Goal: Task Accomplishment & Management: Use online tool/utility

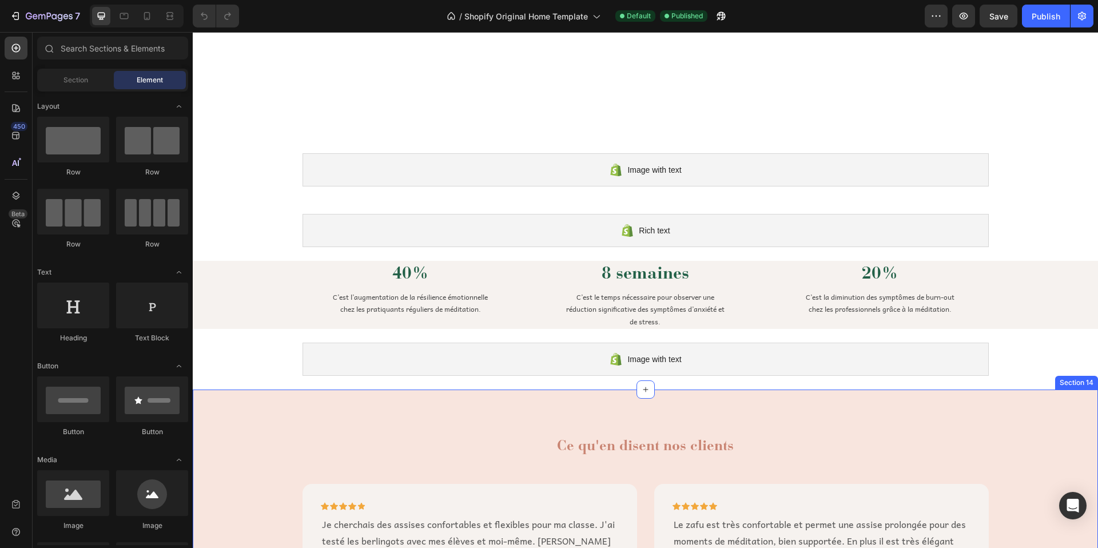
scroll to position [916, 0]
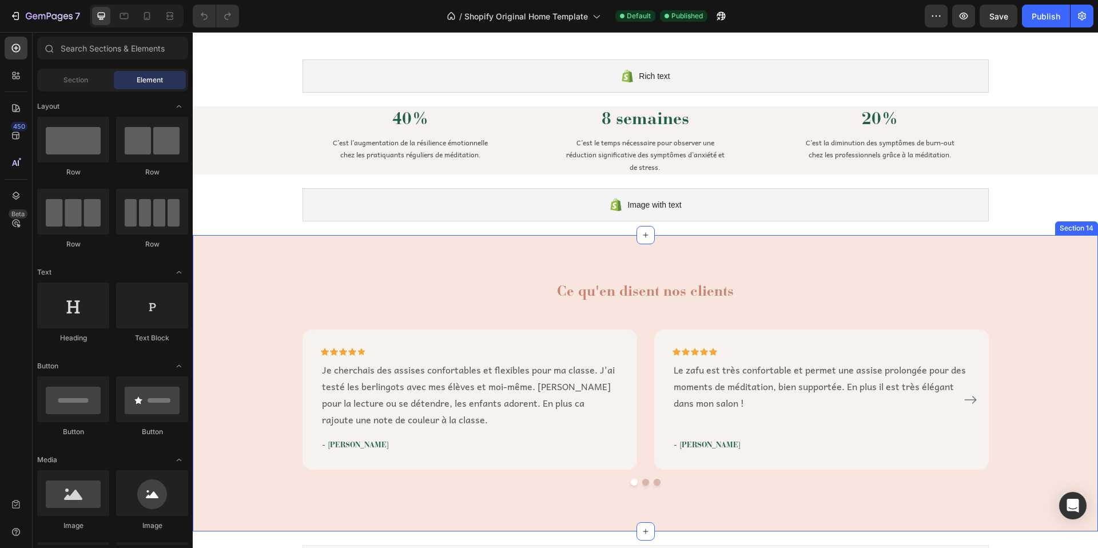
click at [513, 257] on div "Ce qu'en disent nos clients Heading Icon Icon Icon Icon Icon Row Je cherchais d…" at bounding box center [645, 383] width 905 height 296
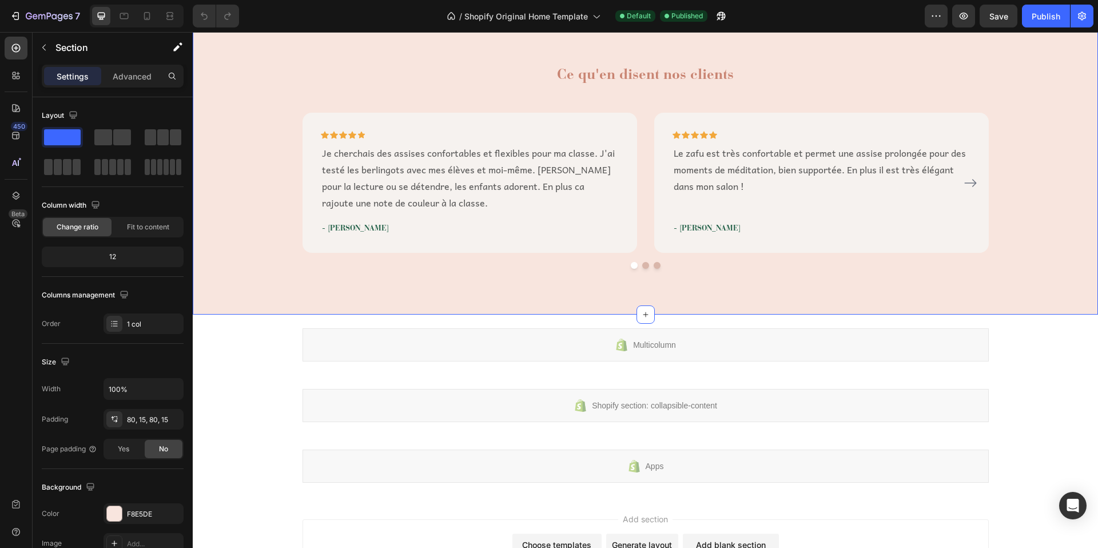
scroll to position [1141, 0]
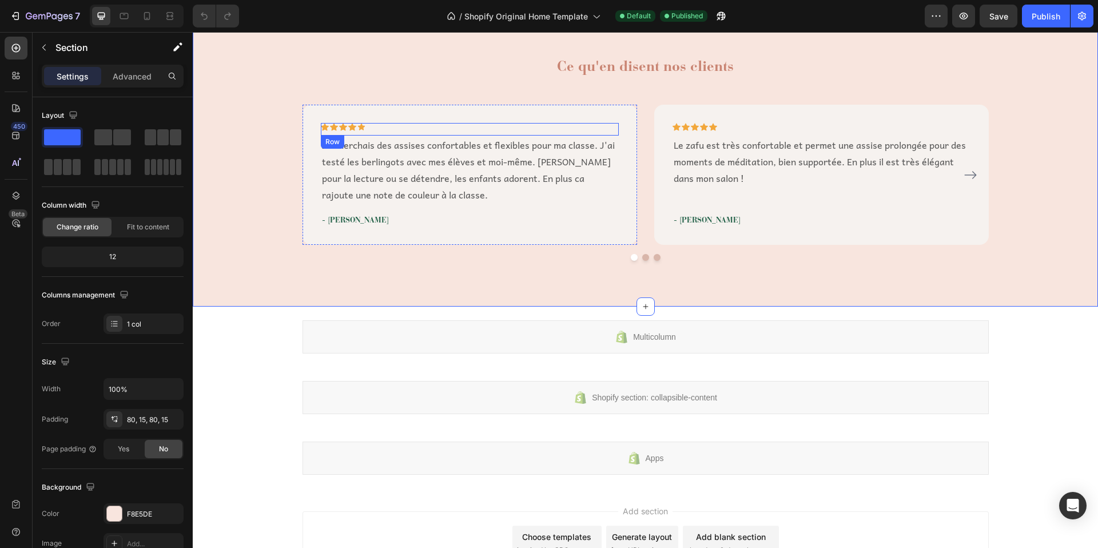
click at [544, 123] on div "Icon Icon Icon Icon Icon Row" at bounding box center [470, 129] width 298 height 13
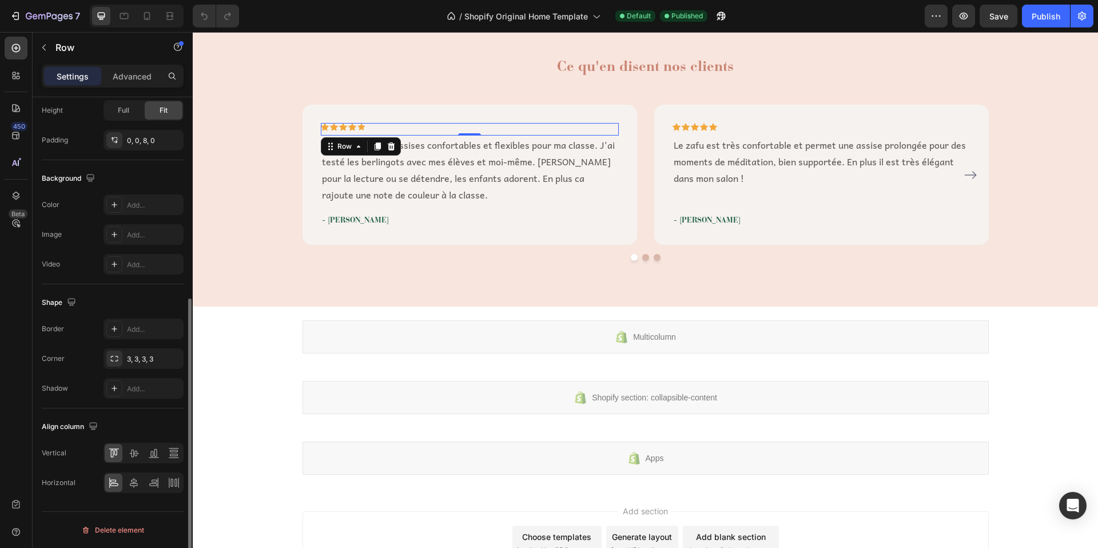
scroll to position [0, 0]
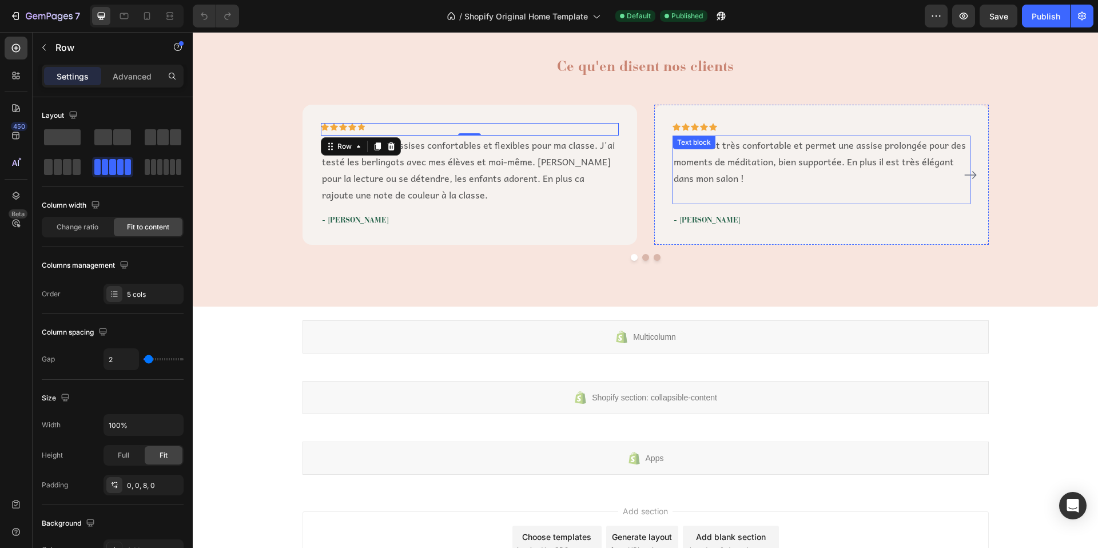
click at [729, 176] on p "Le zafu est très confortable et permet une assise prolongée pour des moments de…" at bounding box center [822, 161] width 296 height 49
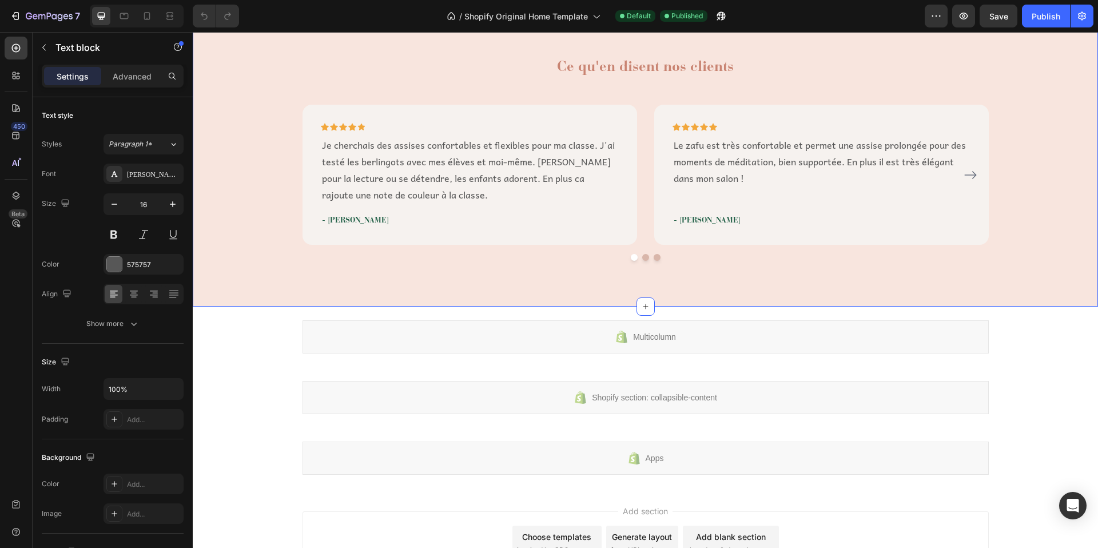
click at [260, 92] on div "Ce qu'en disent nos clients Heading Icon Icon Icon Icon Icon Row Je cherchais d…" at bounding box center [645, 158] width 888 height 205
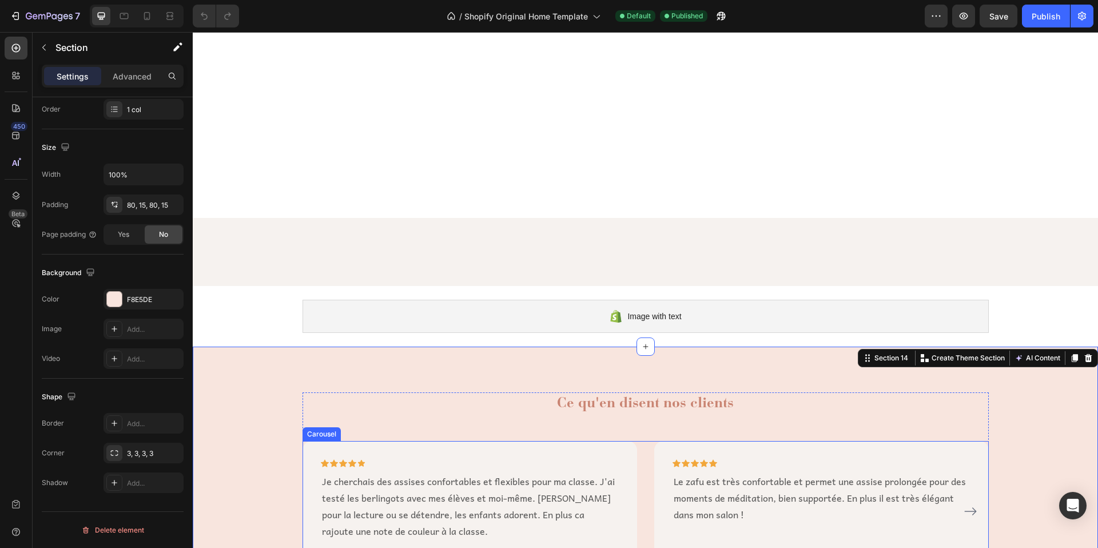
scroll to position [791, 0]
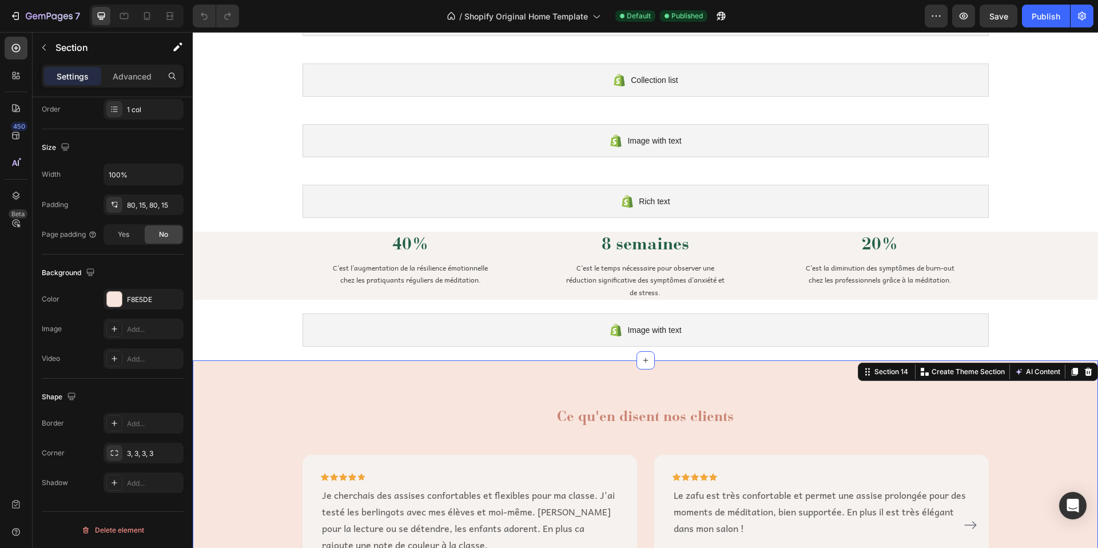
click at [273, 405] on div "Ce qu'en disent nos clients Heading Icon Icon Icon Icon Icon Row Je cherchais d…" at bounding box center [645, 508] width 905 height 296
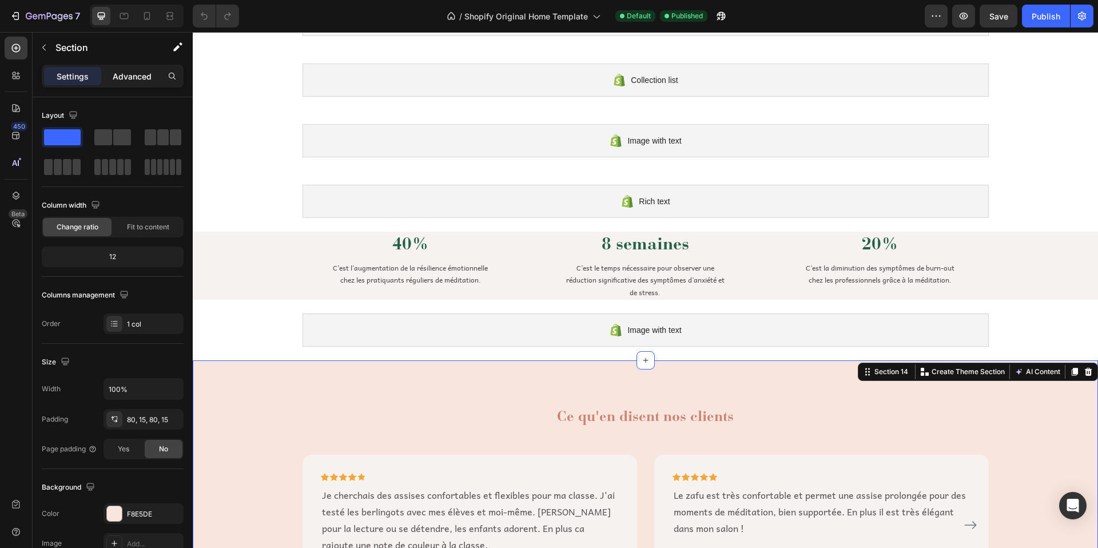
click at [138, 80] on p "Advanced" at bounding box center [132, 76] width 39 height 12
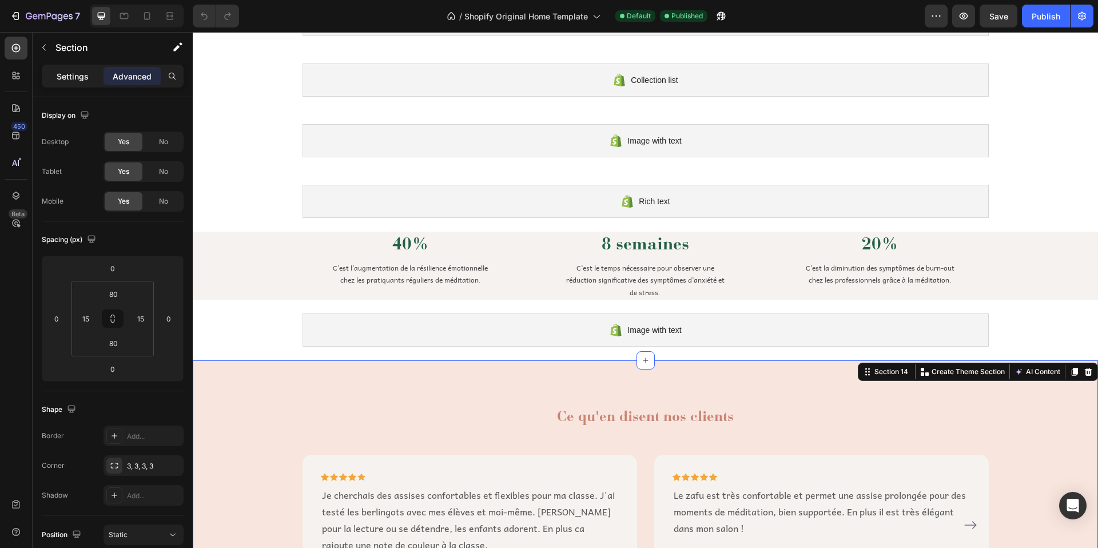
click at [67, 78] on p "Settings" at bounding box center [73, 76] width 32 height 12
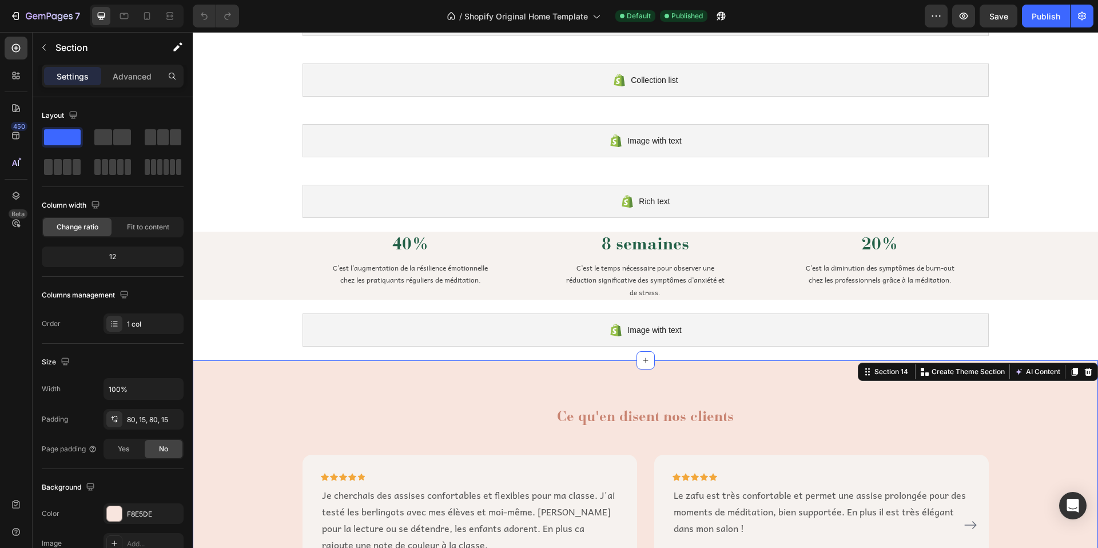
click at [313, 389] on div "Ce qu'en disent nos clients Heading Icon Icon Icon Icon Icon Row Je cherchais d…" at bounding box center [645, 508] width 905 height 296
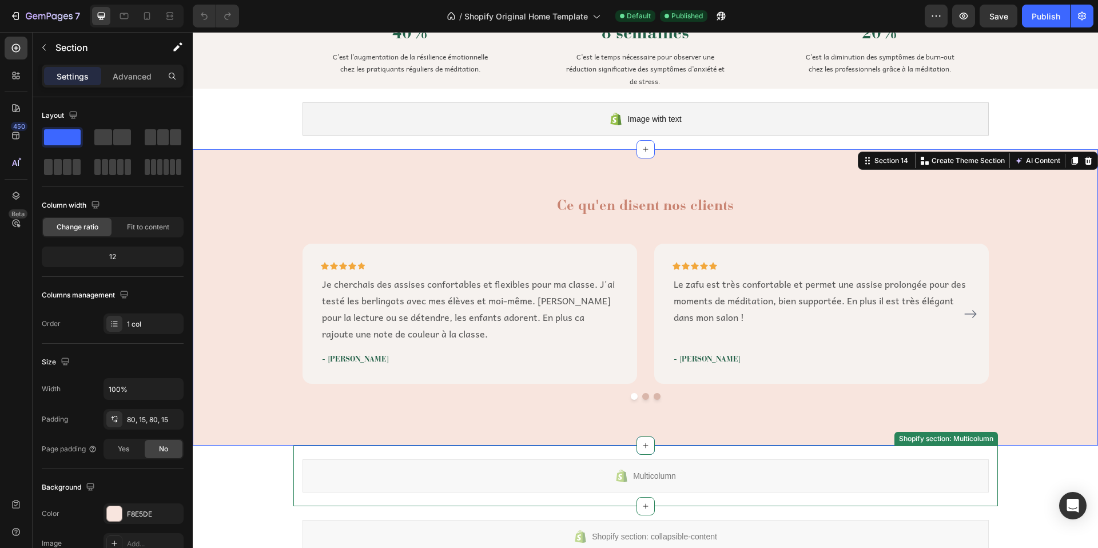
scroll to position [1013, 0]
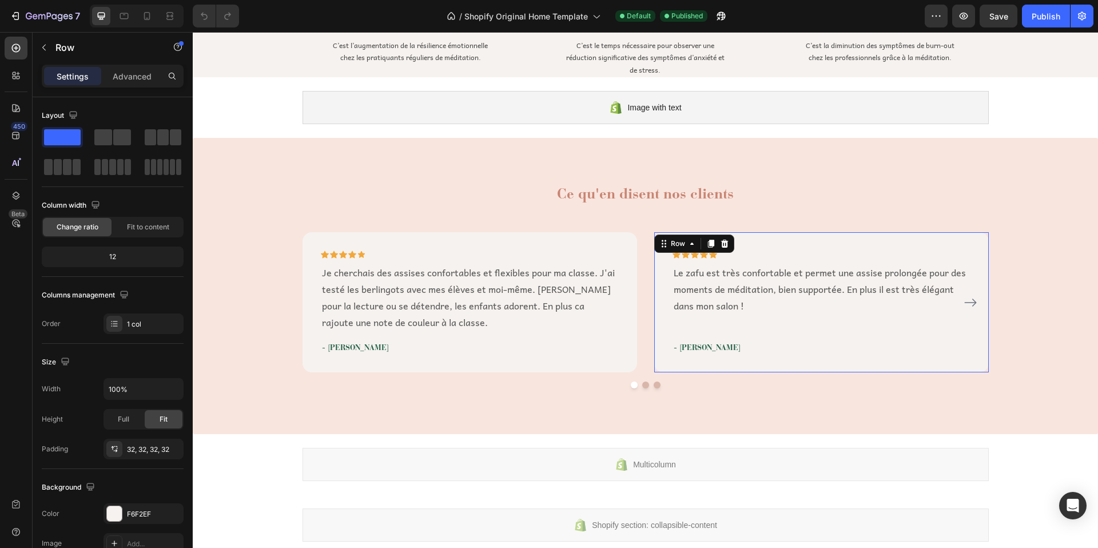
click at [972, 345] on div "Icon Icon Icon Icon Icon Row Le zafu est très confortable et permet une assise …" at bounding box center [821, 302] width 335 height 140
click at [707, 245] on icon at bounding box center [710, 244] width 6 height 8
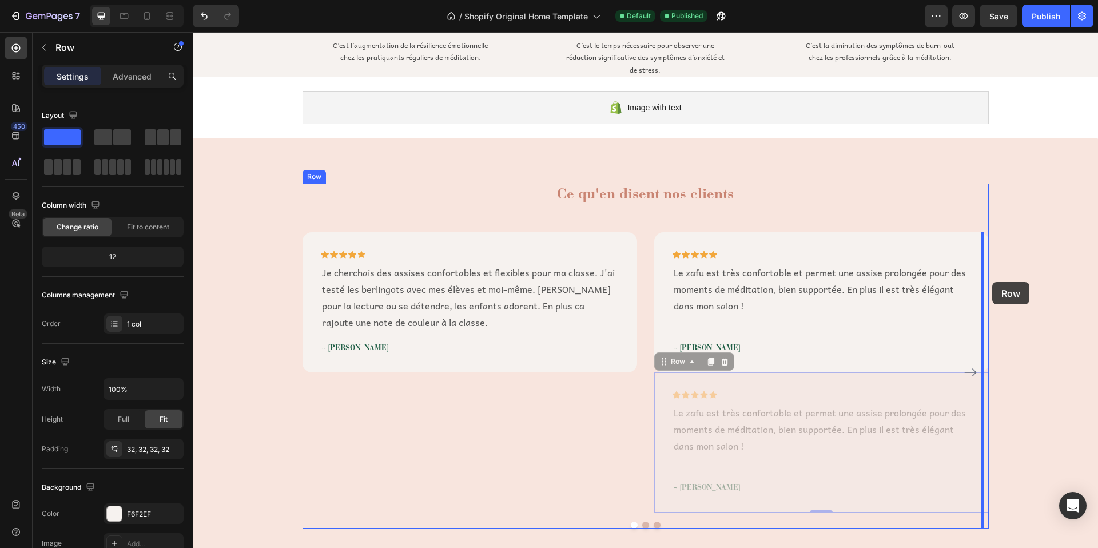
drag, startPoint x: 659, startPoint y: 362, endPoint x: 992, endPoint y: 282, distance: 342.3
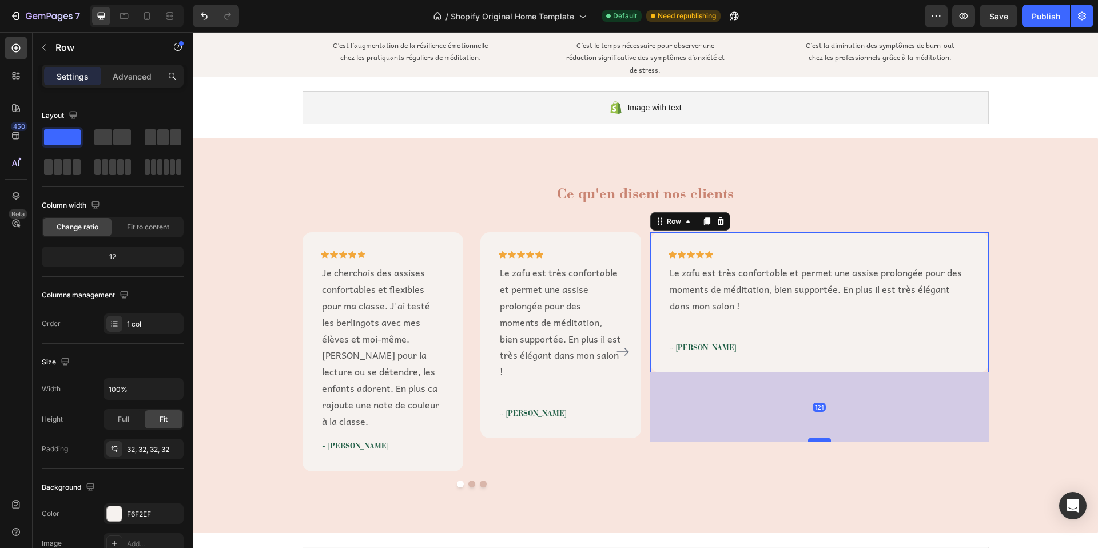
drag, startPoint x: 814, startPoint y: 371, endPoint x: 818, endPoint y: 440, distance: 69.3
click at [818, 440] on div at bounding box center [819, 439] width 23 height 3
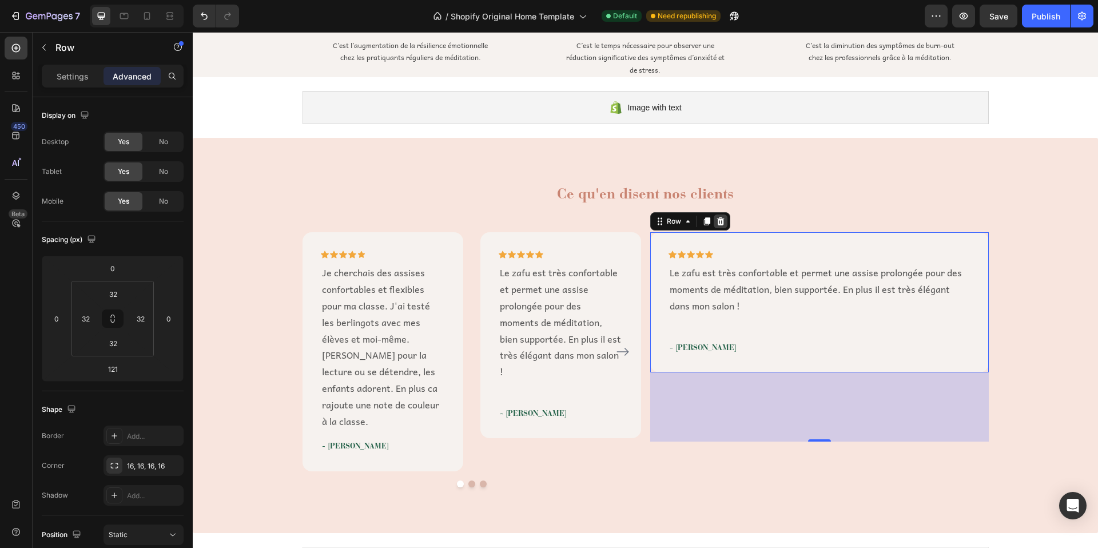
click at [717, 222] on icon at bounding box center [720, 221] width 9 height 9
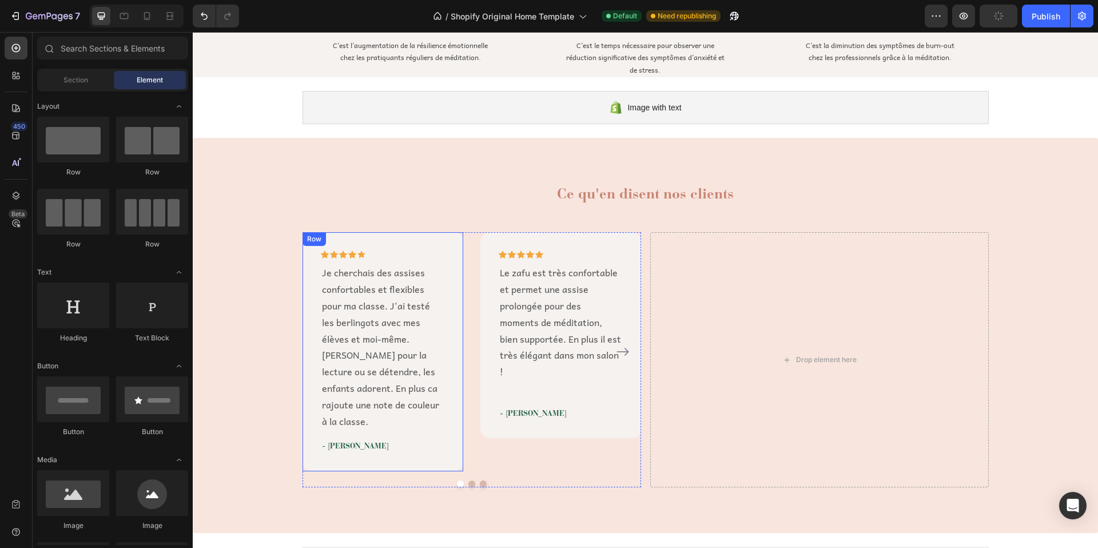
click at [309, 240] on div "Row" at bounding box center [314, 239] width 19 height 10
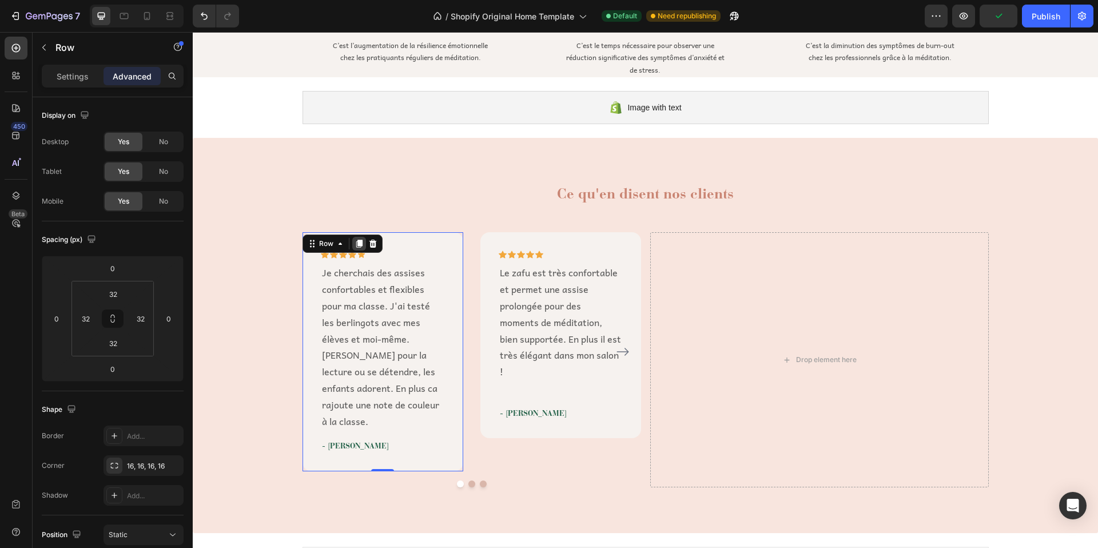
click at [356, 245] on icon at bounding box center [359, 244] width 6 height 8
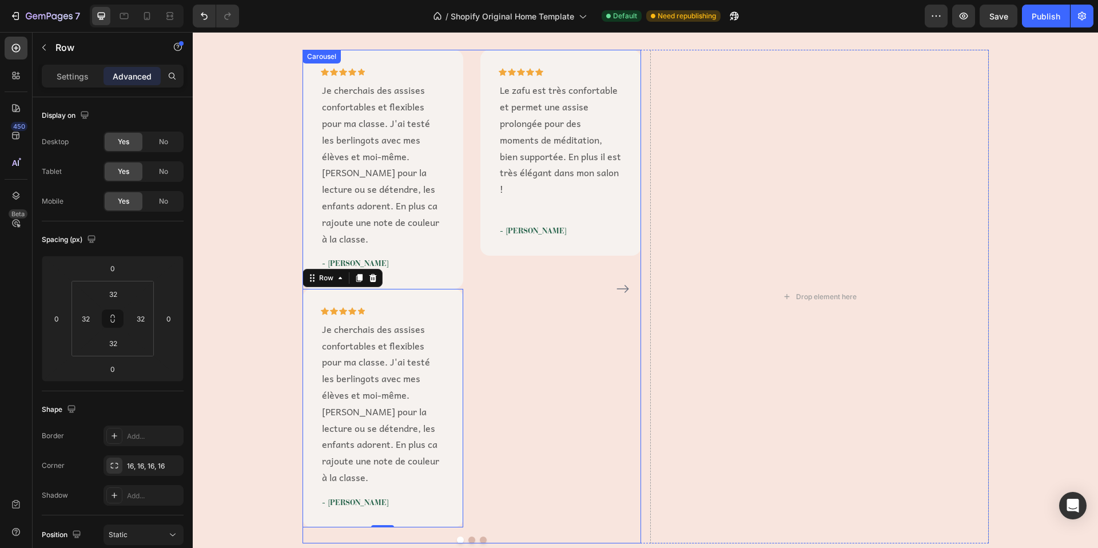
scroll to position [1195, 0]
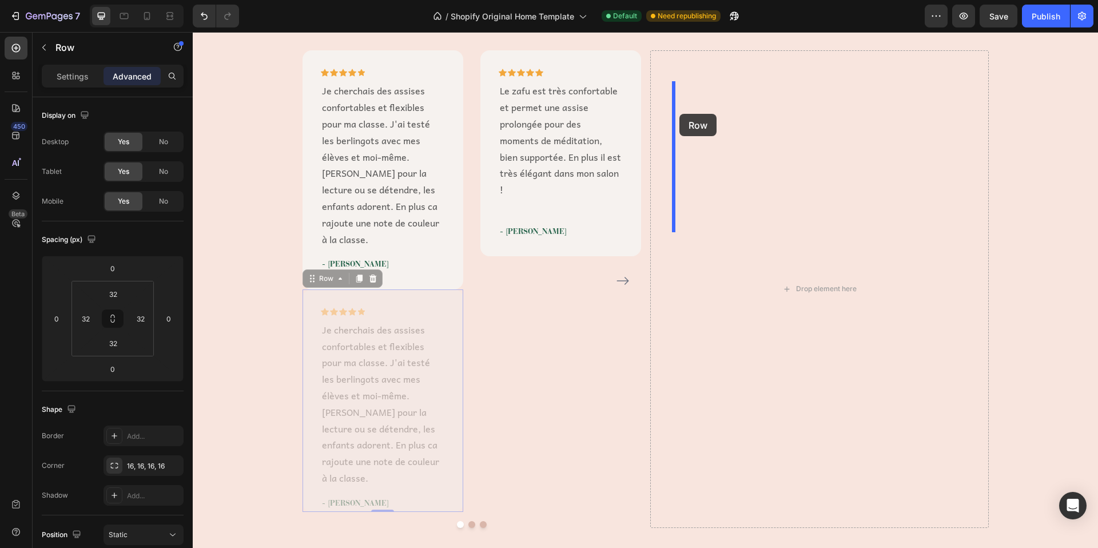
drag, startPoint x: 324, startPoint y: 257, endPoint x: 679, endPoint y: 114, distance: 383.1
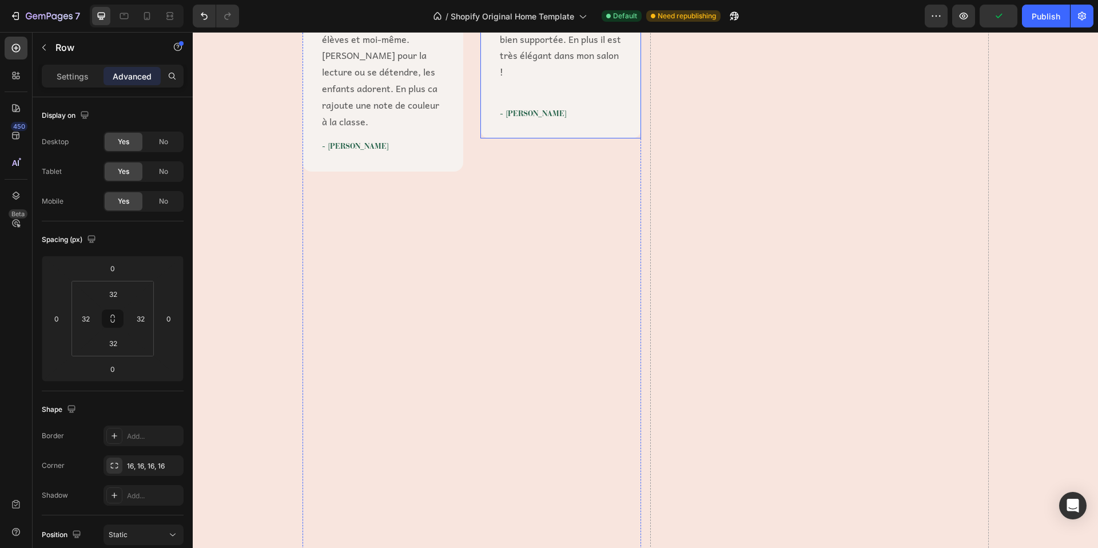
scroll to position [858, 0]
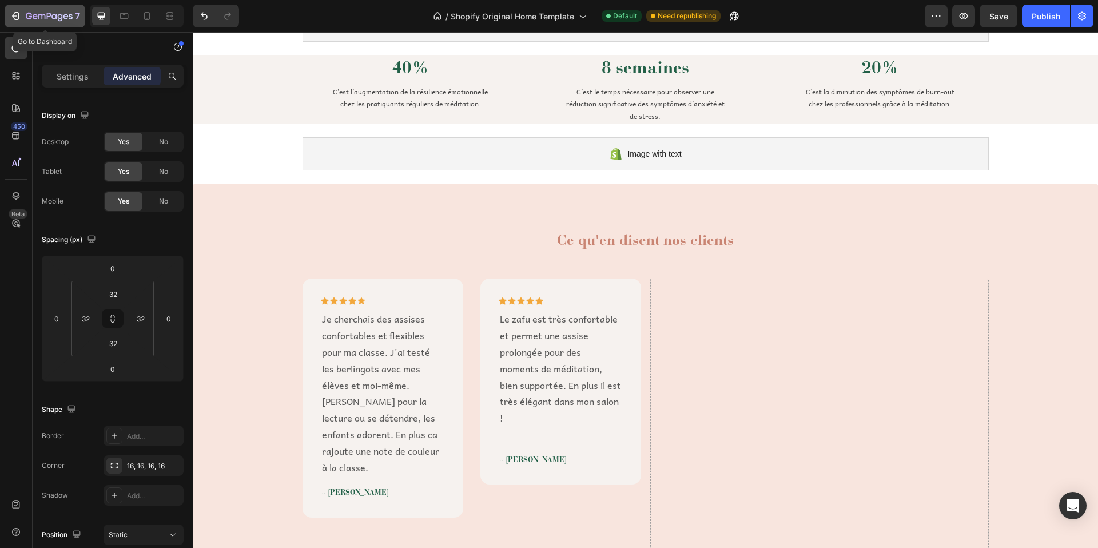
click at [37, 21] on icon "button" at bounding box center [49, 17] width 47 height 10
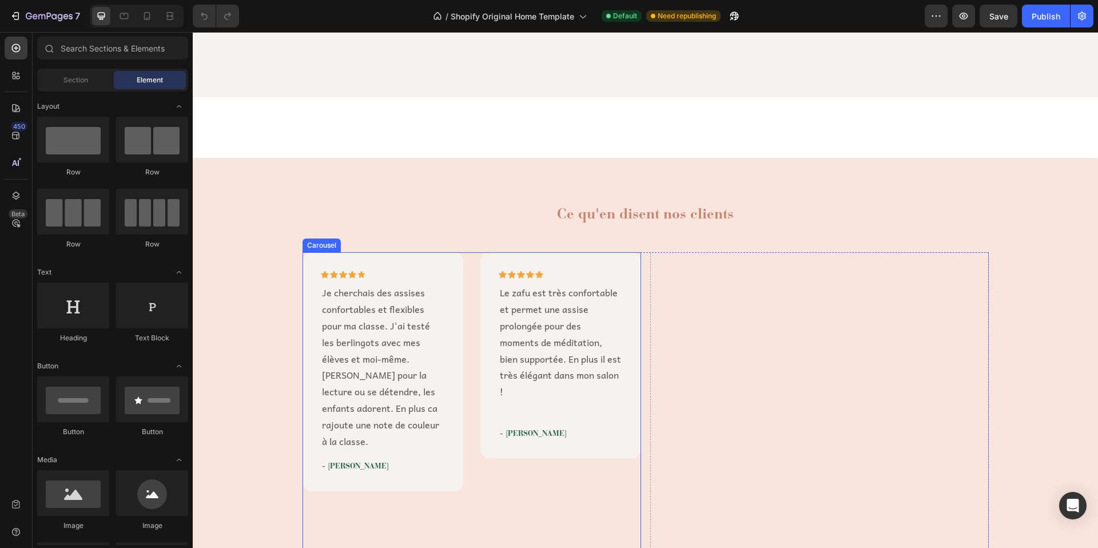
scroll to position [1154, 0]
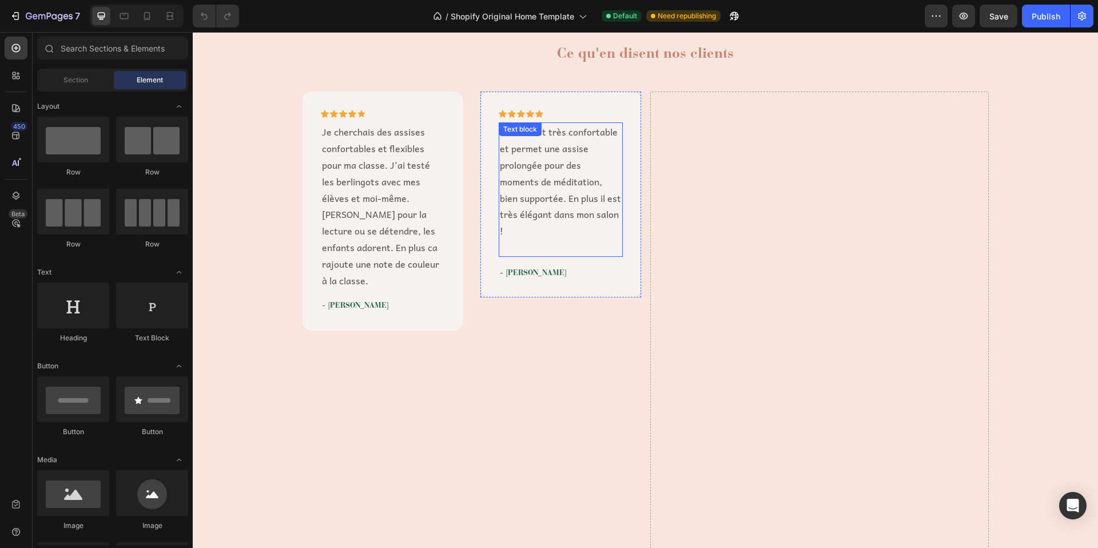
click at [571, 202] on p "Le zafu est très confortable et permet une assise prolongée pour des moments de…" at bounding box center [561, 182] width 122 height 116
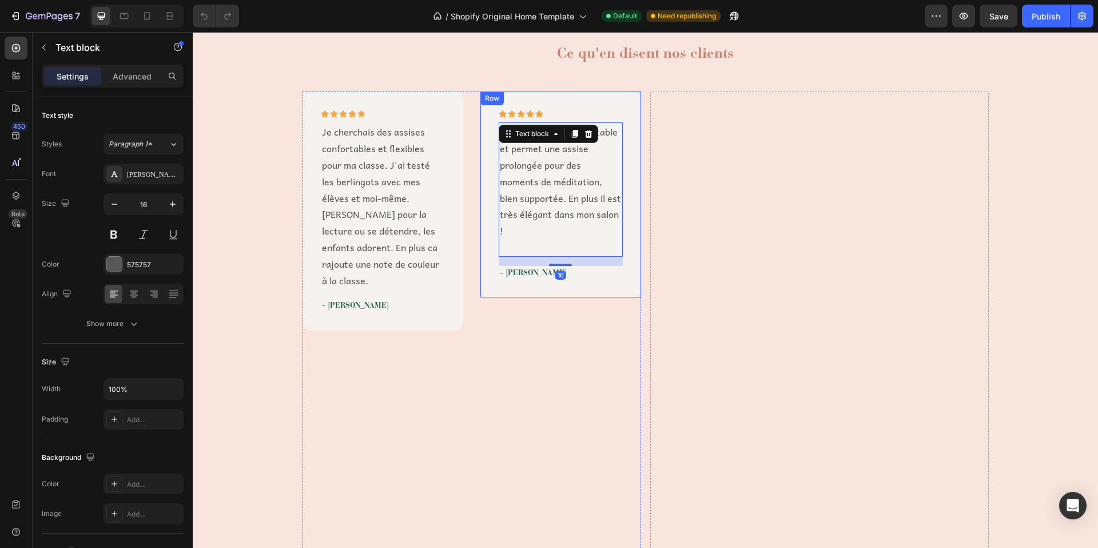
click at [571, 108] on div "Icon Icon Icon Icon Icon Row Le zafu est très confortable et permet une assise …" at bounding box center [560, 195] width 161 height 206
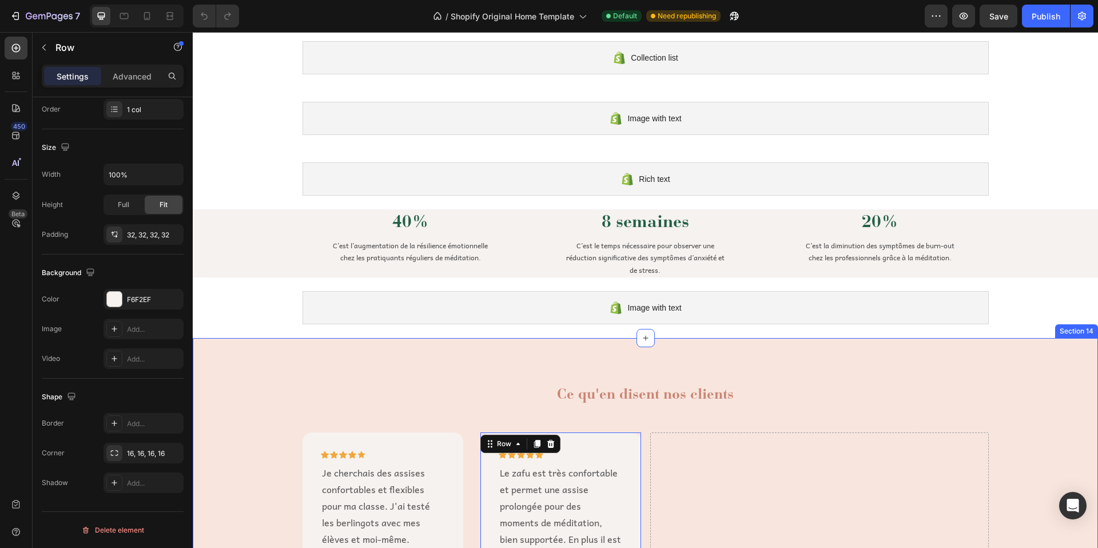
scroll to position [1190, 0]
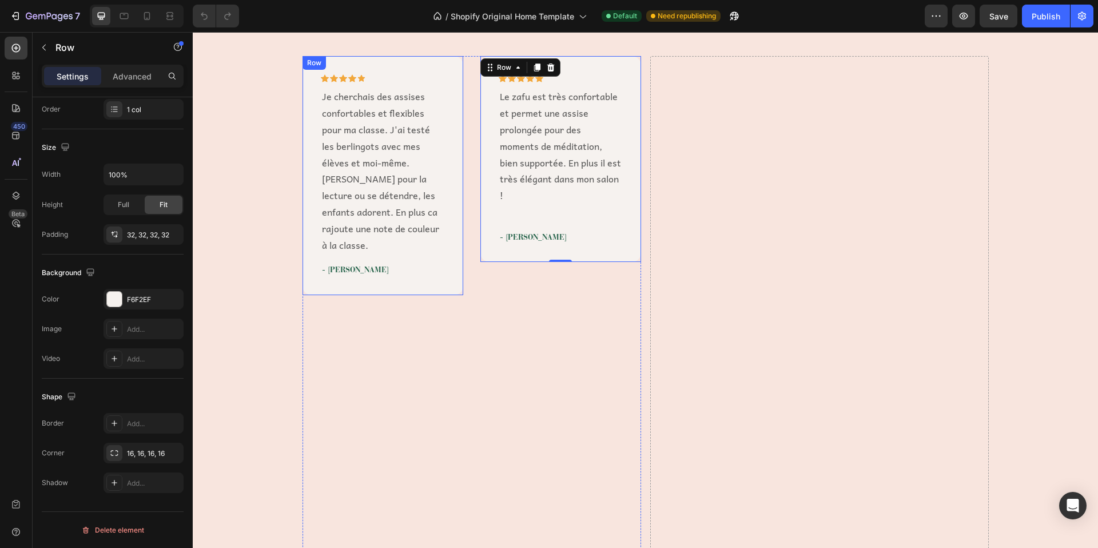
click at [308, 64] on div "Row" at bounding box center [314, 63] width 19 height 10
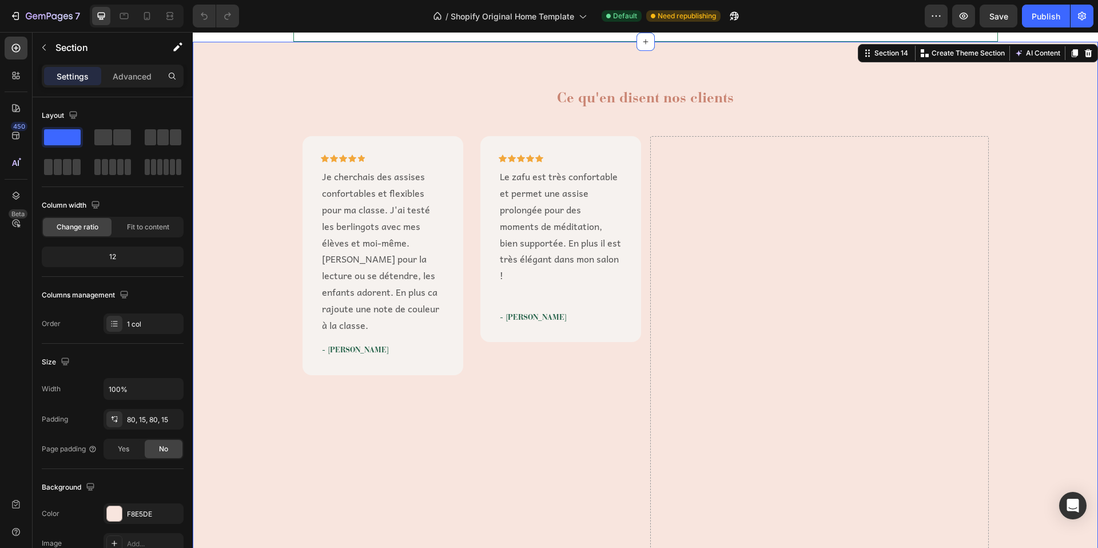
scroll to position [865, 0]
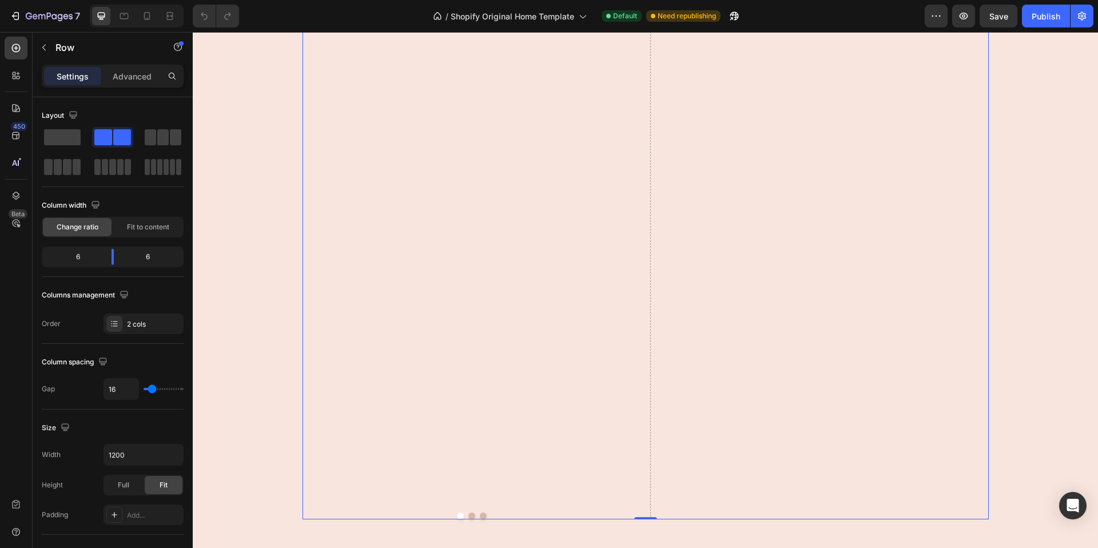
scroll to position [2292, 0]
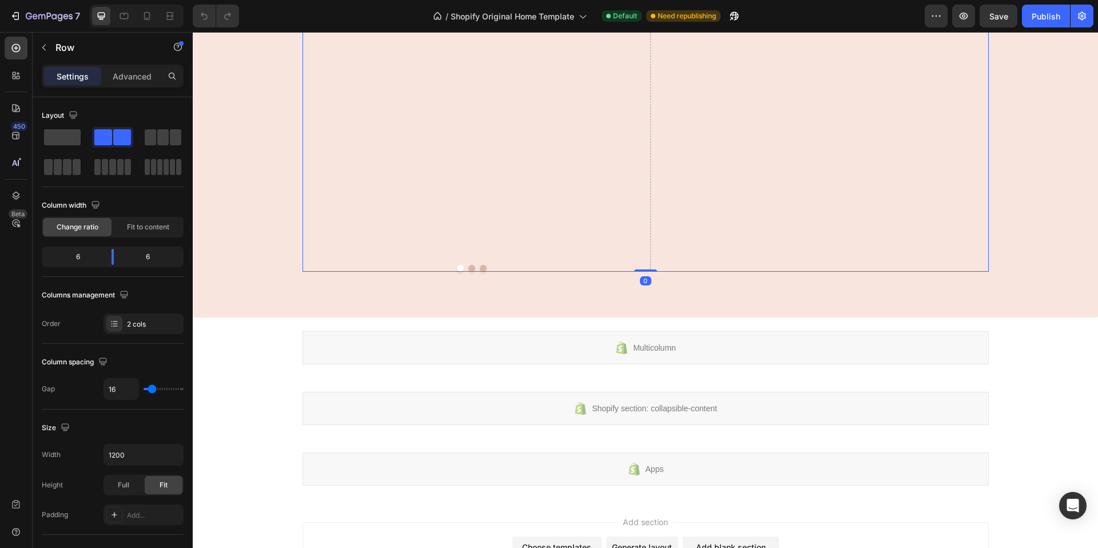
drag, startPoint x: 643, startPoint y: 181, endPoint x: 645, endPoint y: 147, distance: 33.8
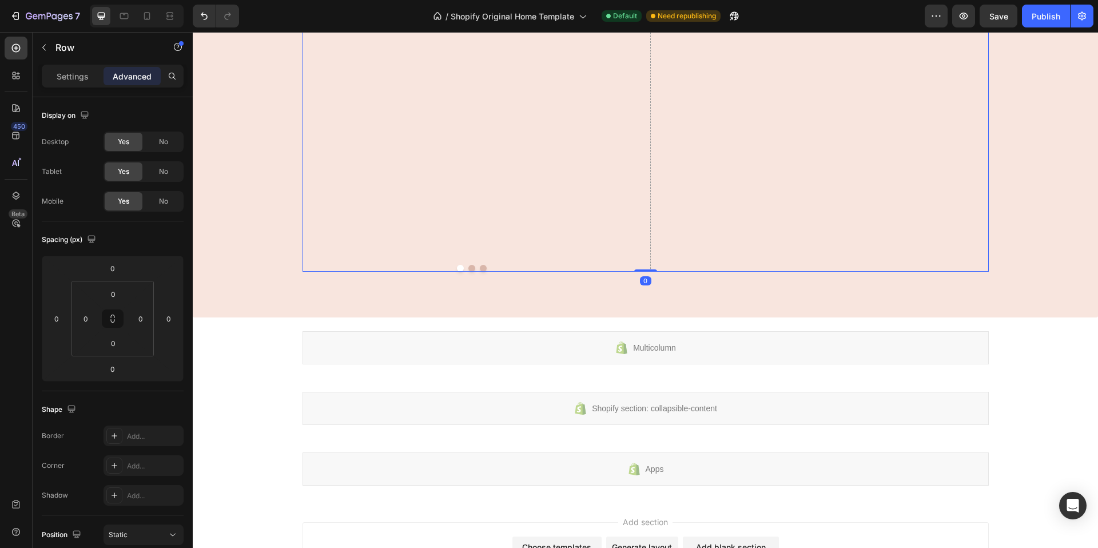
drag, startPoint x: 638, startPoint y: 180, endPoint x: 643, endPoint y: 154, distance: 26.1
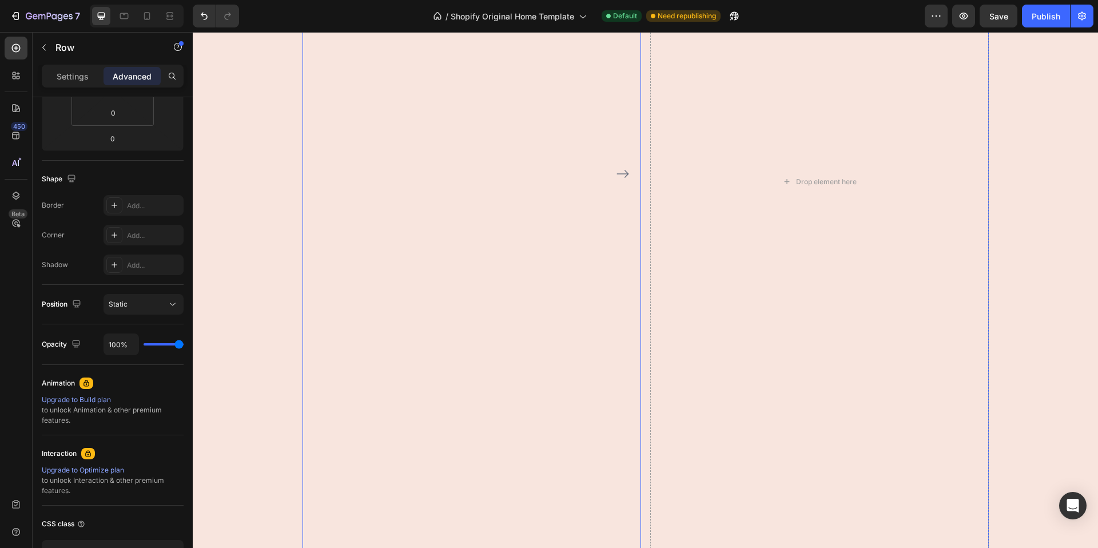
scroll to position [1536, 0]
click at [83, 70] on p "Settings" at bounding box center [73, 76] width 32 height 12
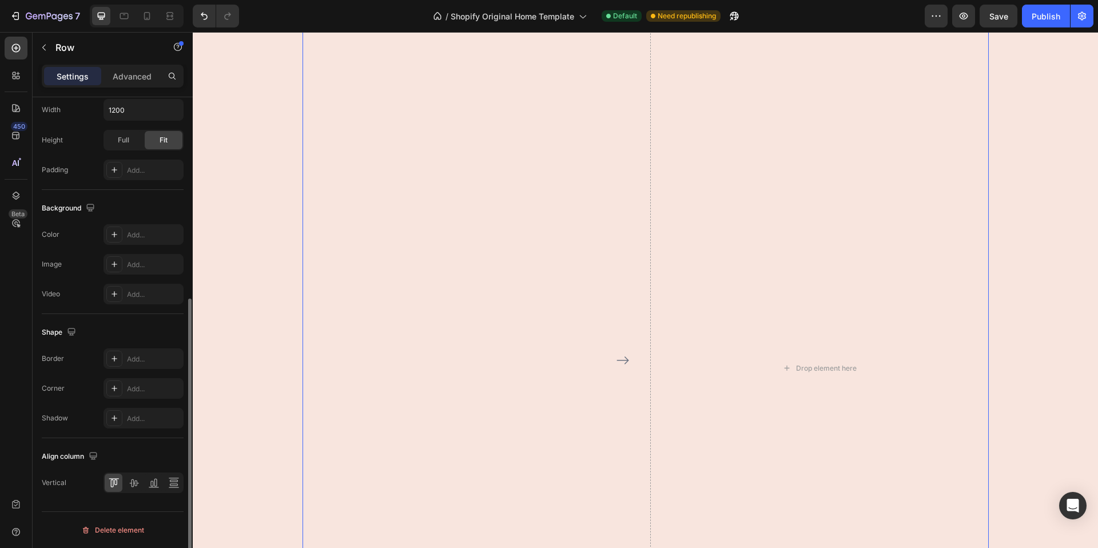
scroll to position [0, 0]
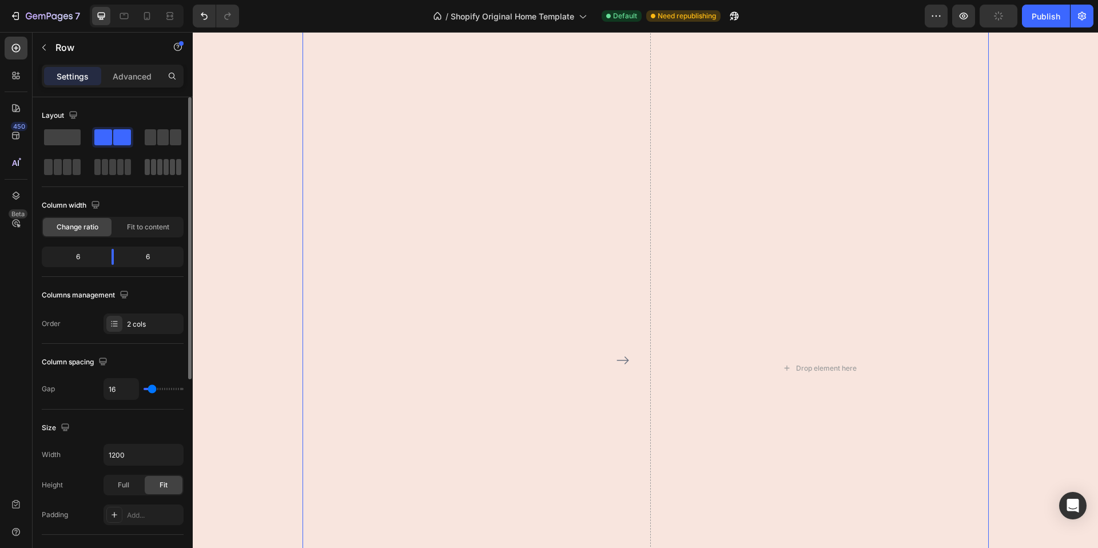
click at [51, 130] on span at bounding box center [62, 137] width 37 height 16
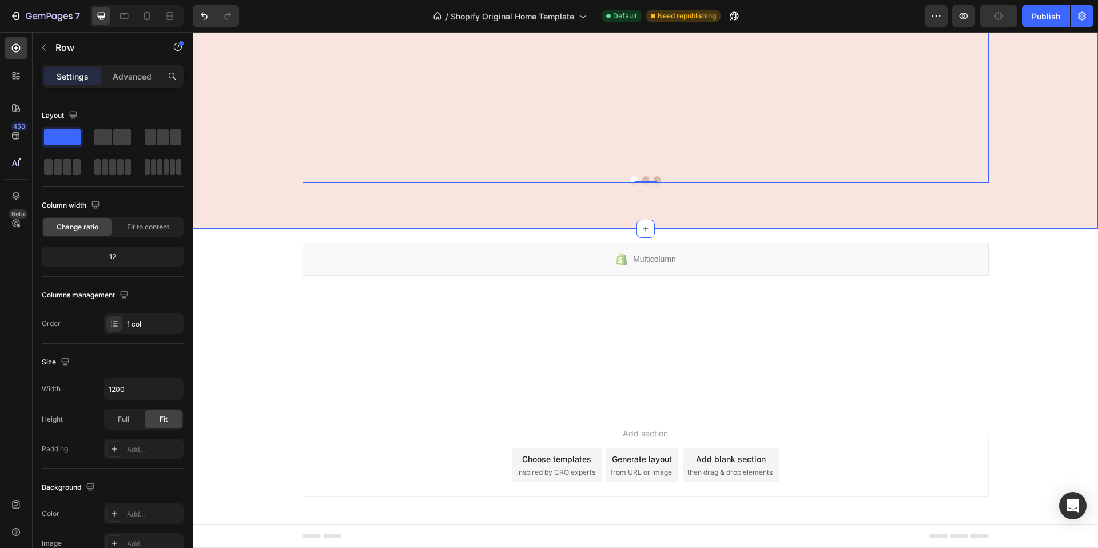
scroll to position [1080, 0]
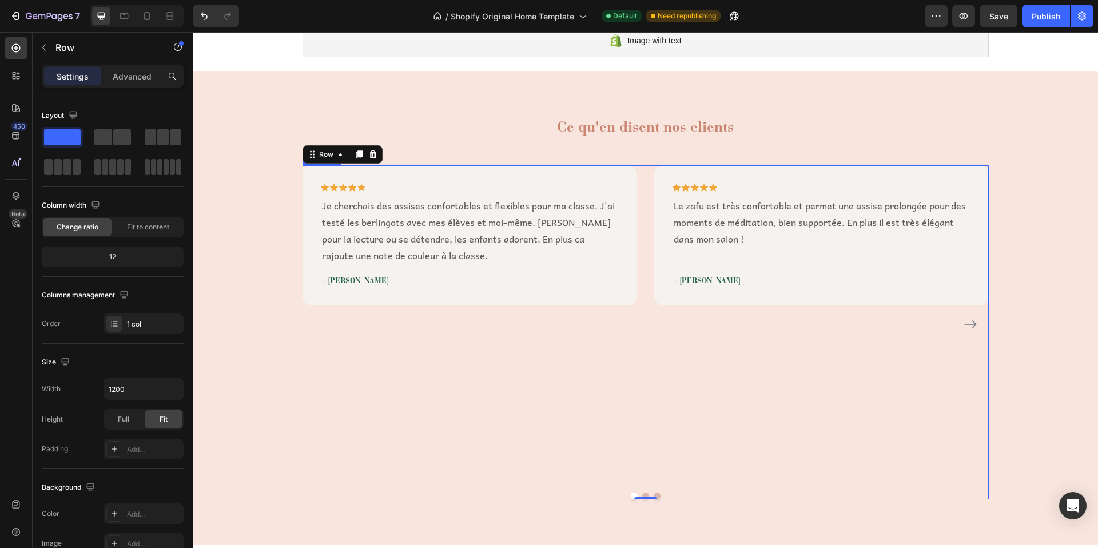
click at [969, 320] on icon "Carousel Next Arrow" at bounding box center [970, 324] width 12 height 8
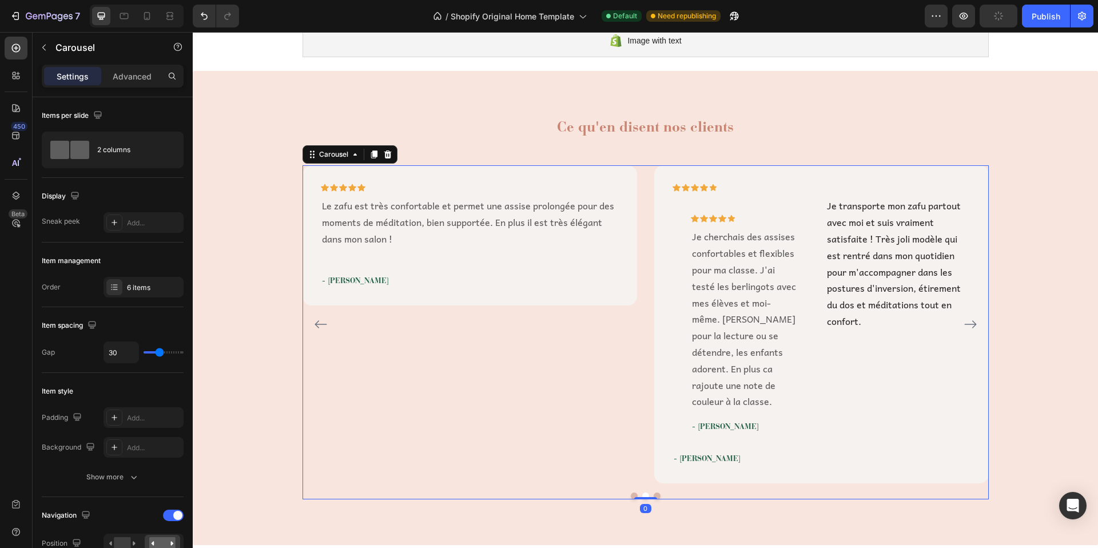
drag, startPoint x: 642, startPoint y: 480, endPoint x: 657, endPoint y: 417, distance: 65.3
click at [657, 417] on div "Icon Icon Icon Icon Icon Row Je cherchais des assises confortables et flexibles…" at bounding box center [646, 332] width 686 height 334
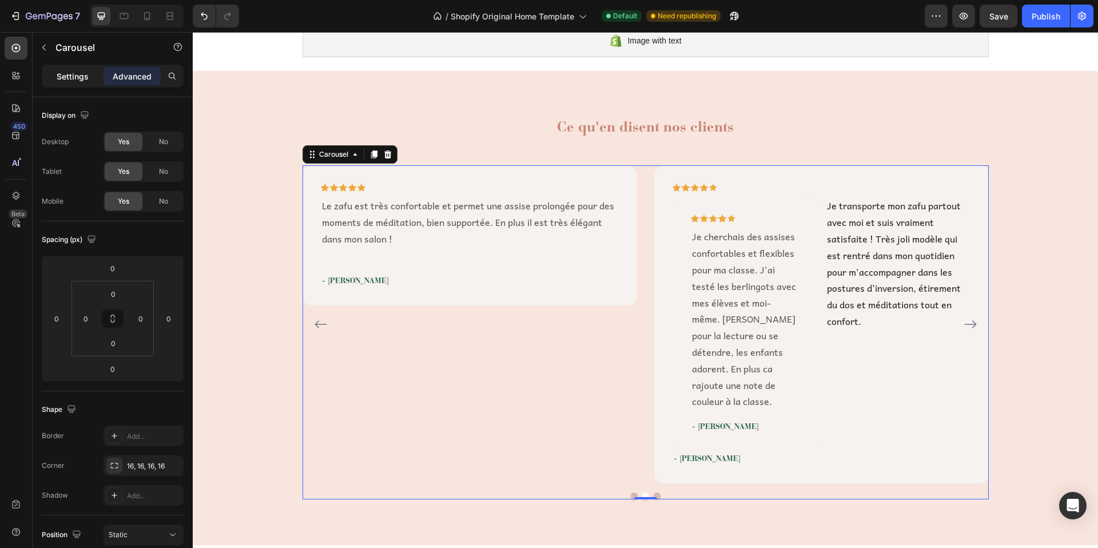
click at [66, 81] on p "Settings" at bounding box center [73, 76] width 32 height 12
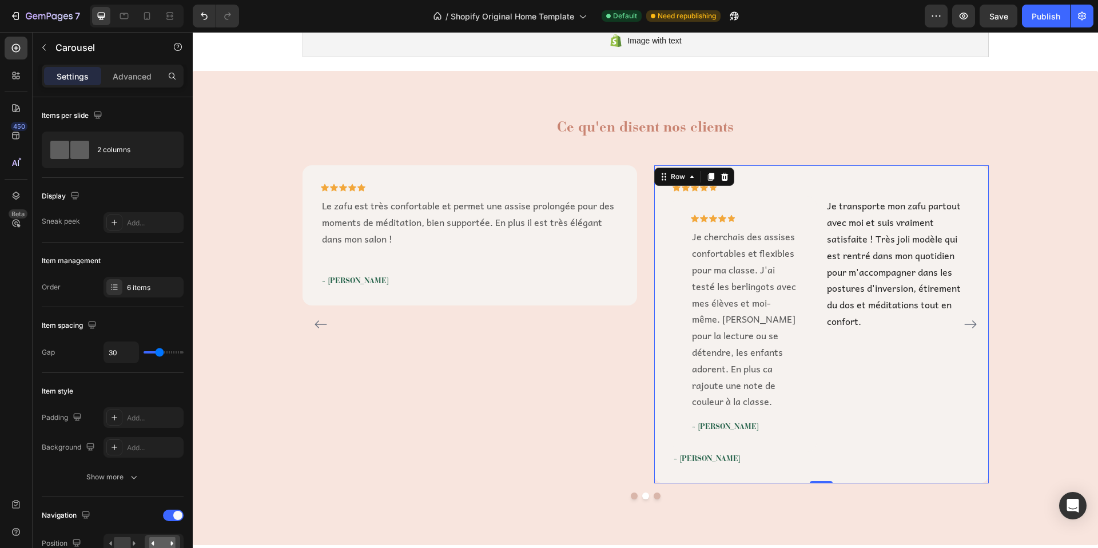
click at [764, 166] on div "Icon Icon Icon Icon Icon Row Icon Icon Icon Icon Icon Row Je cherchais des assi…" at bounding box center [821, 324] width 335 height 318
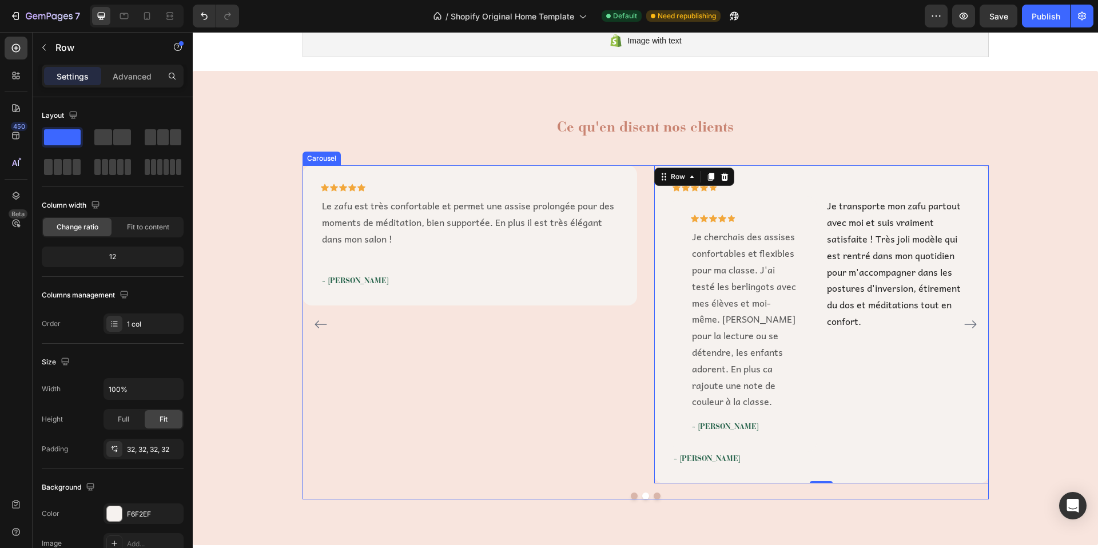
click at [971, 320] on icon "Carousel Next Arrow" at bounding box center [971, 324] width 14 height 14
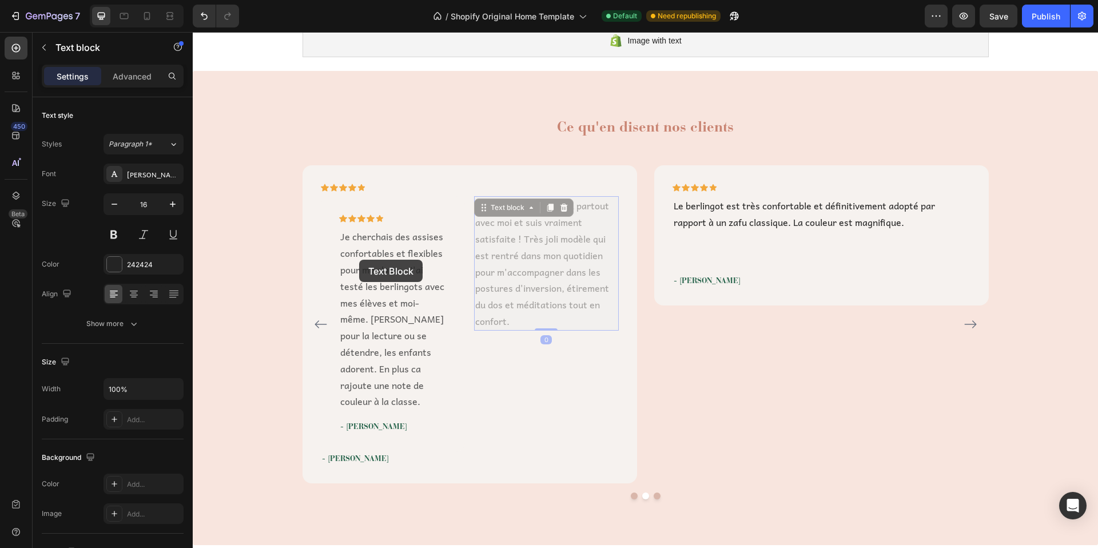
drag, startPoint x: 532, startPoint y: 265, endPoint x: 359, endPoint y: 260, distance: 173.4
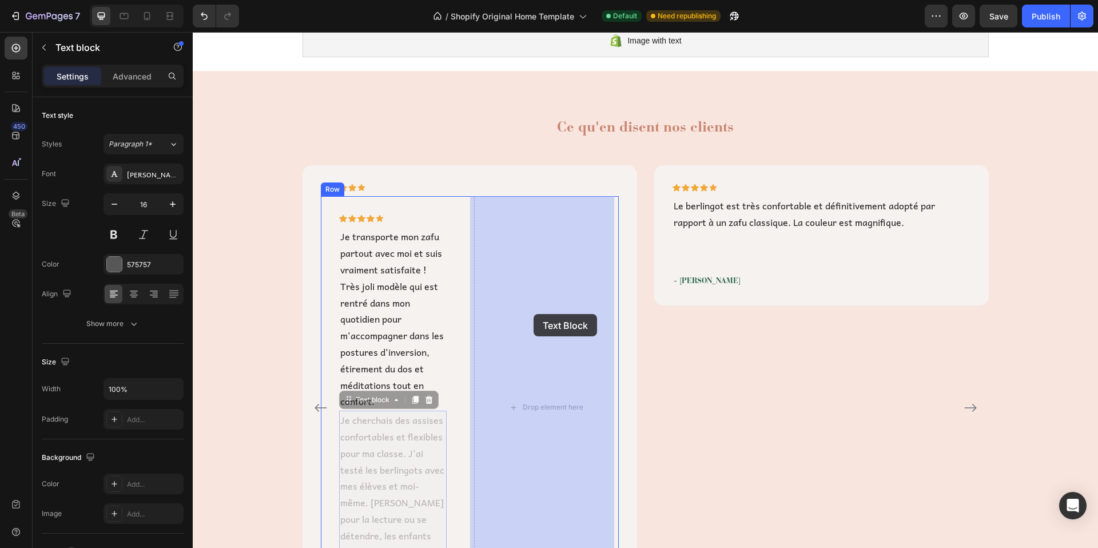
drag, startPoint x: 361, startPoint y: 449, endPoint x: 534, endPoint y: 314, distance: 218.7
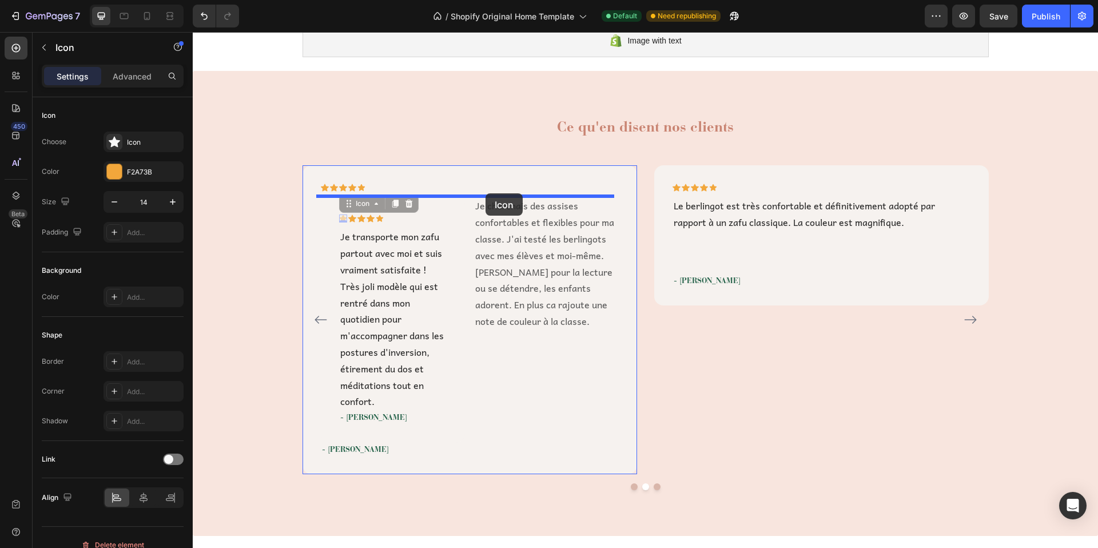
drag, startPoint x: 341, startPoint y: 209, endPoint x: 486, endPoint y: 193, distance: 145.0
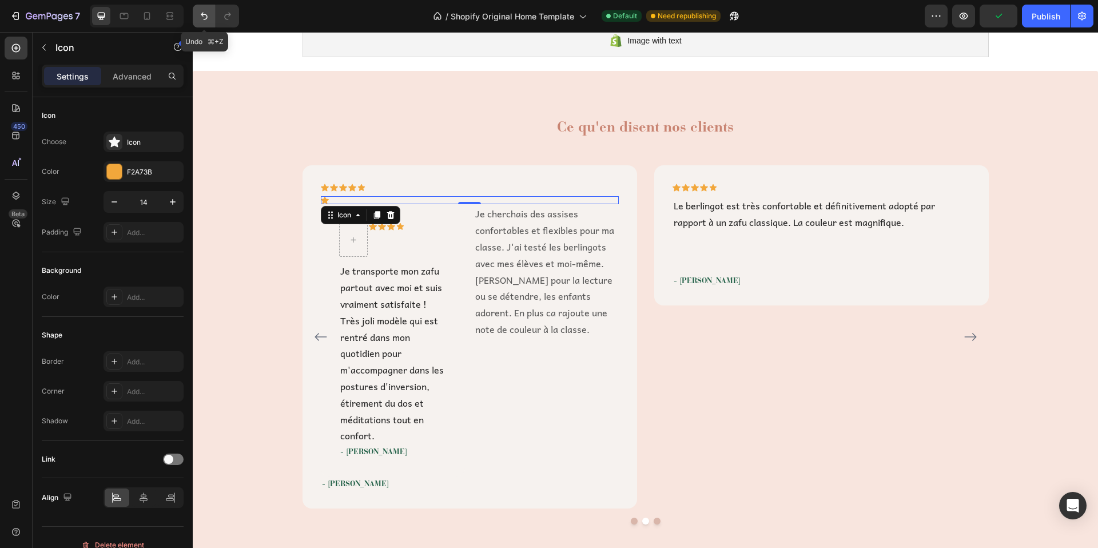
click at [200, 13] on icon "Undo/Redo" at bounding box center [203, 15] width 11 height 11
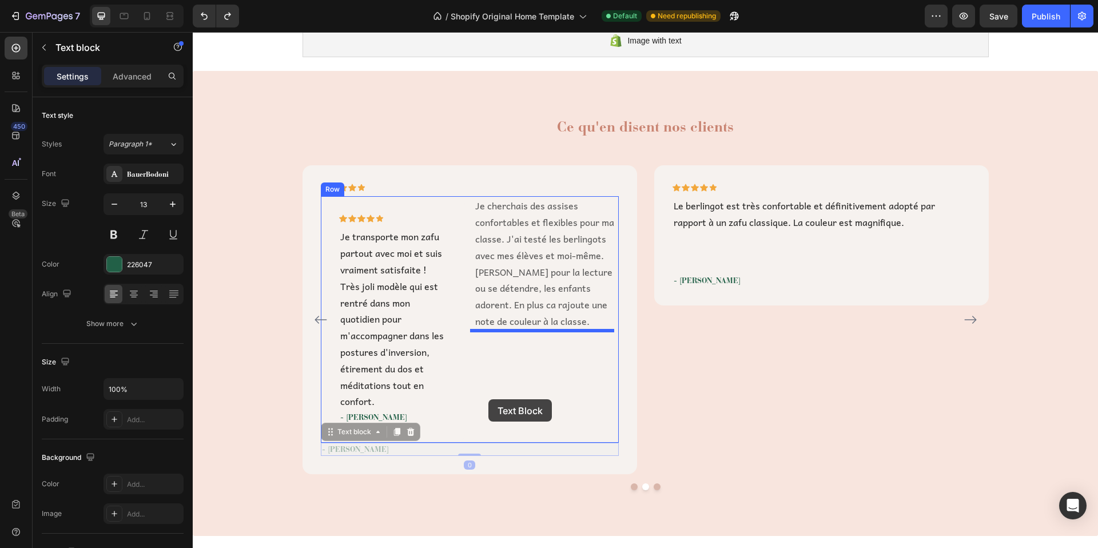
drag, startPoint x: 340, startPoint y: 451, endPoint x: 488, endPoint y: 399, distance: 157.3
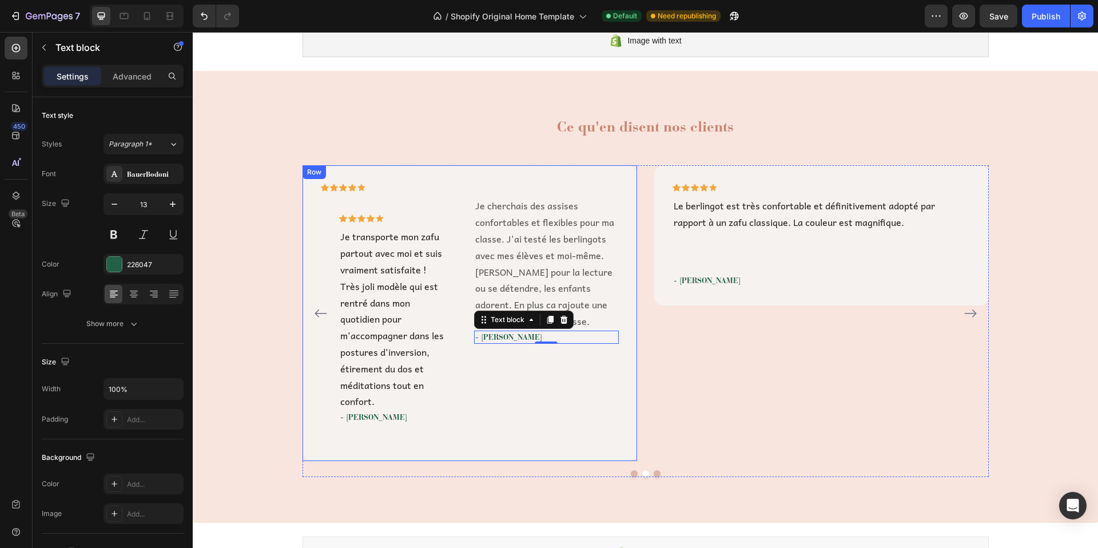
click at [452, 171] on div "Icon Icon Icon Icon Icon Row Icon Icon Icon Icon Icon Row Je transporte mon zaf…" at bounding box center [470, 312] width 335 height 295
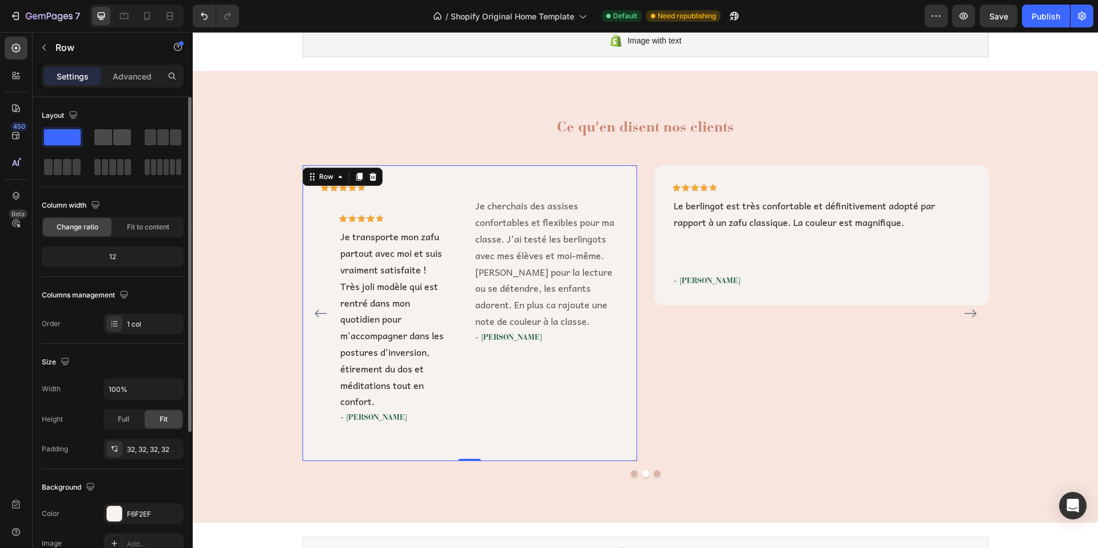
click at [124, 136] on span at bounding box center [122, 137] width 18 height 16
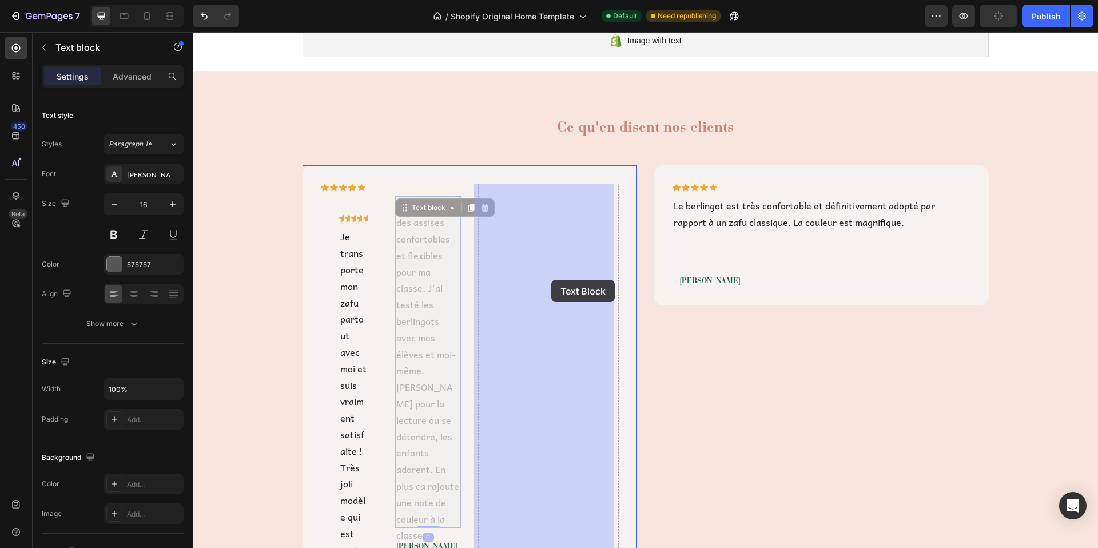
drag, startPoint x: 418, startPoint y: 276, endPoint x: 551, endPoint y: 280, distance: 133.3
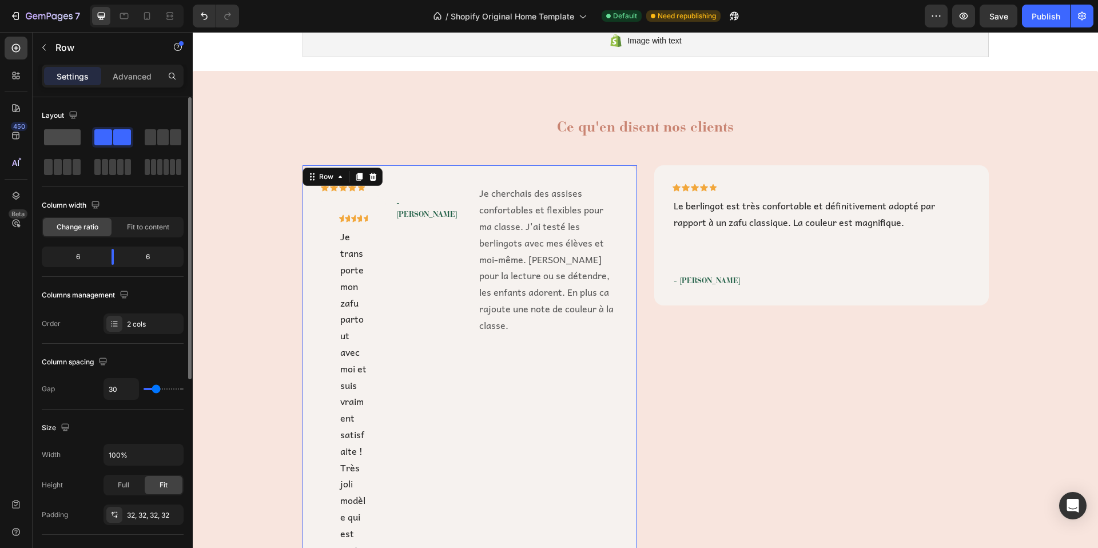
click at [67, 134] on span at bounding box center [62, 137] width 37 height 16
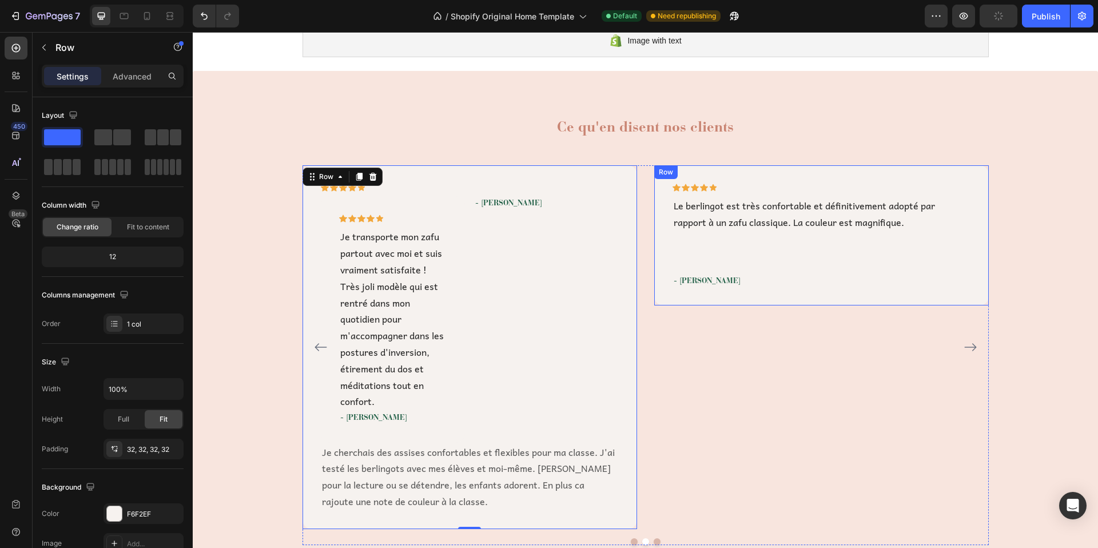
click at [698, 174] on div "Icon Icon Icon Icon Icon Row Le berlingot est très confortable et définitivemen…" at bounding box center [821, 235] width 335 height 140
click at [709, 174] on icon at bounding box center [710, 177] width 6 height 8
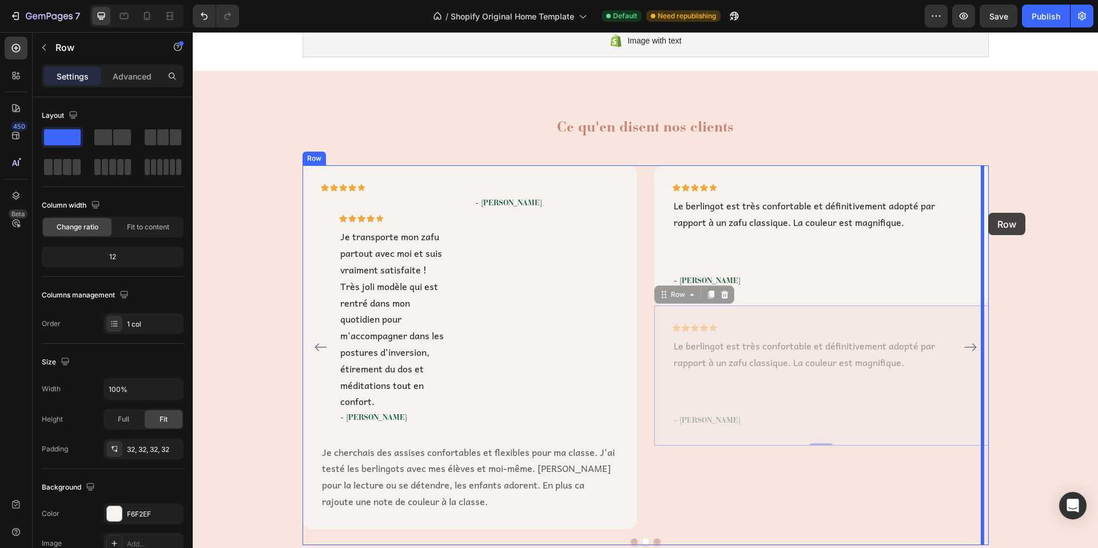
drag, startPoint x: 657, startPoint y: 294, endPoint x: 988, endPoint y: 213, distance: 341.5
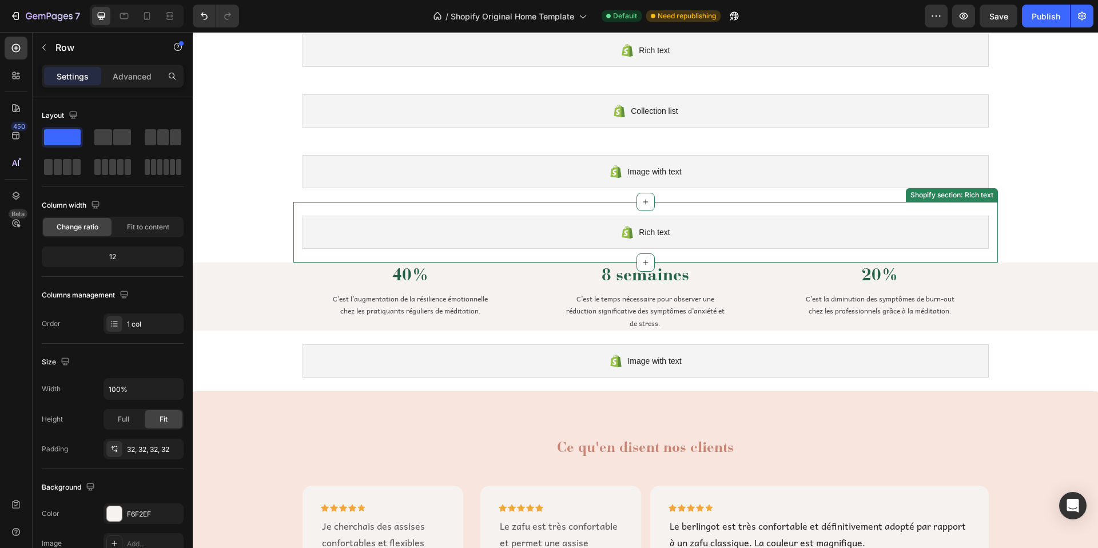
scroll to position [924, 0]
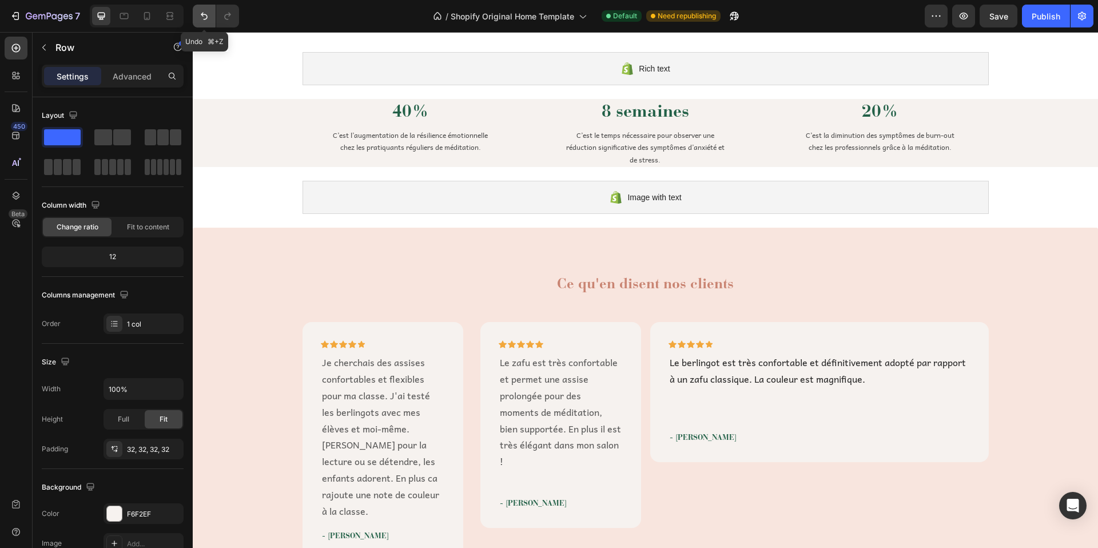
click at [206, 12] on icon "Undo/Redo" at bounding box center [203, 15] width 11 height 11
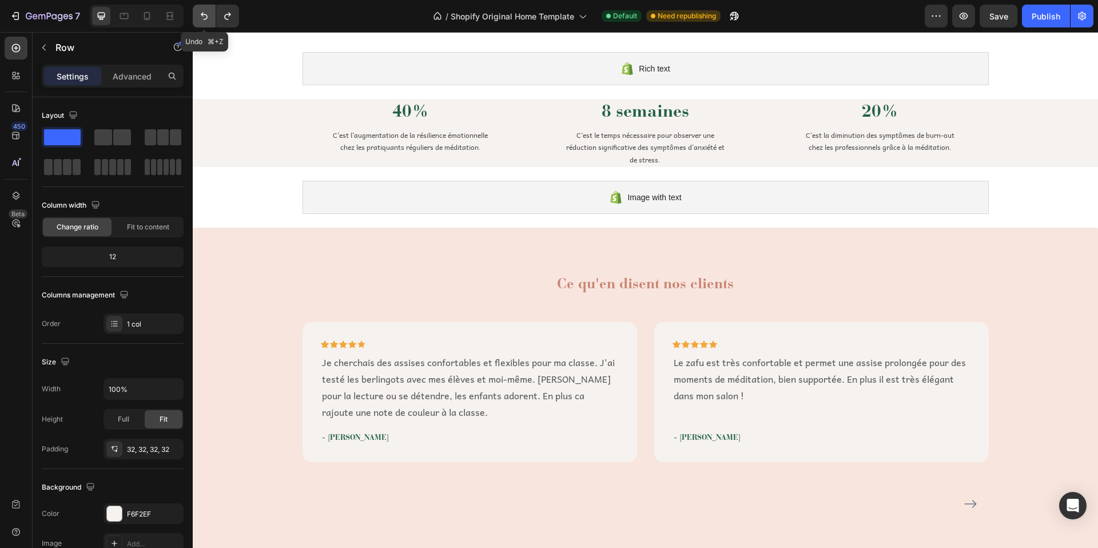
click at [206, 12] on icon "Undo/Redo" at bounding box center [203, 15] width 11 height 11
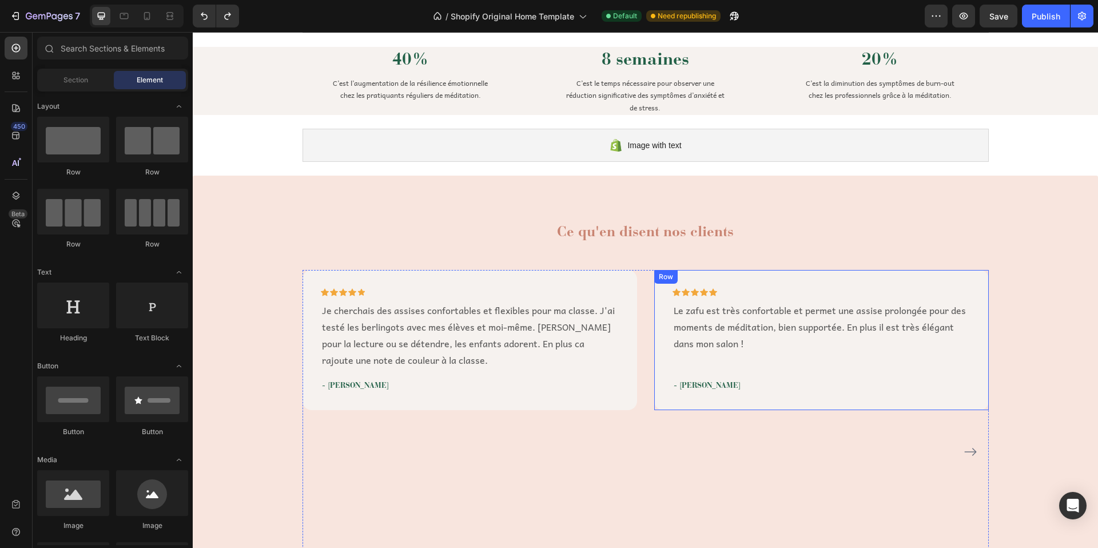
scroll to position [939, 0]
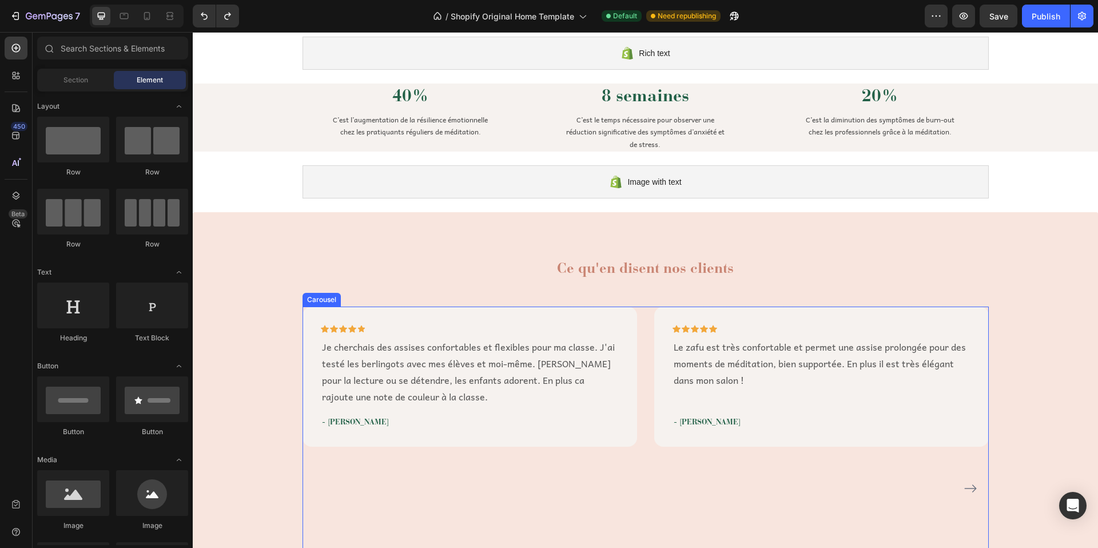
click at [972, 490] on icon "Carousel Next Arrow" at bounding box center [971, 489] width 14 height 14
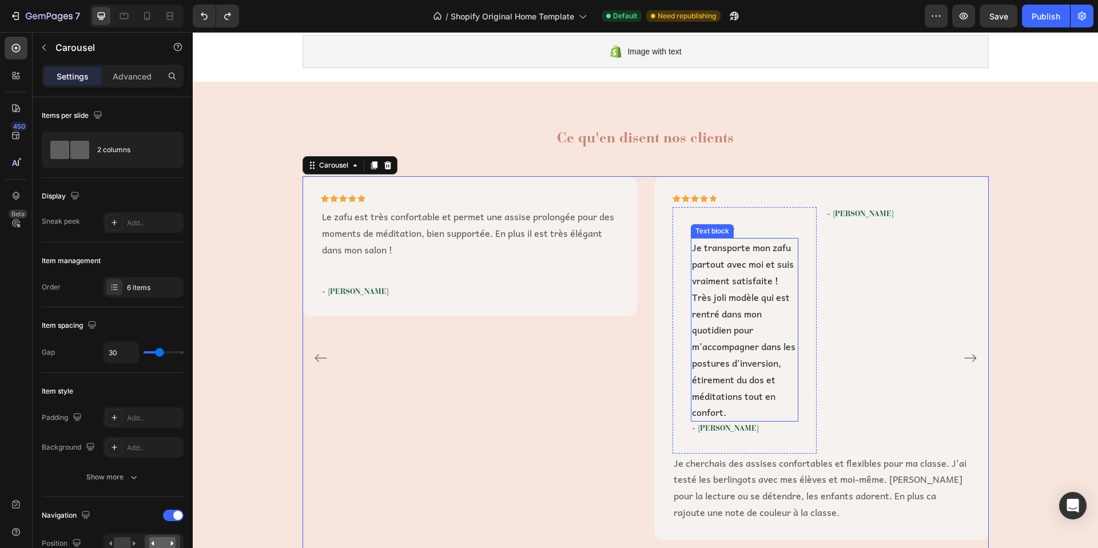
scroll to position [1138, 0]
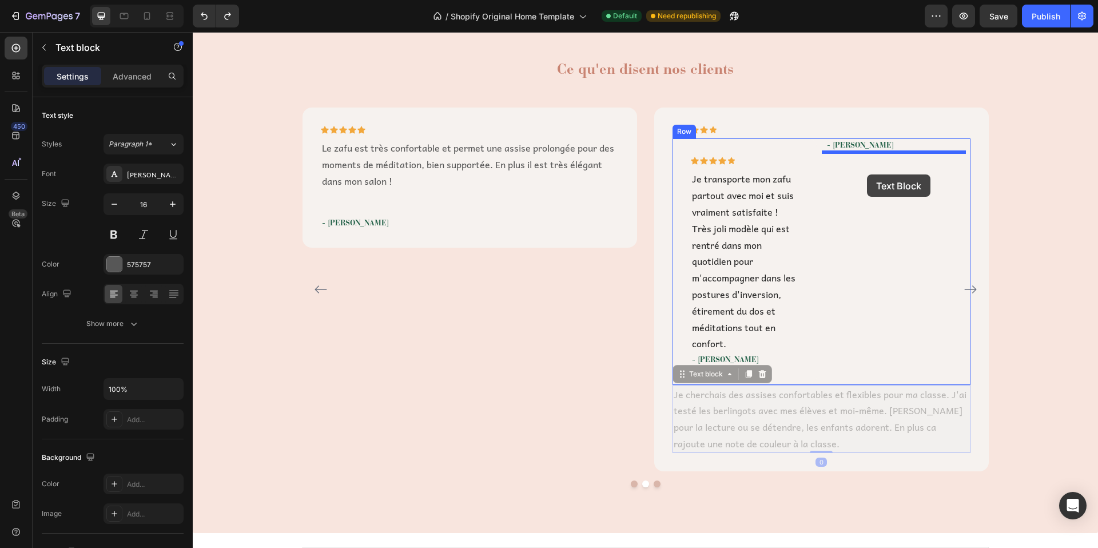
drag, startPoint x: 728, startPoint y: 365, endPoint x: 867, endPoint y: 174, distance: 235.8
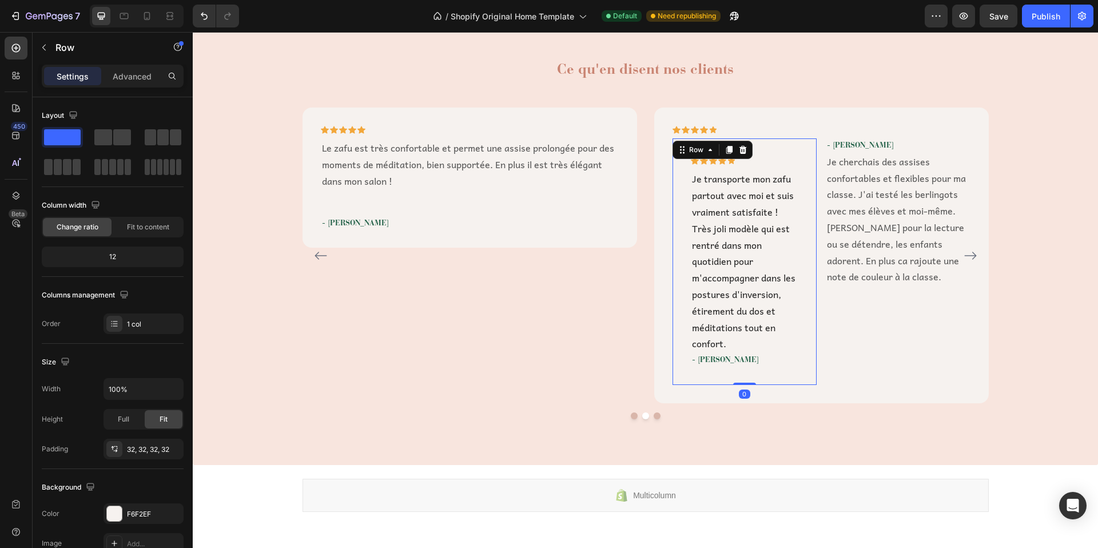
click at [775, 146] on div "Icon Icon Icon Icon Icon Row Je transporte mon zafu partout avec moi et suis vr…" at bounding box center [745, 261] width 145 height 246
click at [738, 149] on icon at bounding box center [742, 149] width 9 height 9
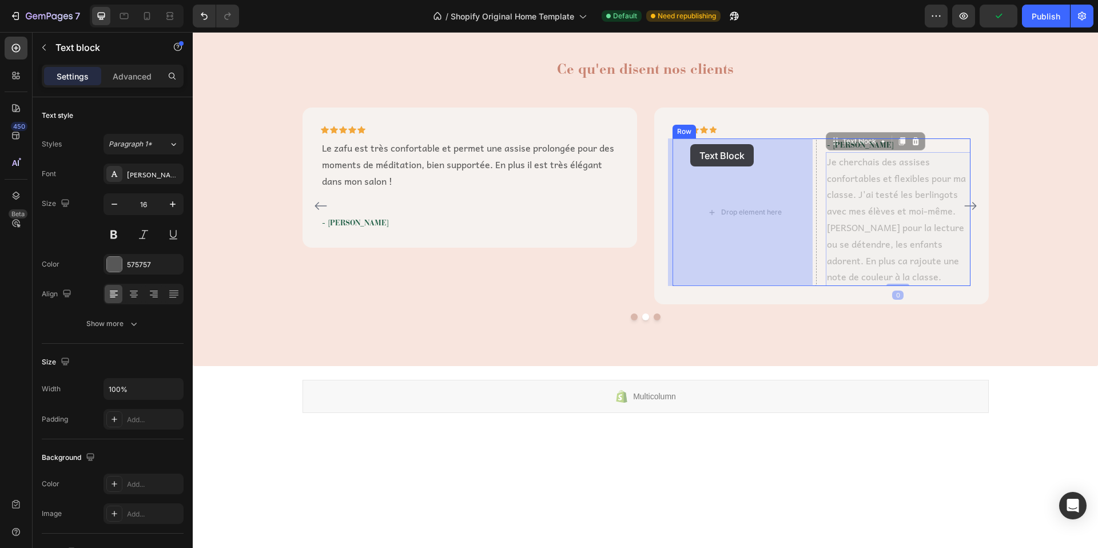
drag, startPoint x: 837, startPoint y: 144, endPoint x: 690, endPoint y: 144, distance: 147.0
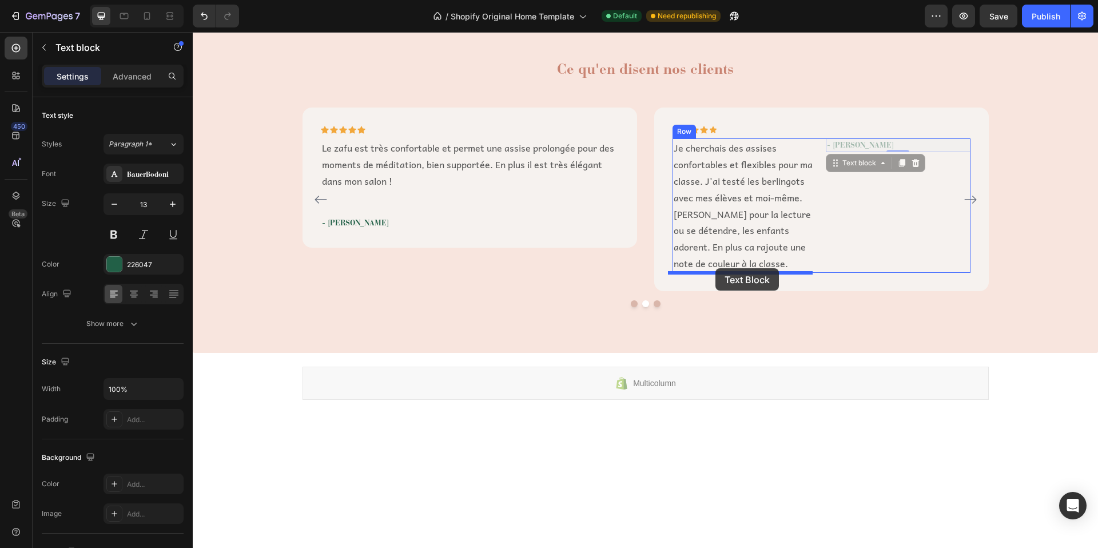
drag, startPoint x: 852, startPoint y: 145, endPoint x: 715, endPoint y: 268, distance: 183.4
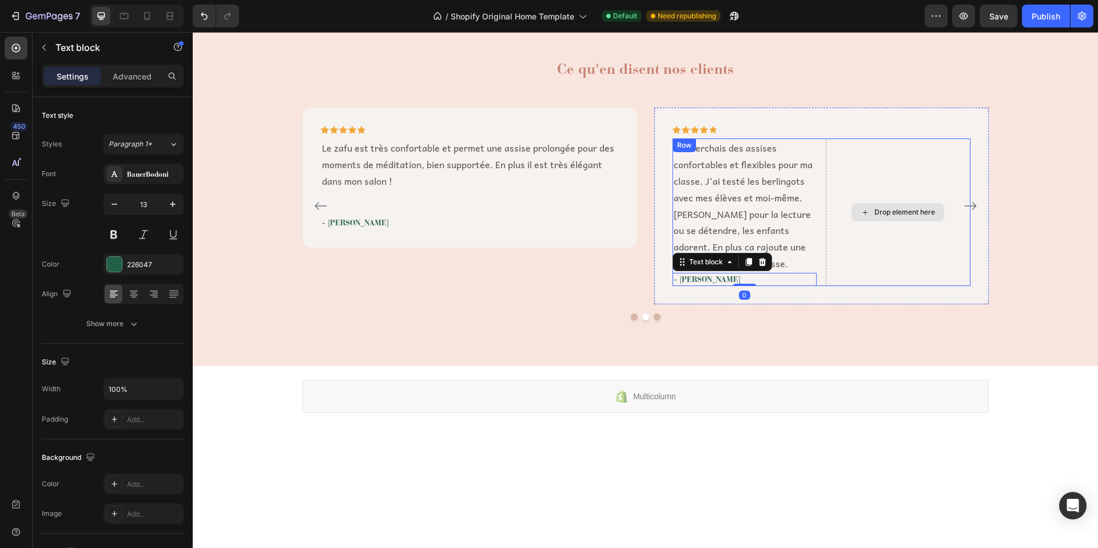
click at [878, 161] on div "Drop element here" at bounding box center [898, 212] width 145 height 148
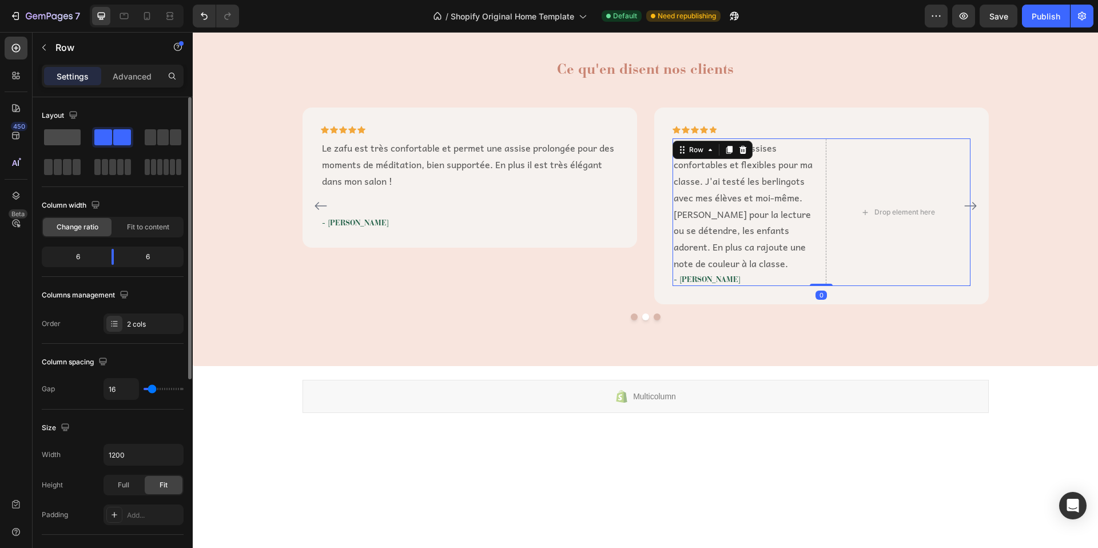
click at [67, 130] on span at bounding box center [62, 137] width 37 height 16
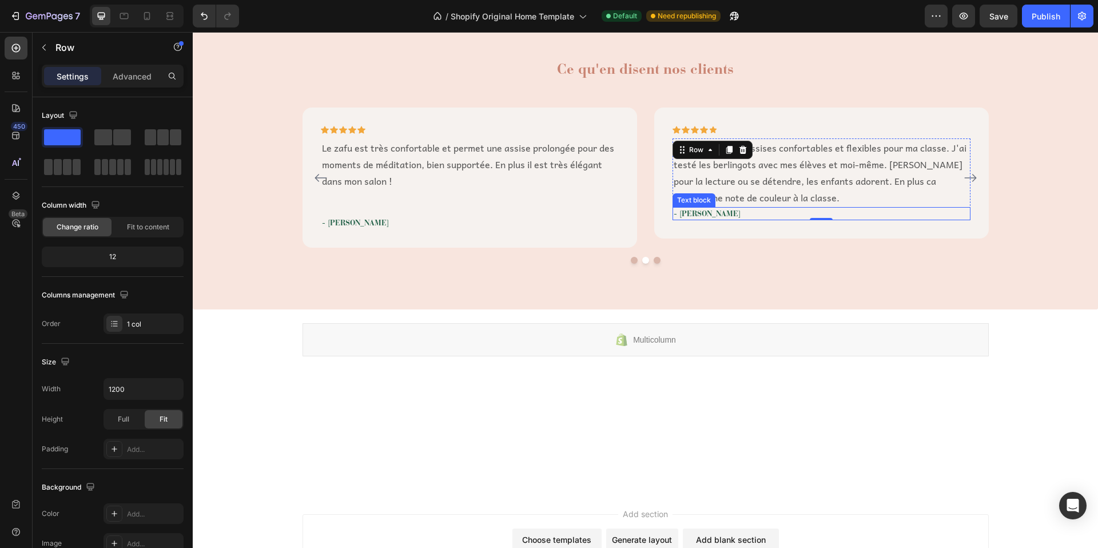
click at [701, 212] on p "- Domitille C." at bounding box center [822, 213] width 296 height 11
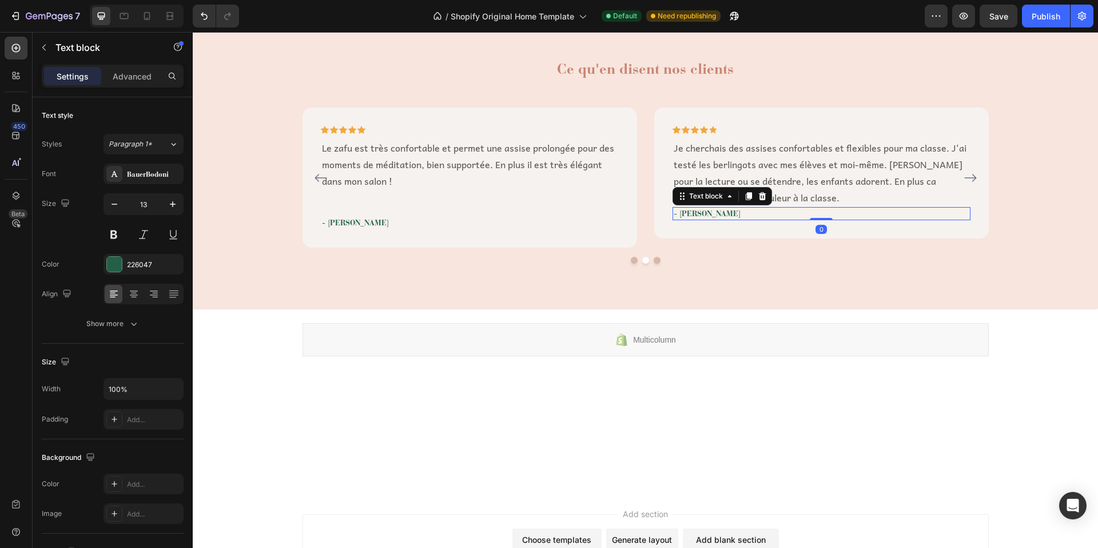
click at [701, 212] on p "- Domitille C." at bounding box center [822, 213] width 296 height 11
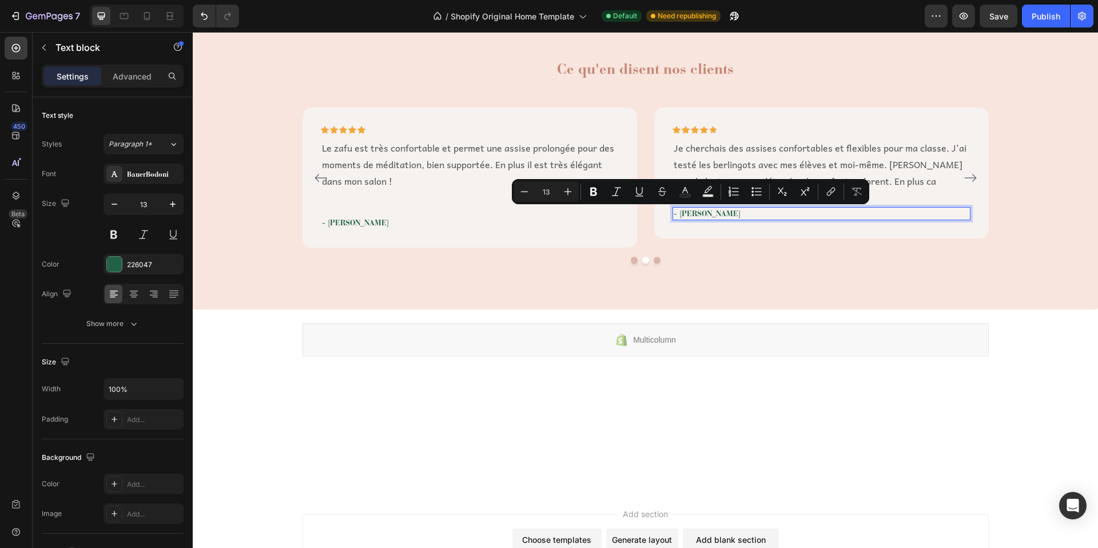
click at [710, 214] on p "- Domitille C." at bounding box center [822, 213] width 296 height 11
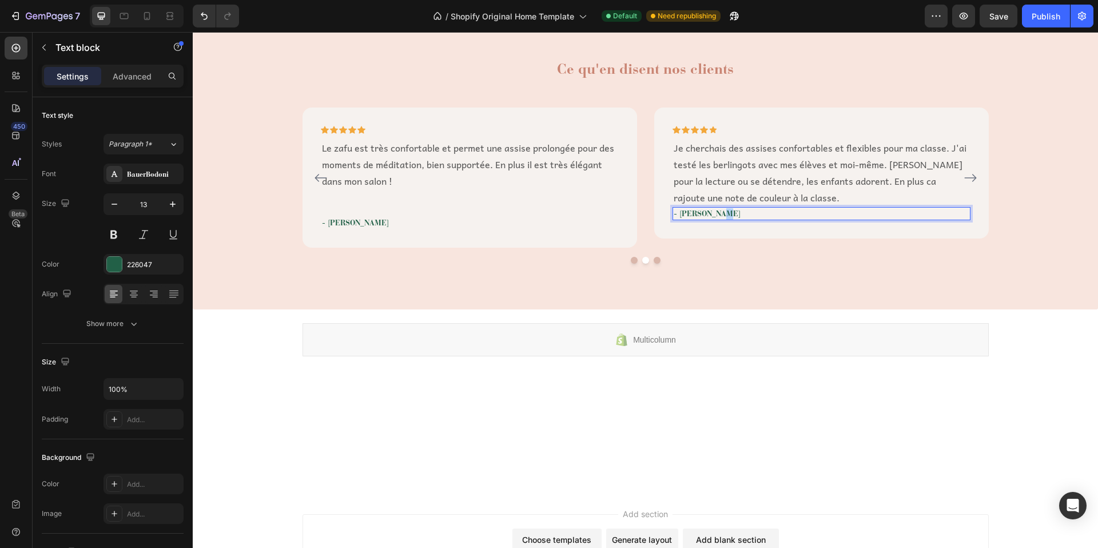
click at [710, 214] on p "- Domitille C." at bounding box center [822, 213] width 296 height 11
click at [1023, 209] on div "Ce qu'en disent nos clients Heading Icon Icon Icon Icon Icon Row Je cherchais d…" at bounding box center [645, 161] width 888 height 205
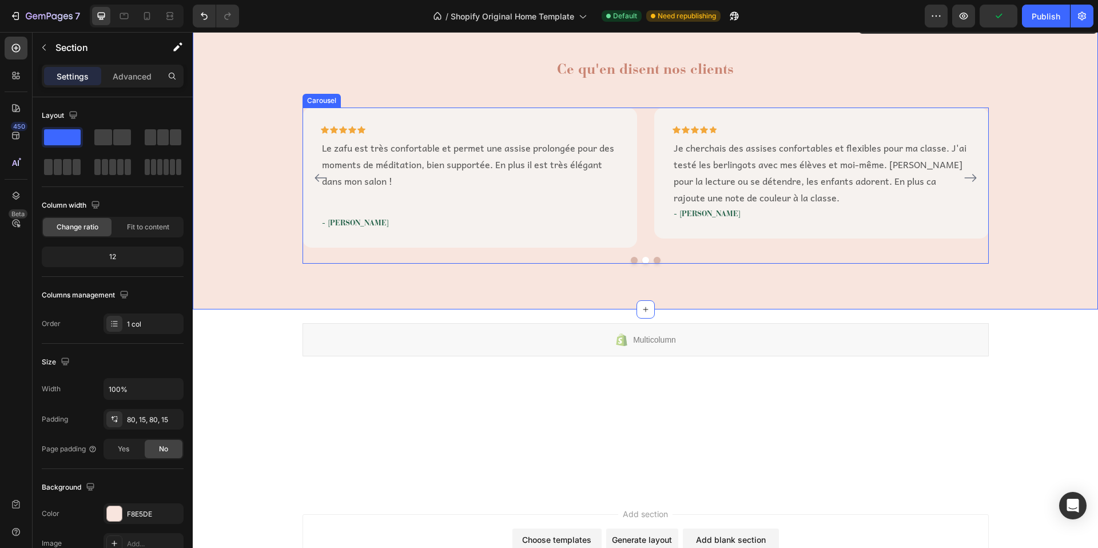
click at [968, 178] on icon "Carousel Next Arrow" at bounding box center [971, 178] width 14 height 14
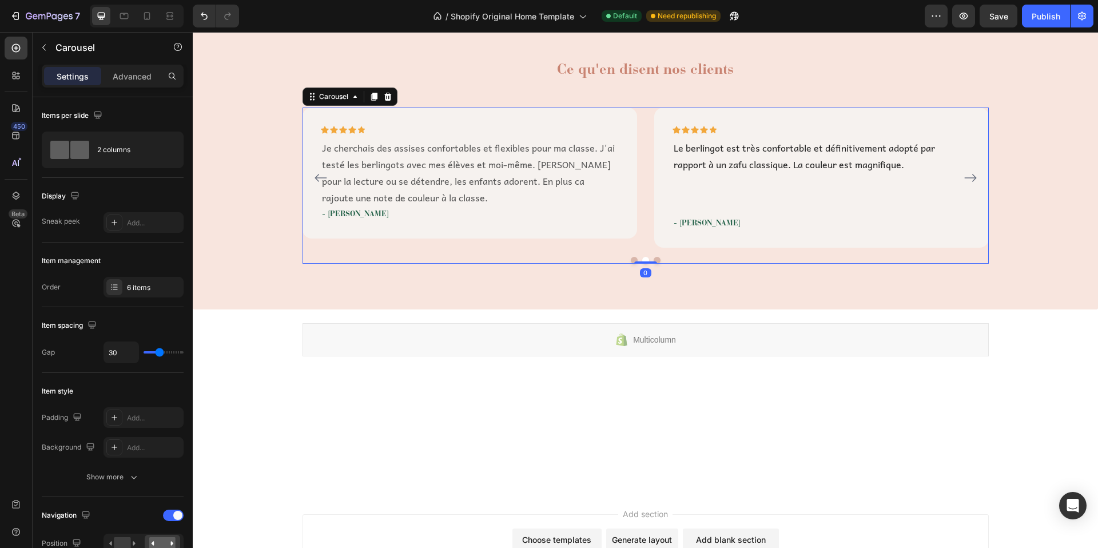
click at [969, 177] on icon "Carousel Next Arrow" at bounding box center [971, 178] width 14 height 14
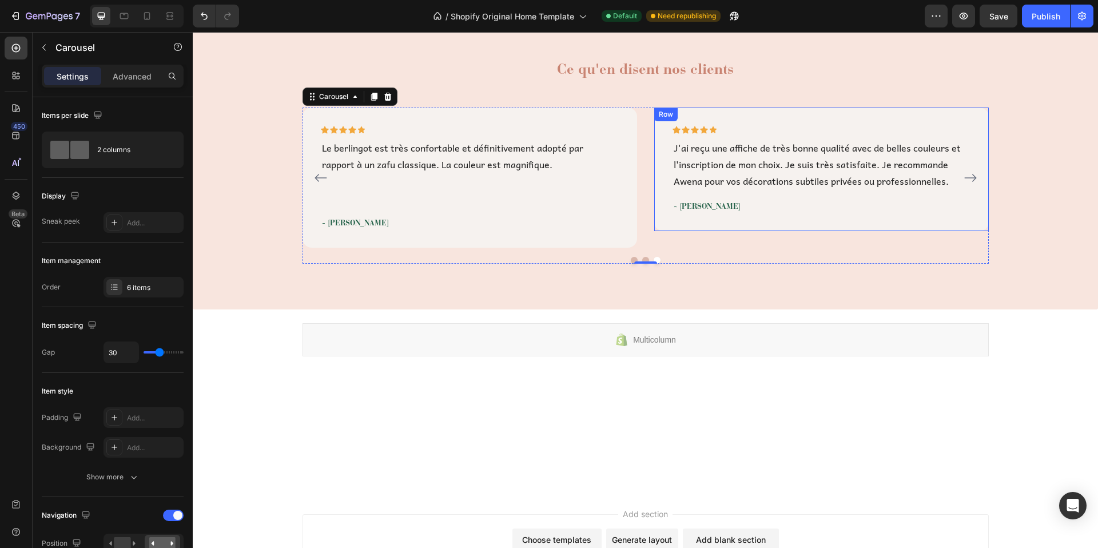
click at [662, 115] on div "Row" at bounding box center [666, 114] width 19 height 10
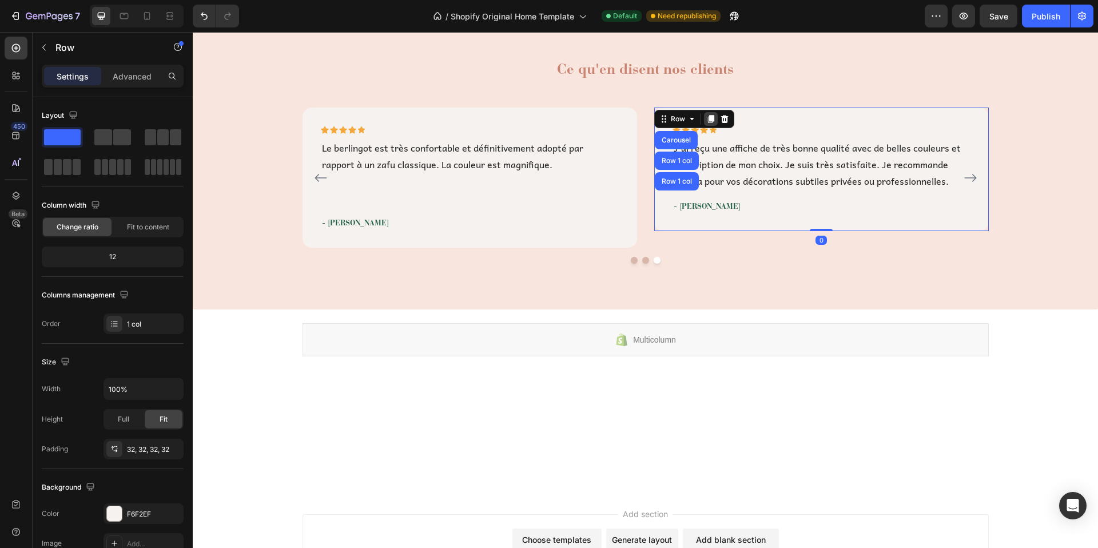
click at [707, 119] on icon at bounding box center [710, 120] width 6 height 8
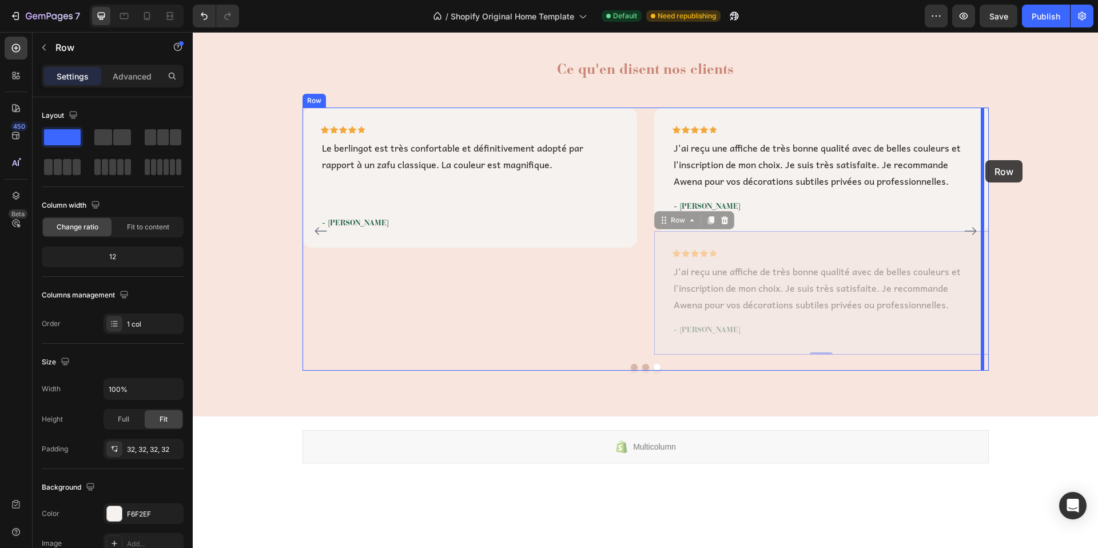
drag, startPoint x: 658, startPoint y: 225, endPoint x: 985, endPoint y: 160, distance: 333.4
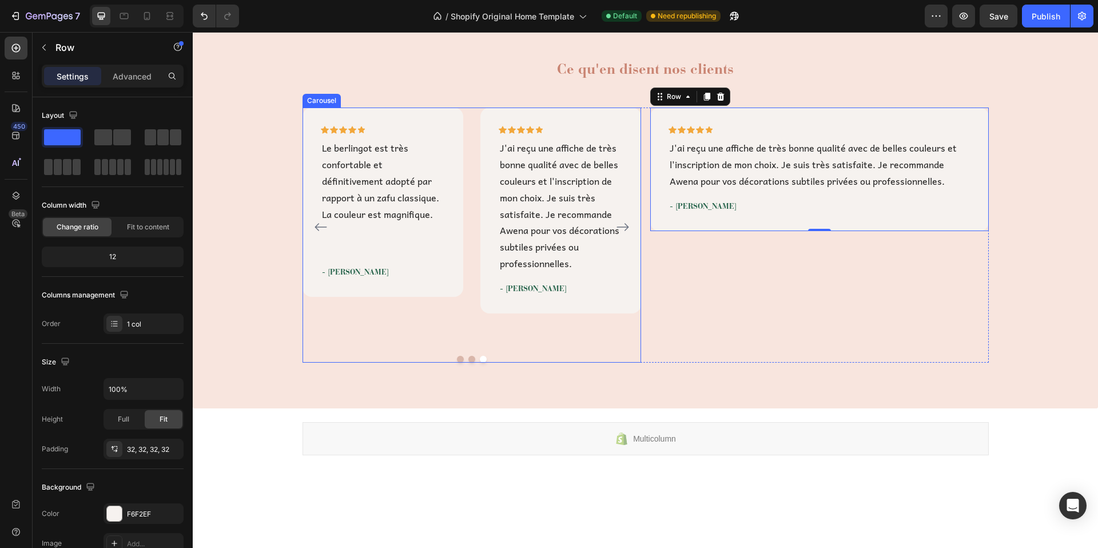
click at [312, 222] on button "Carousel Back Arrow" at bounding box center [321, 227] width 18 height 18
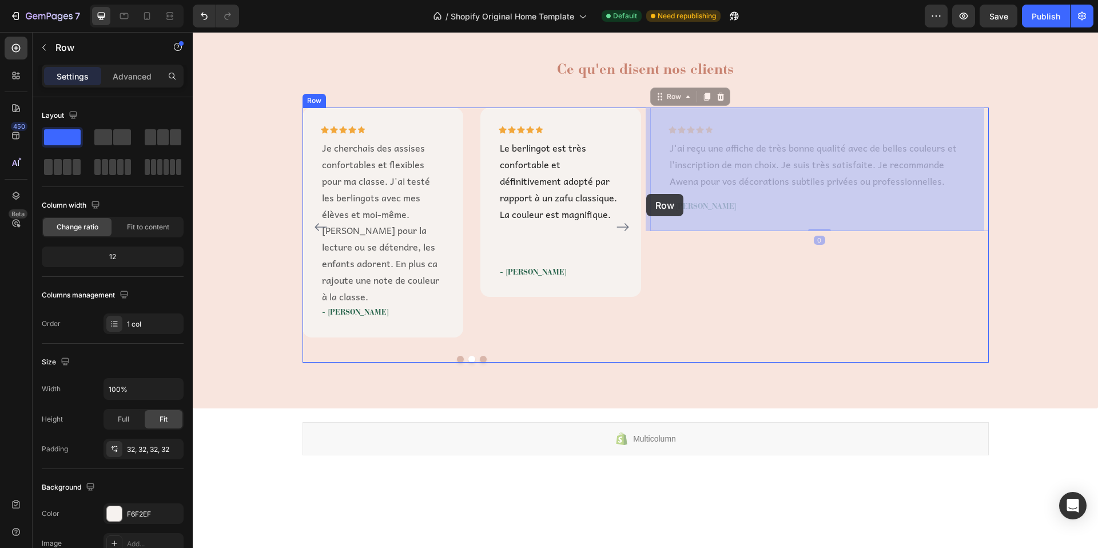
drag, startPoint x: 658, startPoint y: 102, endPoint x: 646, endPoint y: 194, distance: 92.9
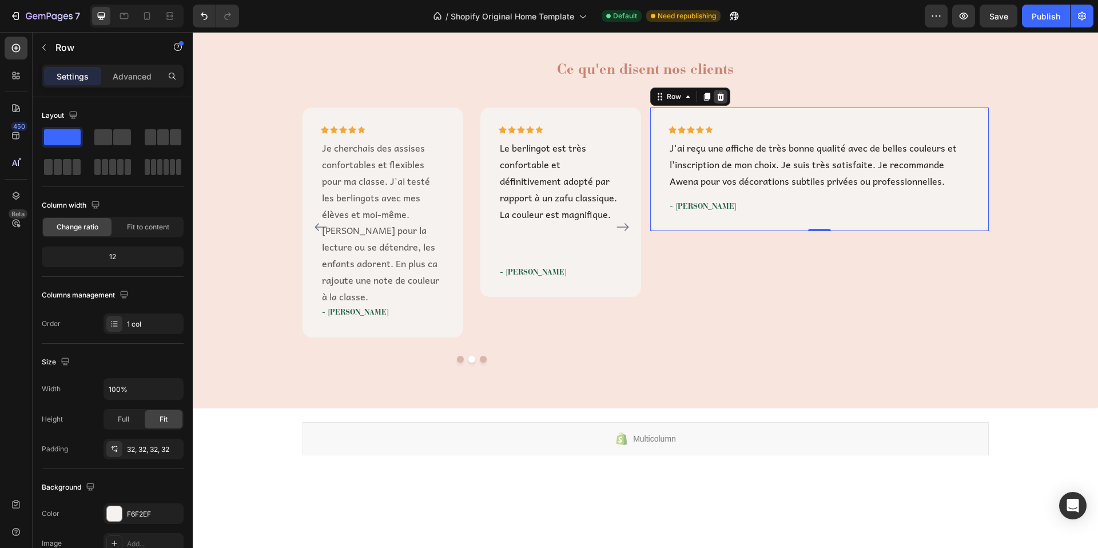
click at [717, 96] on icon at bounding box center [720, 97] width 7 height 8
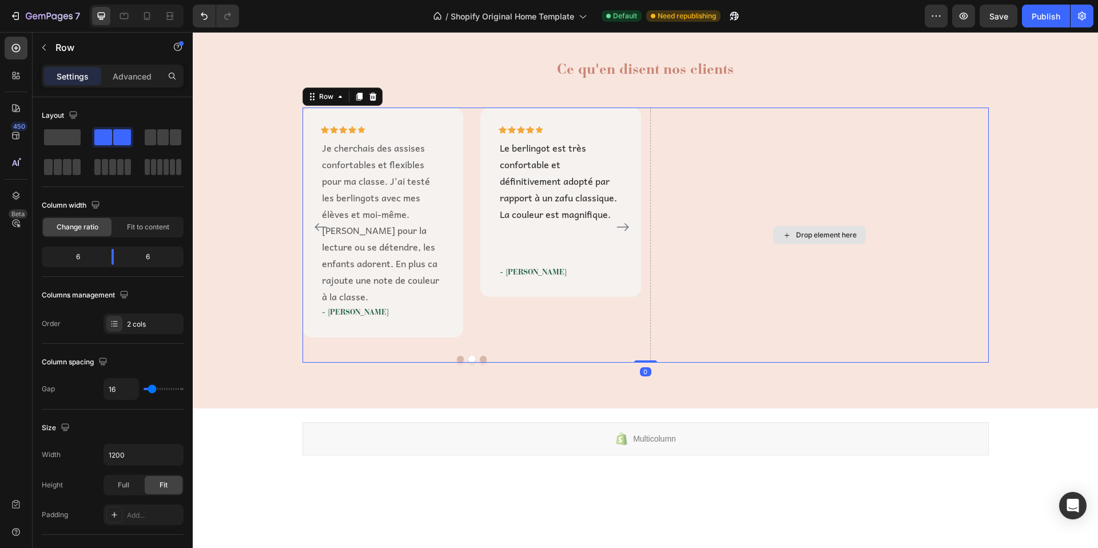
click at [727, 173] on div "Drop element here" at bounding box center [819, 235] width 339 height 254
click at [72, 141] on span at bounding box center [62, 137] width 37 height 16
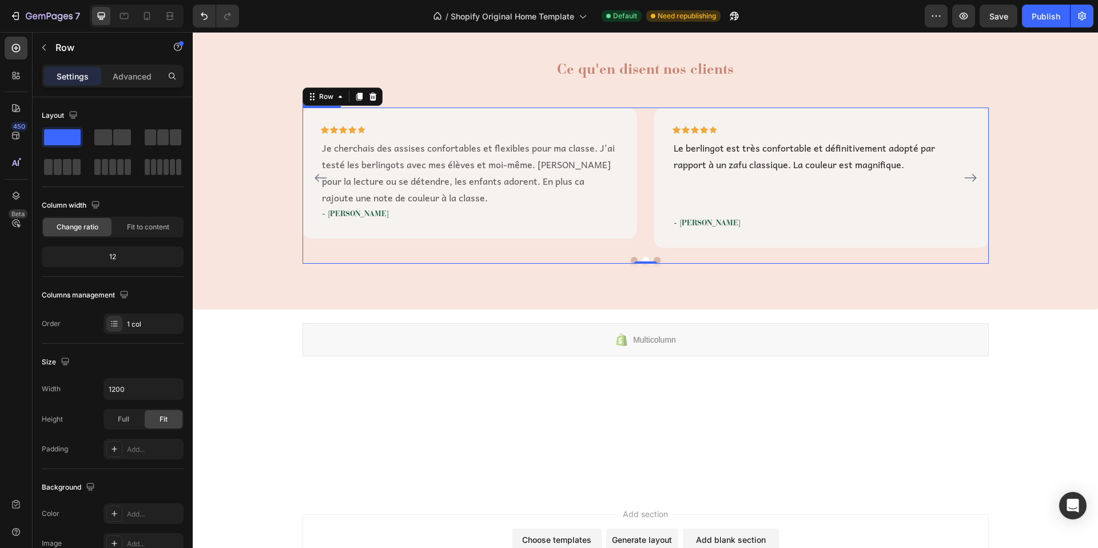
click at [631, 261] on button "Dot" at bounding box center [634, 260] width 7 height 7
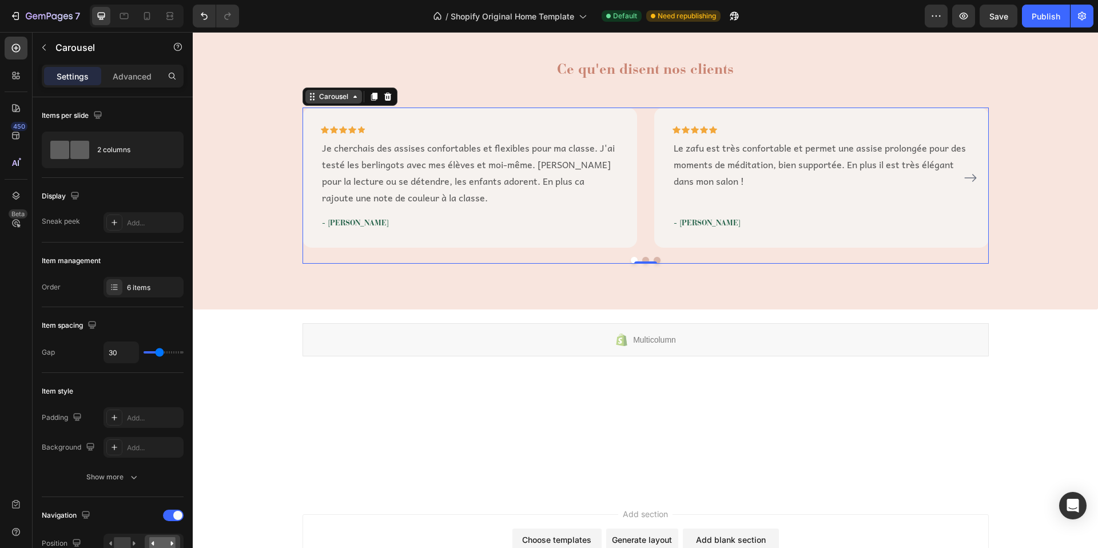
click at [319, 100] on div "Carousel" at bounding box center [334, 97] width 34 height 10
click at [371, 97] on icon at bounding box center [374, 97] width 6 height 8
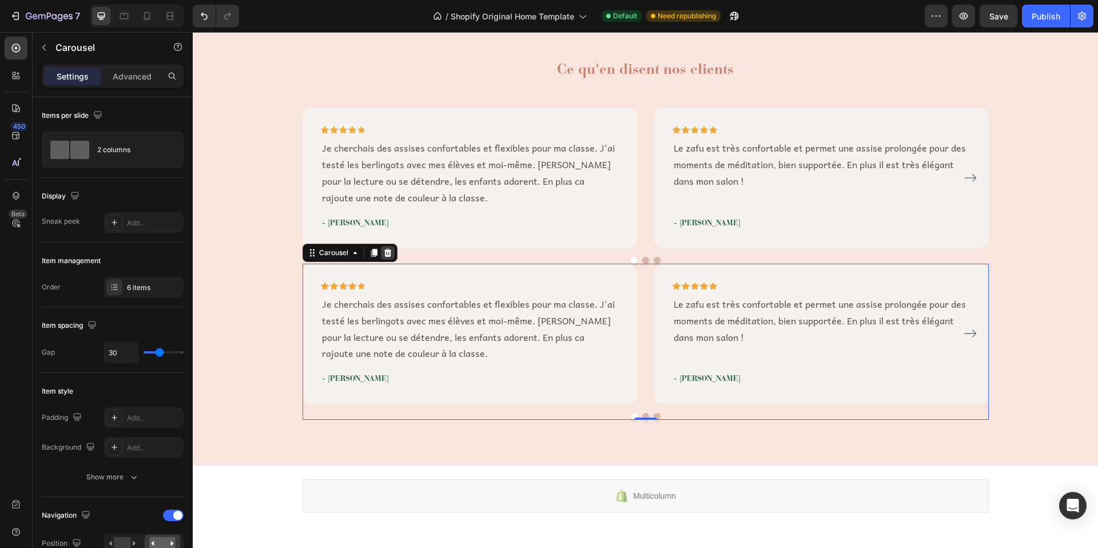
click at [385, 248] on icon at bounding box center [387, 252] width 9 height 9
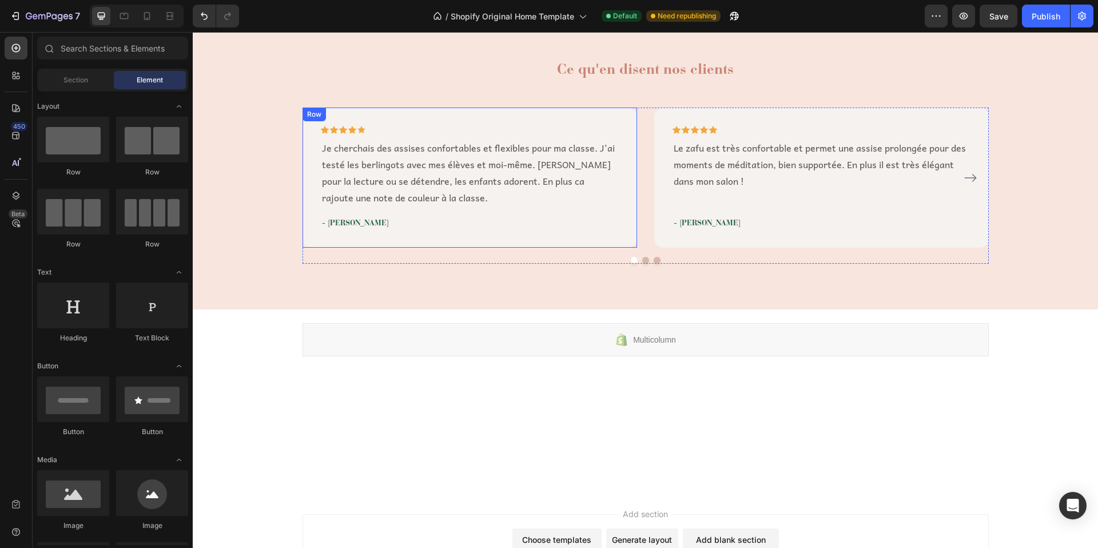
click at [396, 114] on div "Icon Icon Icon Icon Icon Row Je cherchais des assises confortables et flexibles…" at bounding box center [470, 178] width 335 height 140
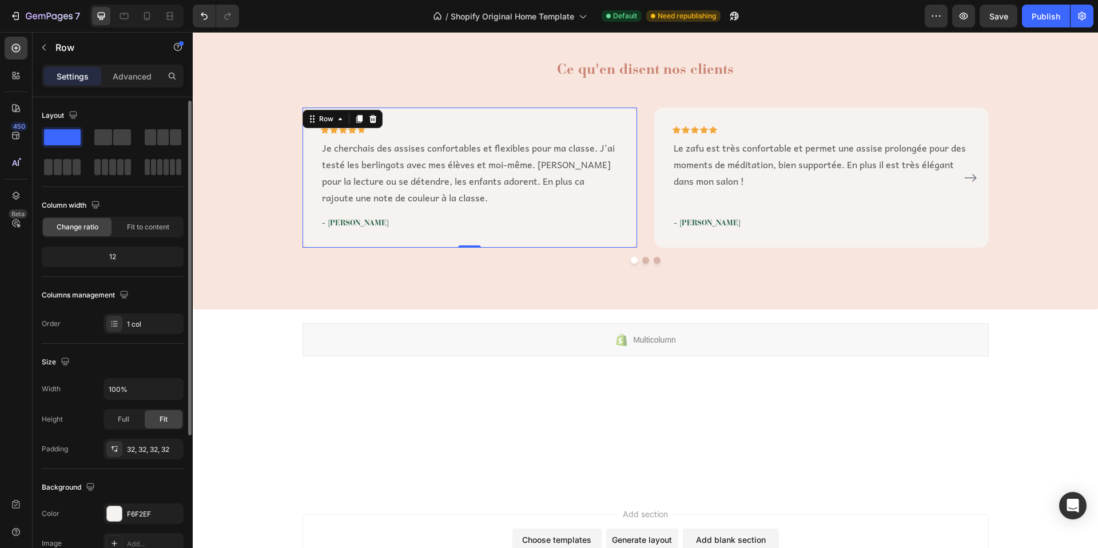
scroll to position [92, 0]
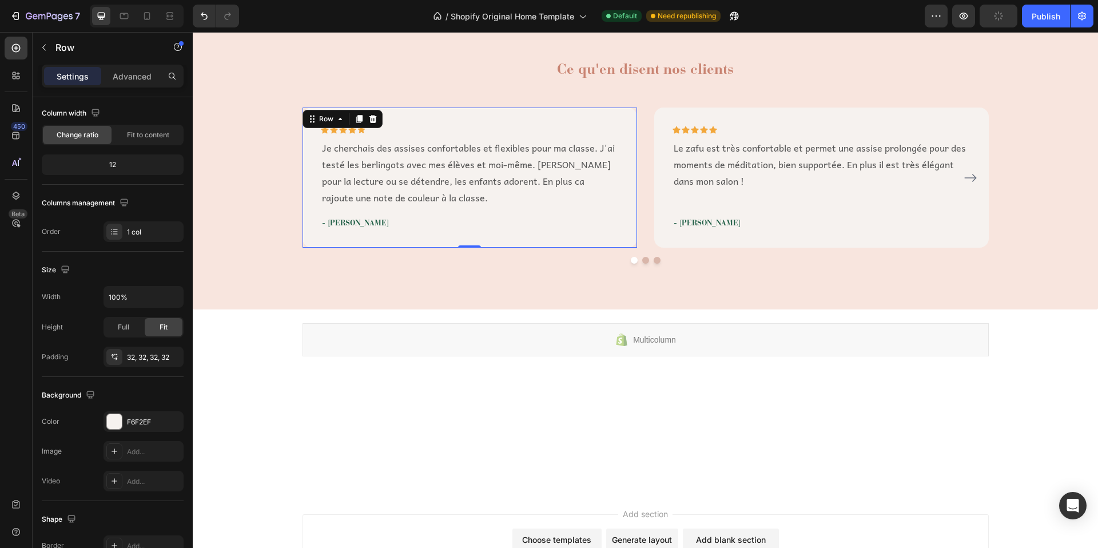
click at [444, 117] on div "Icon Icon Icon Icon Icon Row Je cherchais des assises confortables et flexibles…" at bounding box center [470, 178] width 335 height 140
click at [339, 120] on icon at bounding box center [340, 119] width 3 height 2
click at [356, 116] on icon at bounding box center [359, 120] width 6 height 8
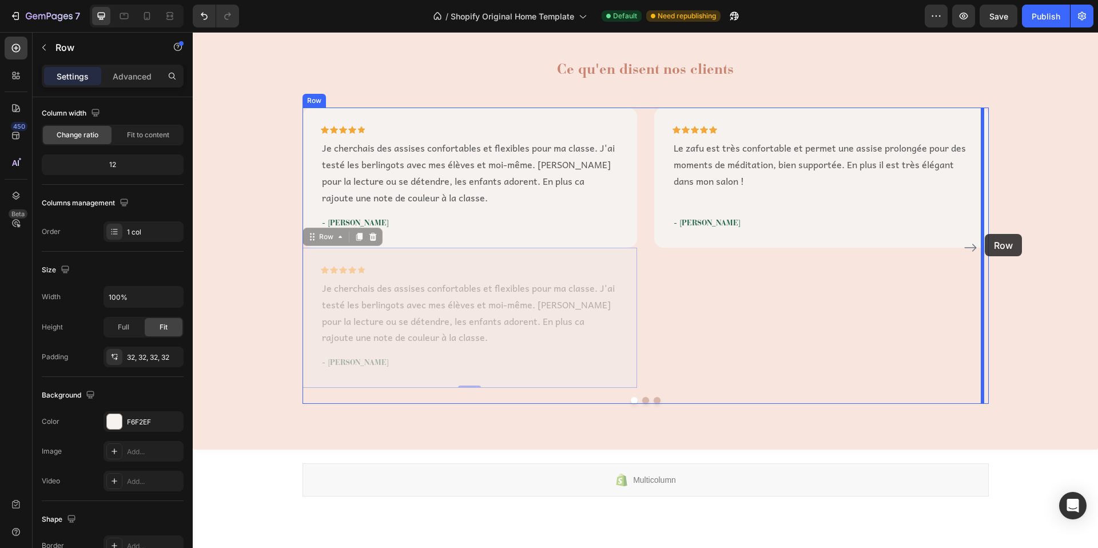
drag, startPoint x: 309, startPoint y: 241, endPoint x: 985, endPoint y: 234, distance: 675.4
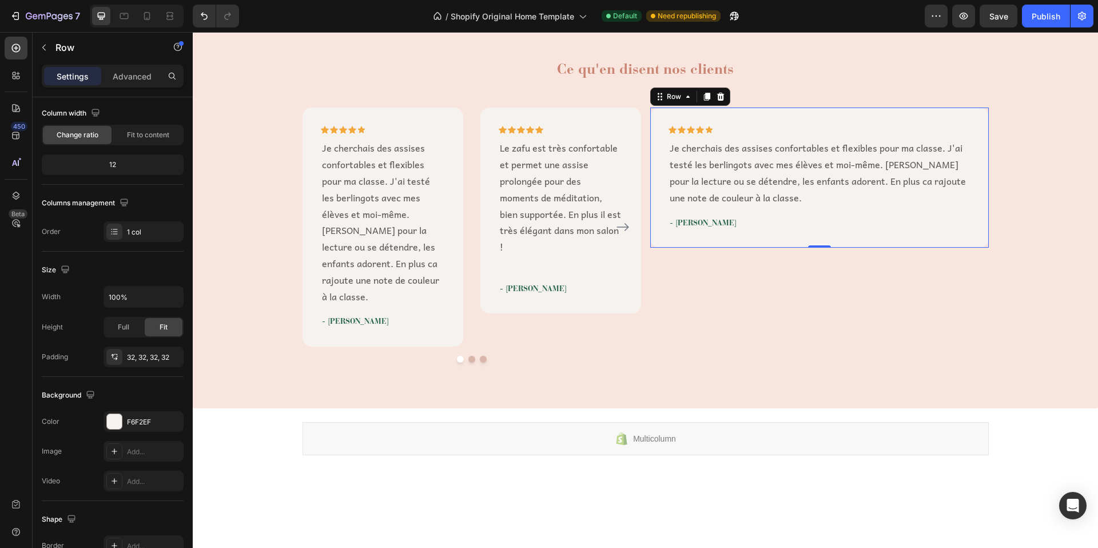
drag, startPoint x: 717, startPoint y: 96, endPoint x: 717, endPoint y: 106, distance: 10.9
click at [717, 96] on icon at bounding box center [720, 97] width 7 height 8
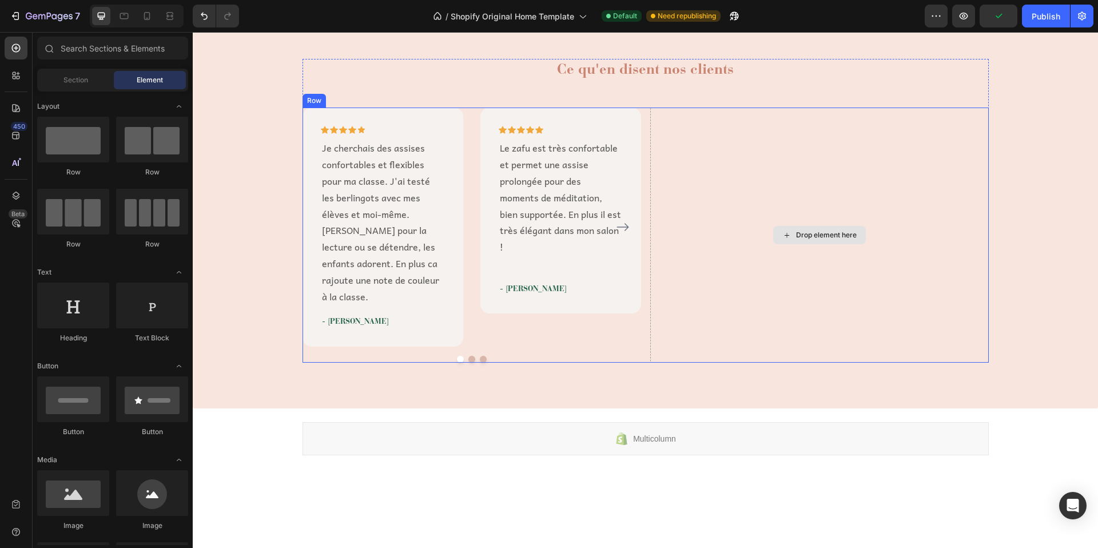
click at [711, 170] on div "Drop element here" at bounding box center [819, 235] width 339 height 254
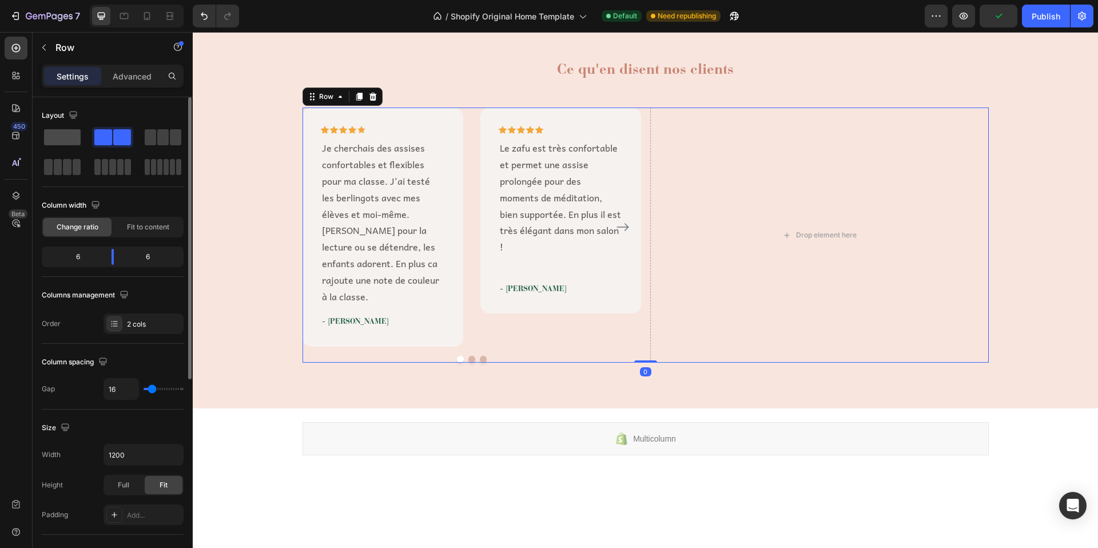
click at [70, 132] on span at bounding box center [62, 137] width 37 height 16
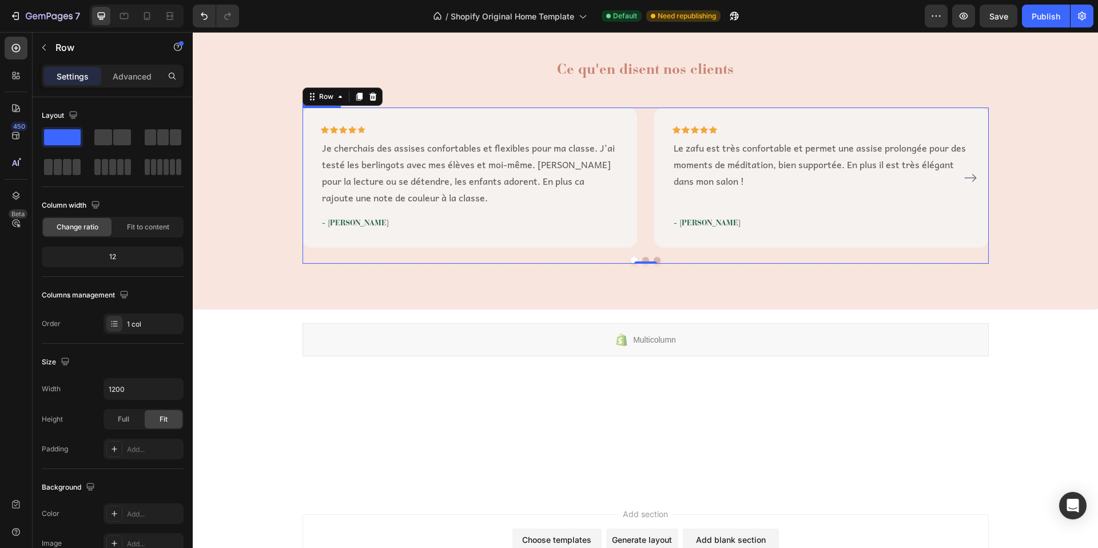
click at [642, 257] on button "Dot" at bounding box center [645, 260] width 7 height 7
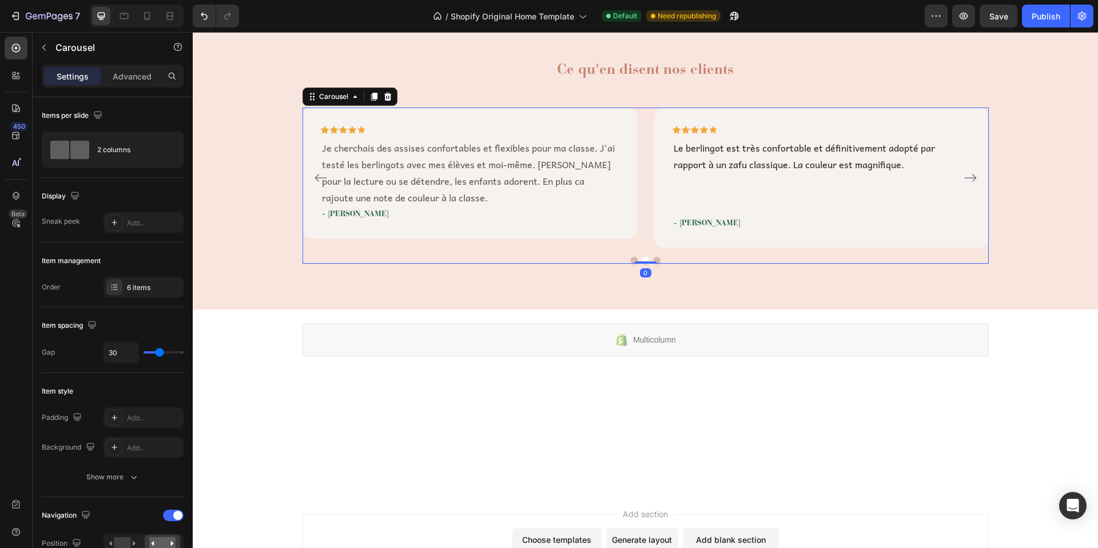
click at [654, 257] on button "Dot" at bounding box center [657, 260] width 7 height 7
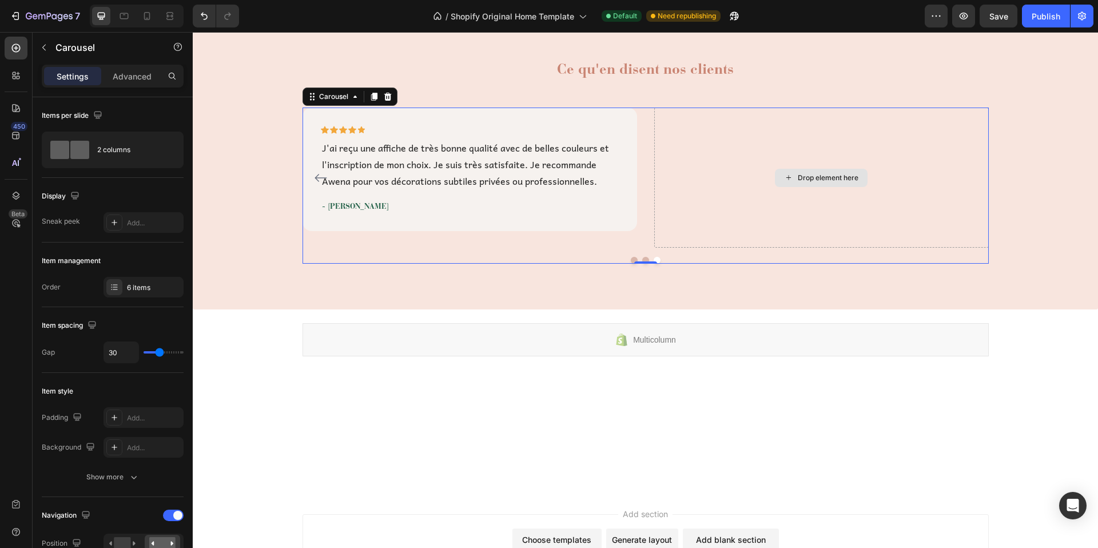
click at [800, 177] on div "Drop element here" at bounding box center [828, 177] width 61 height 9
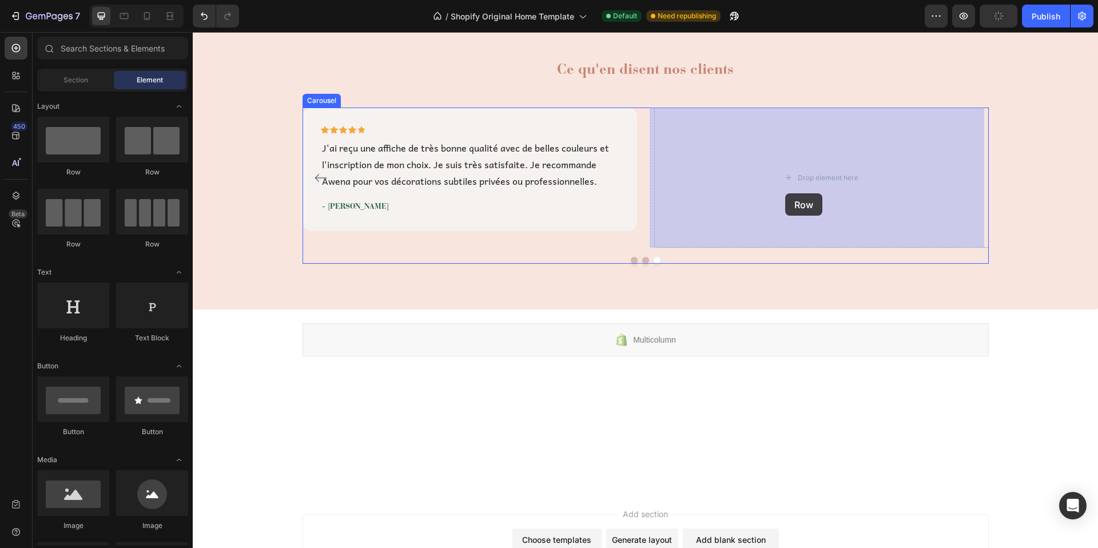
drag, startPoint x: 258, startPoint y: 166, endPoint x: 783, endPoint y: 192, distance: 526.2
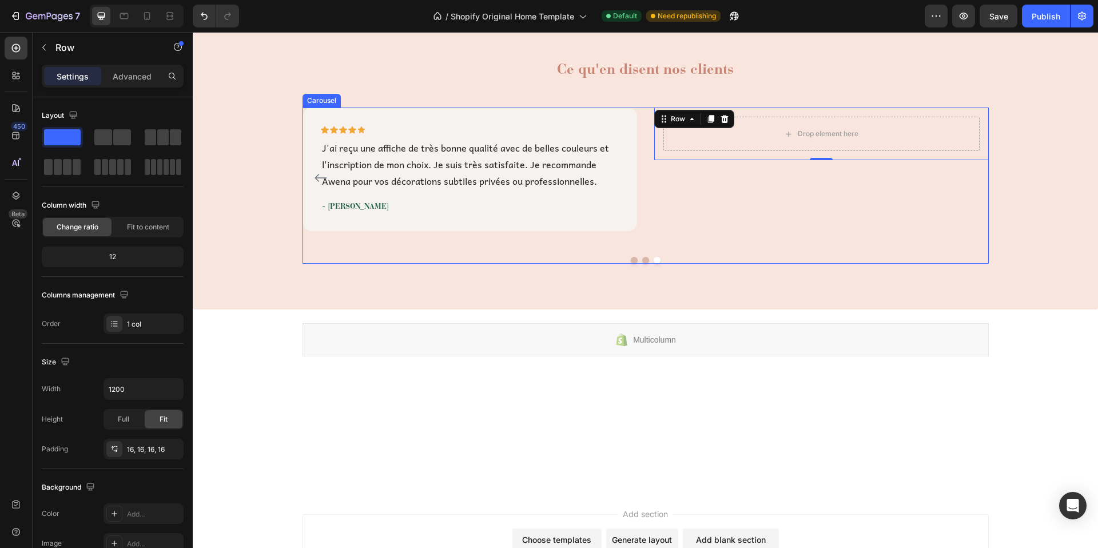
click at [642, 260] on button "Dot" at bounding box center [645, 260] width 7 height 7
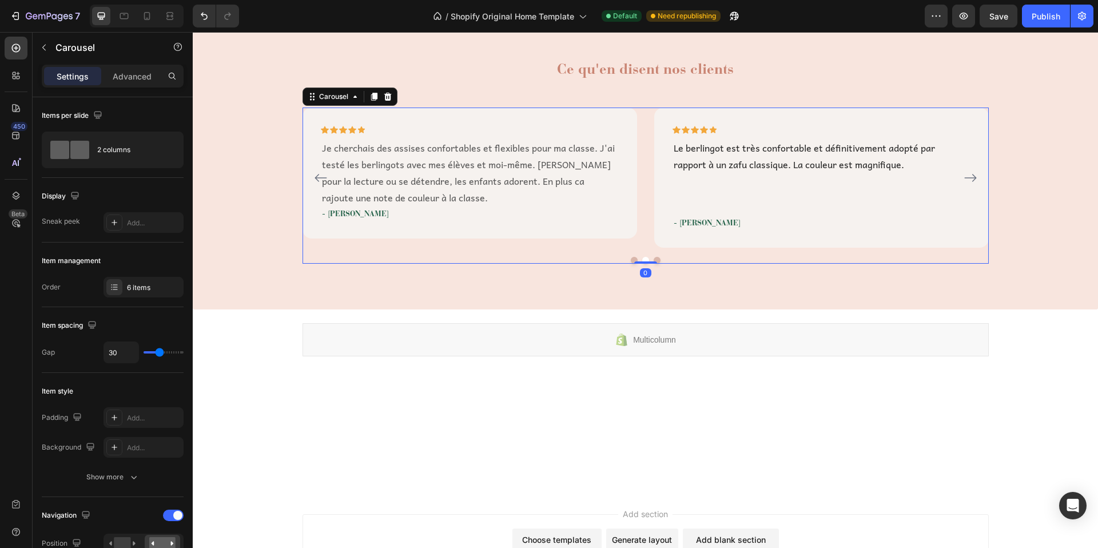
click at [631, 260] on button "Dot" at bounding box center [634, 260] width 7 height 7
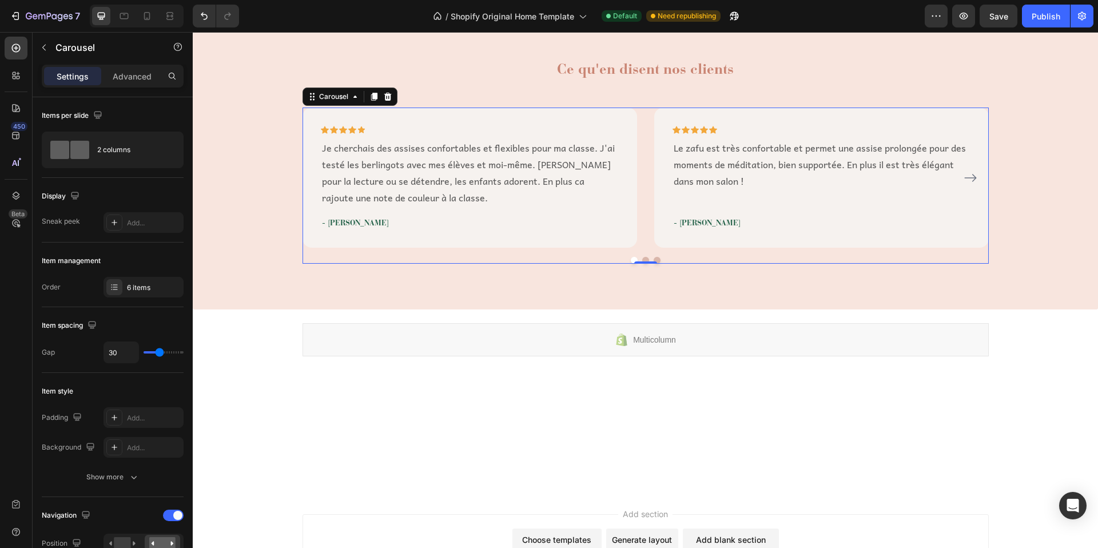
click at [654, 258] on button "Dot" at bounding box center [657, 260] width 7 height 7
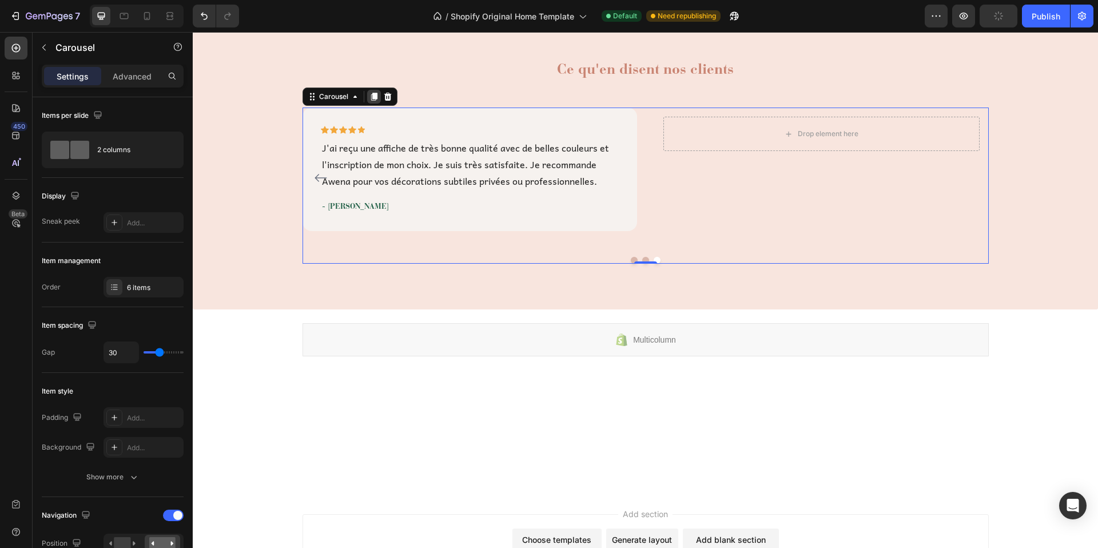
click at [371, 96] on icon at bounding box center [374, 97] width 6 height 8
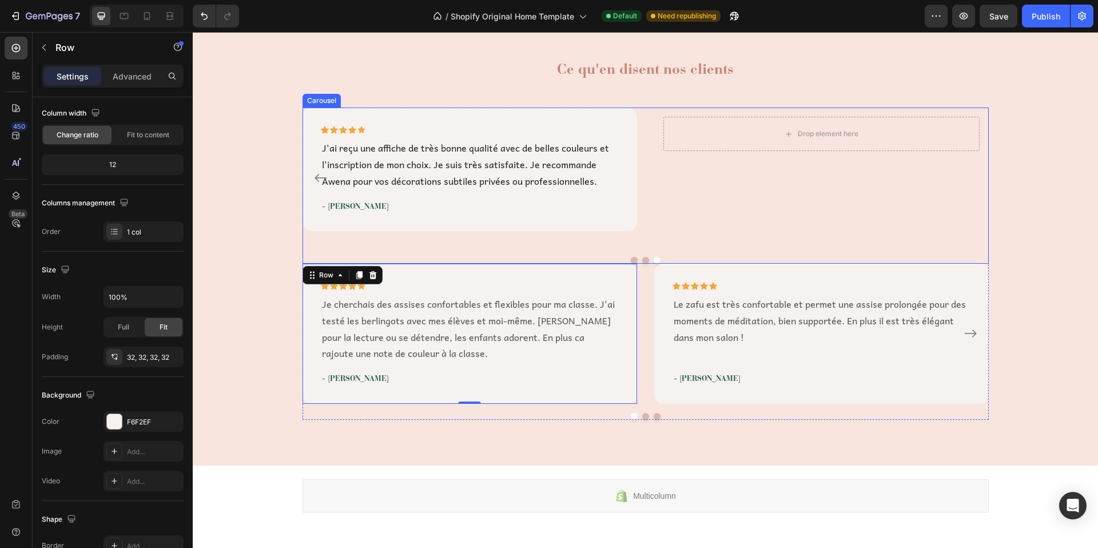
scroll to position [0, 0]
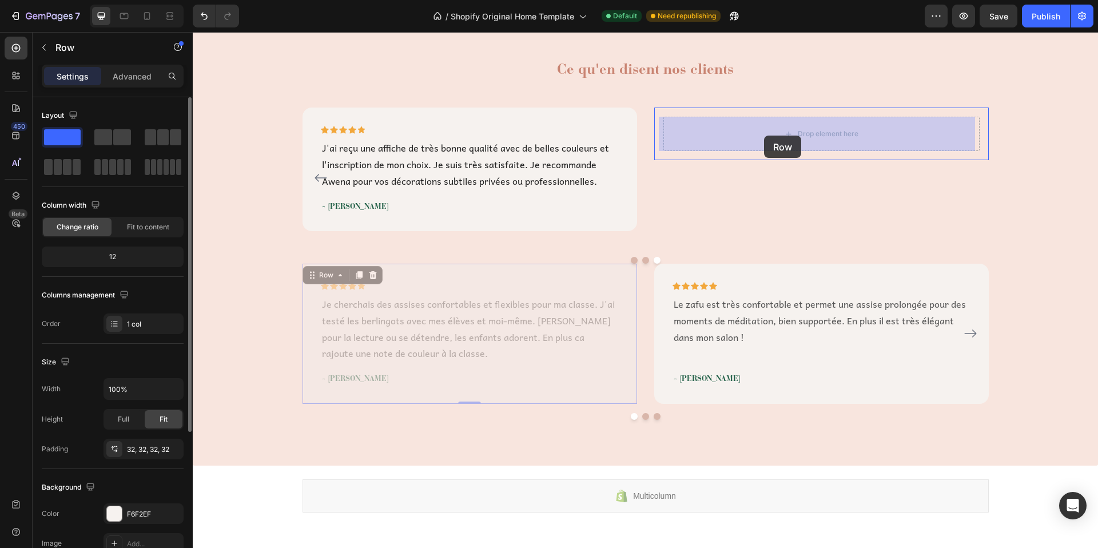
drag, startPoint x: 328, startPoint y: 272, endPoint x: 764, endPoint y: 136, distance: 457.3
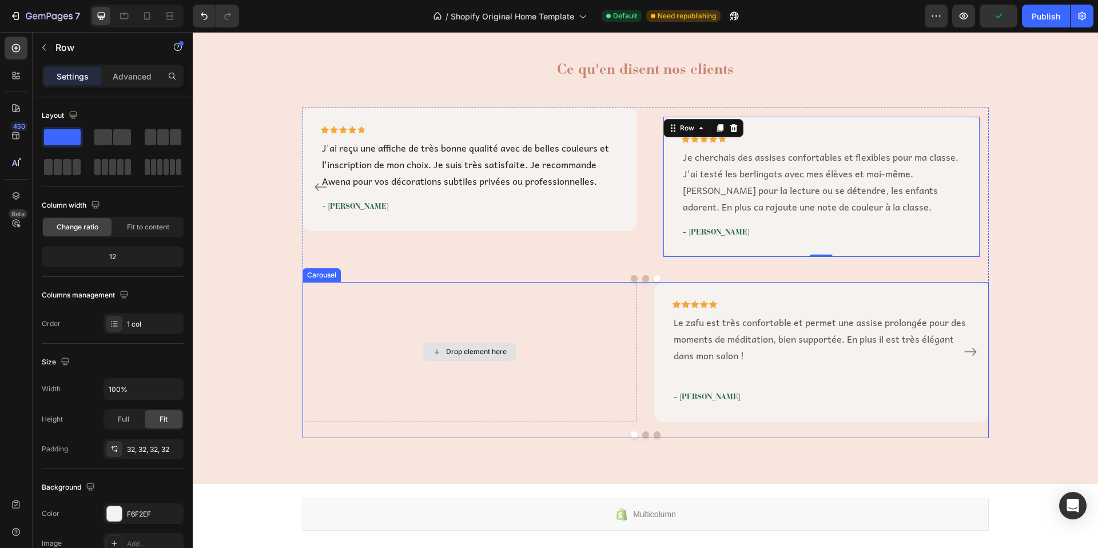
click at [316, 296] on div "Drop element here" at bounding box center [470, 352] width 335 height 140
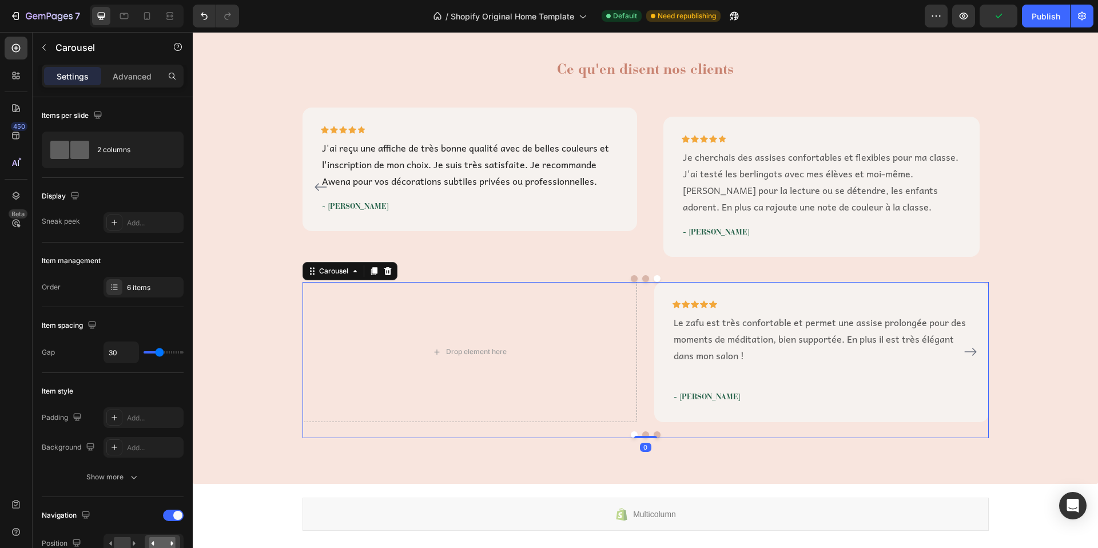
click at [386, 271] on icon at bounding box center [387, 271] width 9 height 9
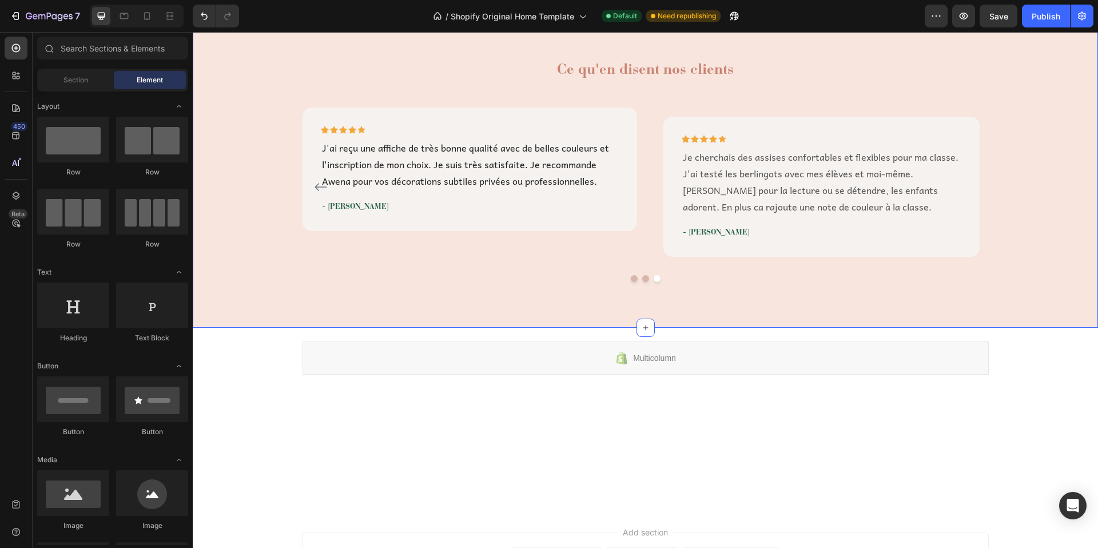
click at [642, 277] on button "Dot" at bounding box center [645, 278] width 7 height 7
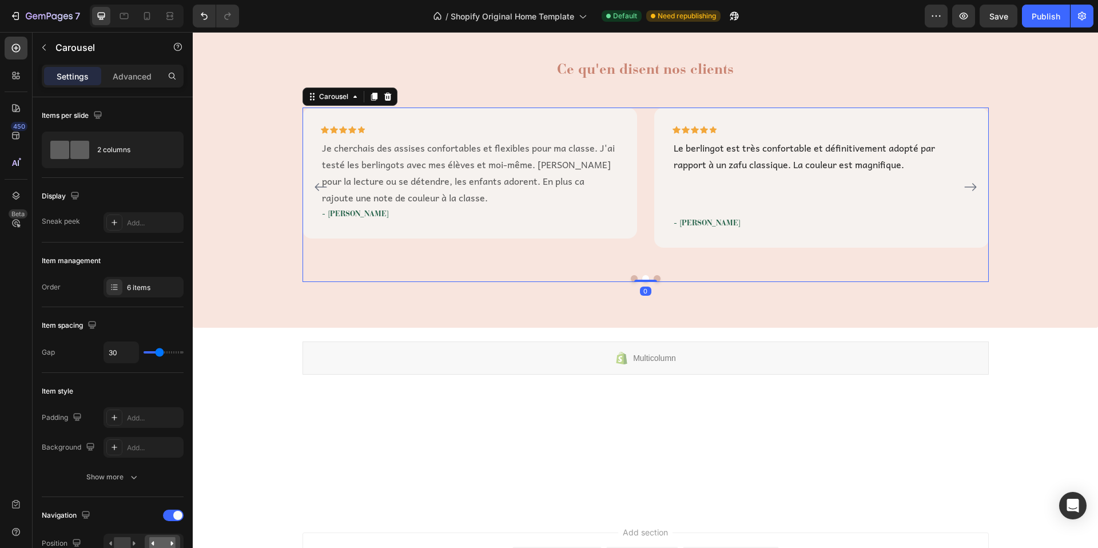
click at [631, 275] on button "Dot" at bounding box center [634, 278] width 7 height 7
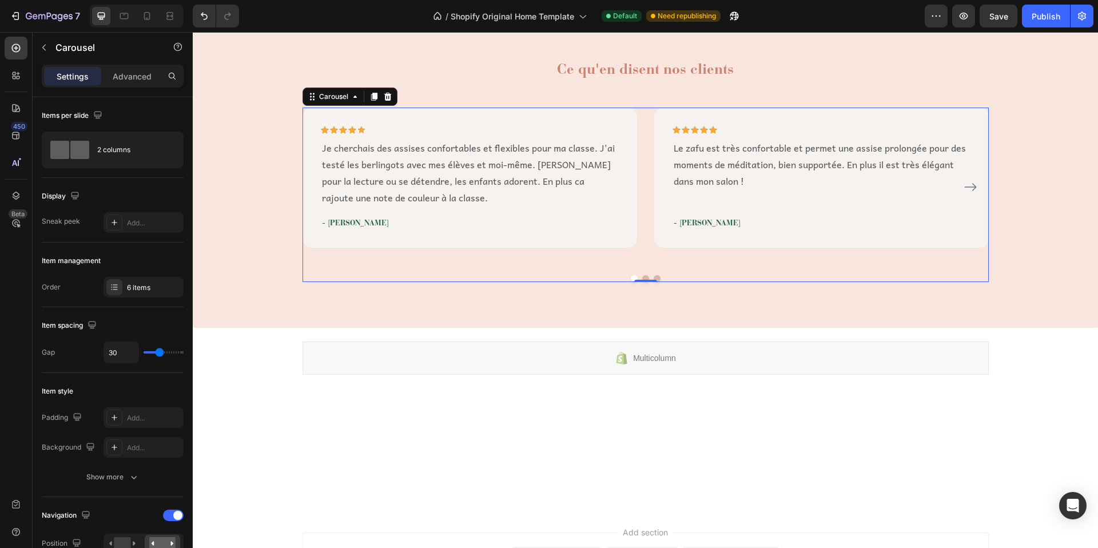
click at [642, 276] on button "Dot" at bounding box center [645, 278] width 7 height 7
click at [654, 276] on button "Dot" at bounding box center [657, 278] width 7 height 7
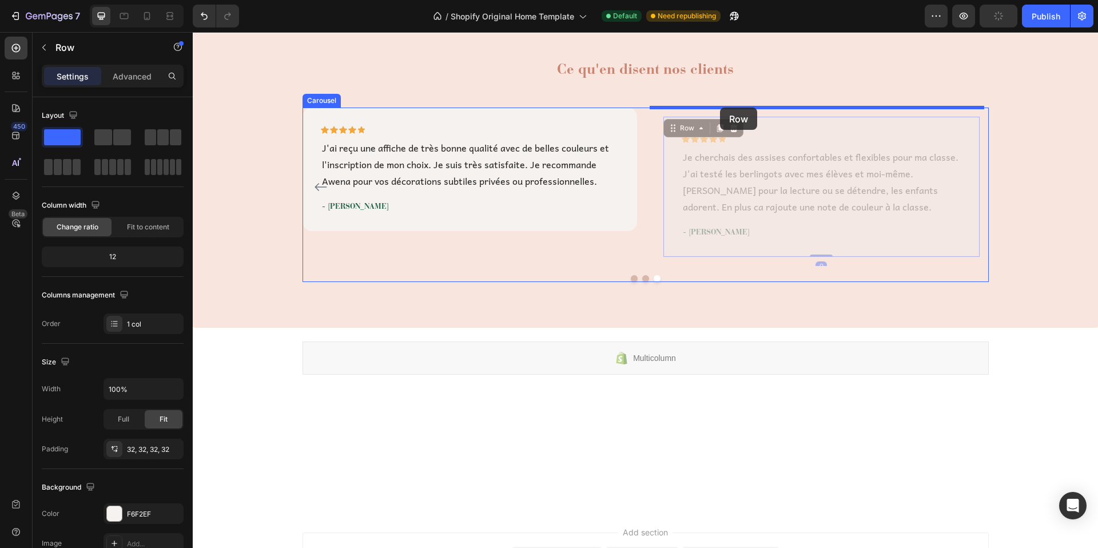
drag, startPoint x: 721, startPoint y: 120, endPoint x: 720, endPoint y: 108, distance: 12.0
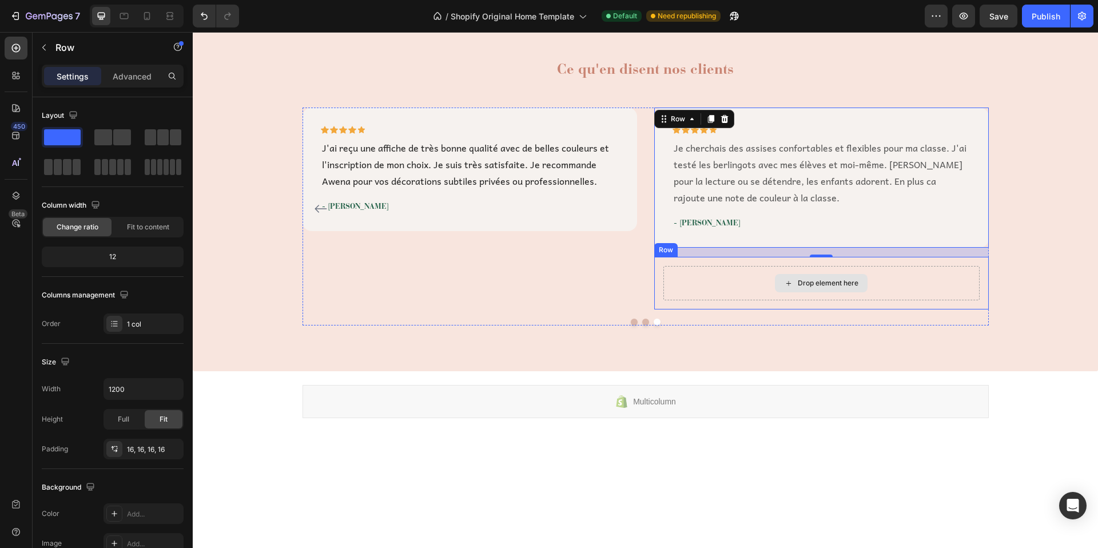
click at [758, 275] on div "Drop element here" at bounding box center [821, 283] width 316 height 34
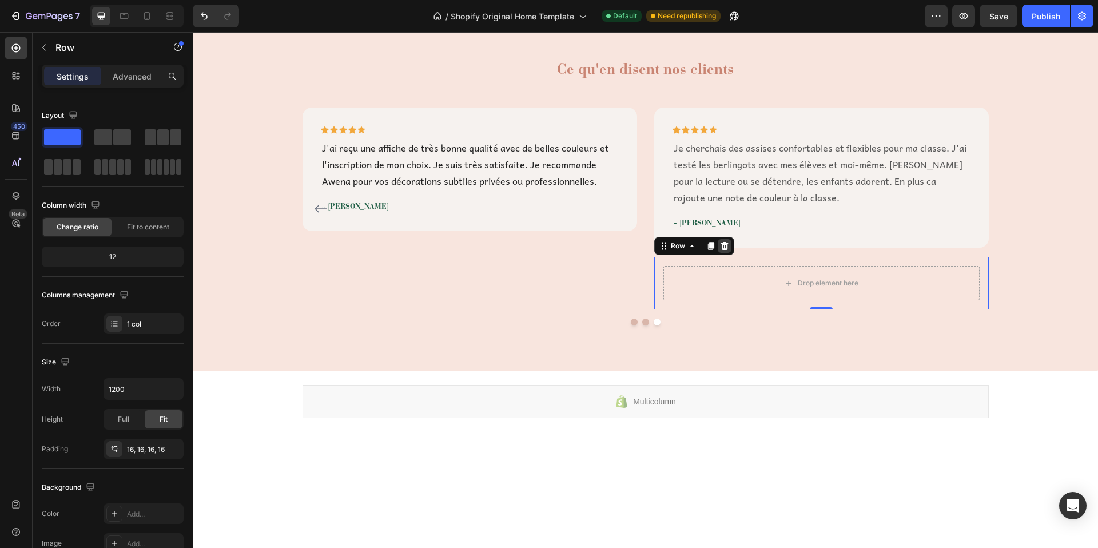
click at [722, 248] on icon at bounding box center [724, 246] width 7 height 8
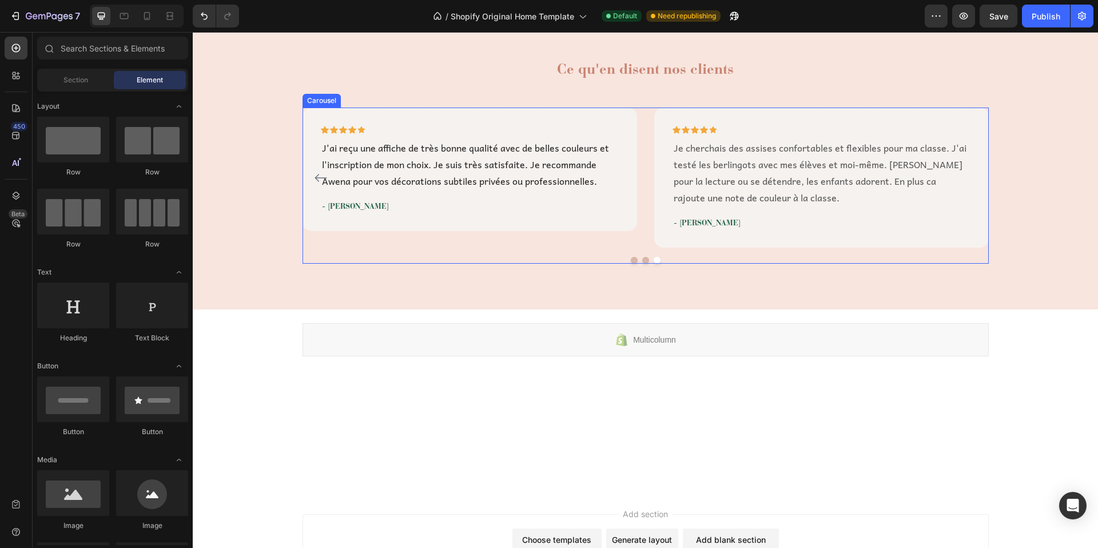
click at [642, 258] on button "Dot" at bounding box center [645, 260] width 7 height 7
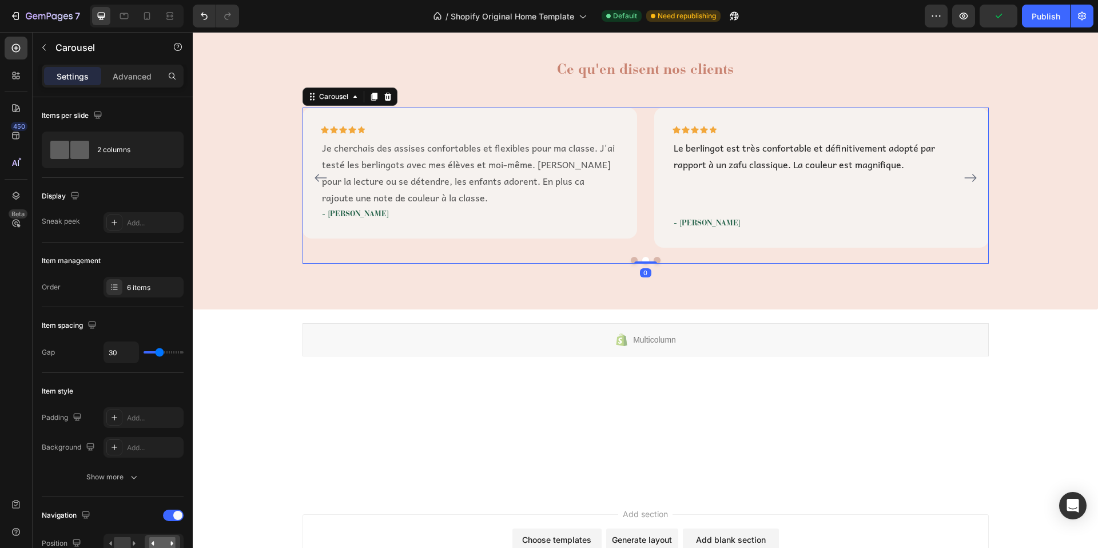
click at [654, 257] on button "Dot" at bounding box center [657, 260] width 7 height 7
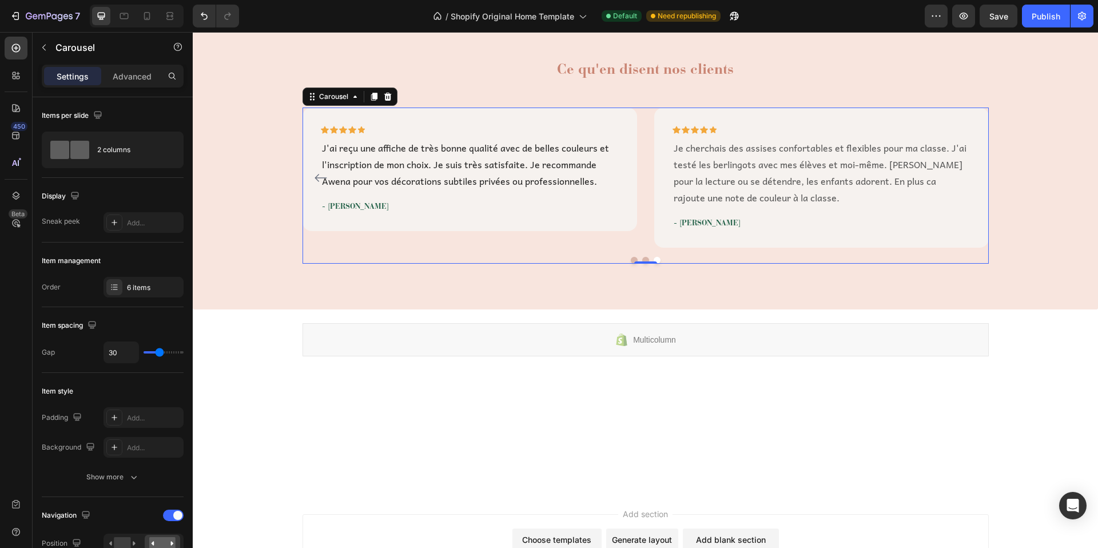
click at [631, 259] on button "Dot" at bounding box center [634, 260] width 7 height 7
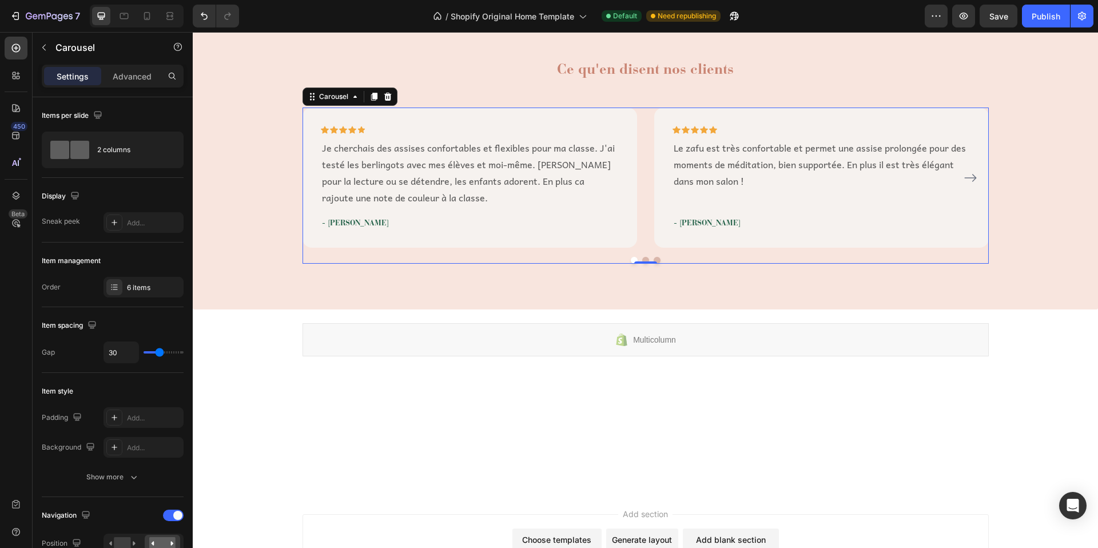
click at [631, 258] on button "Dot" at bounding box center [634, 260] width 7 height 7
click at [642, 258] on button "Dot" at bounding box center [645, 260] width 7 height 7
click at [631, 257] on button "Dot" at bounding box center [634, 260] width 7 height 7
click at [642, 260] on button "Dot" at bounding box center [645, 260] width 7 height 7
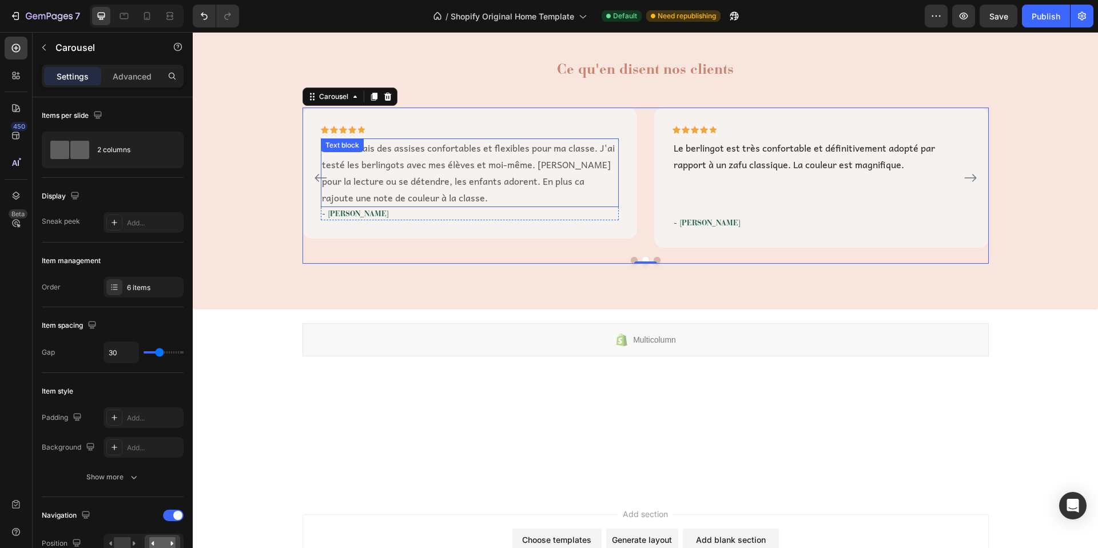
click at [391, 164] on p "Je cherchais des assises confortables et flexibles pour ma classe. J'ai testé l…" at bounding box center [470, 173] width 296 height 66
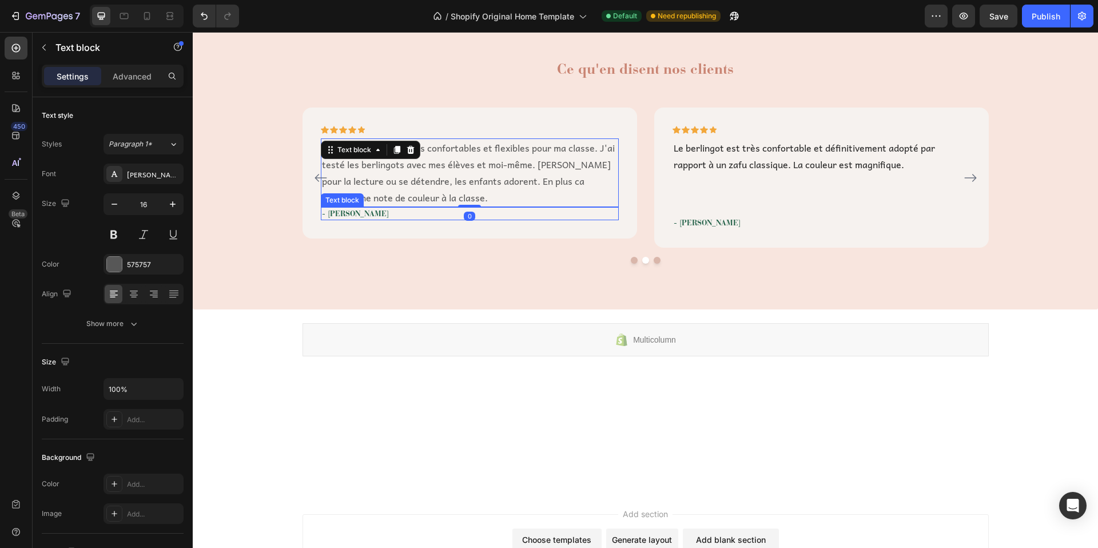
click at [339, 212] on p "- Aude L ." at bounding box center [470, 213] width 296 height 11
click at [347, 213] on p "- Aude L ." at bounding box center [470, 213] width 296 height 11
drag, startPoint x: 357, startPoint y: 214, endPoint x: 338, endPoint y: 214, distance: 18.9
click at [338, 214] on p "- Aude L ." at bounding box center [470, 213] width 296 height 11
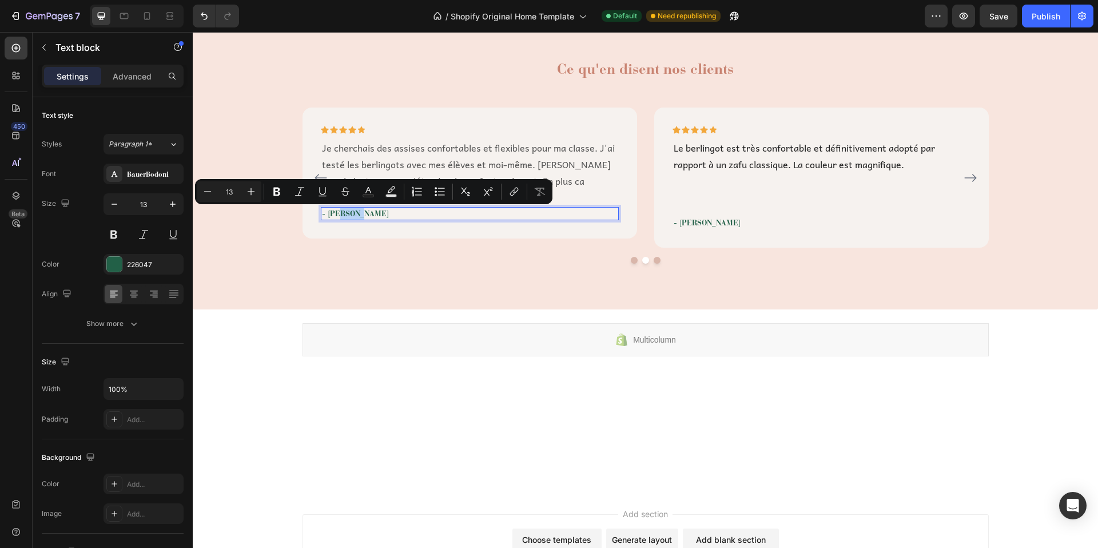
click at [339, 214] on p "- Aude L ." at bounding box center [470, 213] width 296 height 11
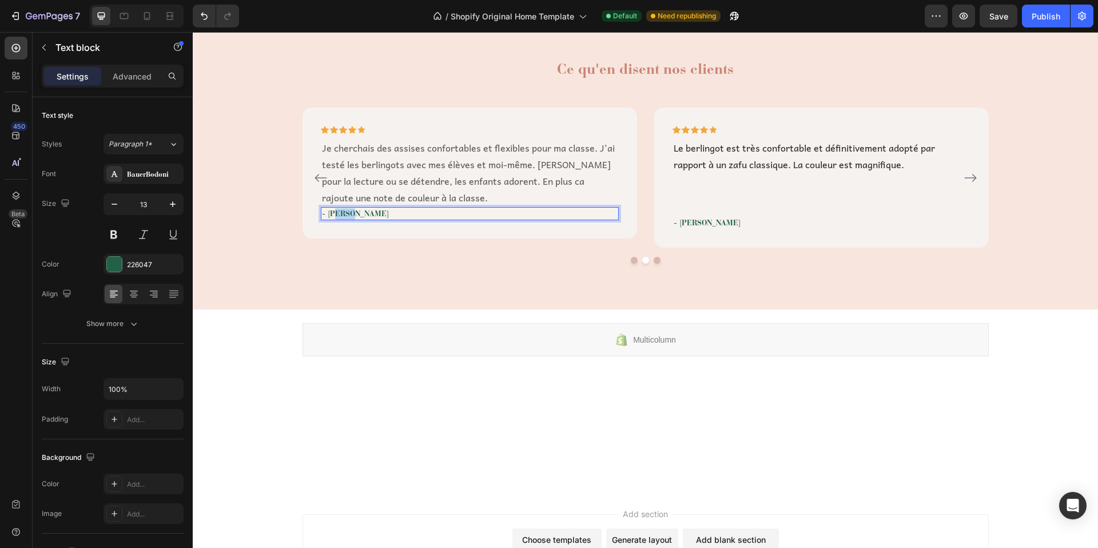
drag, startPoint x: 347, startPoint y: 213, endPoint x: 332, endPoint y: 215, distance: 15.0
click at [332, 215] on p "- Aude L ." at bounding box center [470, 213] width 296 height 11
click at [478, 182] on p "Je cherchais des assises confortables et flexibles pour ma classe. J'ai testé l…" at bounding box center [470, 173] width 296 height 66
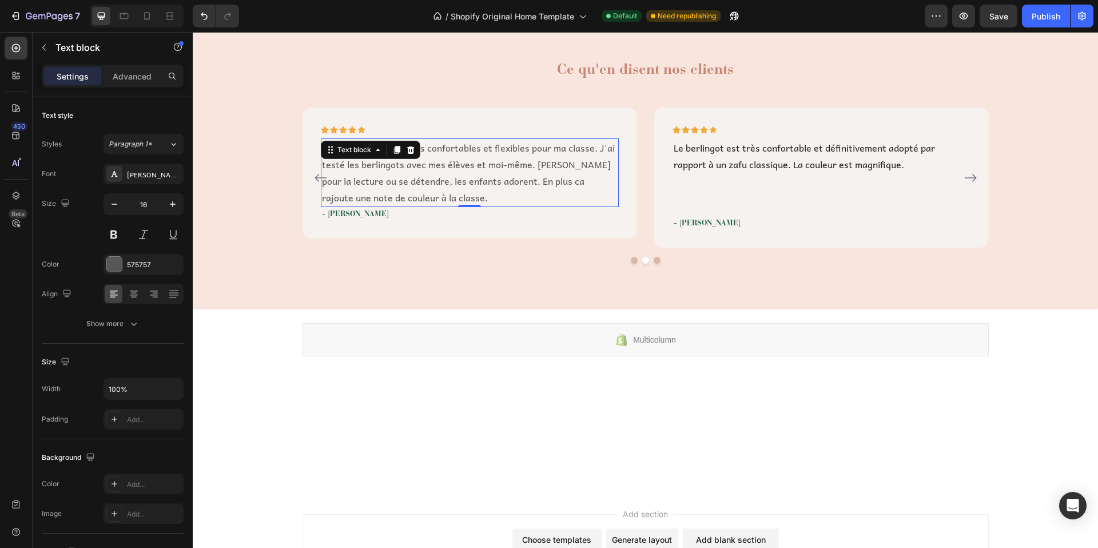
click at [448, 169] on p "Je cherchais des assises confortables et flexibles pour ma classe. J'ai testé l…" at bounding box center [470, 173] width 296 height 66
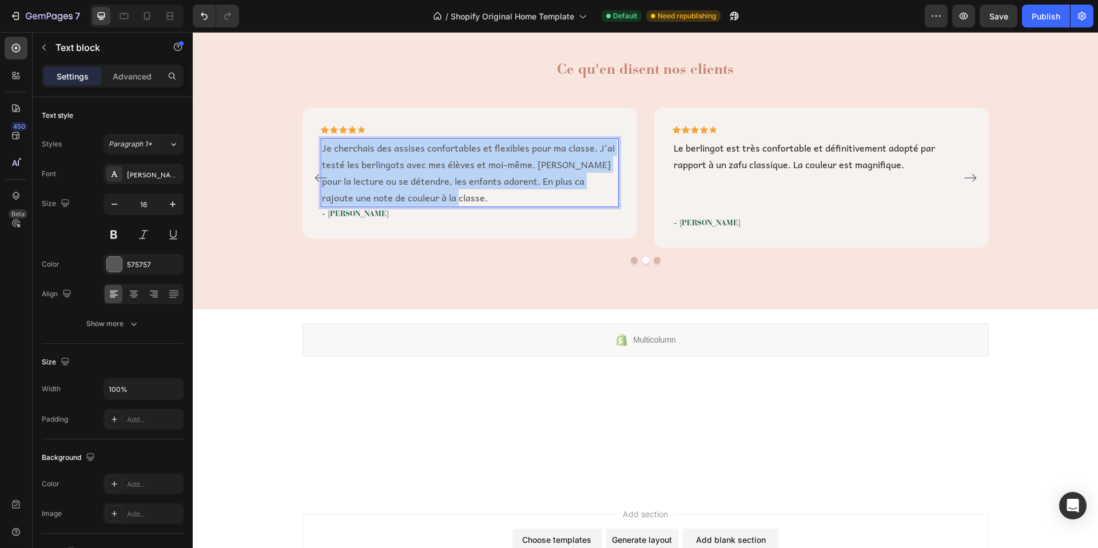
click at [448, 169] on p "Je cherchais des assises confortables et flexibles pour ma classe. J'ai testé l…" at bounding box center [470, 173] width 296 height 66
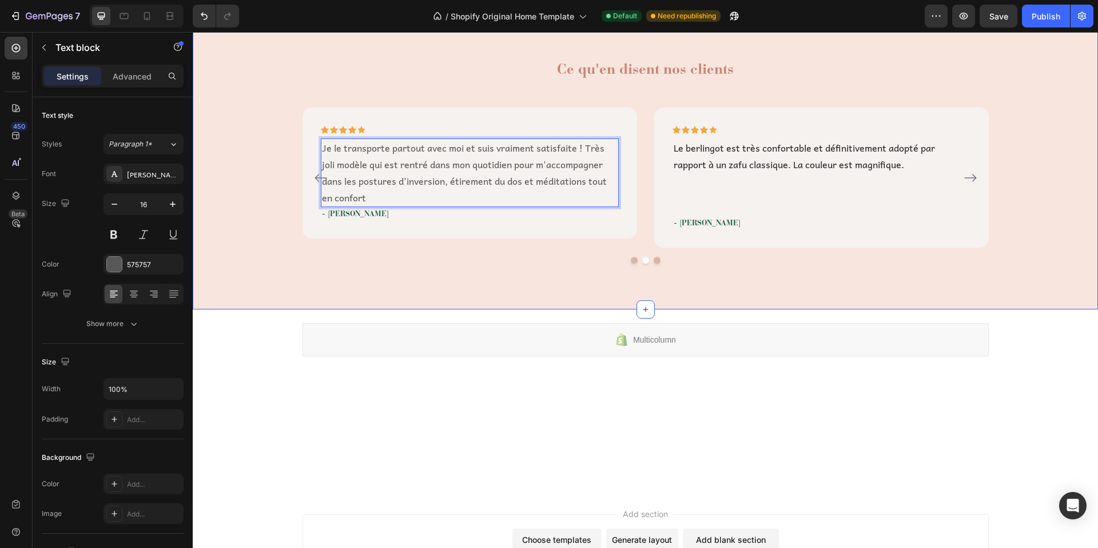
click at [491, 292] on div "Ce qu'en disent nos clients Heading Icon Icon Icon Icon Icon Row Je cherchais d…" at bounding box center [645, 161] width 905 height 296
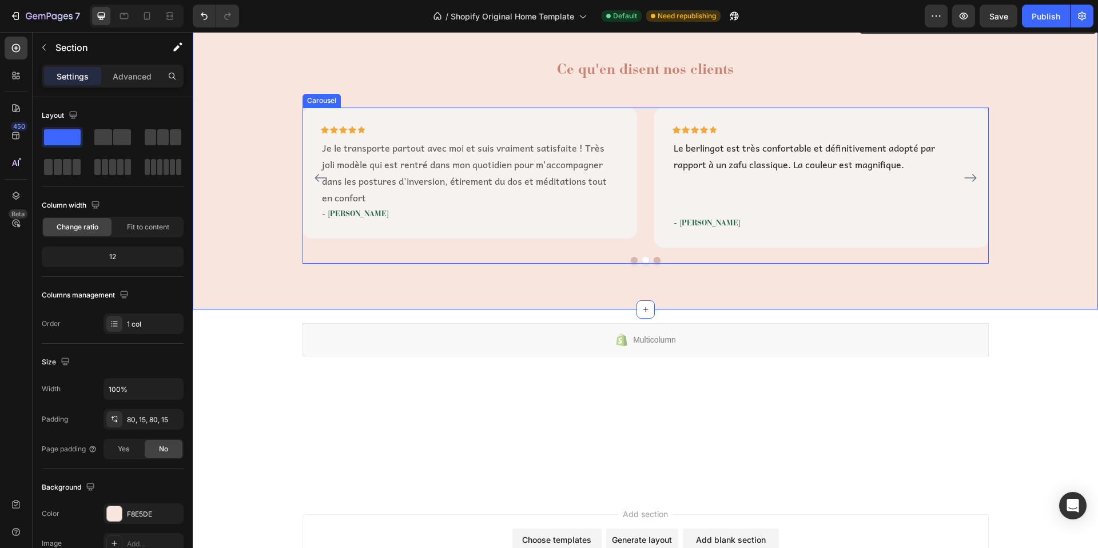
click at [647, 254] on div "Icon Icon Icon Icon Icon Row Je cherchais des assises confortables et flexibles…" at bounding box center [646, 186] width 686 height 156
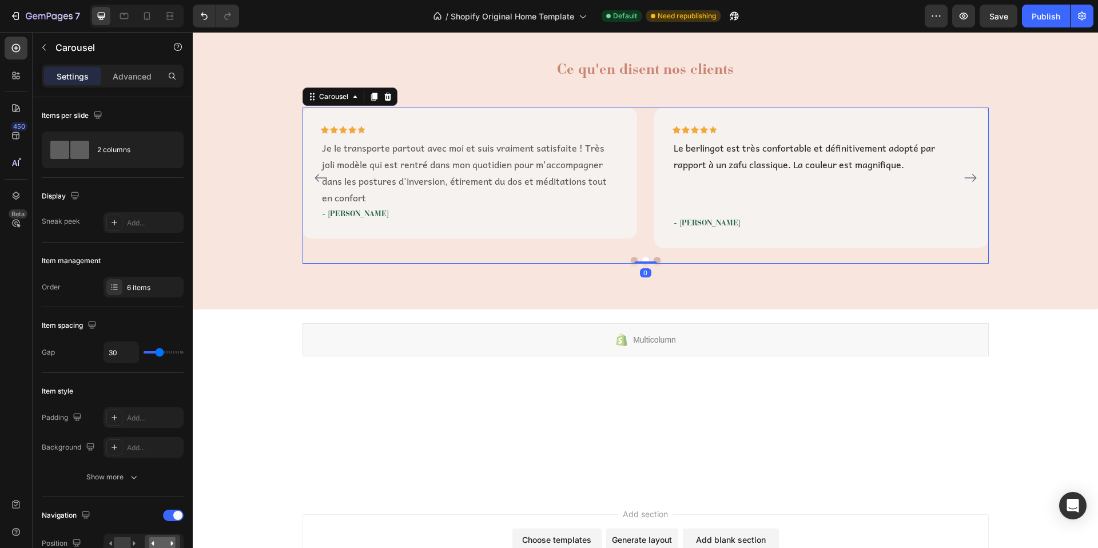
click at [654, 258] on button "Dot" at bounding box center [657, 260] width 7 height 7
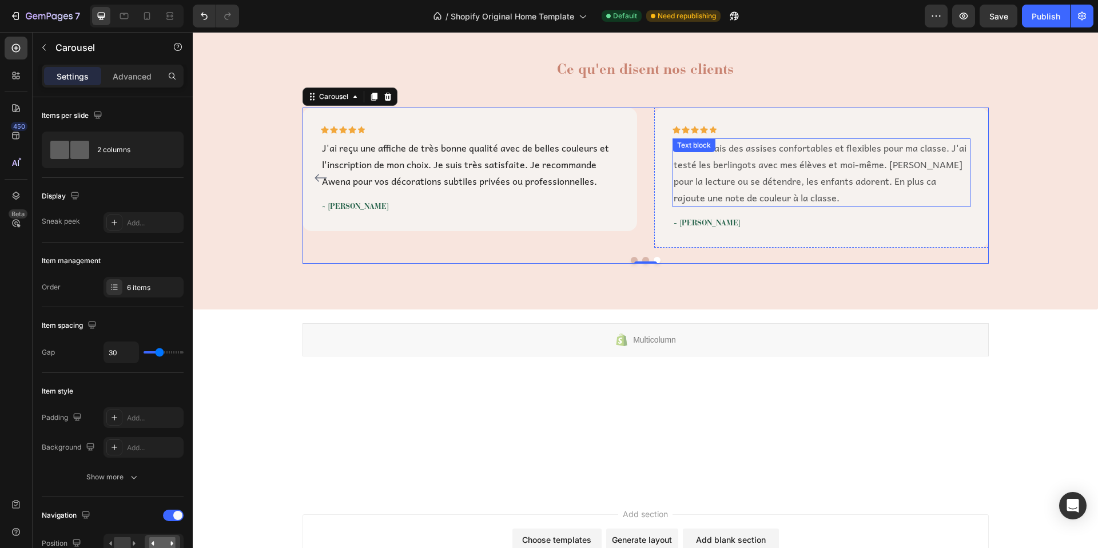
click at [731, 168] on p "Je cherchais des assises confortables et flexibles pour ma classe. J'ai testé l…" at bounding box center [822, 173] width 296 height 66
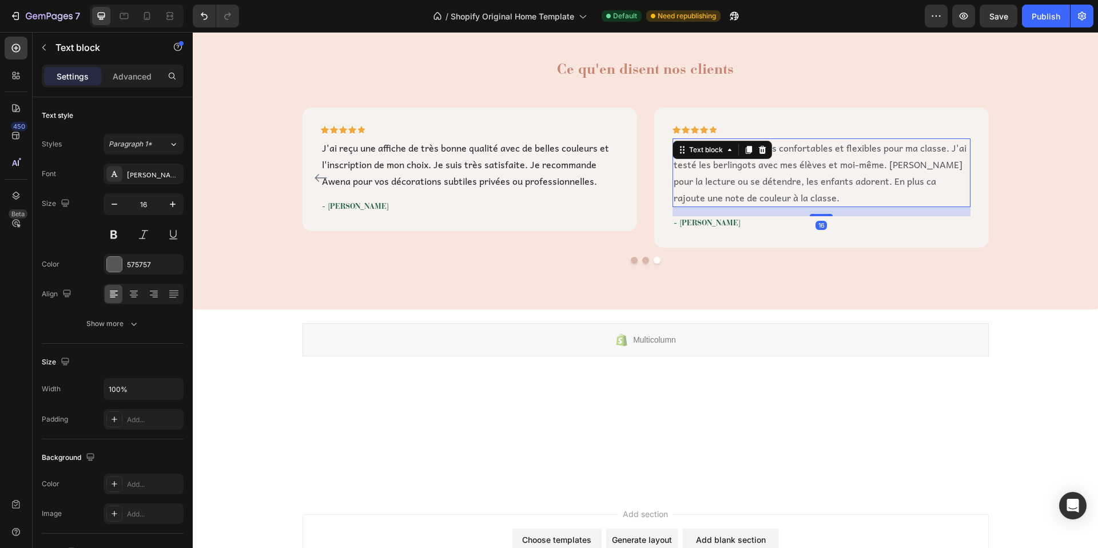
click at [731, 168] on p "Je cherchais des assises confortables et flexibles pour ma classe. J'ai testé l…" at bounding box center [822, 173] width 296 height 66
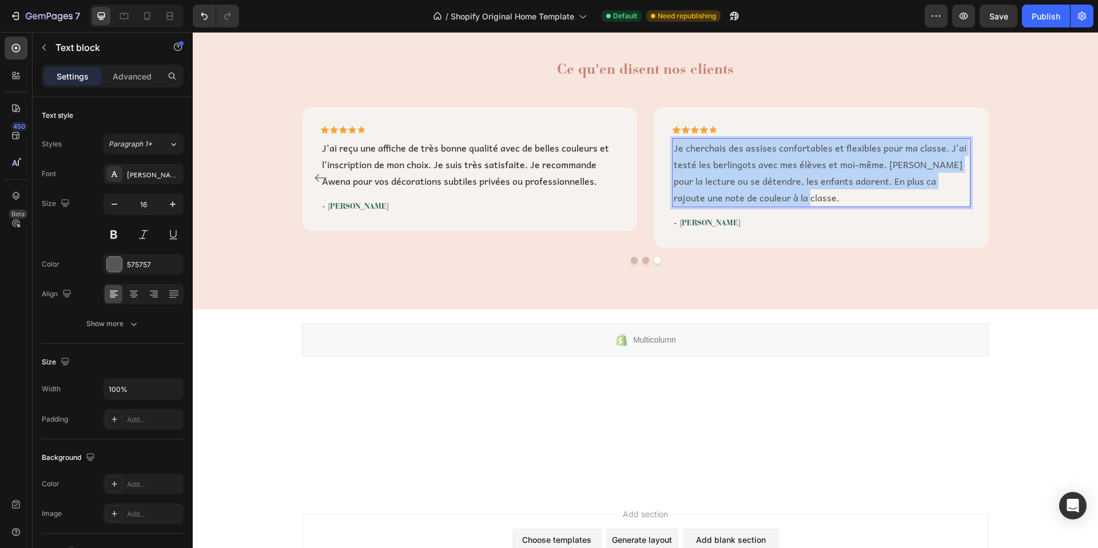
click at [731, 168] on p "Je cherchais des assises confortables et flexibles pour ma classe. J'ai testé l…" at bounding box center [822, 173] width 296 height 66
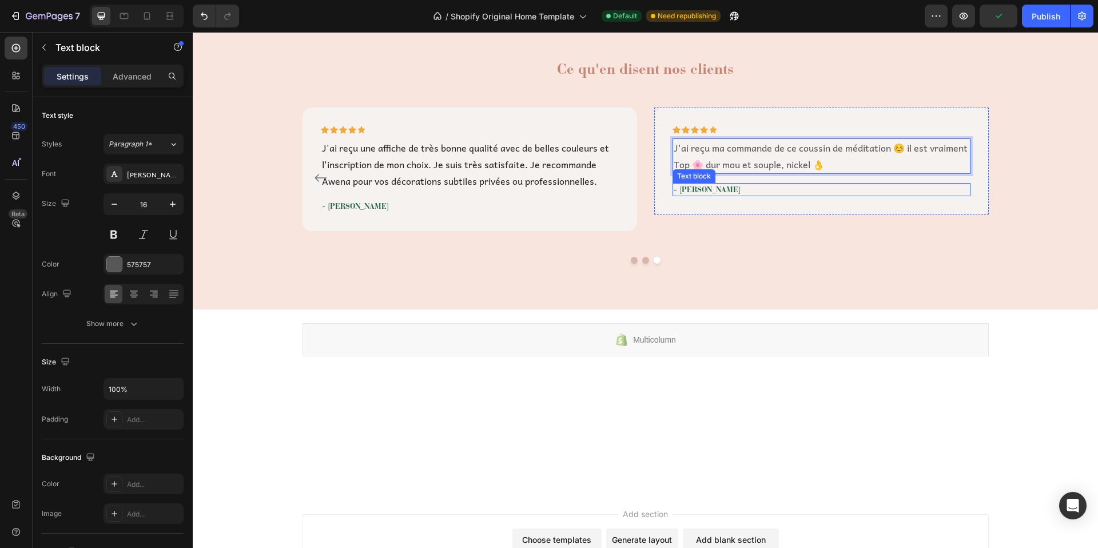
click at [689, 189] on p "- [PERSON_NAME]" at bounding box center [822, 189] width 296 height 11
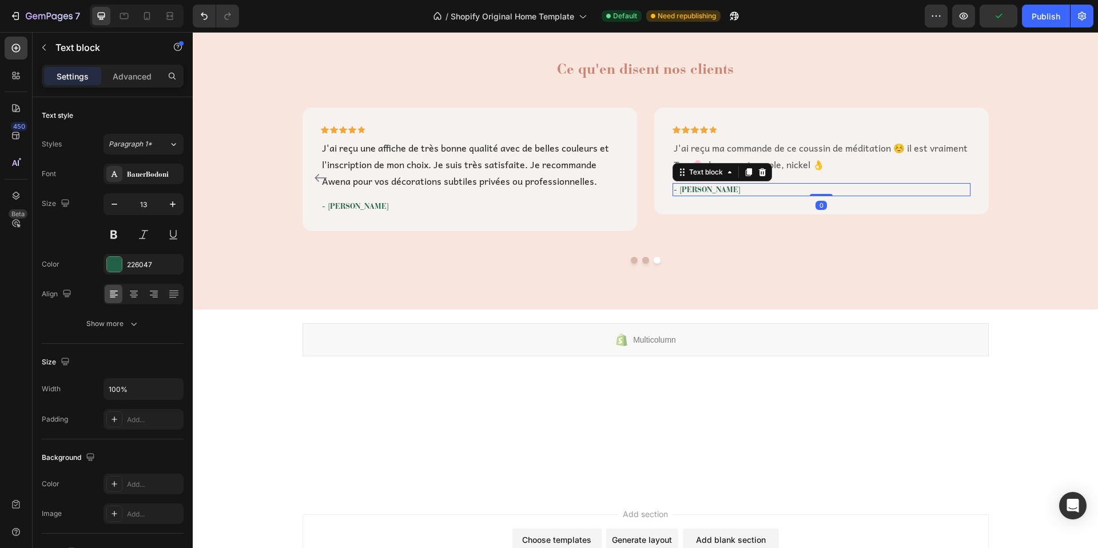
click at [689, 189] on p "- [PERSON_NAME]" at bounding box center [822, 189] width 296 height 11
click at [697, 188] on p "- [PERSON_NAME]" at bounding box center [822, 189] width 296 height 11
drag, startPoint x: 695, startPoint y: 189, endPoint x: 685, endPoint y: 191, distance: 10.5
click at [685, 191] on p "- [PERSON_NAME]" at bounding box center [822, 189] width 296 height 11
click at [734, 225] on div "Icon Icon Icon Icon Icon Row J'ai reçu ma commande de ce coussin de méditation …" at bounding box center [821, 178] width 335 height 140
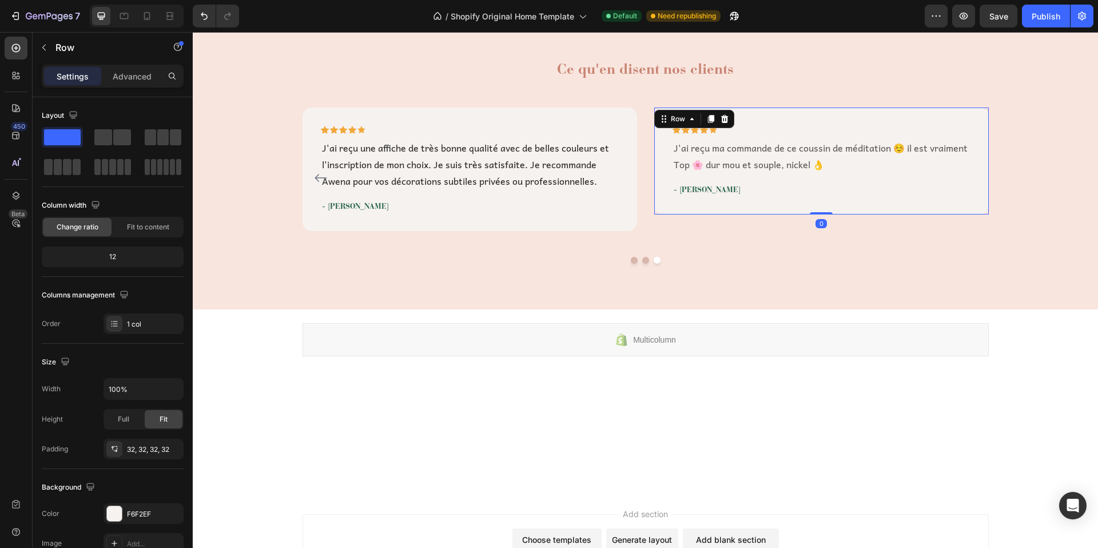
click at [816, 123] on div "Icon Icon Icon Icon Icon Row J'ai reçu ma commande de ce coussin de méditation …" at bounding box center [821, 161] width 335 height 107
click at [642, 261] on button "Dot" at bounding box center [645, 260] width 7 height 7
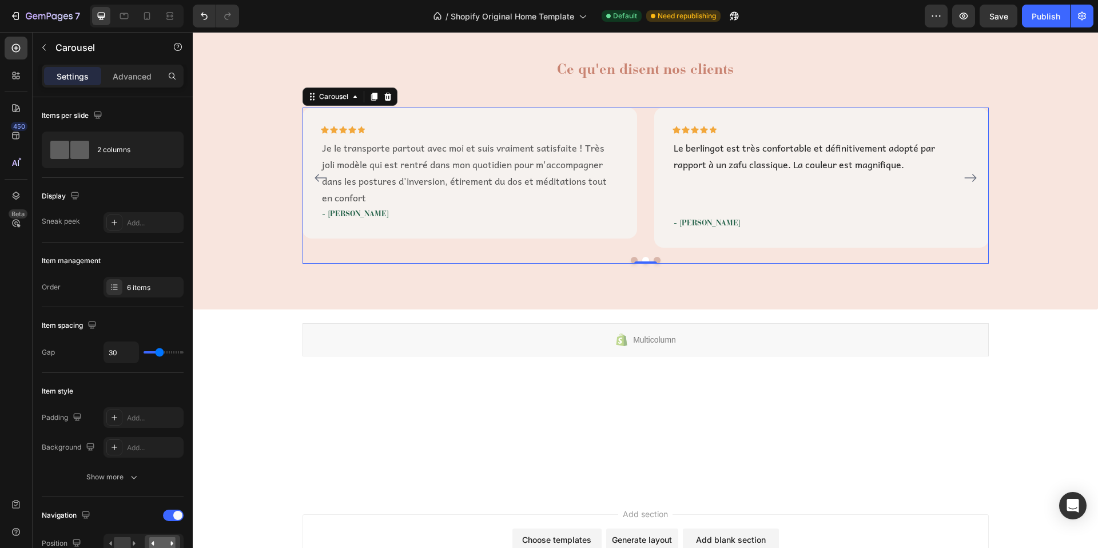
click at [631, 258] on button "Dot" at bounding box center [634, 260] width 7 height 7
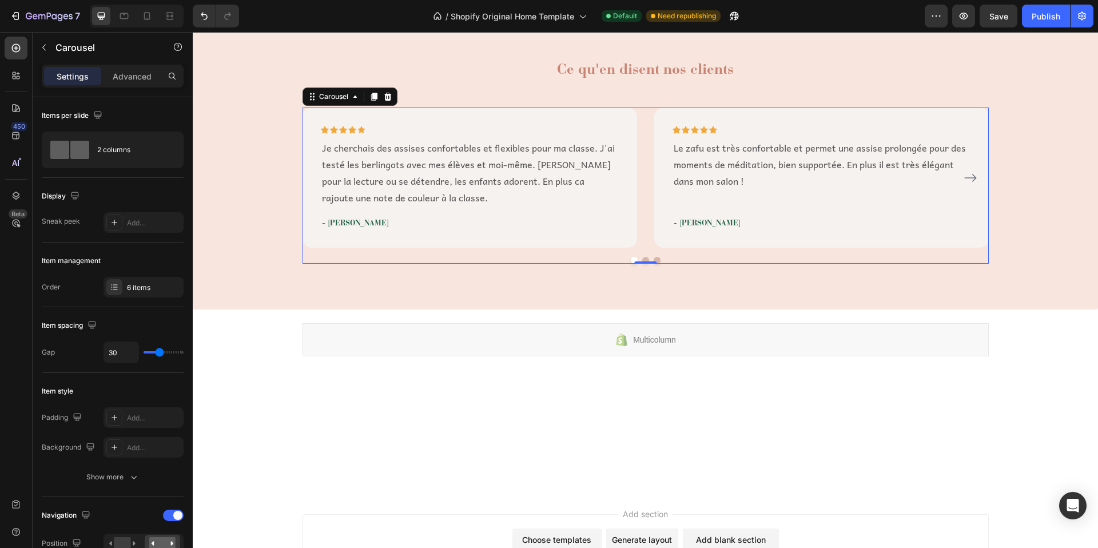
click at [642, 259] on button "Dot" at bounding box center [645, 260] width 7 height 7
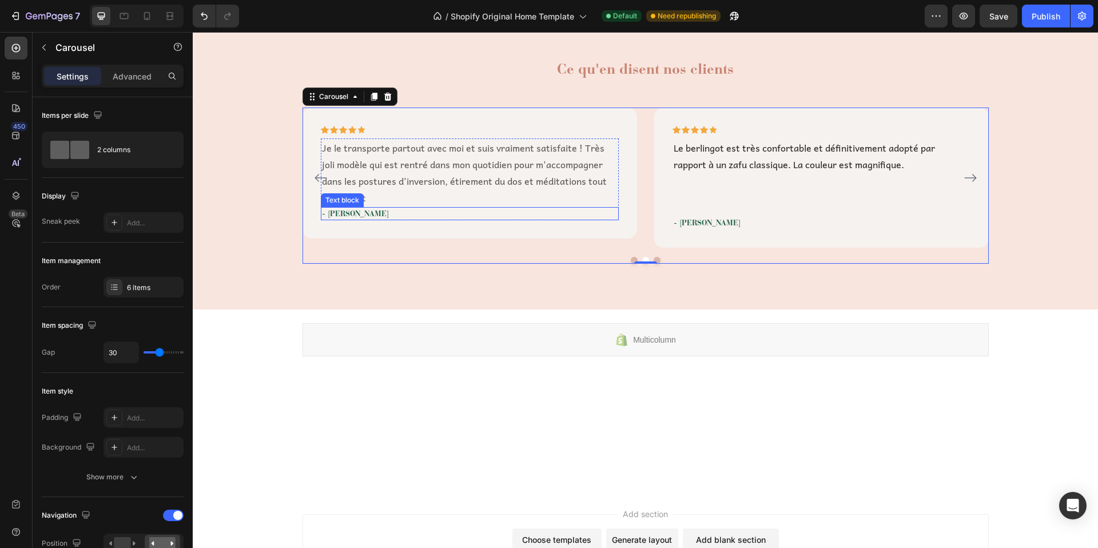
click at [401, 208] on p "- [PERSON_NAME]" at bounding box center [470, 213] width 296 height 11
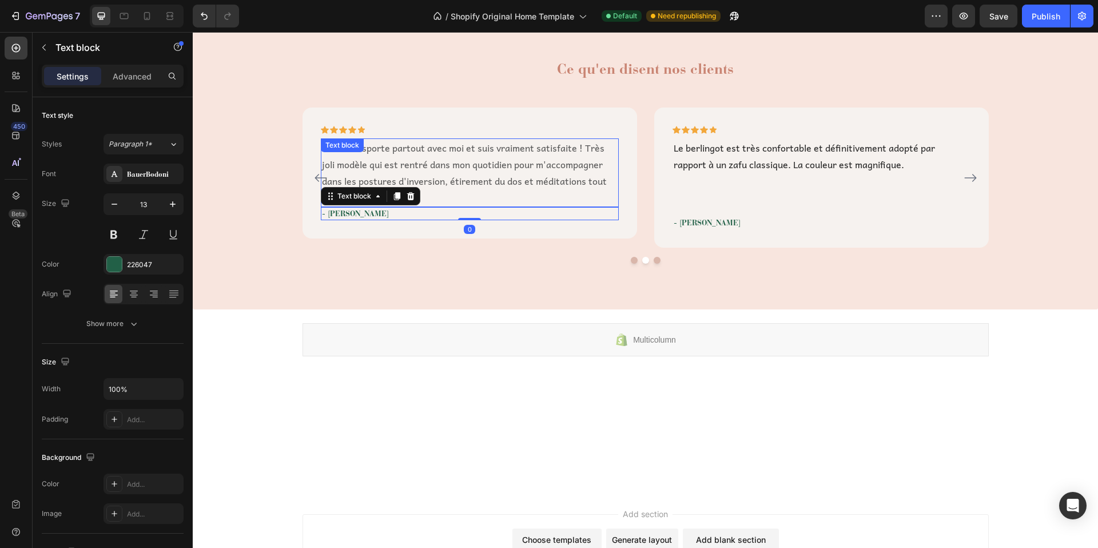
click at [466, 192] on p "Je le transporte partout avec moi et suis vraiment satisfaite ! Très joli modèl…" at bounding box center [470, 173] width 296 height 66
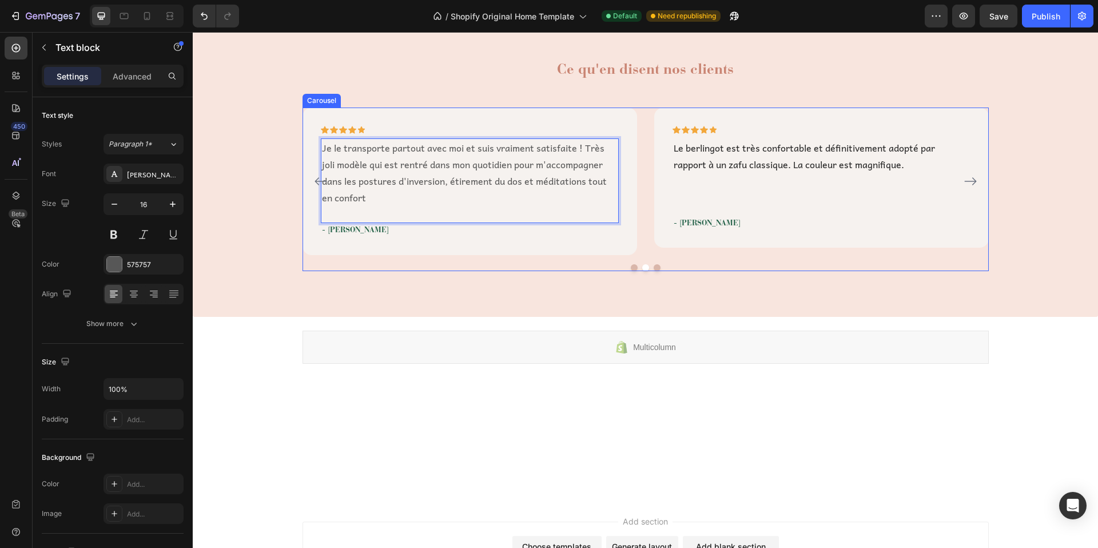
click at [654, 267] on button "Dot" at bounding box center [657, 267] width 7 height 7
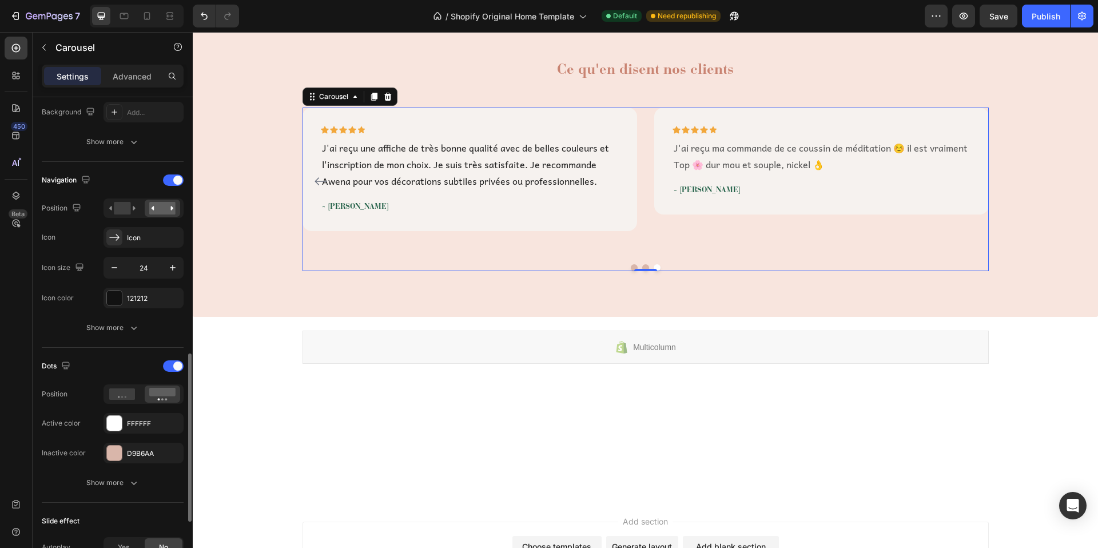
scroll to position [439, 0]
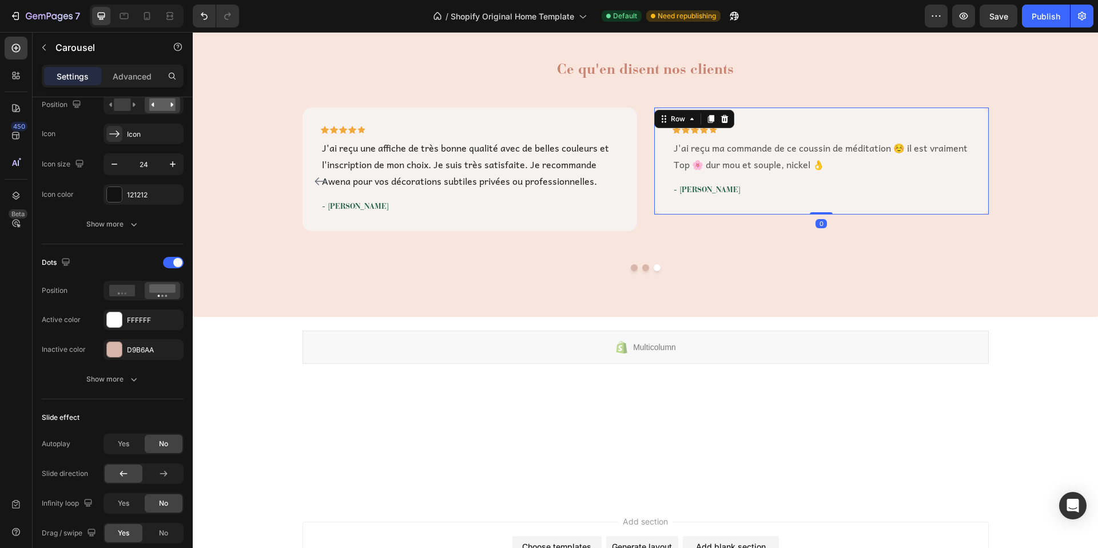
click at [790, 121] on div "Icon Icon Icon Icon Icon Row J'ai reçu ma commande de ce coussin de méditation …" at bounding box center [821, 161] width 335 height 107
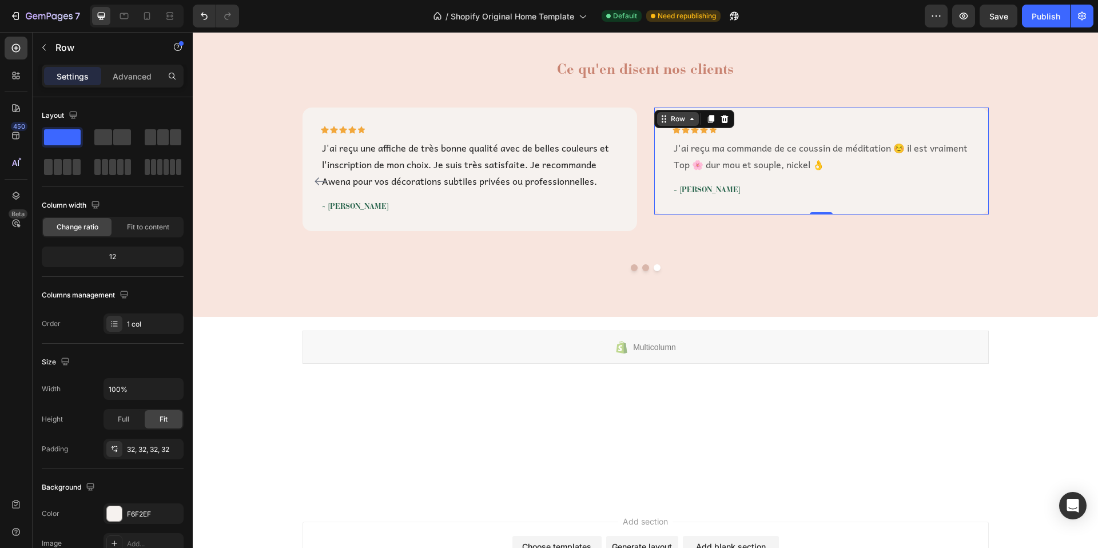
click at [659, 119] on icon at bounding box center [663, 118] width 9 height 9
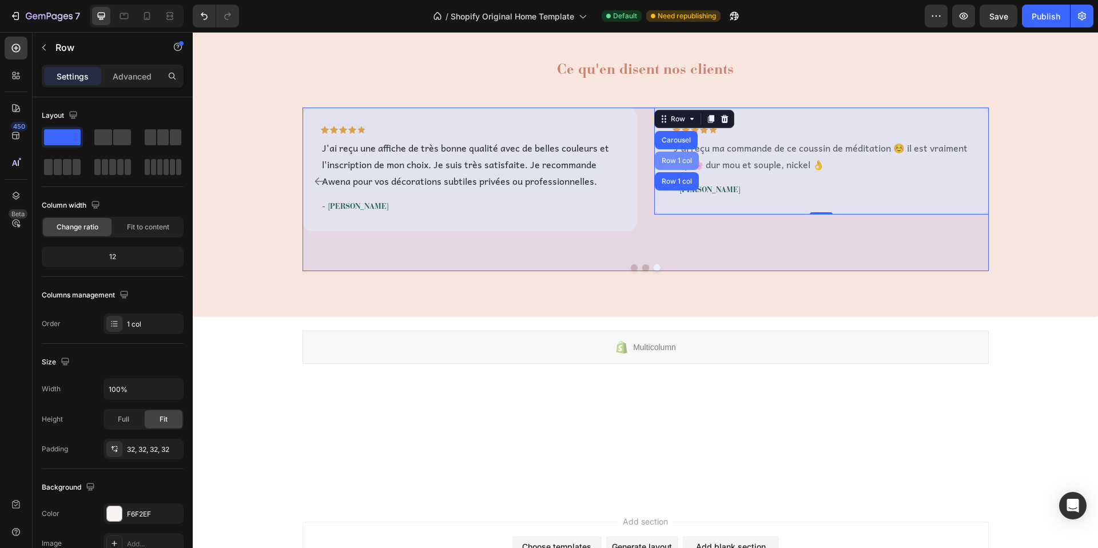
click at [674, 162] on div "Row 1 col" at bounding box center [676, 160] width 35 height 7
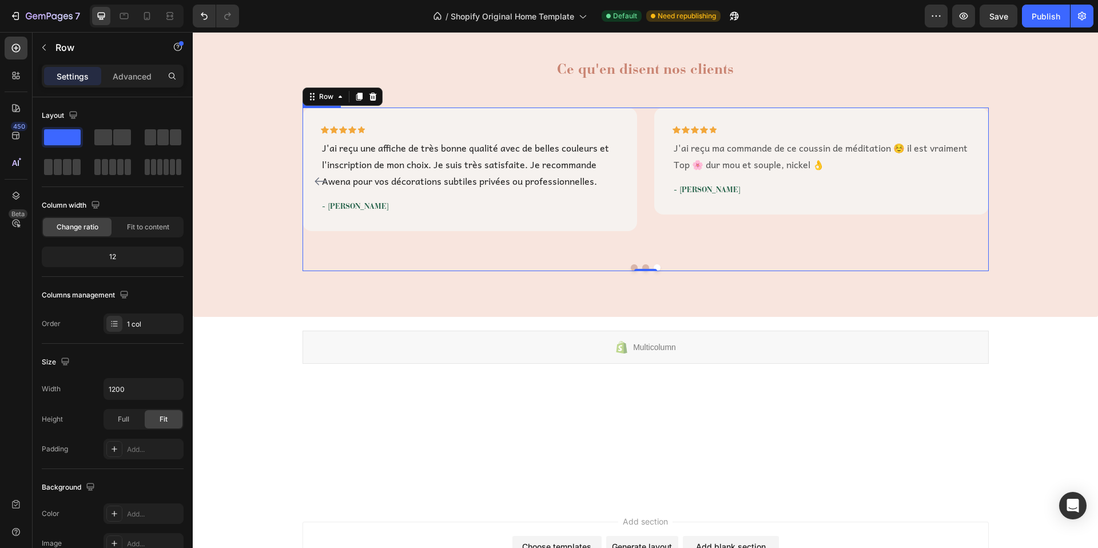
click at [642, 266] on button "Dot" at bounding box center [645, 267] width 7 height 7
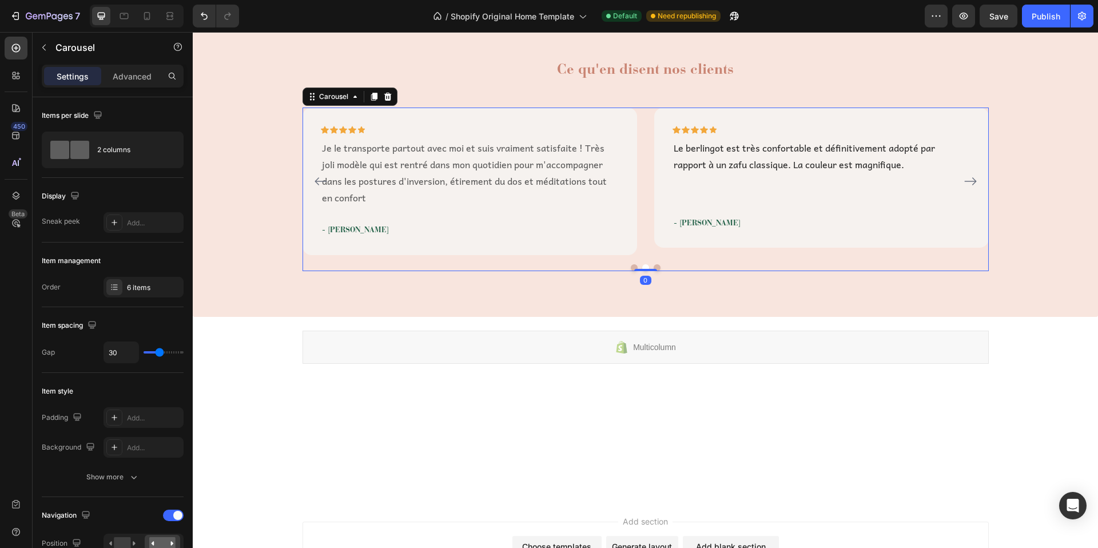
click at [631, 267] on button "Dot" at bounding box center [634, 267] width 7 height 7
click at [642, 265] on button "Dot" at bounding box center [645, 267] width 7 height 7
click at [654, 265] on button "Dot" at bounding box center [657, 267] width 7 height 7
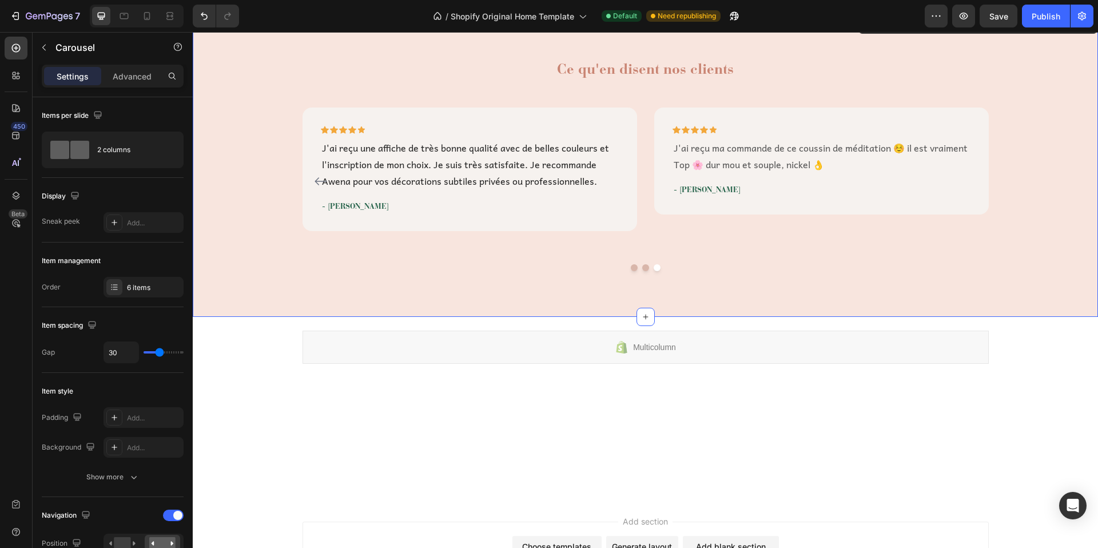
click at [991, 164] on div "Ce qu'en disent nos clients Heading Icon Icon Icon Icon Icon Row Je cherchais d…" at bounding box center [645, 165] width 888 height 212
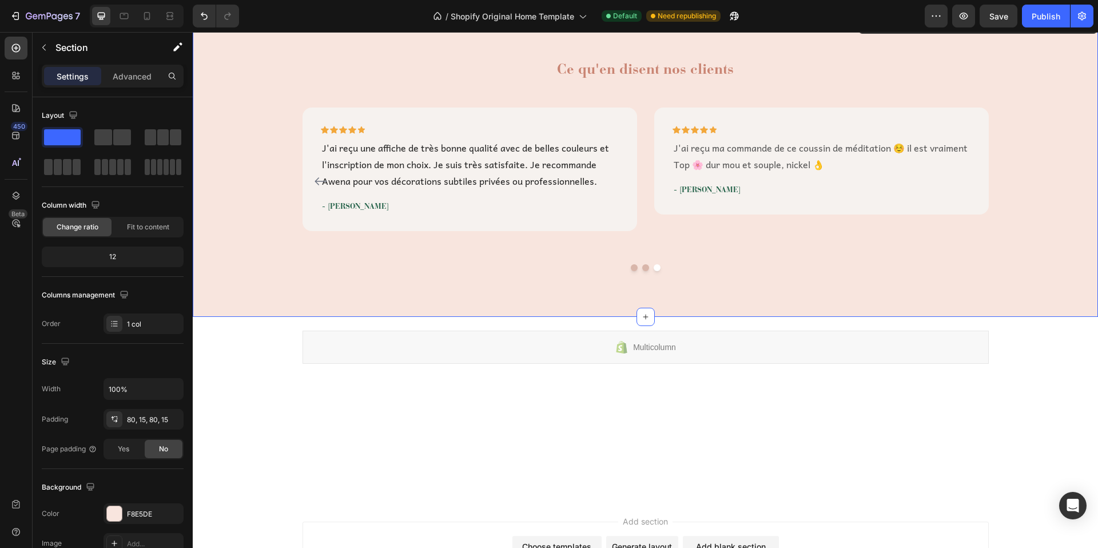
click at [996, 157] on div "Ce qu'en disent nos clients Heading Icon Icon Icon Icon Icon Row Je cherchais d…" at bounding box center [645, 165] width 888 height 212
click at [972, 161] on div "Icon Icon Icon Icon Icon Row J'ai reçu ma commande de ce coussin de méditation …" at bounding box center [821, 161] width 335 height 107
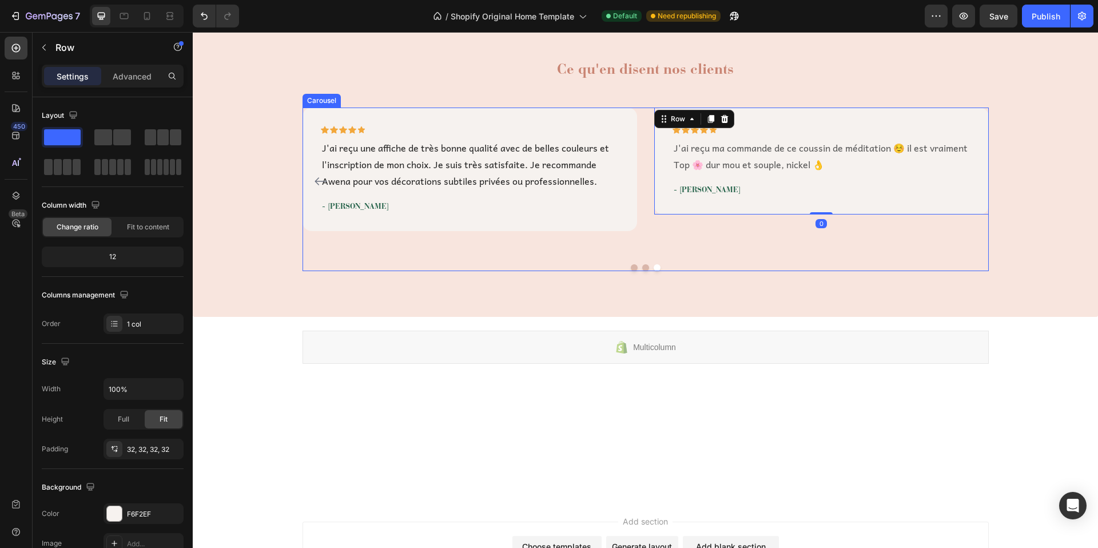
click at [814, 240] on div "Icon Icon Icon Icon Icon Row J'ai reçu ma commande de ce coussin de méditation …" at bounding box center [821, 181] width 335 height 147
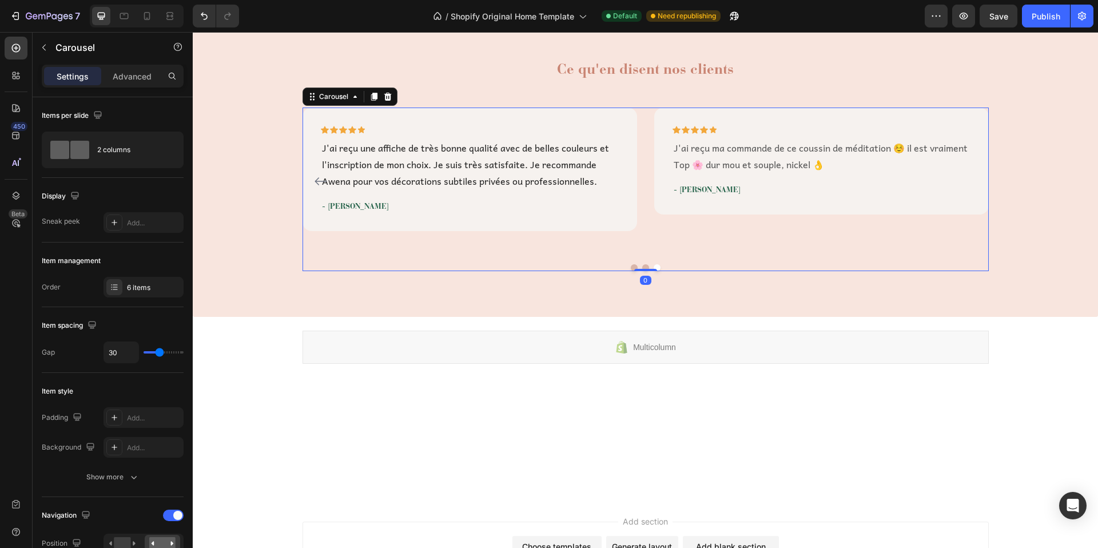
click at [756, 250] on div "Icon Icon Icon Icon Icon Row J'ai reçu ma commande de ce coussin de méditation …" at bounding box center [821, 181] width 335 height 147
click at [1023, 162] on div "Ce qu'en disent nos clients Heading Icon Icon Icon Icon Icon Row Je cherchais d…" at bounding box center [645, 165] width 888 height 212
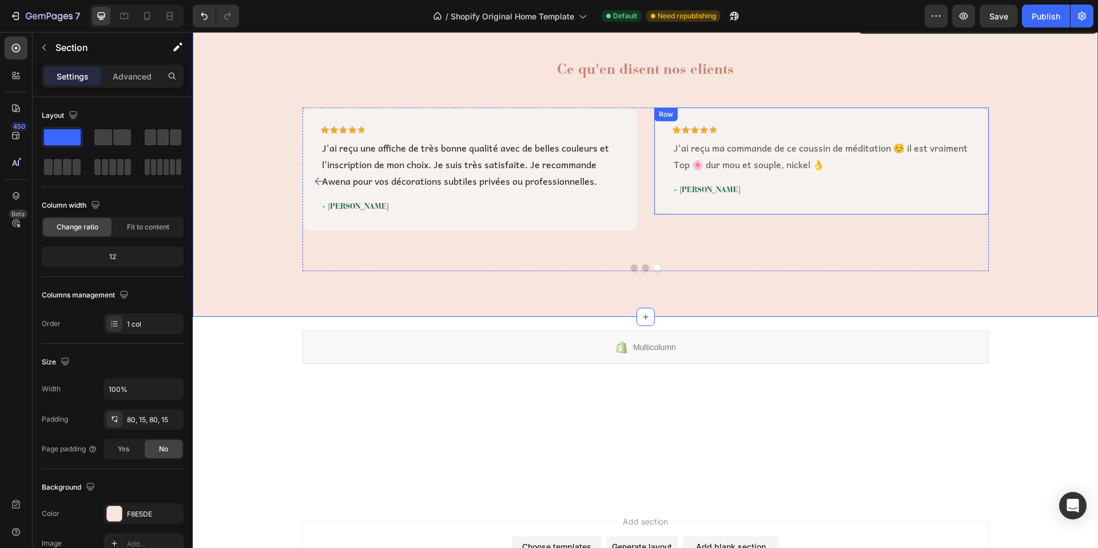
click at [902, 114] on div "Icon Icon Icon Icon Icon Row J'ai reçu ma commande de ce coussin de méditation …" at bounding box center [821, 161] width 335 height 107
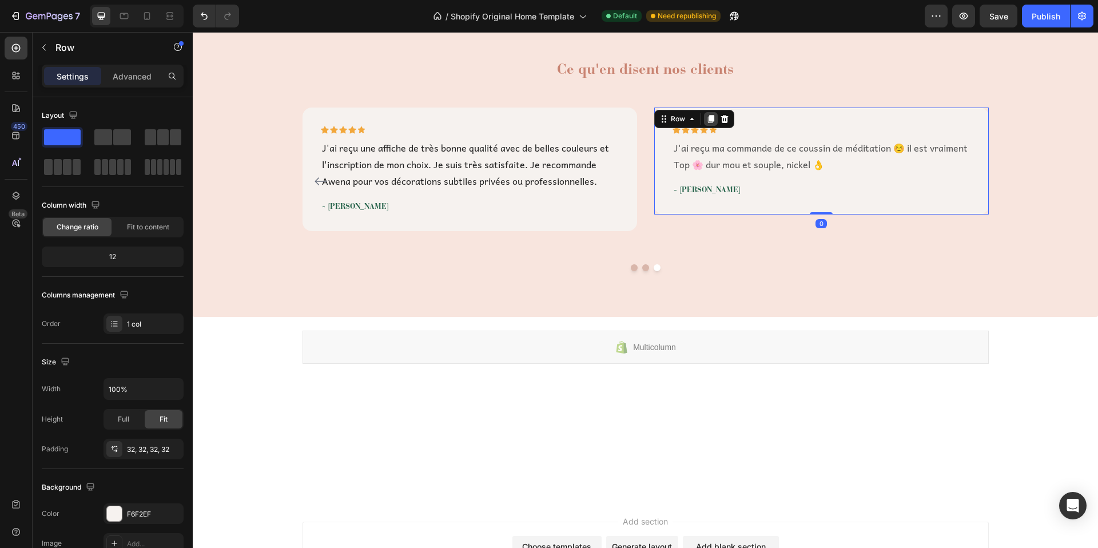
click at [707, 118] on icon at bounding box center [710, 120] width 6 height 8
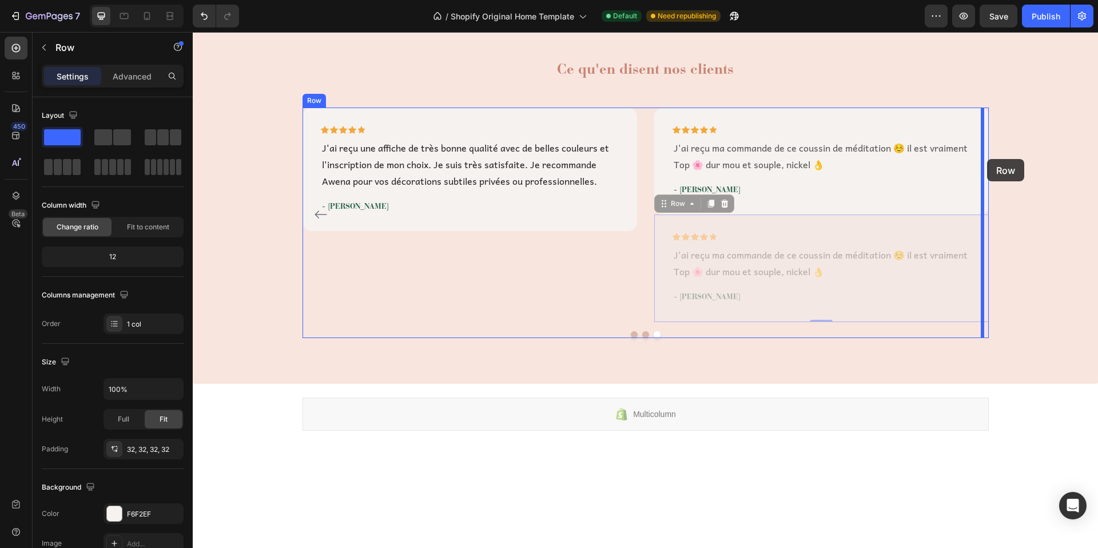
drag, startPoint x: 658, startPoint y: 205, endPoint x: 987, endPoint y: 159, distance: 332.0
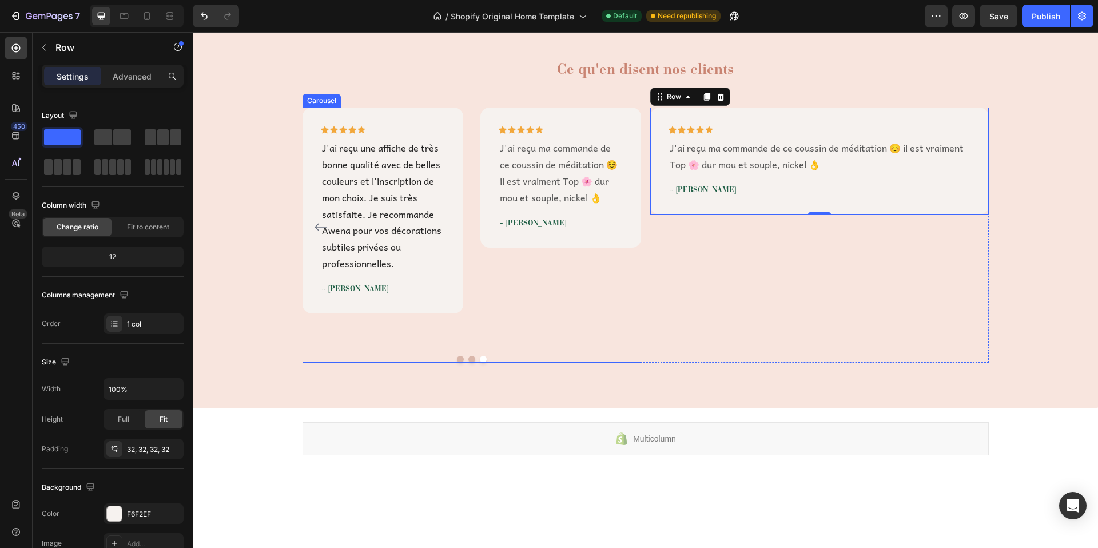
click at [468, 351] on div "Icon Icon Icon Icon Icon Row Je cherchais des assises confortables et flexibles…" at bounding box center [472, 235] width 339 height 254
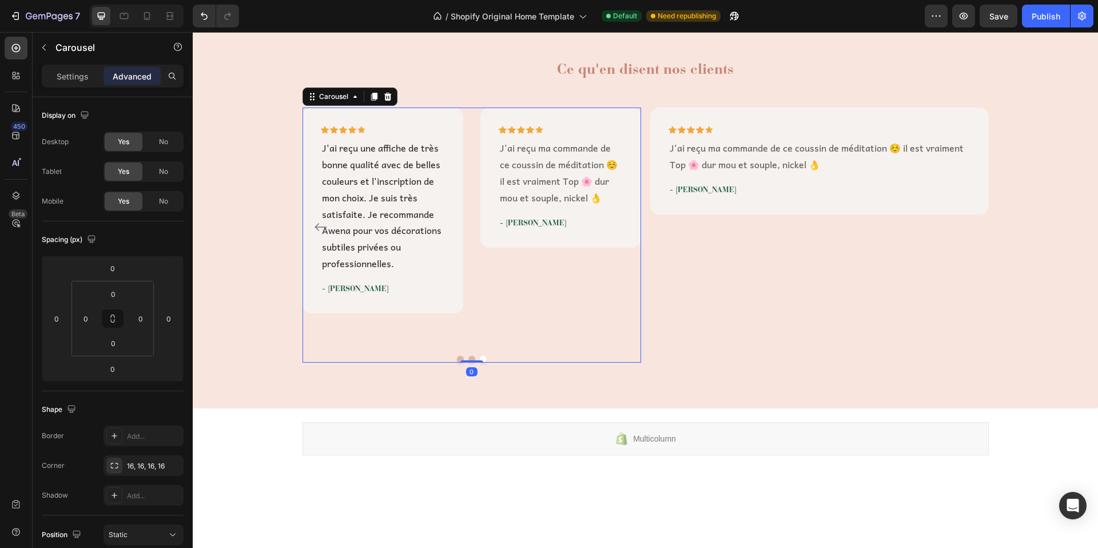
click at [457, 356] on button "Dot" at bounding box center [460, 359] width 7 height 7
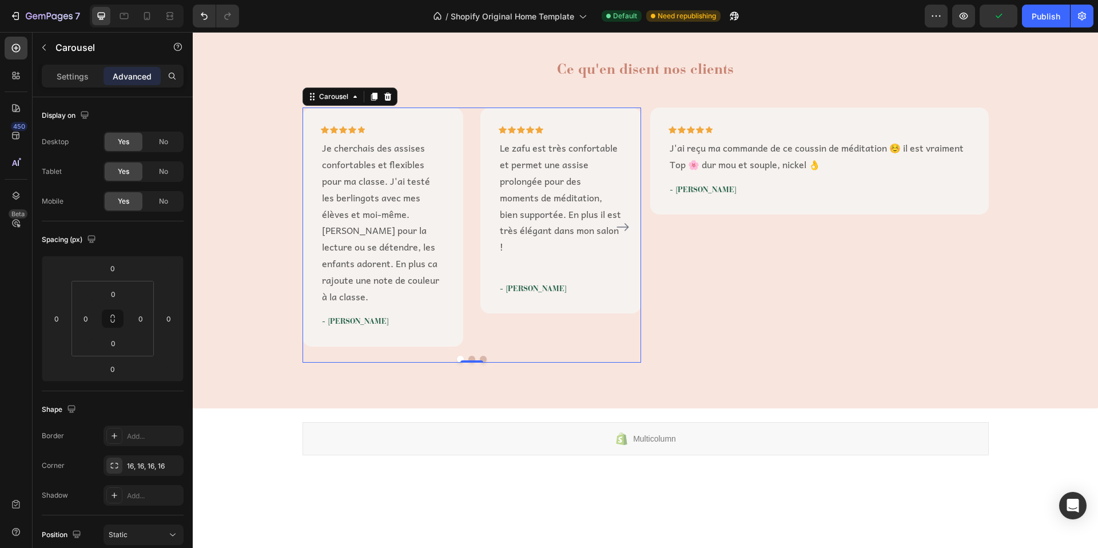
click at [468, 356] on button "Dot" at bounding box center [471, 359] width 7 height 7
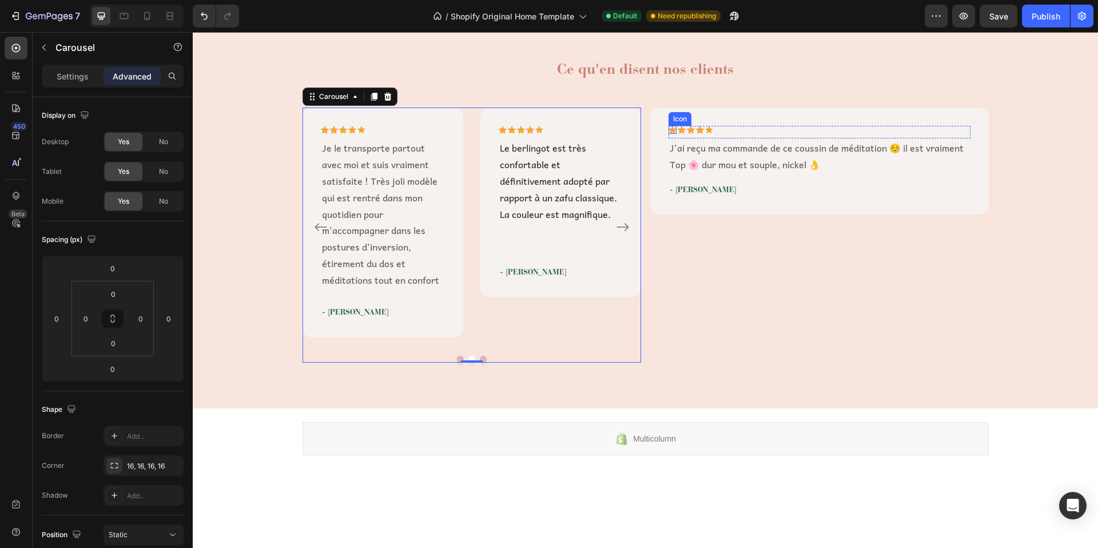
click at [671, 119] on div "Icon" at bounding box center [680, 119] width 18 height 0
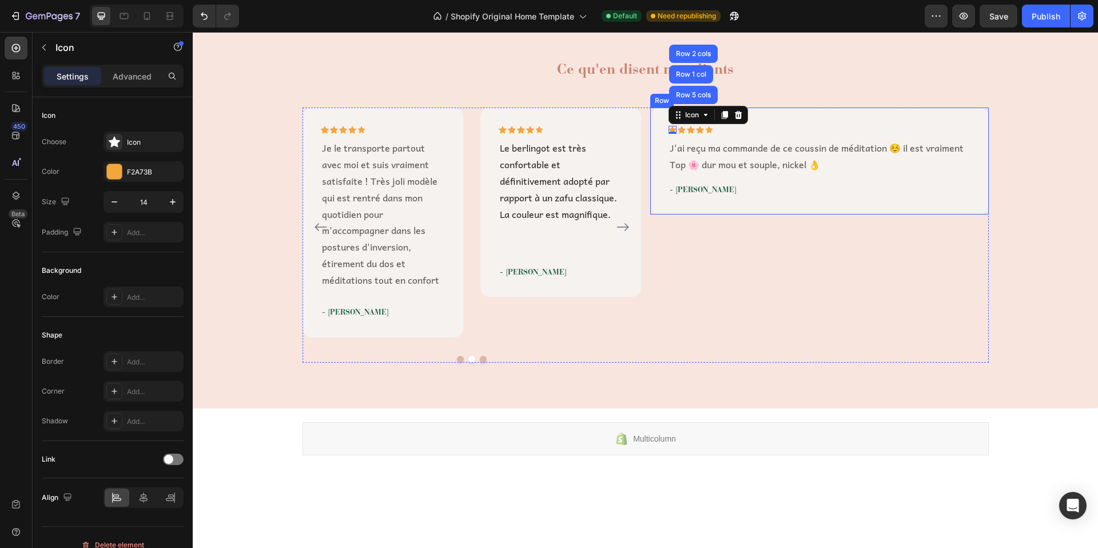
click at [650, 120] on div "Icon Row 5 cols Row 1 col Row 2 cols 0 Icon Icon Icon Icon Row J'ai reçu ma com…" at bounding box center [819, 161] width 339 height 107
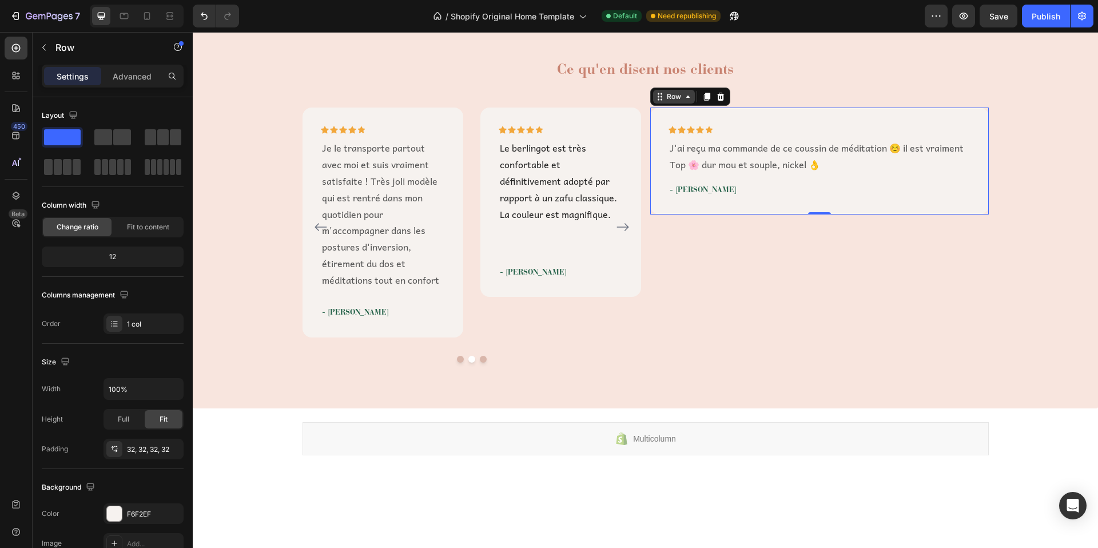
click at [677, 98] on div "Row" at bounding box center [674, 97] width 19 height 10
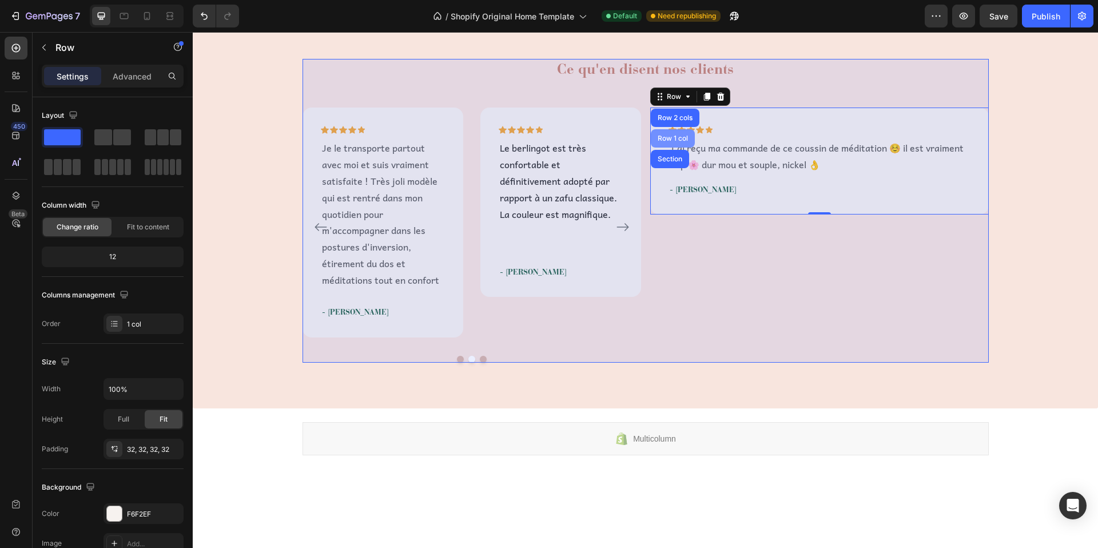
click at [671, 137] on div "Row 1 col" at bounding box center [672, 138] width 35 height 7
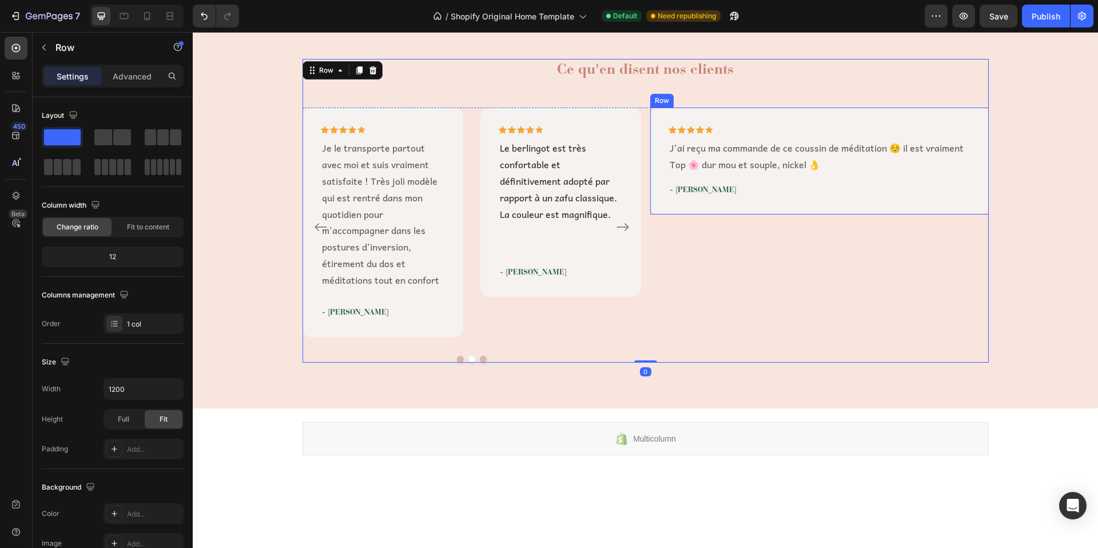
click at [658, 100] on div "Row" at bounding box center [662, 101] width 19 height 10
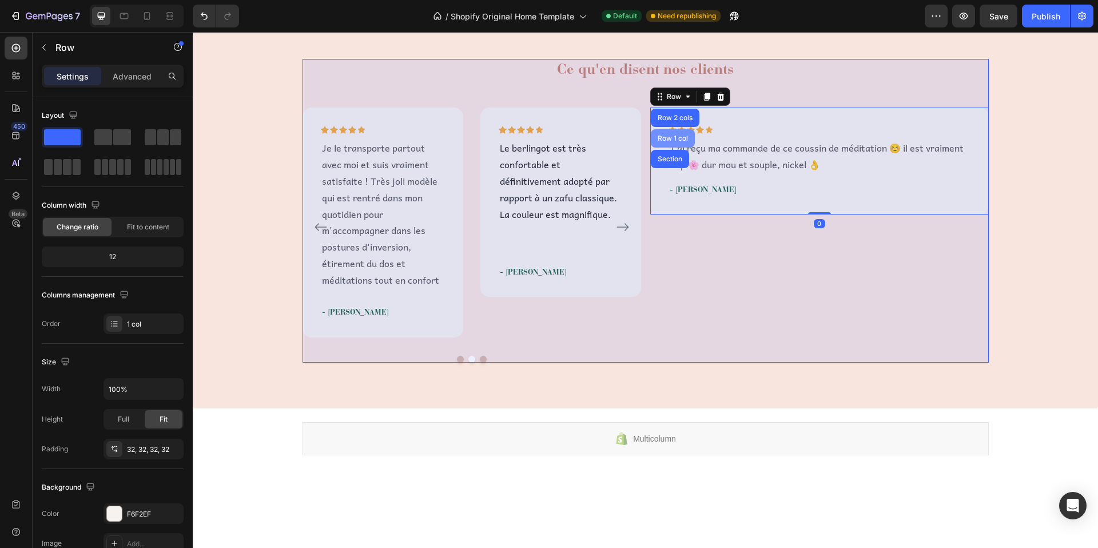
click at [676, 138] on div "Row 1 col" at bounding box center [672, 138] width 35 height 7
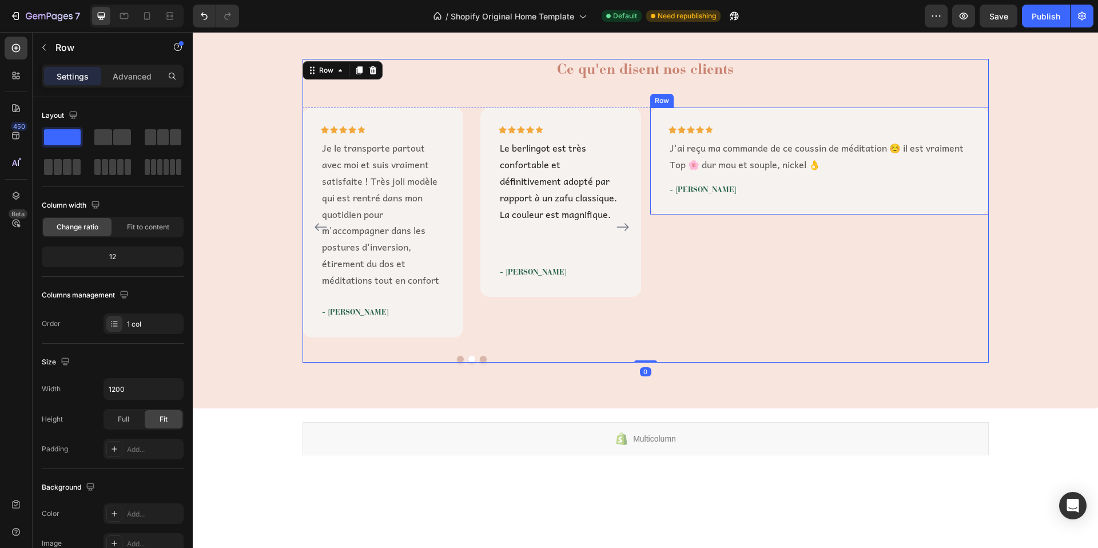
click at [674, 113] on div "Icon Icon Icon Icon Icon Row J'ai reçu ma commande de ce coussin de méditation …" at bounding box center [819, 161] width 339 height 107
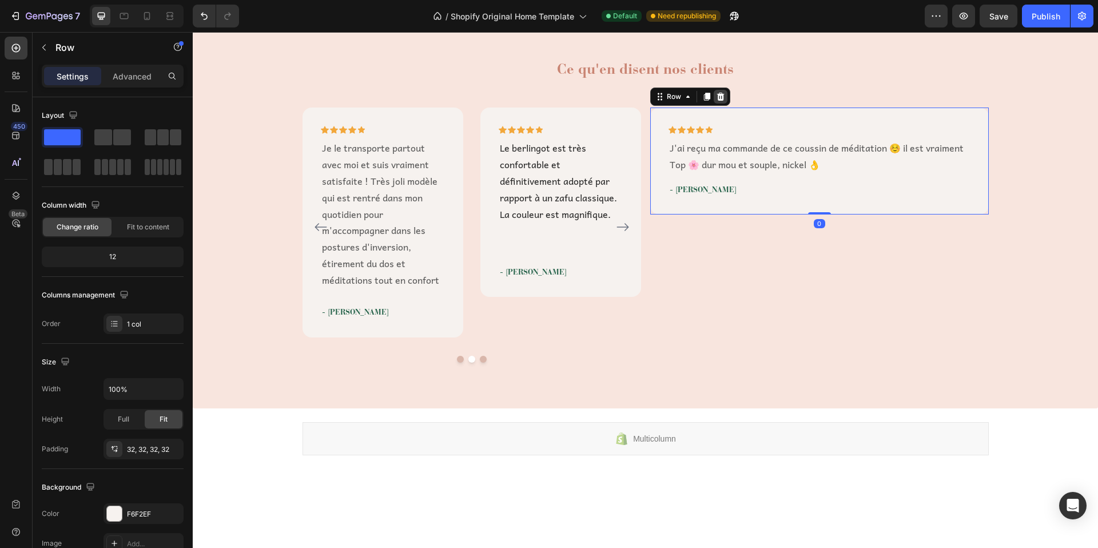
click at [717, 96] on icon at bounding box center [720, 97] width 7 height 8
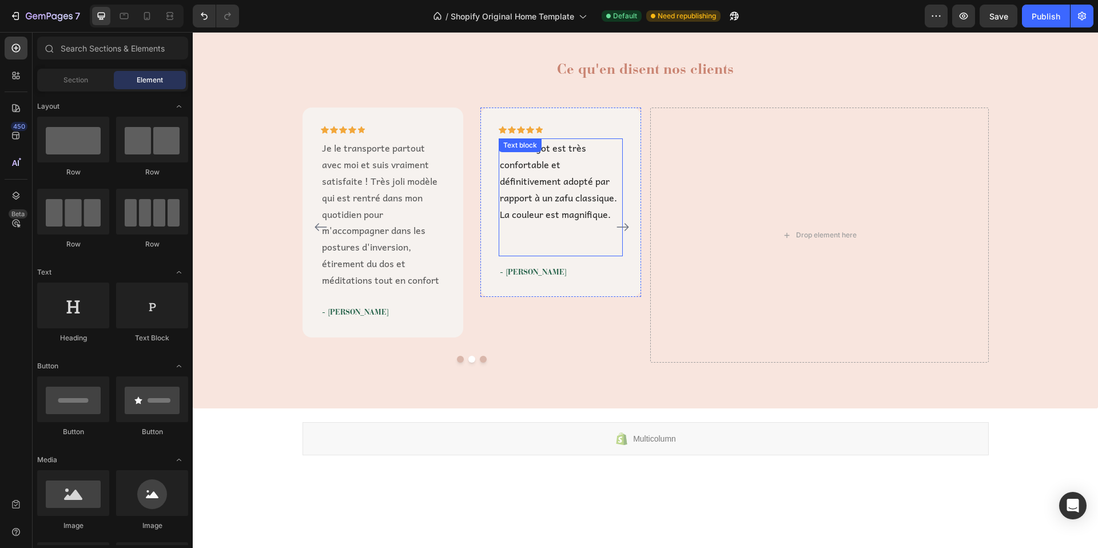
click at [546, 222] on p at bounding box center [561, 230] width 122 height 17
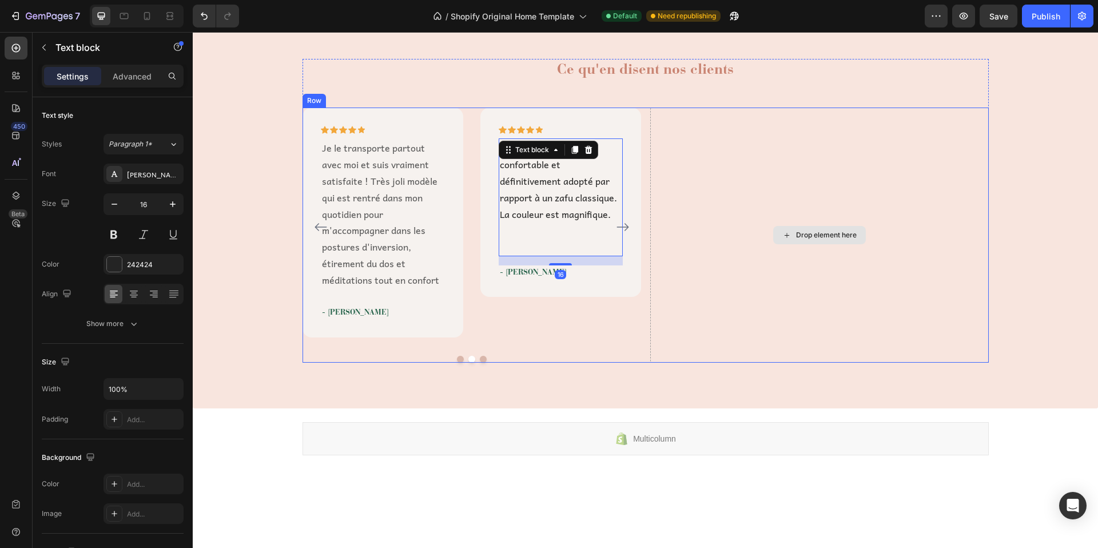
click at [789, 193] on div "Drop element here" at bounding box center [819, 235] width 339 height 254
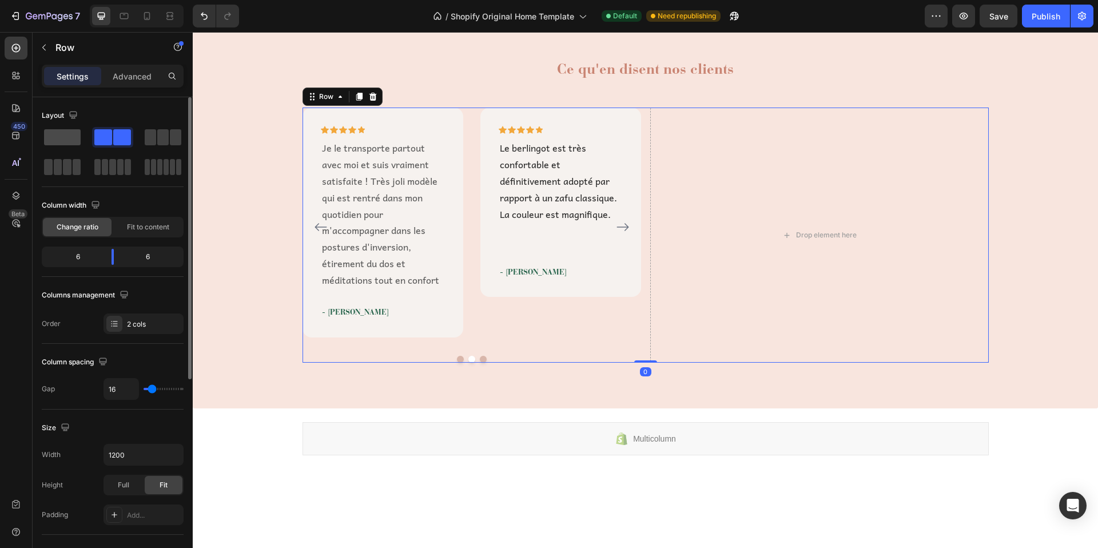
click at [70, 141] on span at bounding box center [62, 137] width 37 height 16
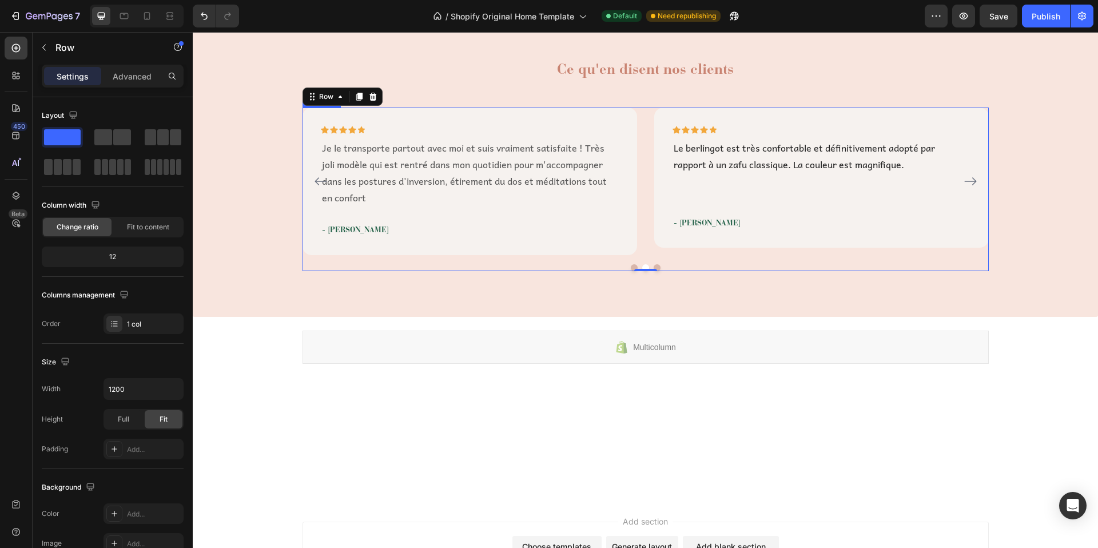
click at [654, 267] on button "Dot" at bounding box center [657, 267] width 7 height 7
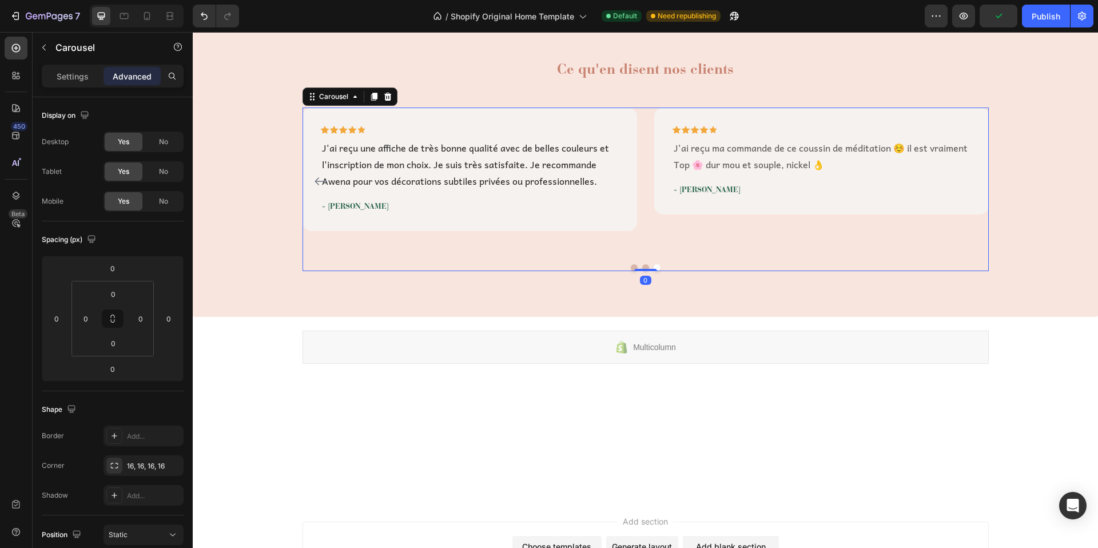
click at [631, 266] on button "Dot" at bounding box center [634, 267] width 7 height 7
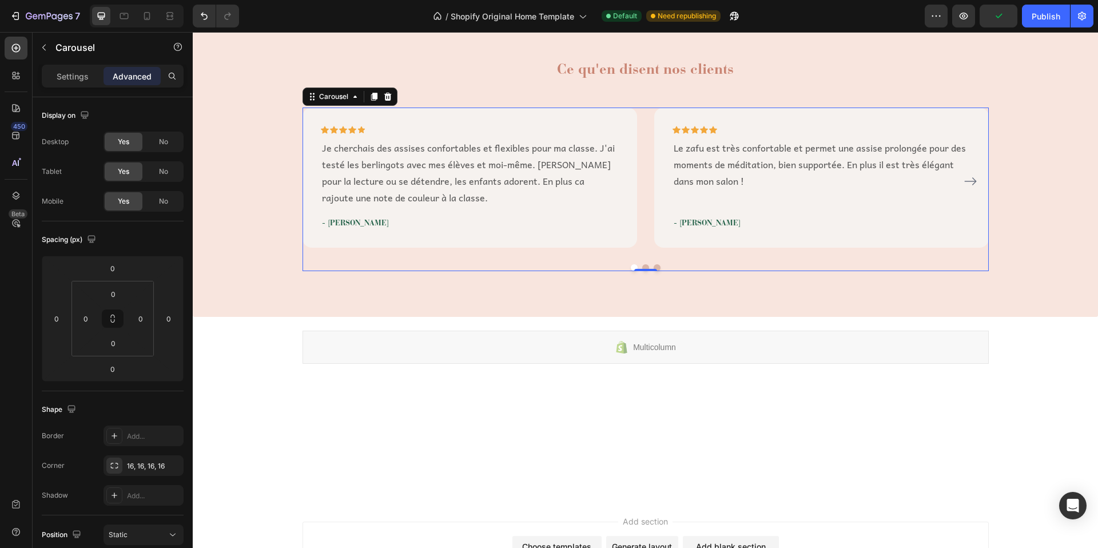
click at [642, 264] on button "Dot" at bounding box center [645, 267] width 7 height 7
click at [654, 267] on button "Dot" at bounding box center [657, 267] width 7 height 7
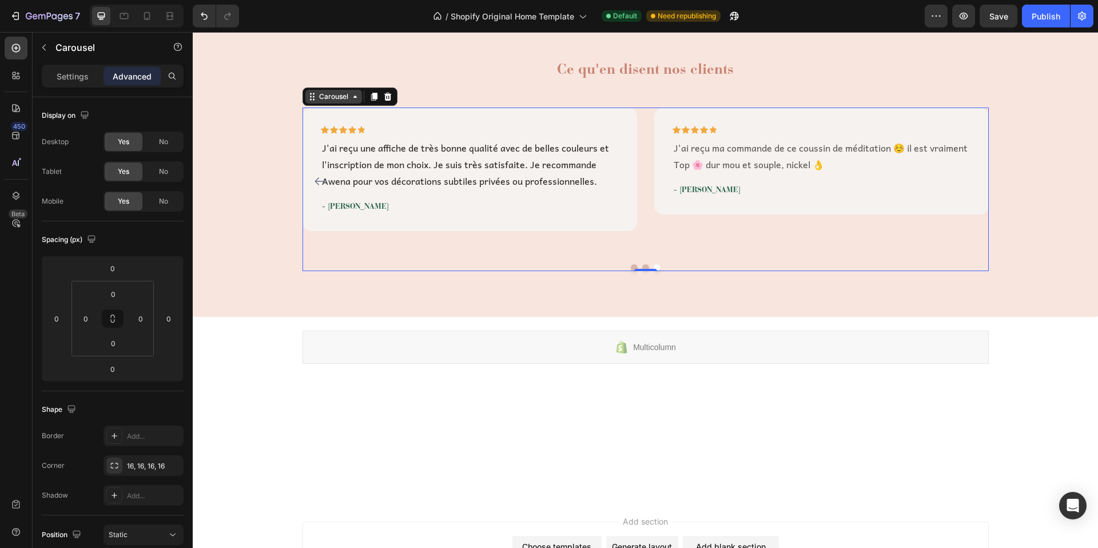
click at [353, 97] on icon at bounding box center [354, 97] width 3 height 2
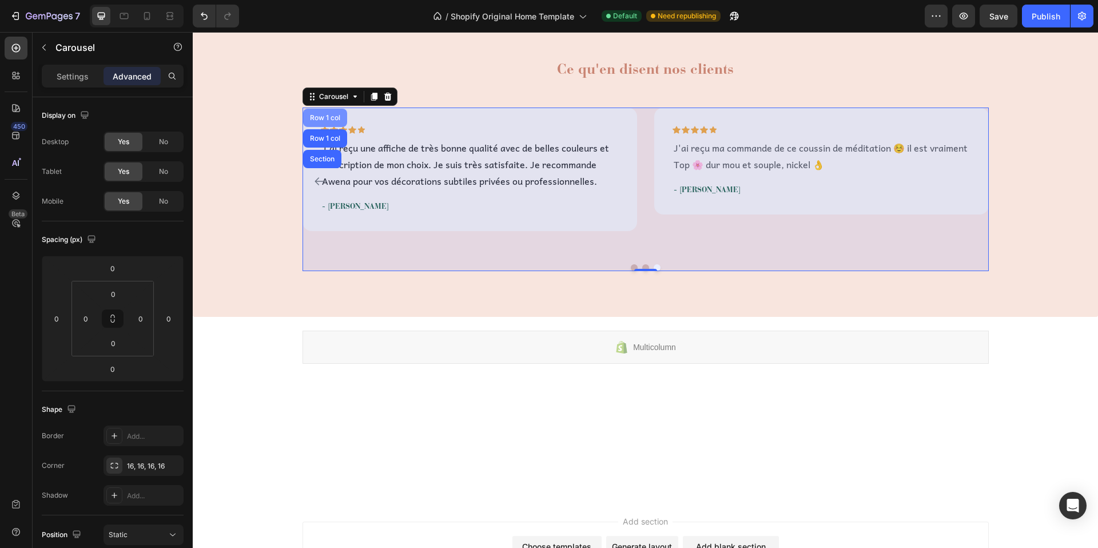
click at [329, 116] on div "Row 1 col" at bounding box center [325, 117] width 35 height 7
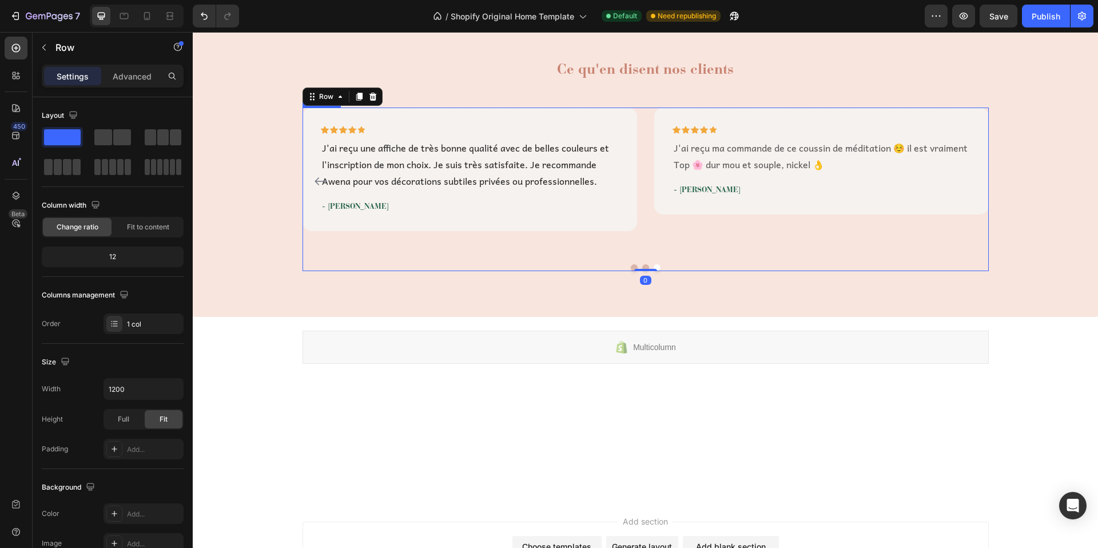
click at [642, 268] on button "Dot" at bounding box center [645, 267] width 7 height 7
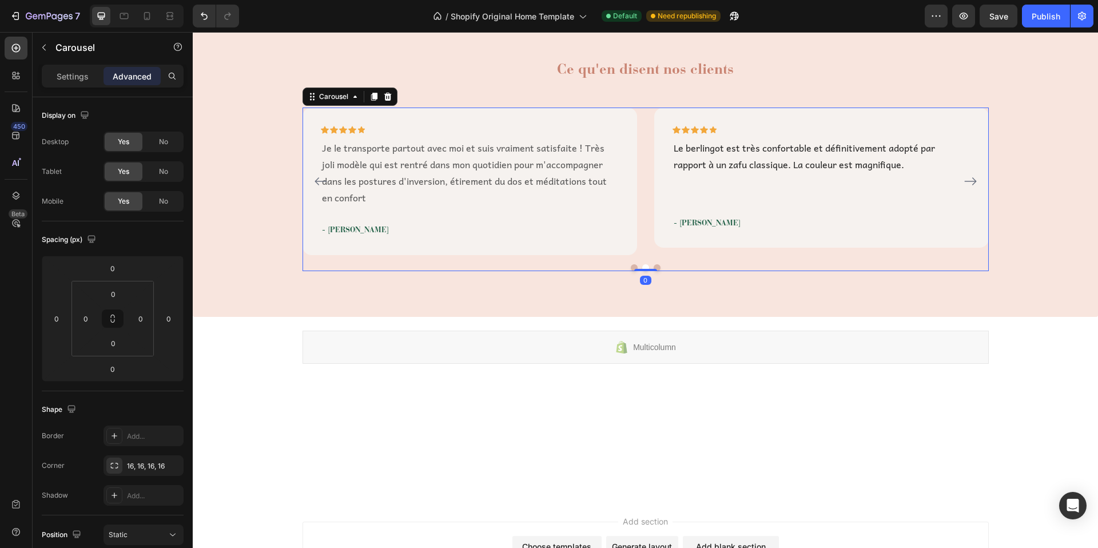
click at [631, 268] on button "Dot" at bounding box center [634, 267] width 7 height 7
click at [642, 266] on button "Dot" at bounding box center [645, 267] width 7 height 7
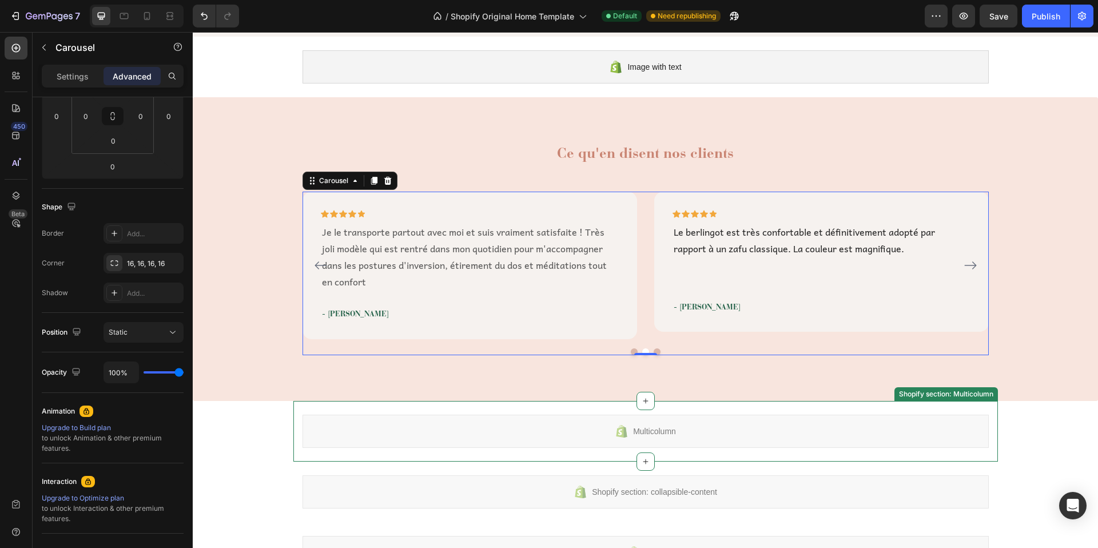
scroll to position [1040, 0]
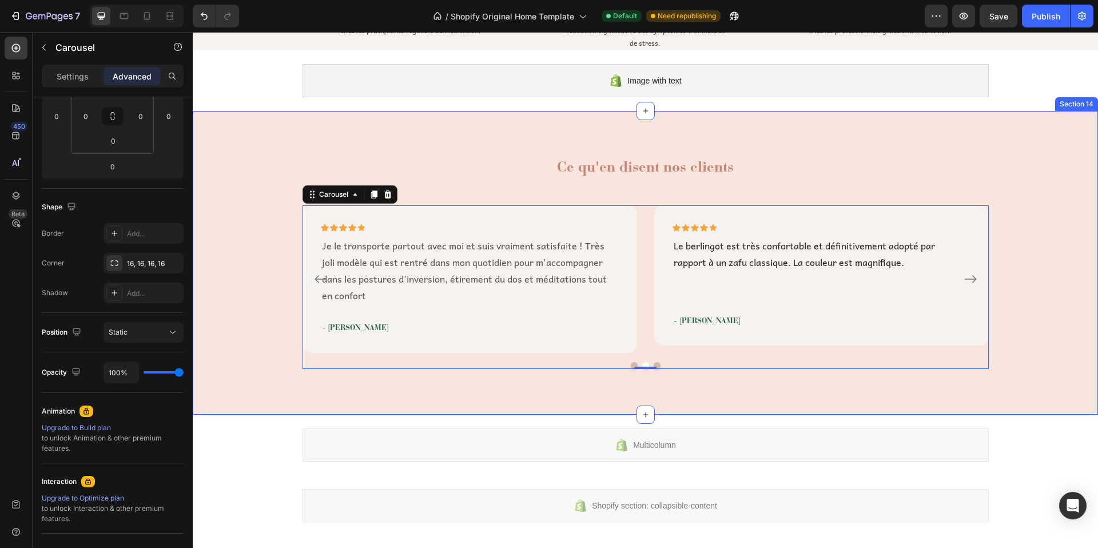
click at [1073, 103] on div "Section 14" at bounding box center [1076, 104] width 38 height 10
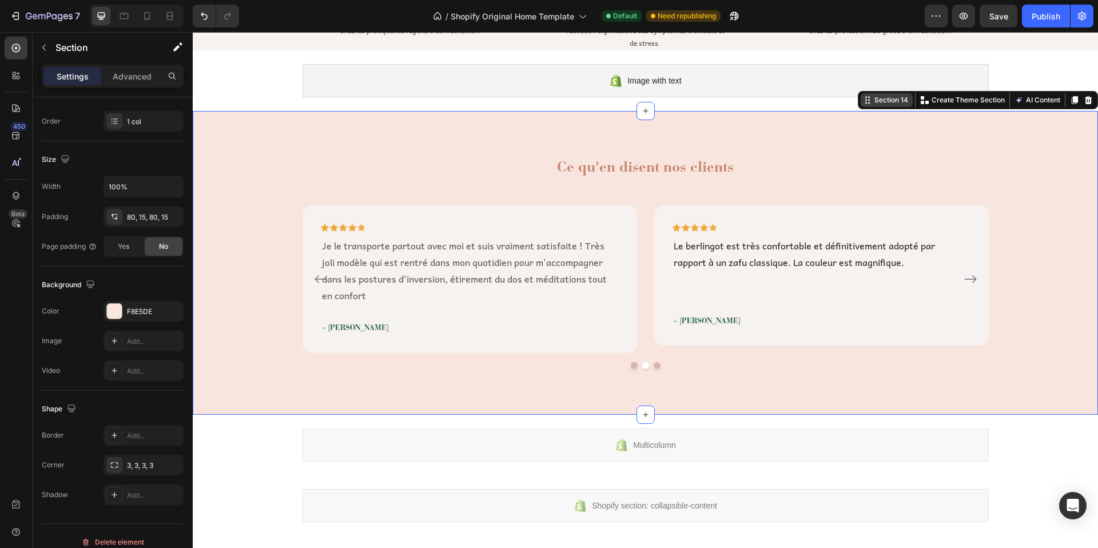
scroll to position [0, 0]
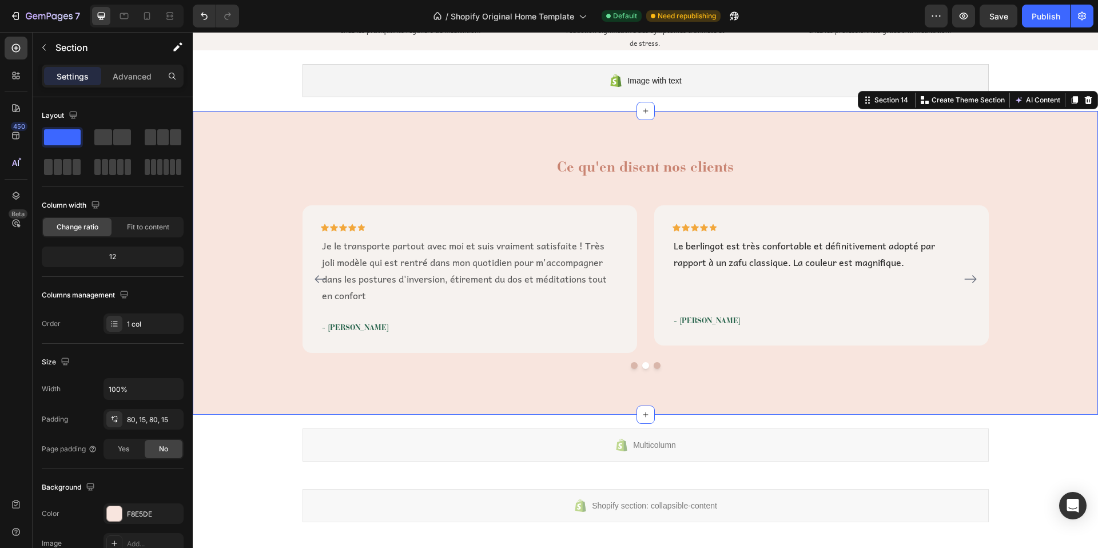
click at [1004, 246] on div "Ce qu'en disent nos clients Heading Icon Icon Icon Icon Icon Row Je cherchais d…" at bounding box center [645, 263] width 888 height 212
click at [977, 207] on div "Icon Icon Icon Icon Icon Row Le berlingot est très confortable et définitivemen…" at bounding box center [821, 275] width 335 height 140
click at [1063, 281] on div "Ce qu'en disent nos clients Heading Icon Icon Icon Icon Icon Row Je cherchais d…" at bounding box center [645, 263] width 888 height 212
click at [654, 365] on button "Dot" at bounding box center [657, 365] width 7 height 7
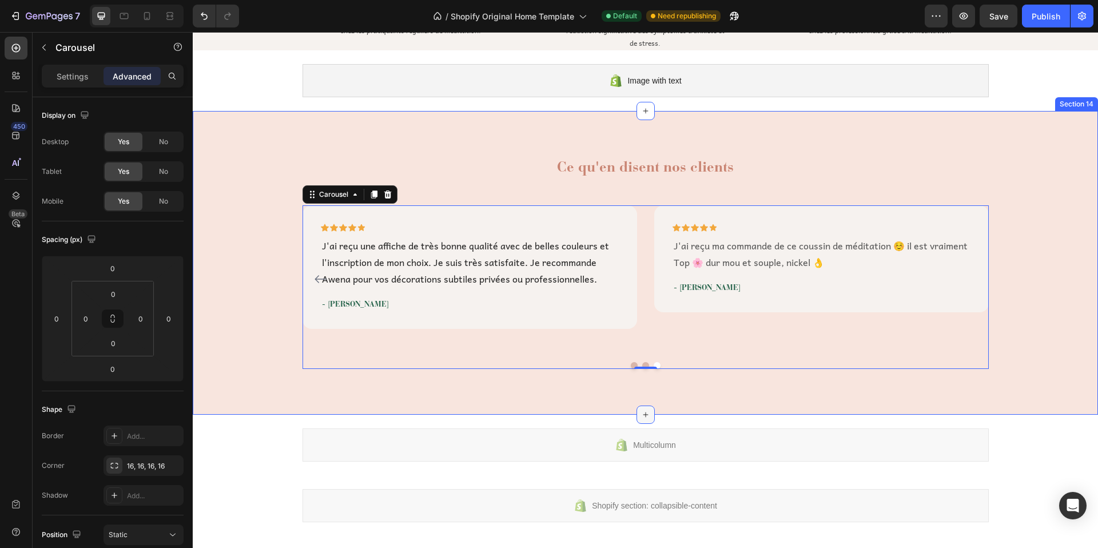
click at [641, 412] on icon at bounding box center [645, 414] width 9 height 9
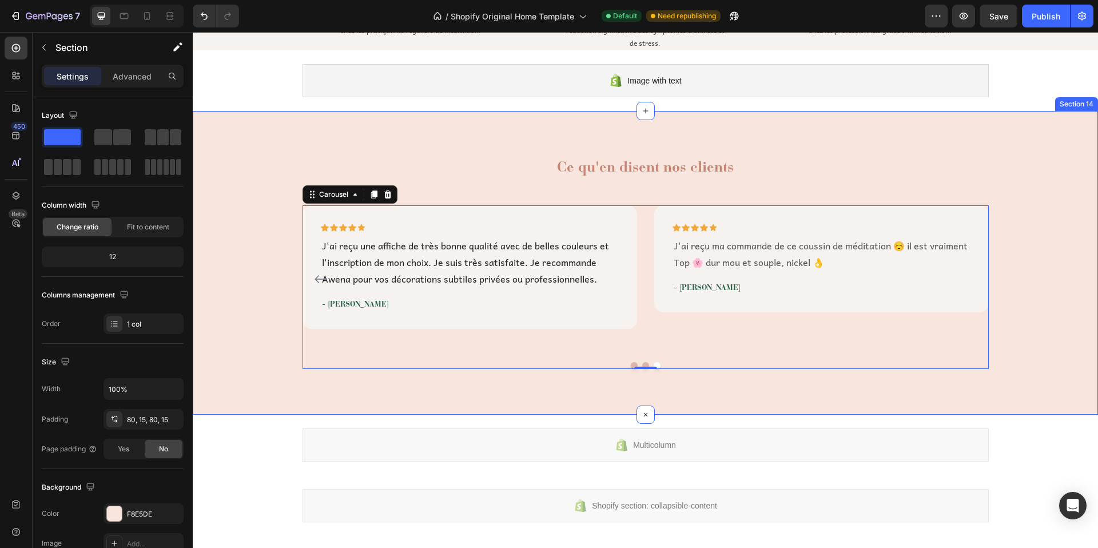
click at [1004, 259] on div "Ce qu'en disent nos clients Heading Icon Icon Icon Icon Icon Row Je cherchais d…" at bounding box center [645, 263] width 888 height 212
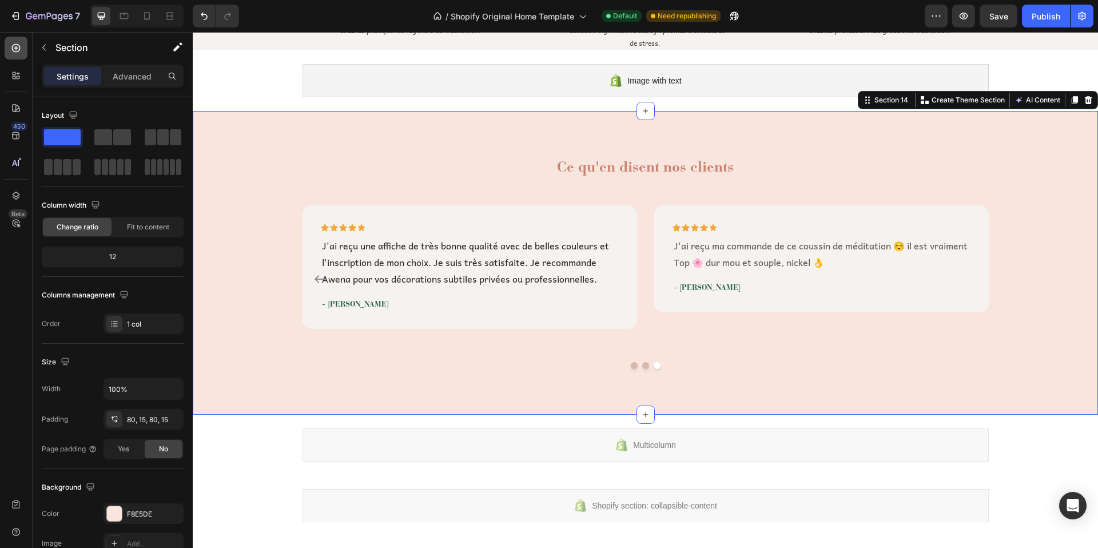
click at [15, 48] on icon at bounding box center [16, 48] width 9 height 9
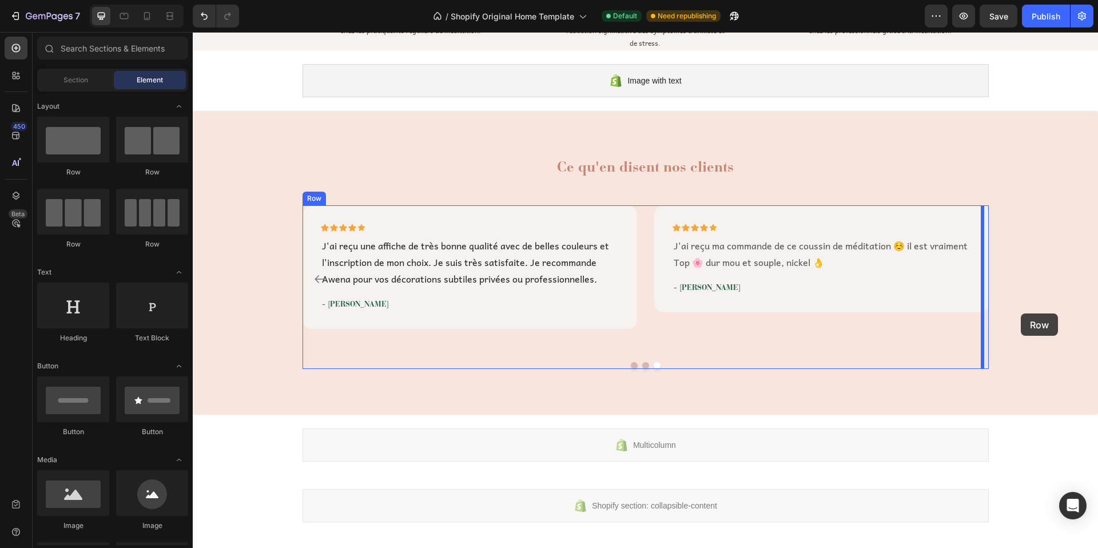
drag, startPoint x: 288, startPoint y: 177, endPoint x: 1021, endPoint y: 313, distance: 745.7
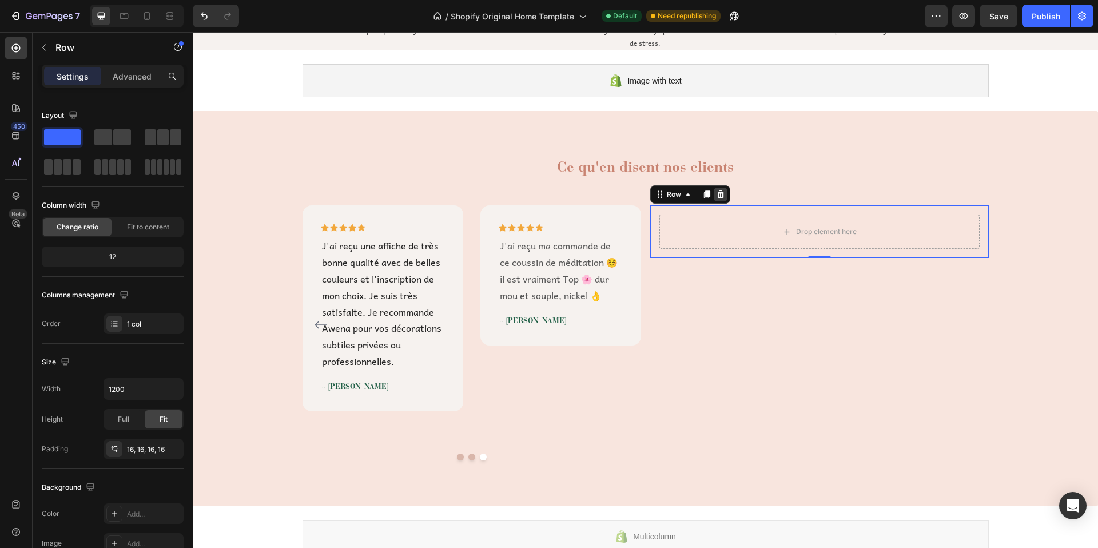
click at [717, 193] on icon at bounding box center [720, 194] width 7 height 8
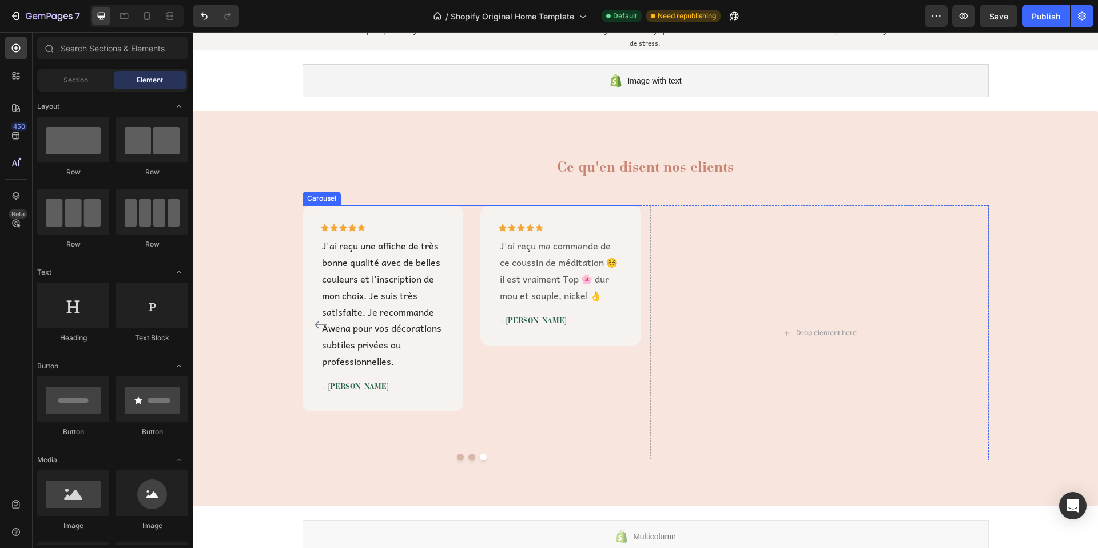
click at [468, 206] on div "Icon Icon Icon Icon Icon Row Je cherchais des assises confortables et flexibles…" at bounding box center [472, 324] width 339 height 238
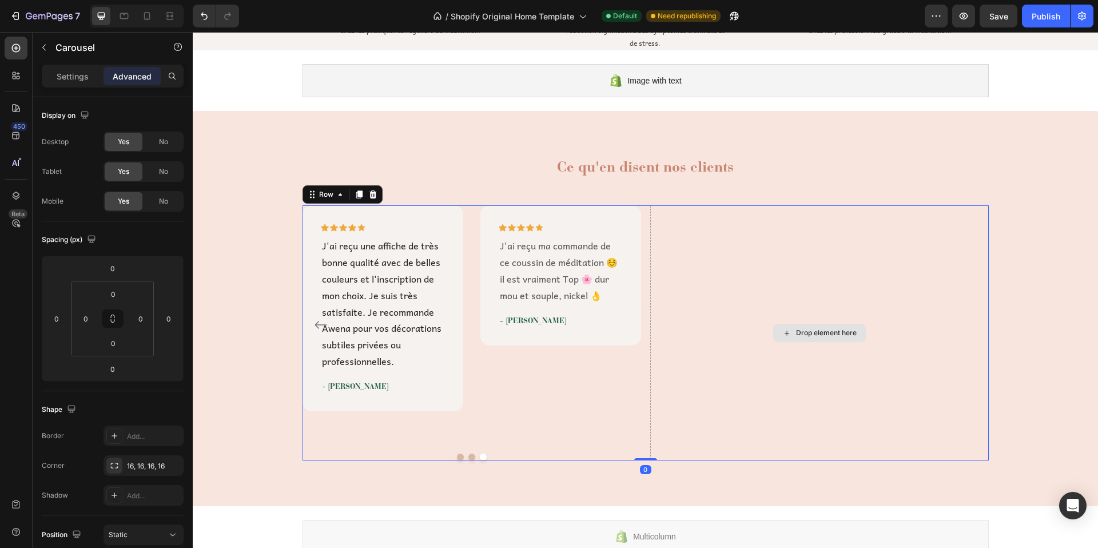
click at [704, 217] on div "Drop element here" at bounding box center [819, 332] width 339 height 254
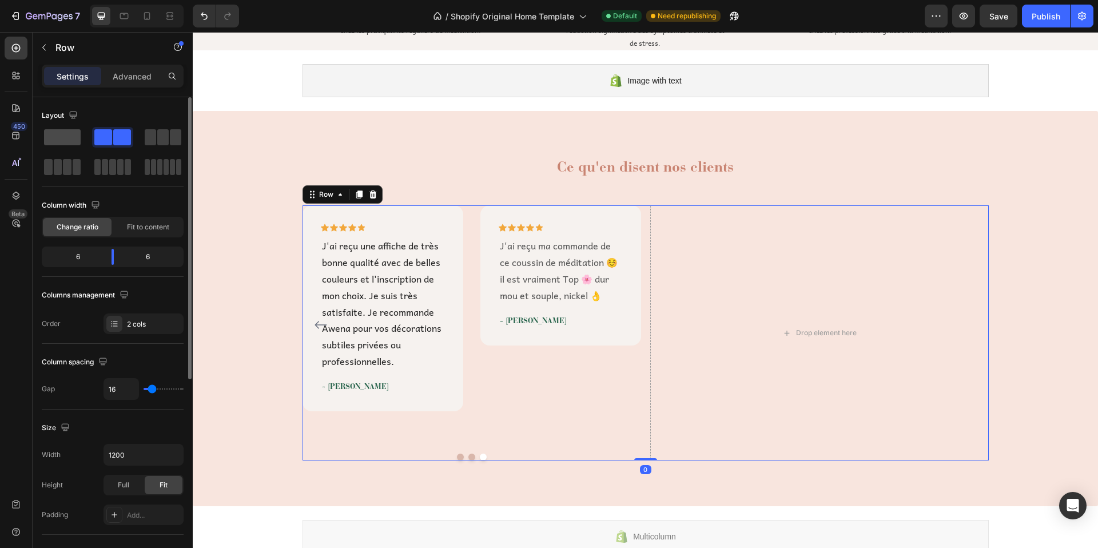
click at [61, 133] on span at bounding box center [62, 137] width 37 height 16
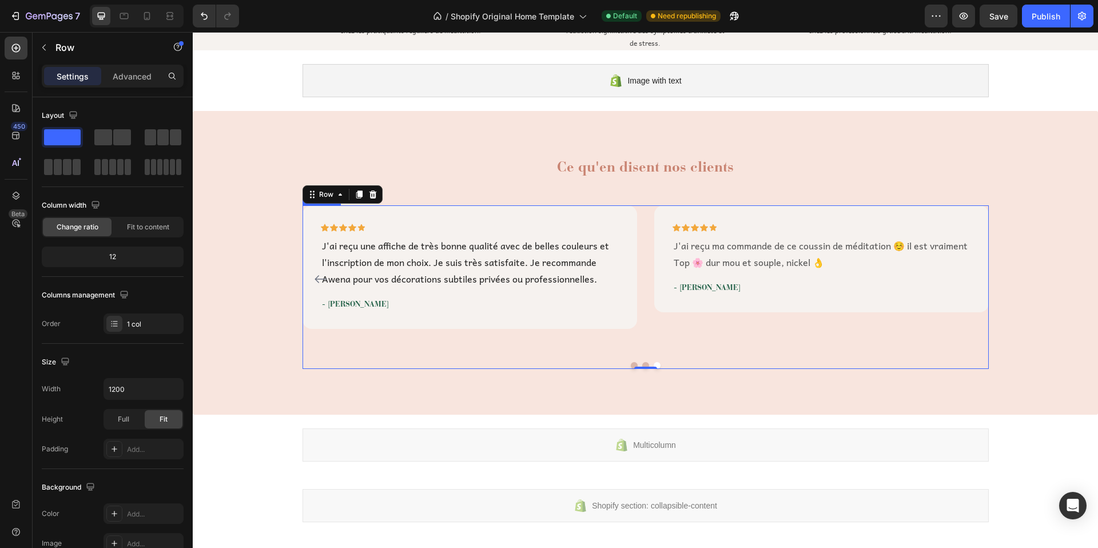
click at [642, 363] on button "Dot" at bounding box center [645, 365] width 7 height 7
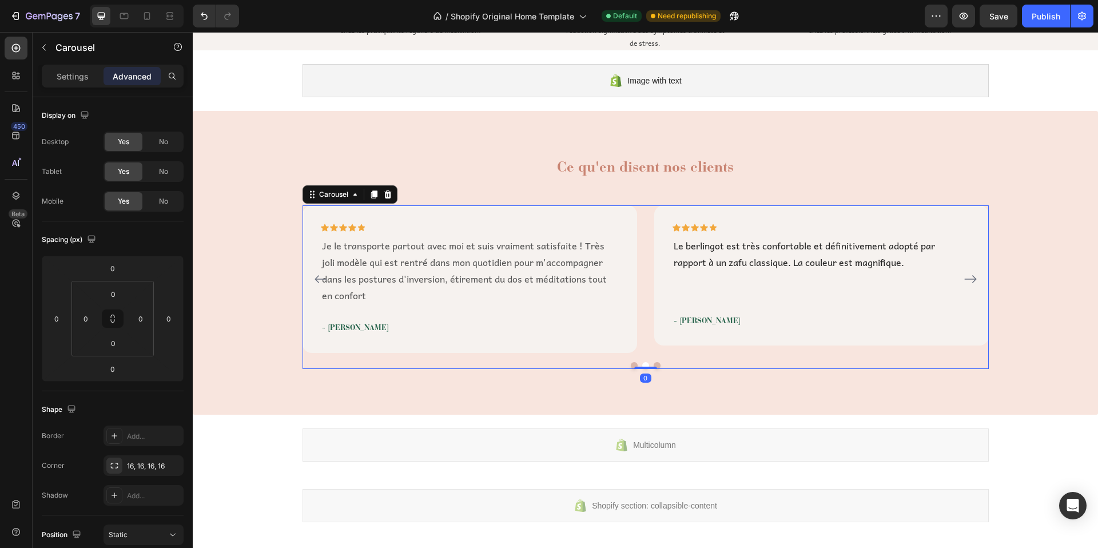
click at [631, 363] on button "Dot" at bounding box center [634, 365] width 7 height 7
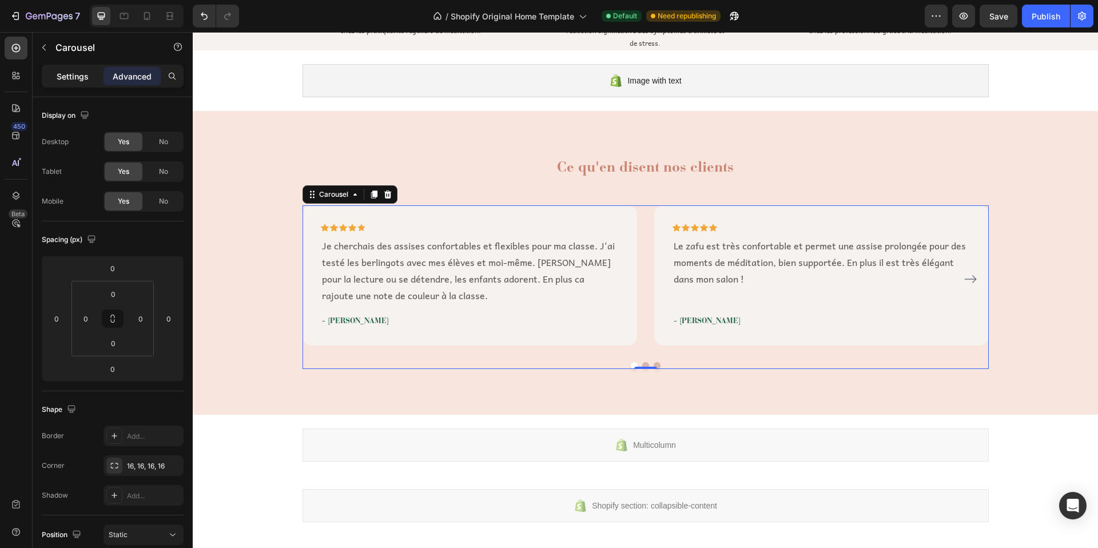
click at [83, 79] on p "Settings" at bounding box center [73, 76] width 32 height 12
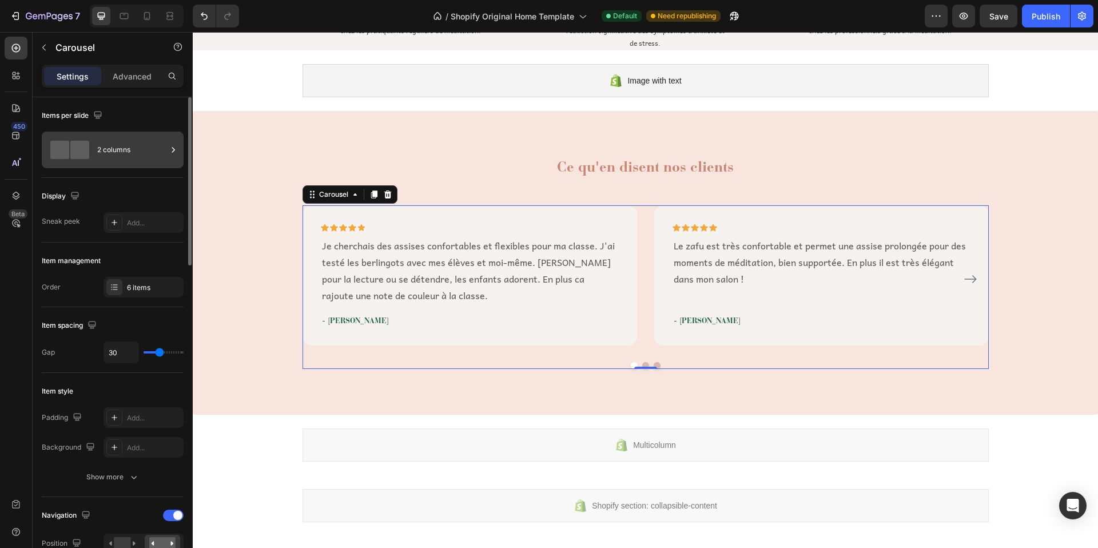
click at [138, 149] on div "2 columns" at bounding box center [132, 150] width 70 height 26
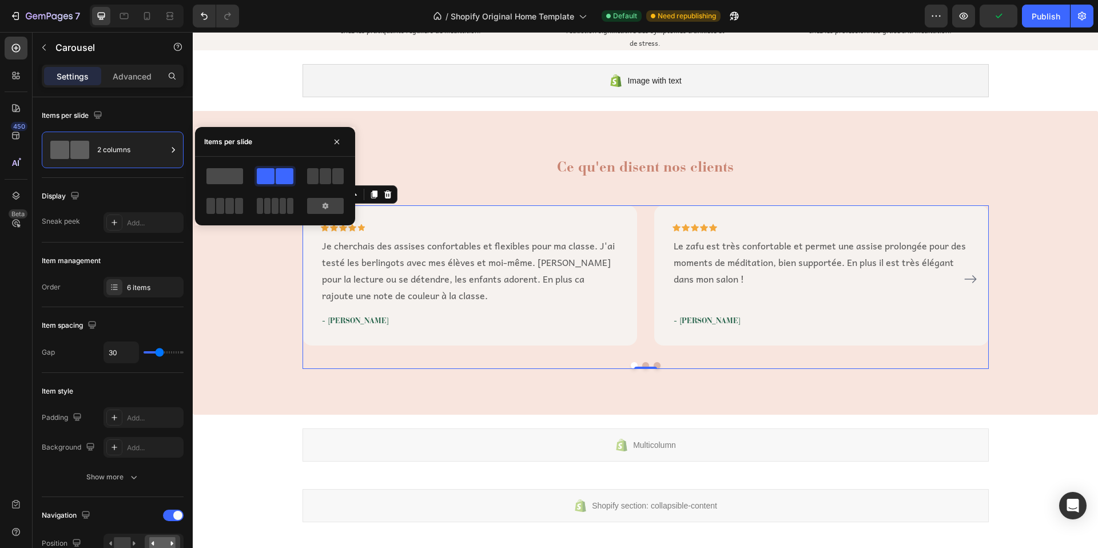
click at [232, 180] on span at bounding box center [224, 176] width 37 height 16
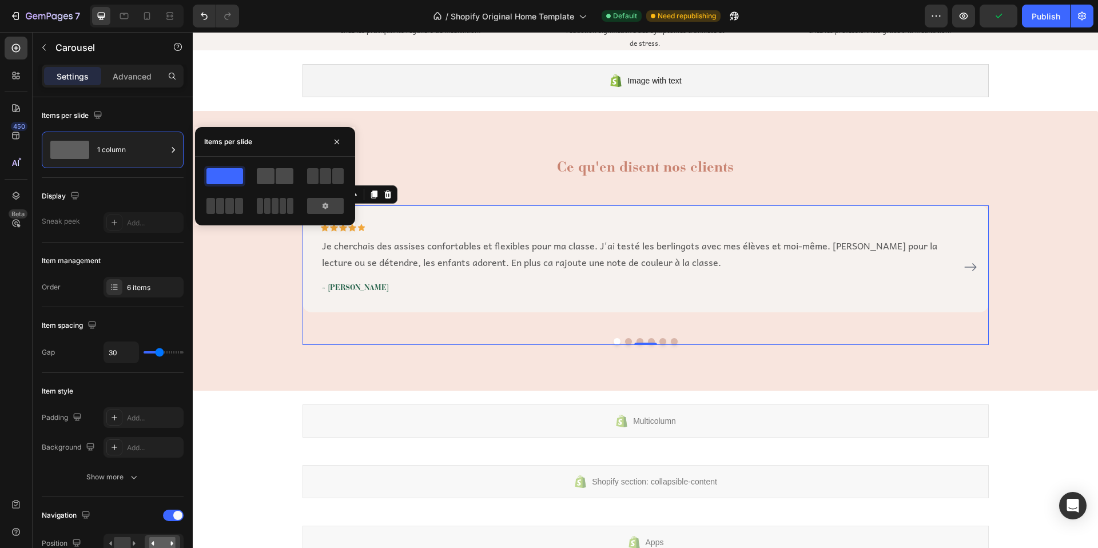
click at [264, 172] on span at bounding box center [266, 176] width 18 height 16
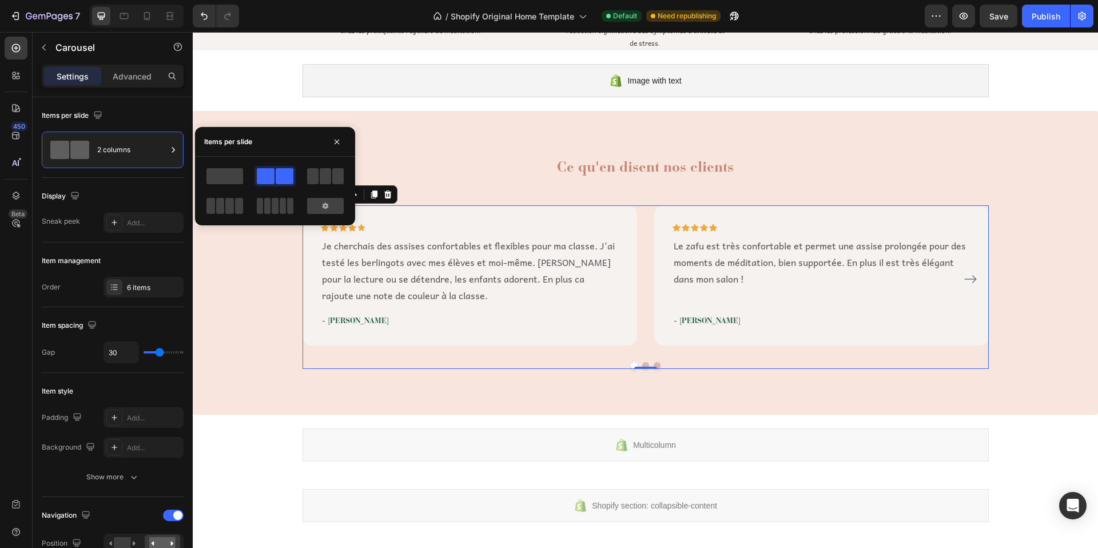
click at [966, 280] on icon "Carousel Next Arrow" at bounding box center [971, 279] width 14 height 14
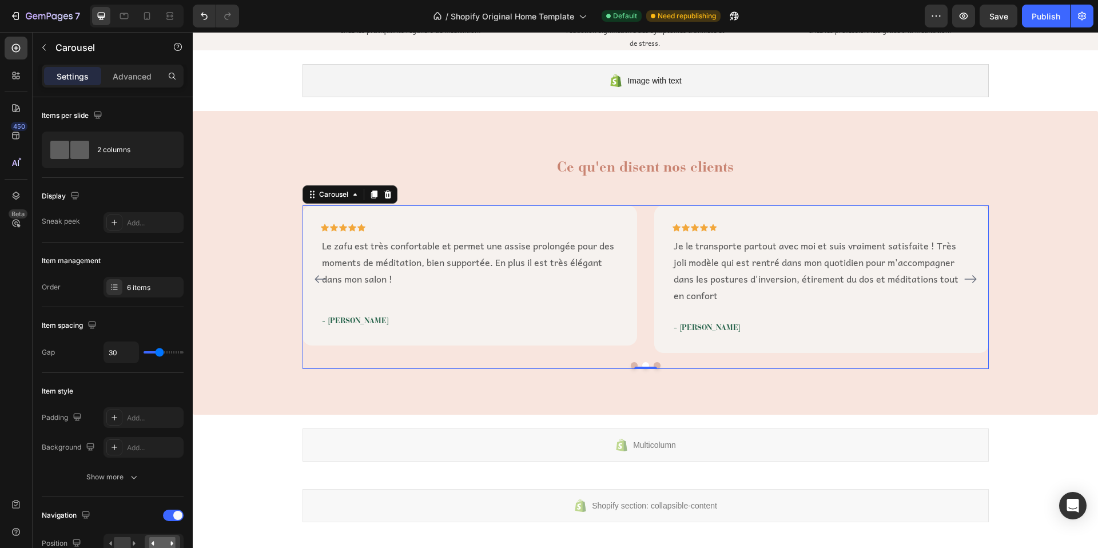
click at [966, 280] on icon "Carousel Next Arrow" at bounding box center [971, 279] width 14 height 14
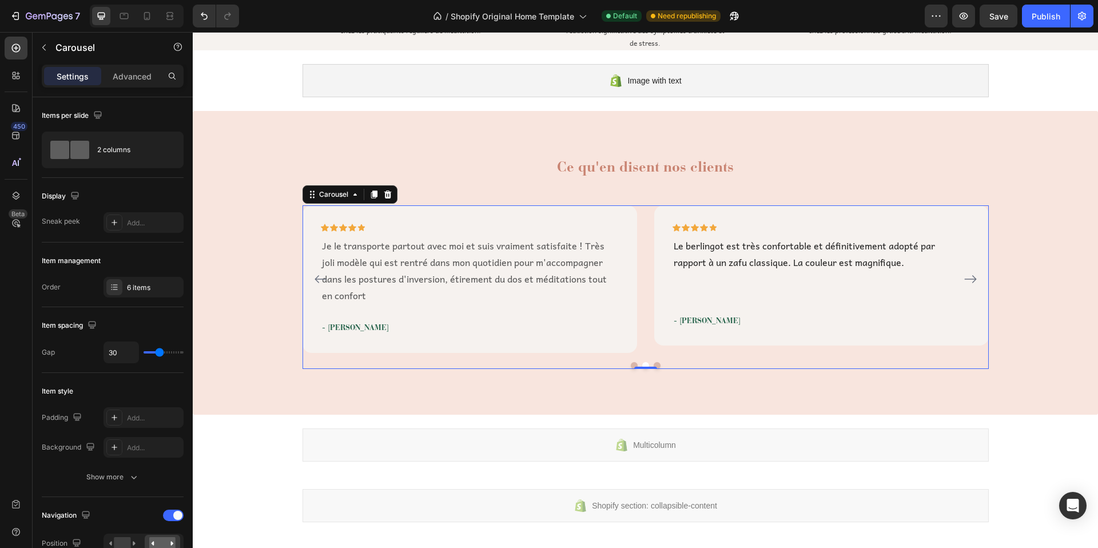
click at [654, 363] on button "Dot" at bounding box center [657, 365] width 7 height 7
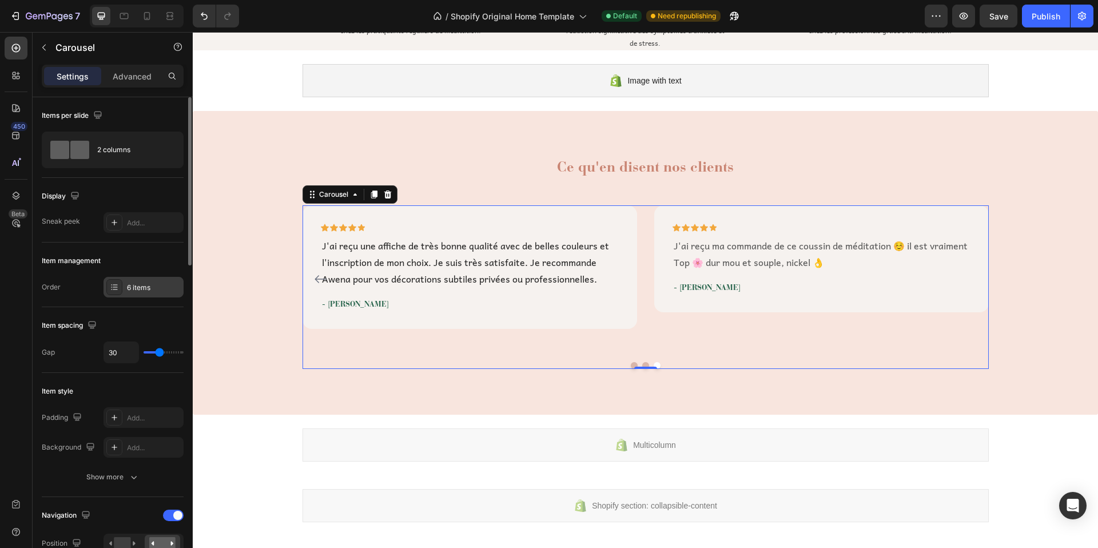
click at [138, 288] on div "6 items" at bounding box center [154, 288] width 54 height 10
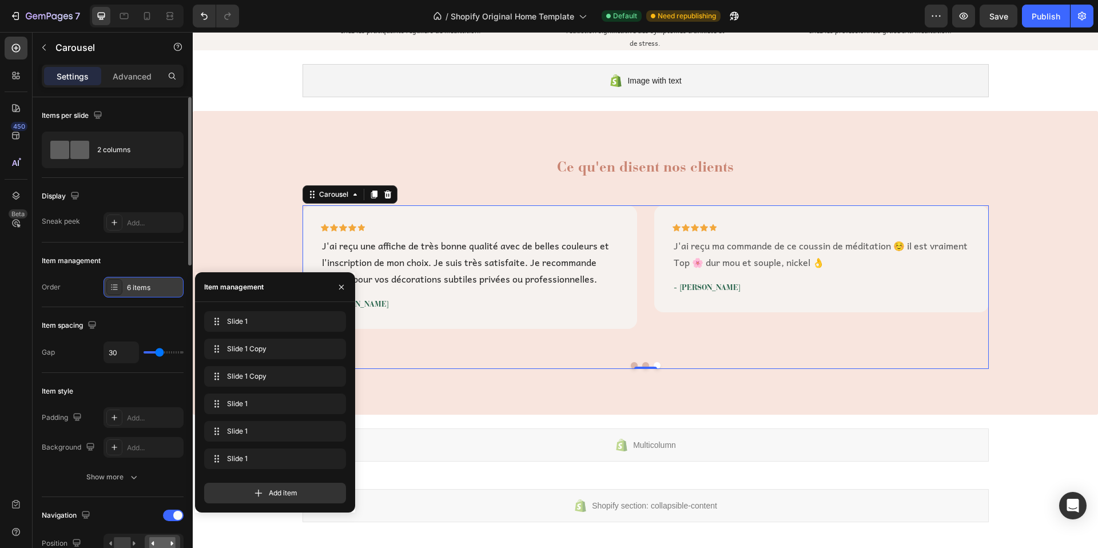
click at [137, 288] on div "6 items" at bounding box center [154, 288] width 54 height 10
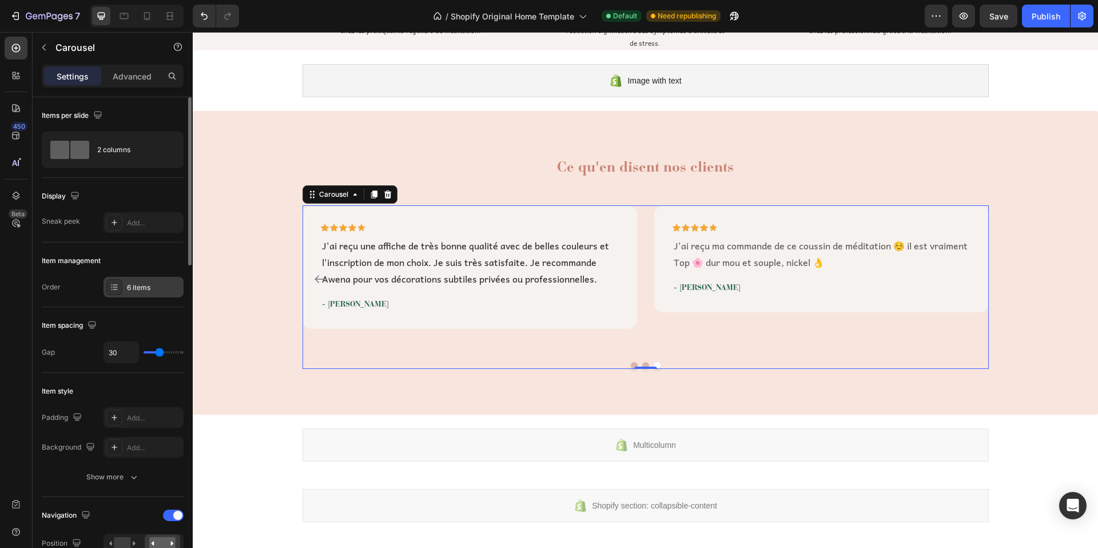
click at [137, 288] on div "6 items" at bounding box center [154, 288] width 54 height 10
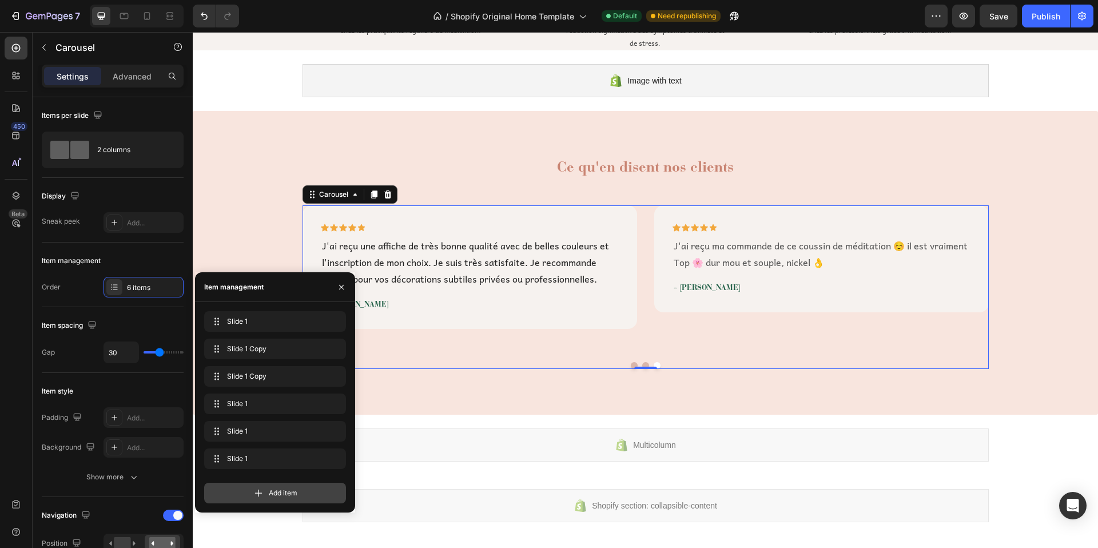
click at [277, 497] on span "Add item" at bounding box center [283, 493] width 29 height 10
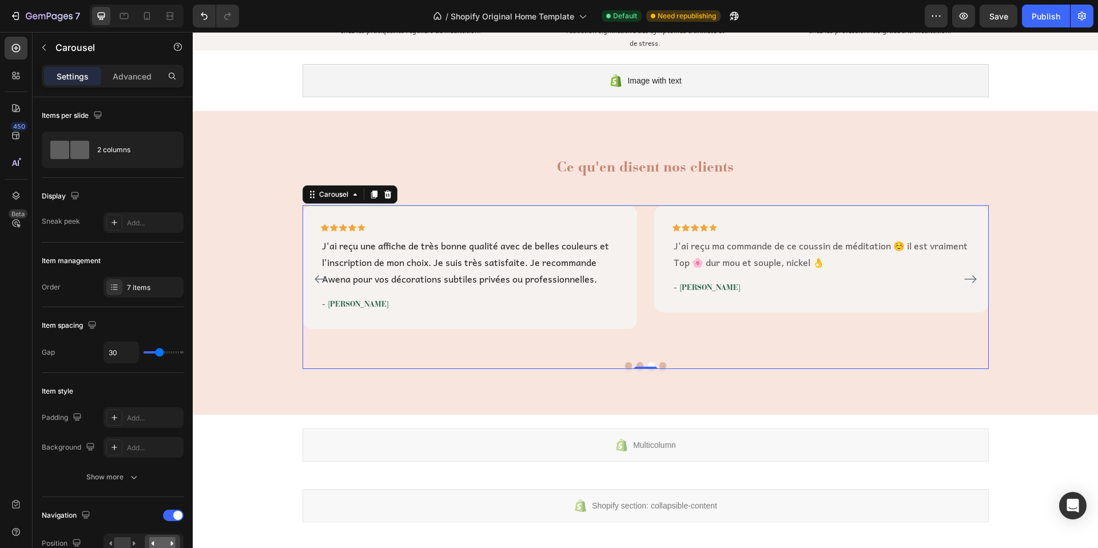
click at [968, 276] on icon "Carousel Next Arrow" at bounding box center [970, 279] width 12 height 8
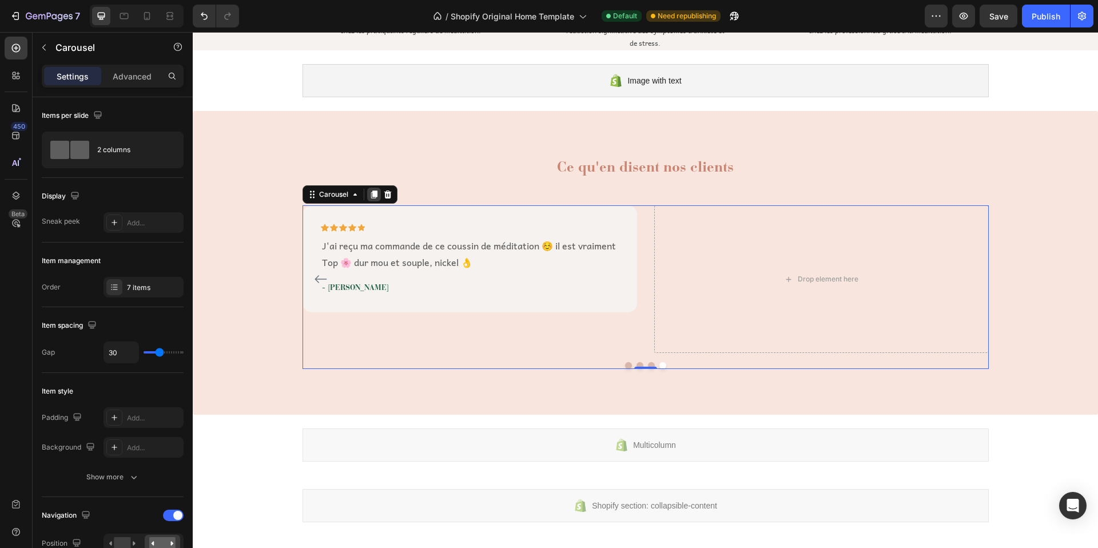
click at [371, 192] on icon at bounding box center [374, 195] width 6 height 8
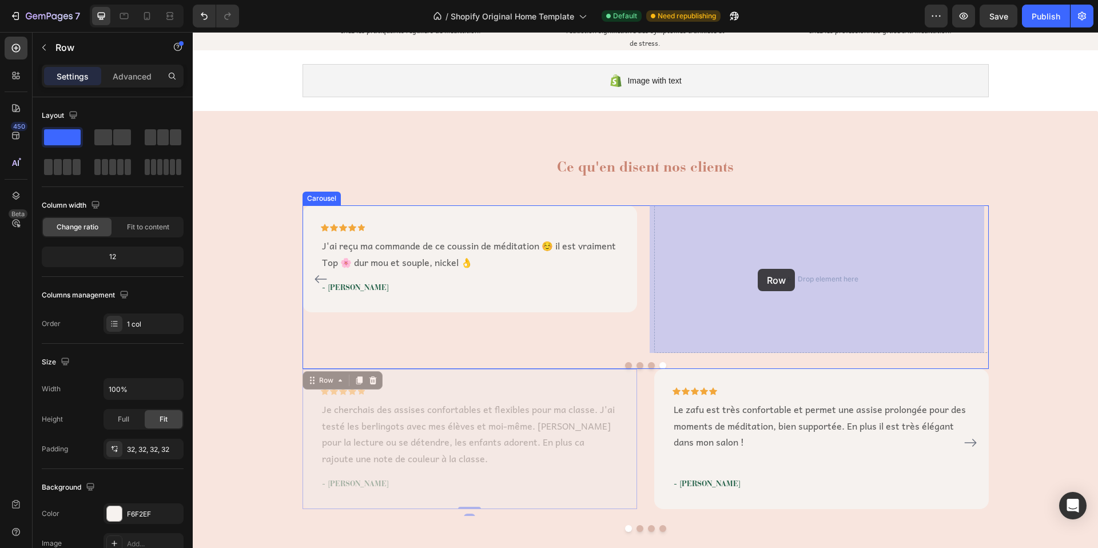
drag, startPoint x: 315, startPoint y: 378, endPoint x: 758, endPoint y: 269, distance: 455.9
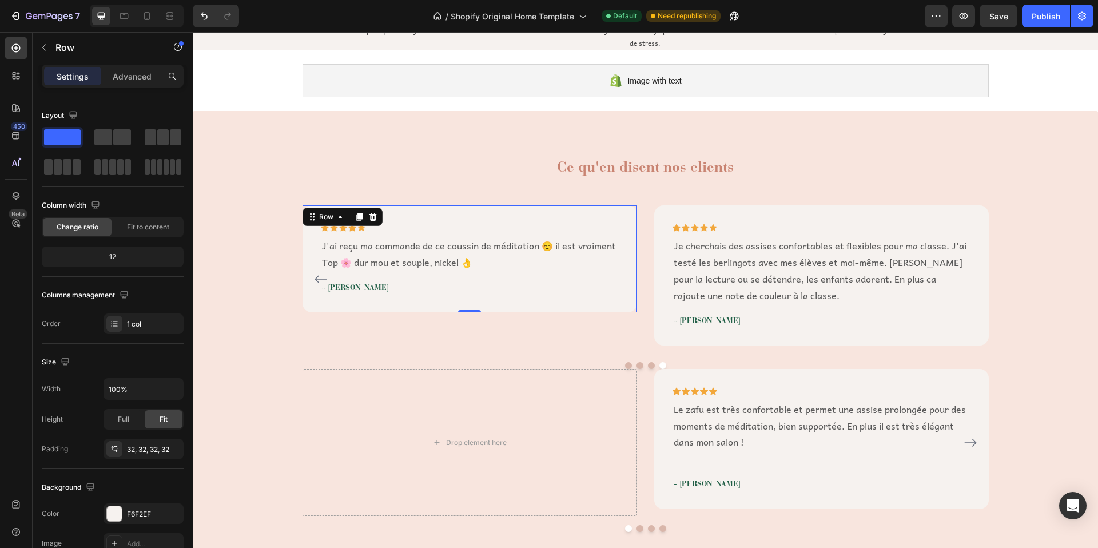
click at [466, 206] on div "Icon Icon Icon Icon Icon Row J'ai reçu ma commande de ce coussin de méditation …" at bounding box center [470, 258] width 335 height 107
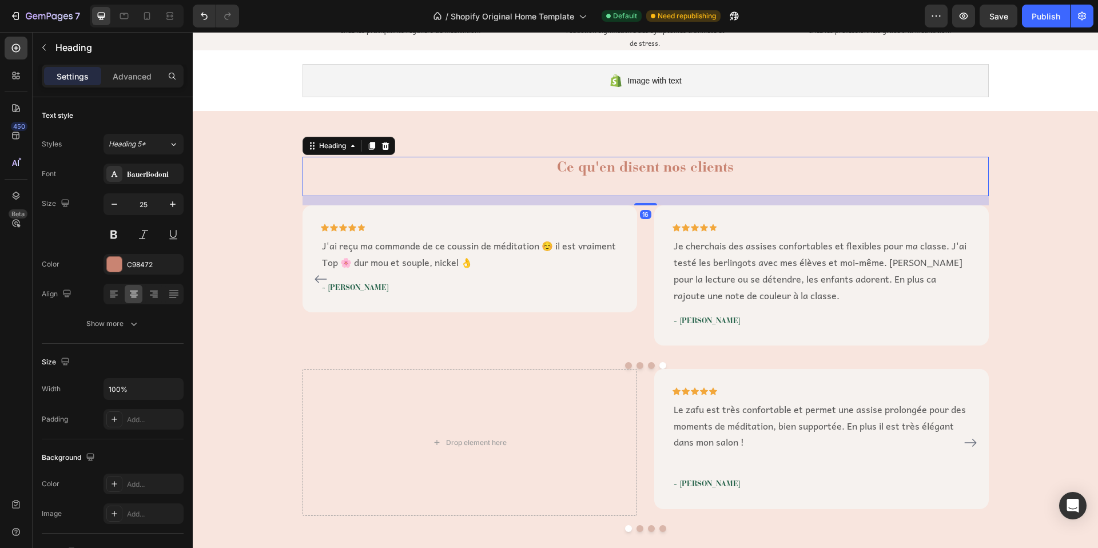
click at [527, 192] on h2 "Ce qu'en disent nos clients" at bounding box center [646, 176] width 686 height 39
click at [1022, 252] on div "Ce qu'en disent nos clients Heading 16 Icon Icon Icon Icon Icon Row Je cherchai…" at bounding box center [645, 344] width 888 height 375
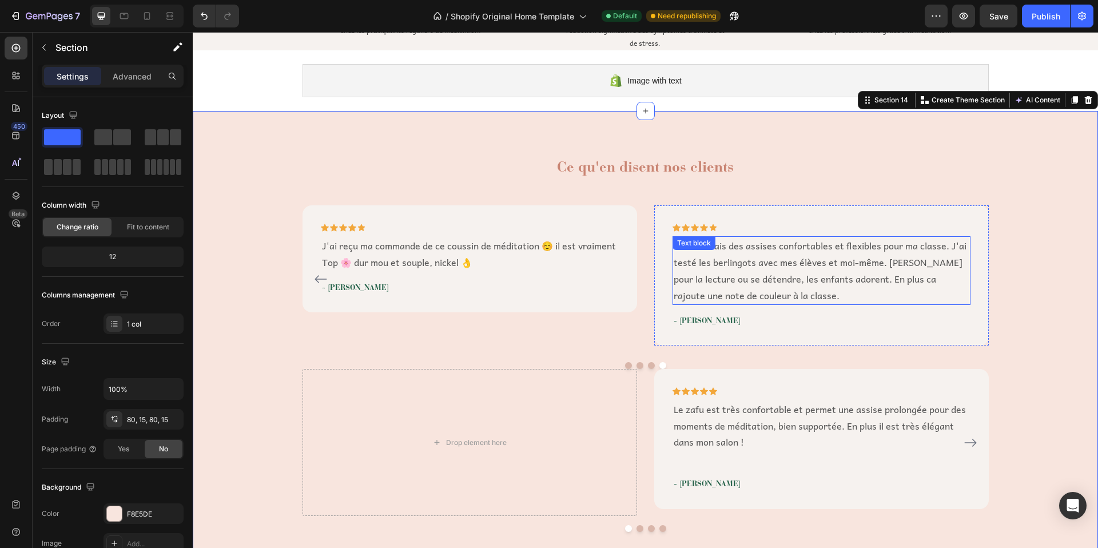
click at [745, 279] on p "Je cherchais des assises confortables et flexibles pour ma classe. J'ai testé l…" at bounding box center [822, 270] width 296 height 66
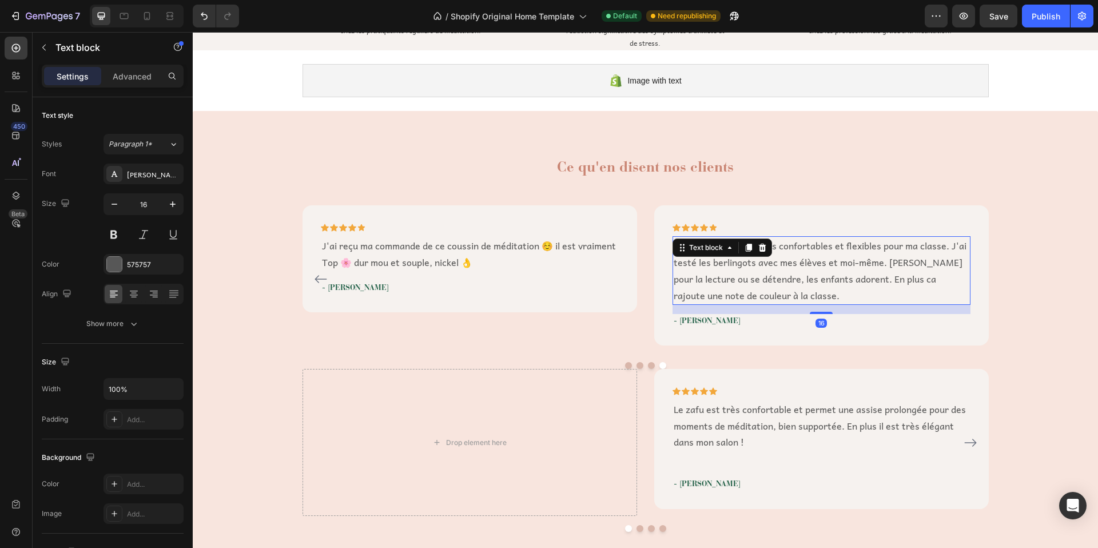
click at [746, 277] on p "Je cherchais des assises confortables et flexibles pour ma classe. J'ai testé l…" at bounding box center [822, 270] width 296 height 66
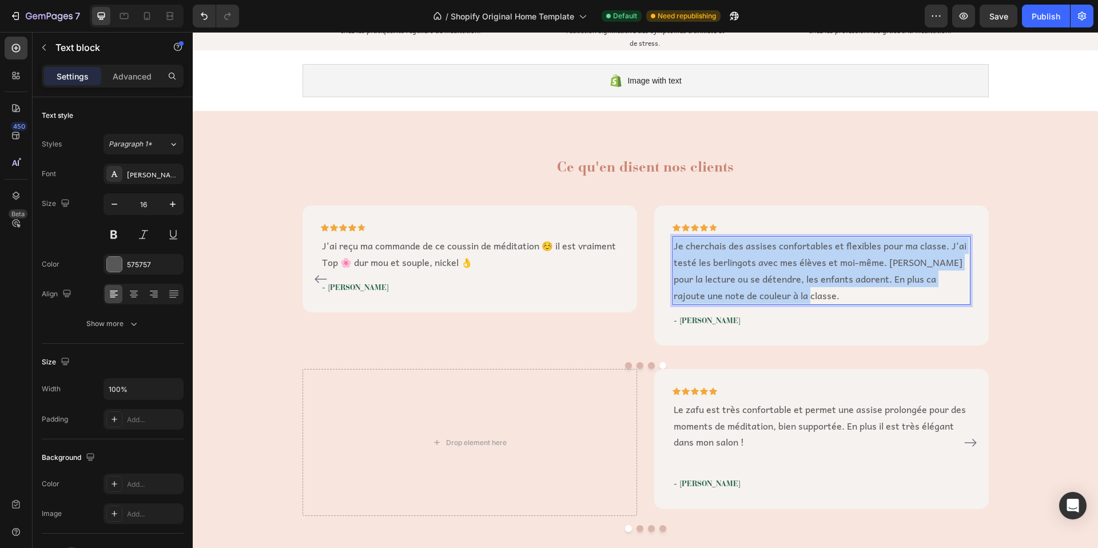
click at [746, 277] on p "Je cherchais des assises confortables et flexibles pour ma classe. J'ai testé l…" at bounding box center [822, 270] width 296 height 66
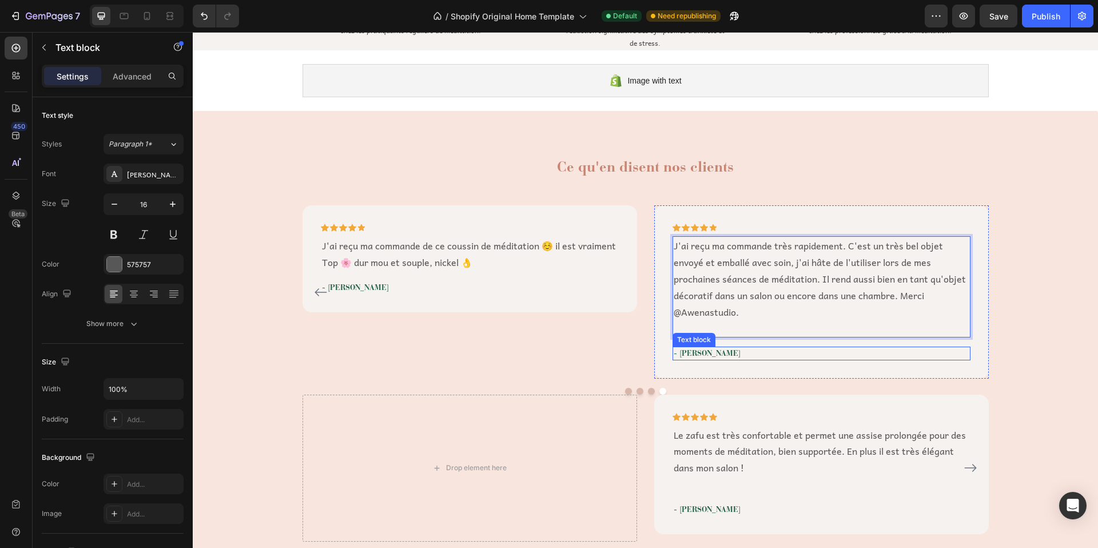
click at [692, 352] on p "- [PERSON_NAME]" at bounding box center [822, 353] width 296 height 11
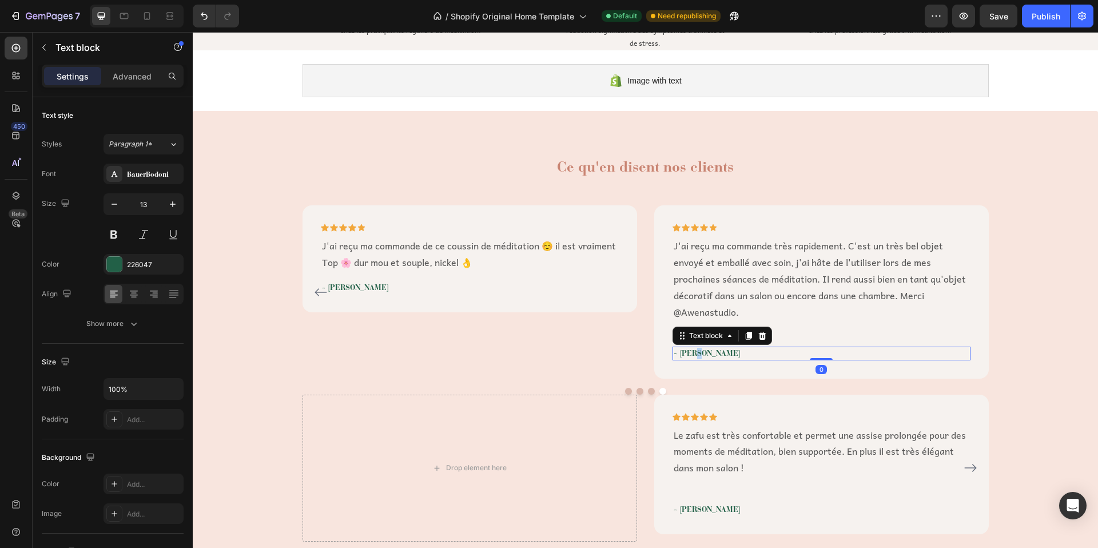
click at [692, 352] on p "- [PERSON_NAME]" at bounding box center [822, 353] width 296 height 11
drag, startPoint x: 697, startPoint y: 351, endPoint x: 690, endPoint y: 353, distance: 7.2
click at [690, 353] on p "- [PERSON_NAME]" at bounding box center [822, 353] width 296 height 11
click at [1037, 296] on div "Ce qu'en disent nos clients Heading Icon Icon Icon Icon Icon Row Je cherchais d…" at bounding box center [645, 357] width 888 height 401
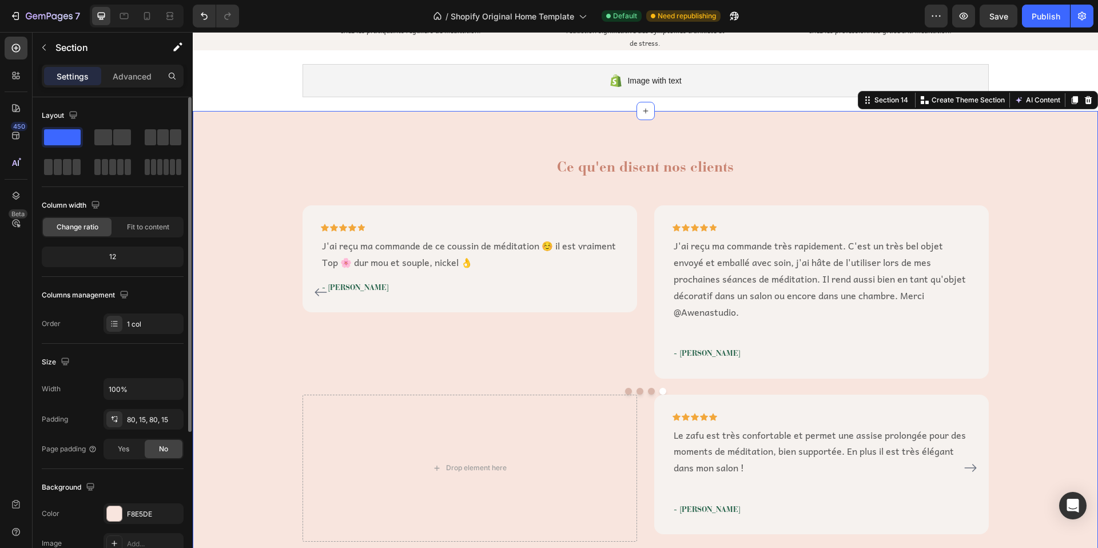
scroll to position [90, 0]
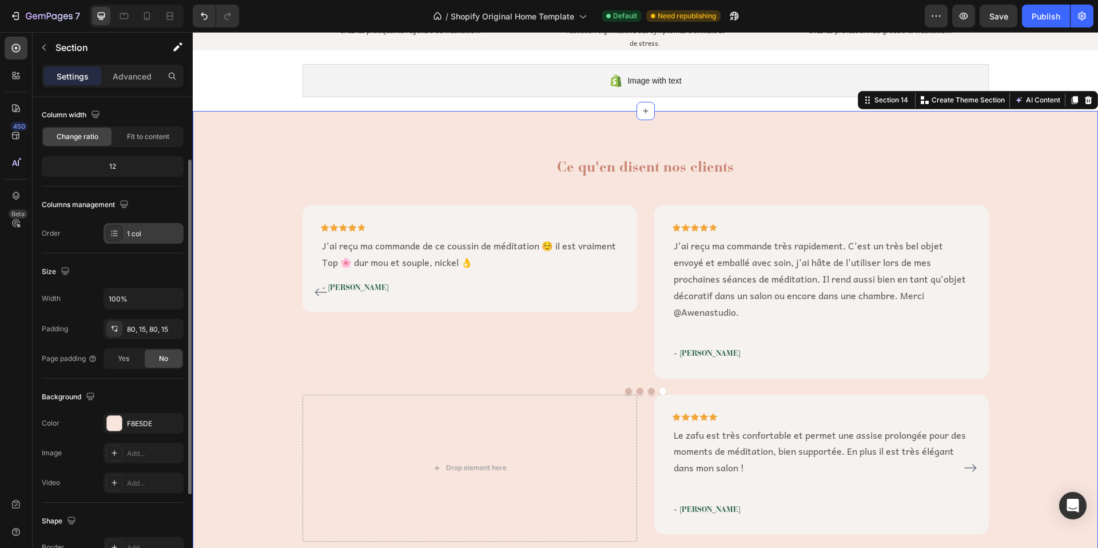
click at [142, 232] on div "1 col" at bounding box center [154, 234] width 54 height 10
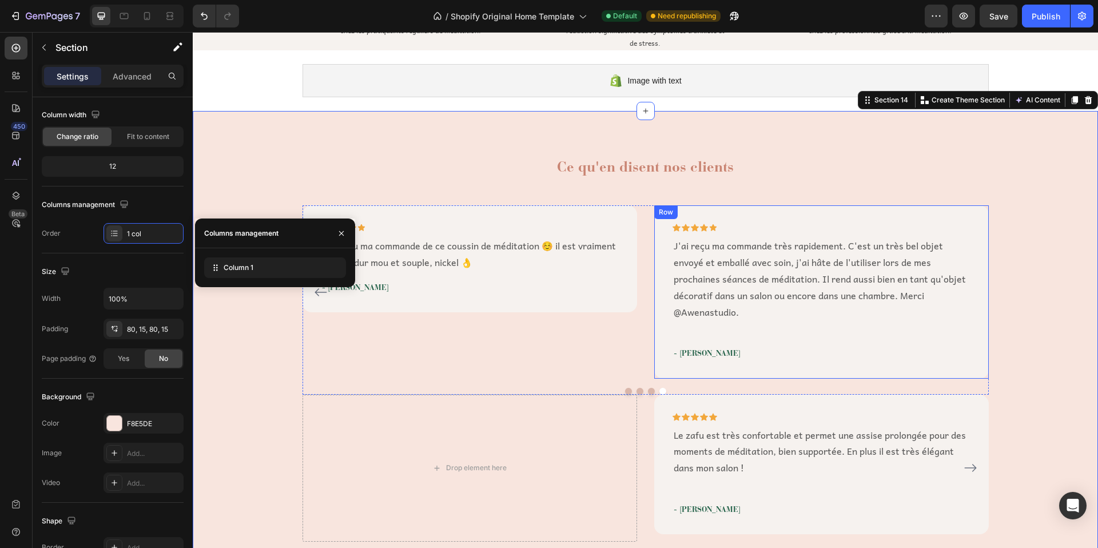
click at [725, 213] on div "Icon Icon Icon Icon Icon Row J'ai reçu ma commande très rapidement. C'est un tr…" at bounding box center [821, 291] width 335 height 173
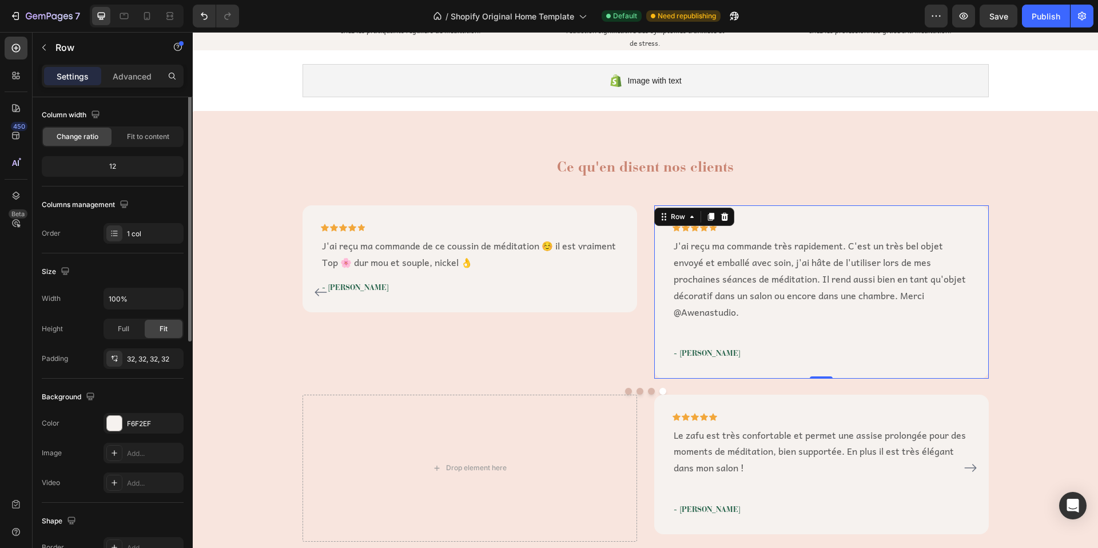
scroll to position [0, 0]
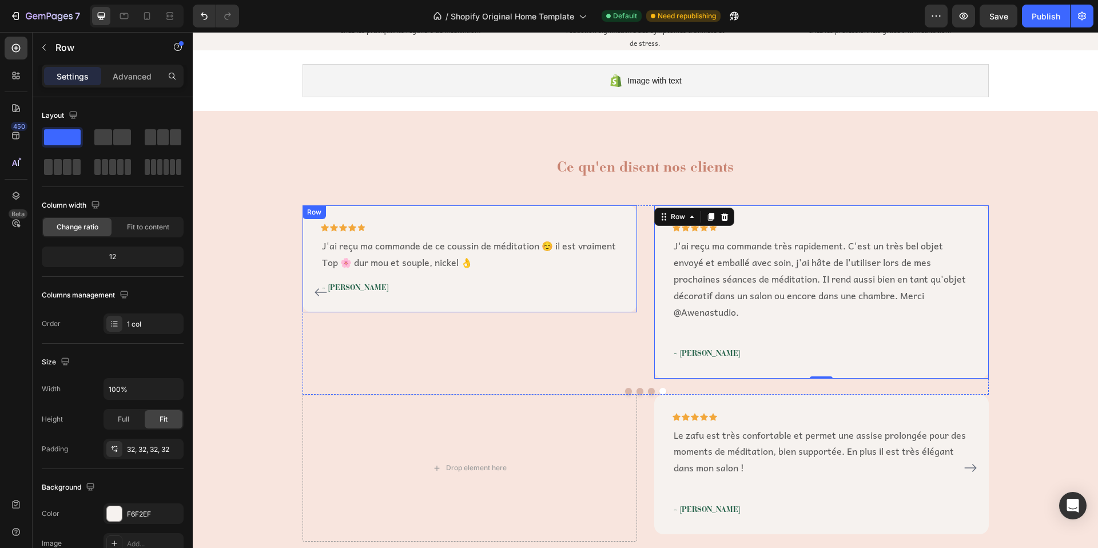
click at [305, 209] on div "Row" at bounding box center [314, 212] width 23 height 14
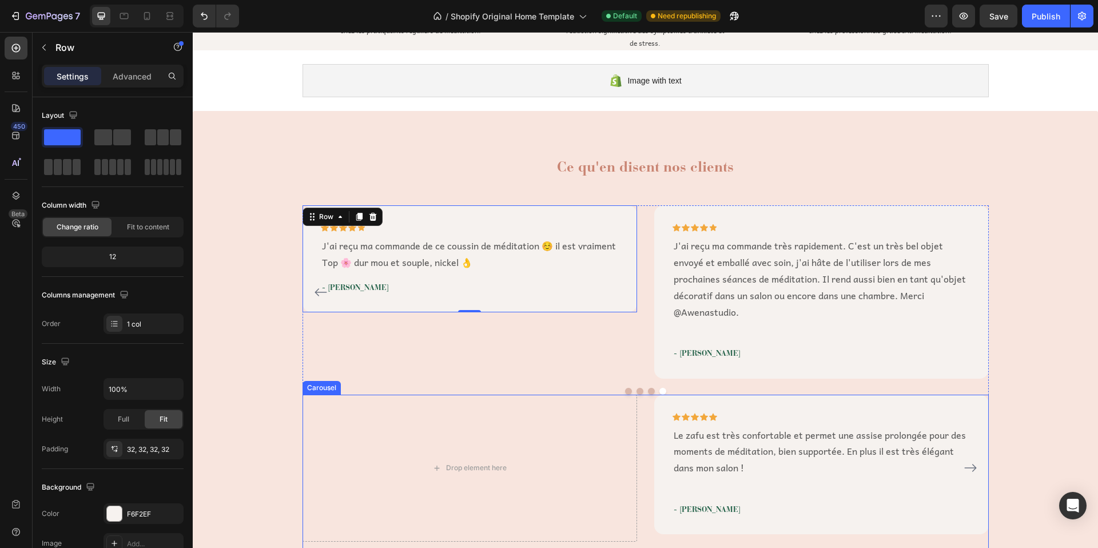
click at [322, 388] on div "Carousel" at bounding box center [322, 388] width 34 height 10
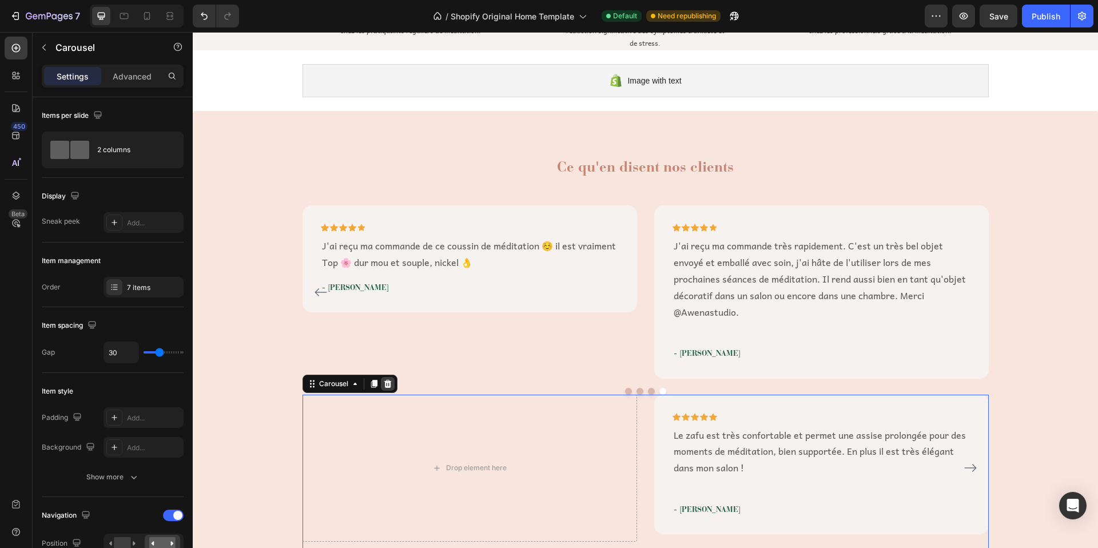
click at [387, 385] on icon at bounding box center [387, 383] width 9 height 9
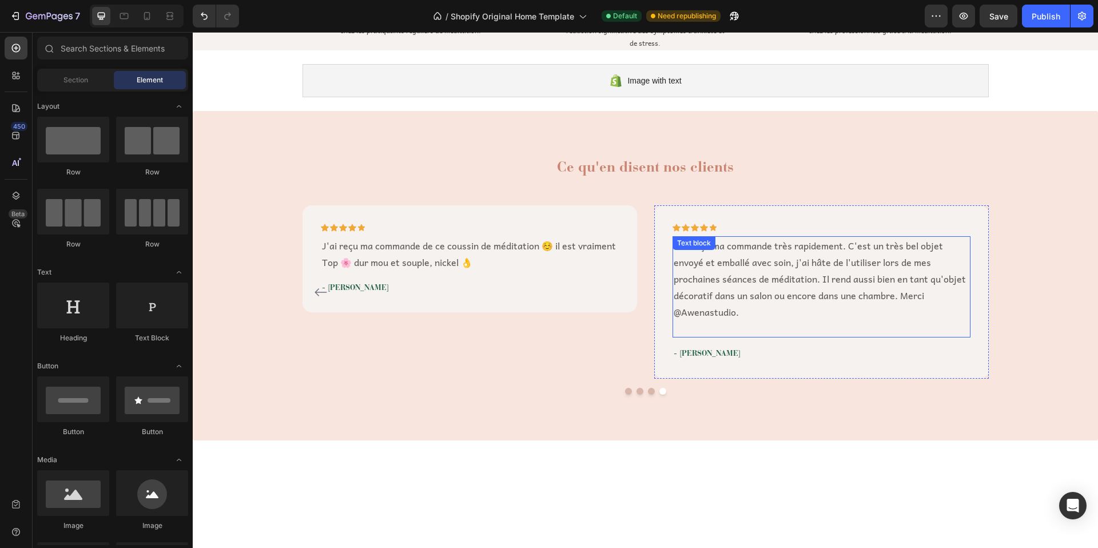
click at [726, 329] on p "Rich Text Editor. Editing area: main" at bounding box center [822, 328] width 296 height 17
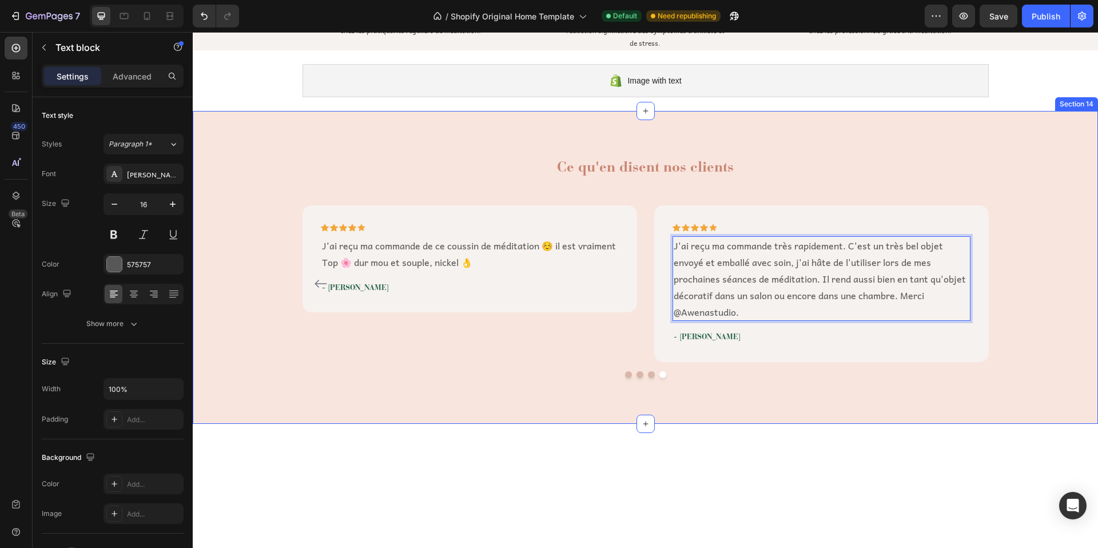
click at [997, 299] on div "Ce qu'en disent nos clients Heading Icon Icon Icon Icon Icon Row Je cherchais d…" at bounding box center [645, 267] width 888 height 221
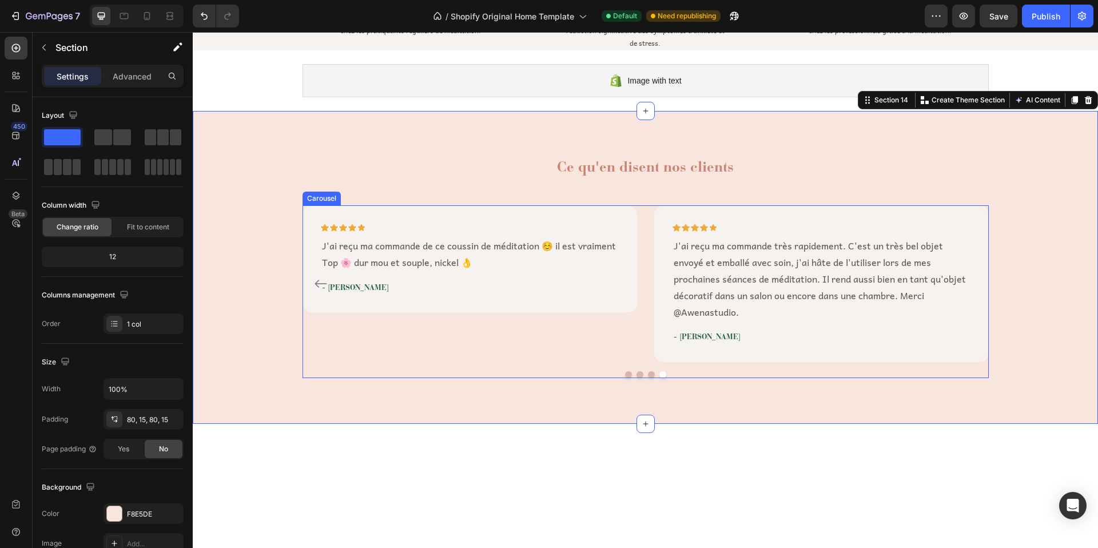
click at [648, 373] on button "Dot" at bounding box center [651, 374] width 7 height 7
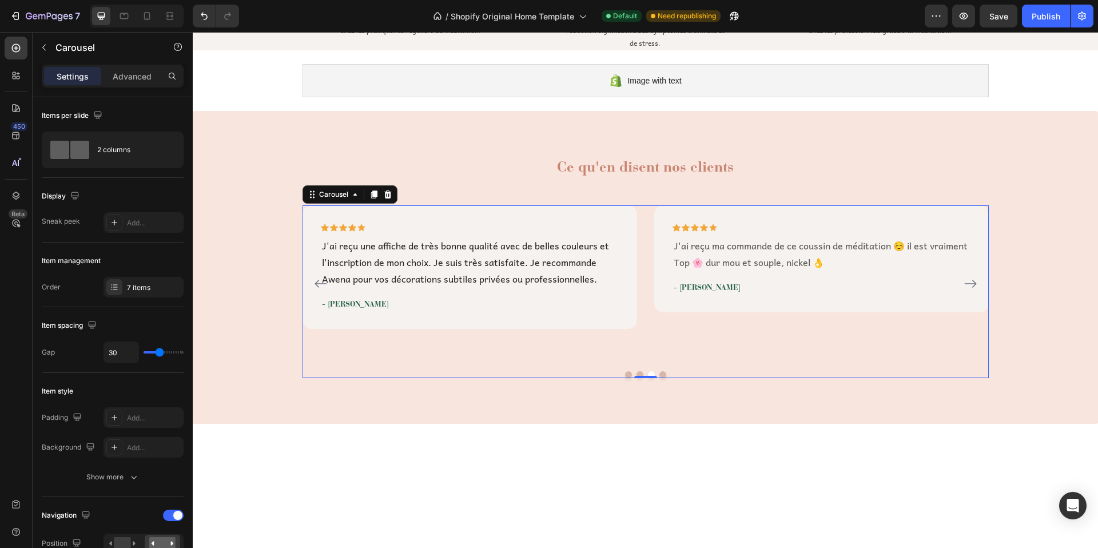
click at [637, 373] on button "Dot" at bounding box center [640, 374] width 7 height 7
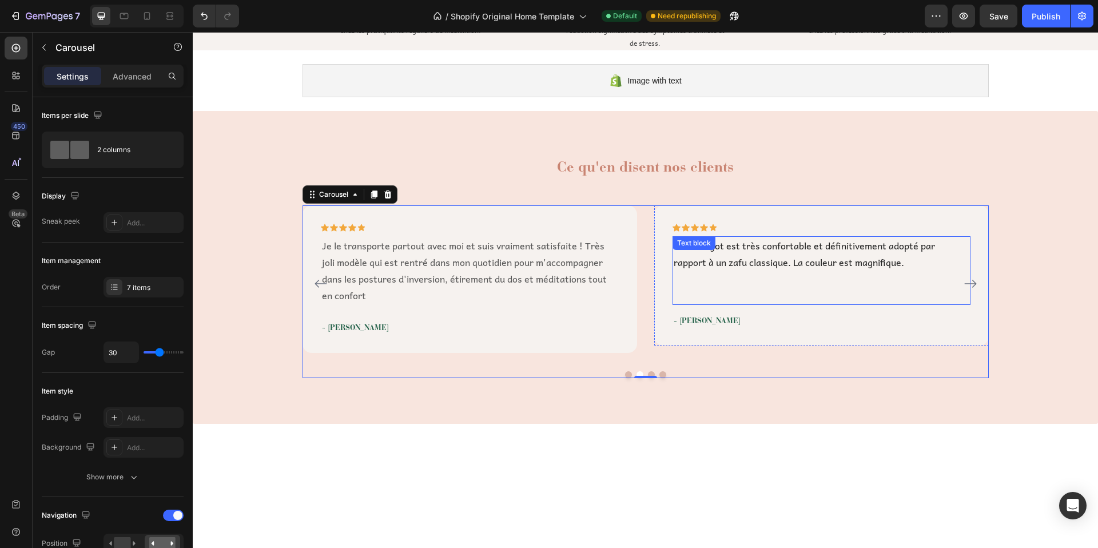
click at [711, 285] on p at bounding box center [822, 279] width 296 height 17
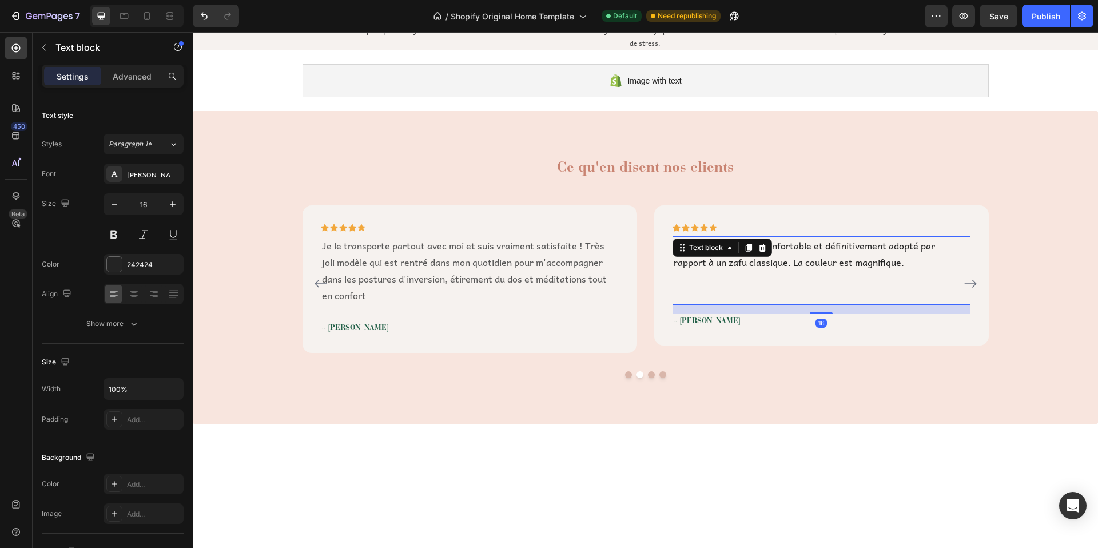
click at [796, 284] on p at bounding box center [822, 279] width 296 height 17
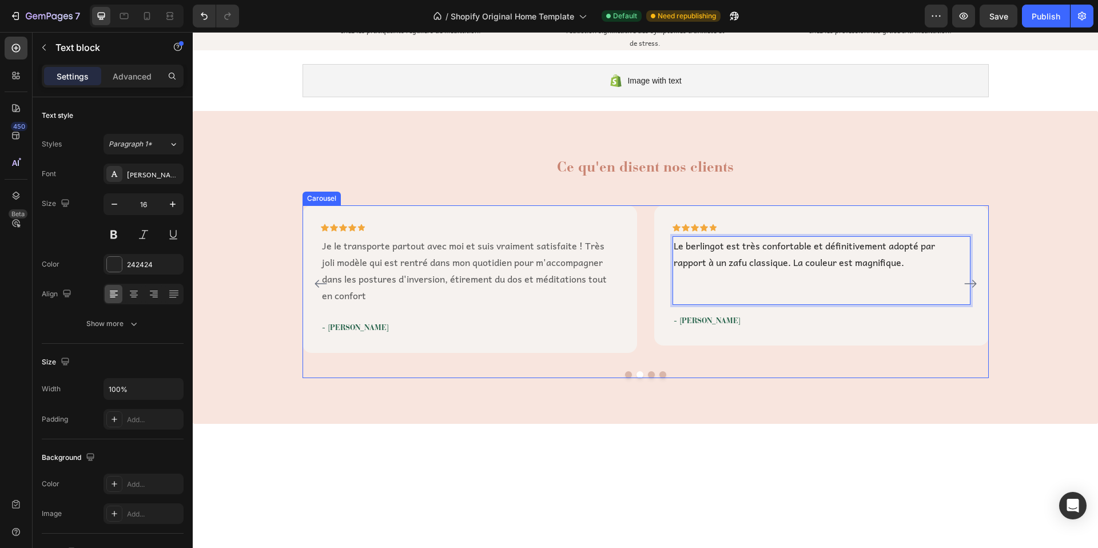
click at [625, 372] on button "Dot" at bounding box center [628, 374] width 7 height 7
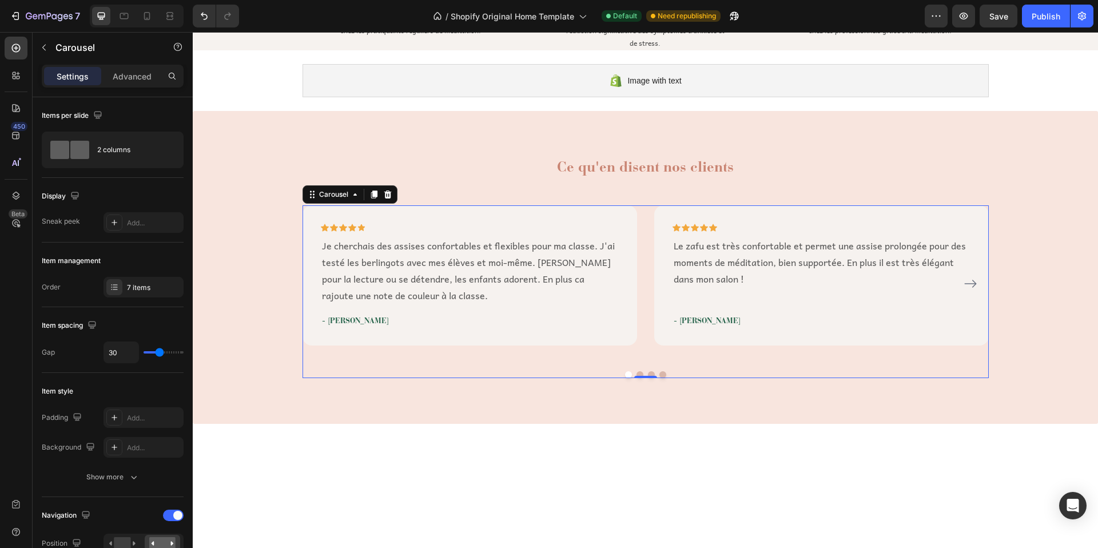
click at [637, 372] on button "Dot" at bounding box center [640, 374] width 7 height 7
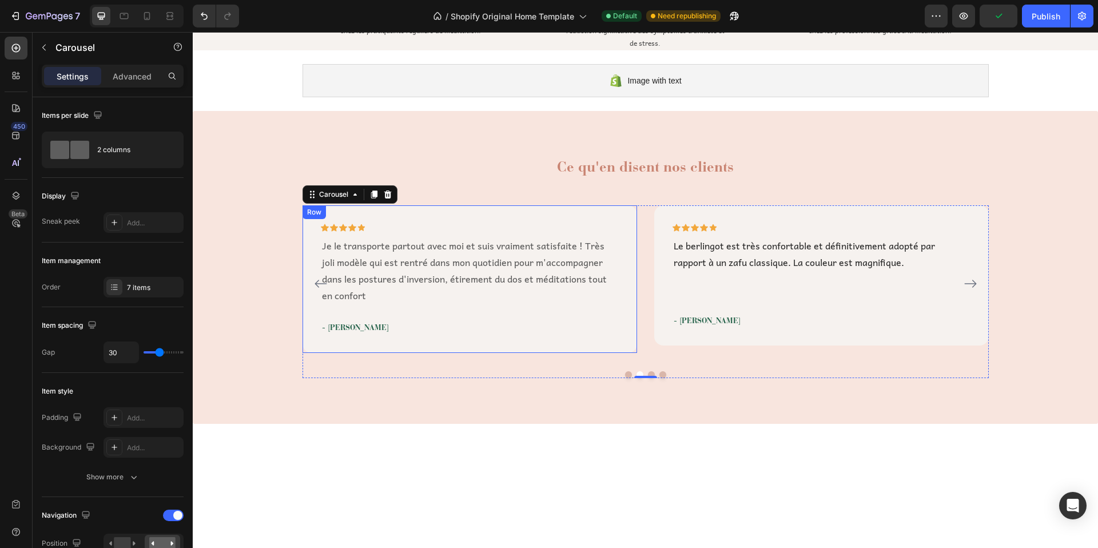
click at [361, 342] on div "Icon Icon Icon Icon Icon Row Je le transporte partout avec moi et suis vraiment…" at bounding box center [470, 278] width 335 height 147
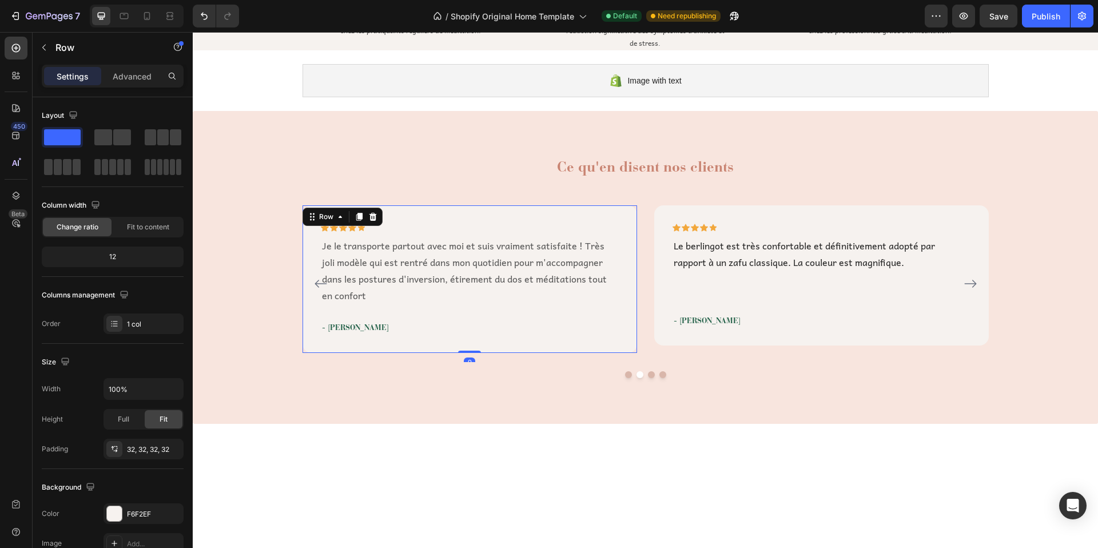
drag, startPoint x: 472, startPoint y: 350, endPoint x: 471, endPoint y: 339, distance: 10.9
click at [471, 339] on div "Icon Icon Icon Icon Icon Row Je le transporte partout avec moi et suis vraiment…" at bounding box center [470, 278] width 335 height 147
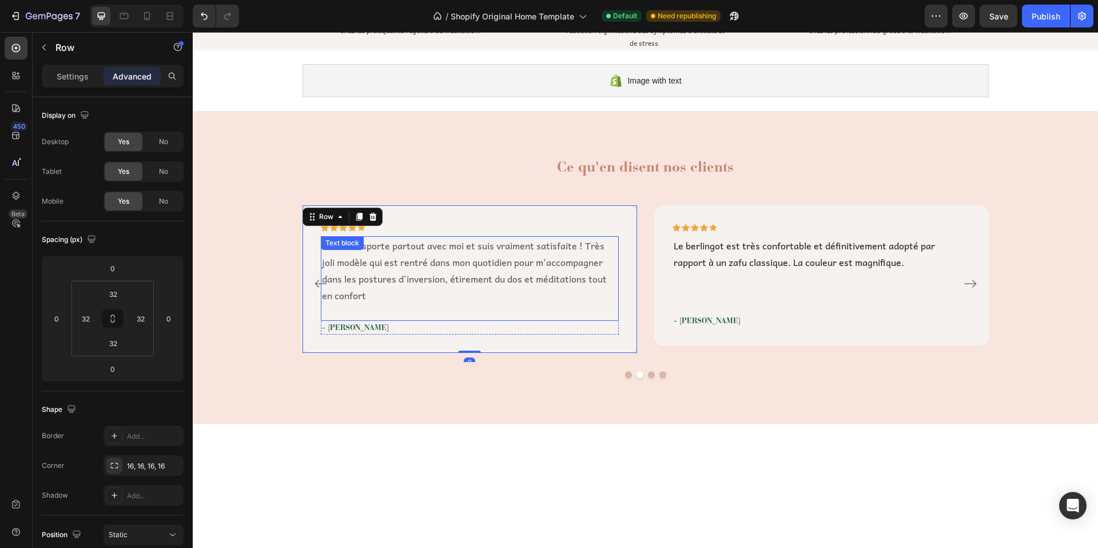
click at [377, 310] on p "Rich Text Editor. Editing area: main" at bounding box center [470, 312] width 296 height 17
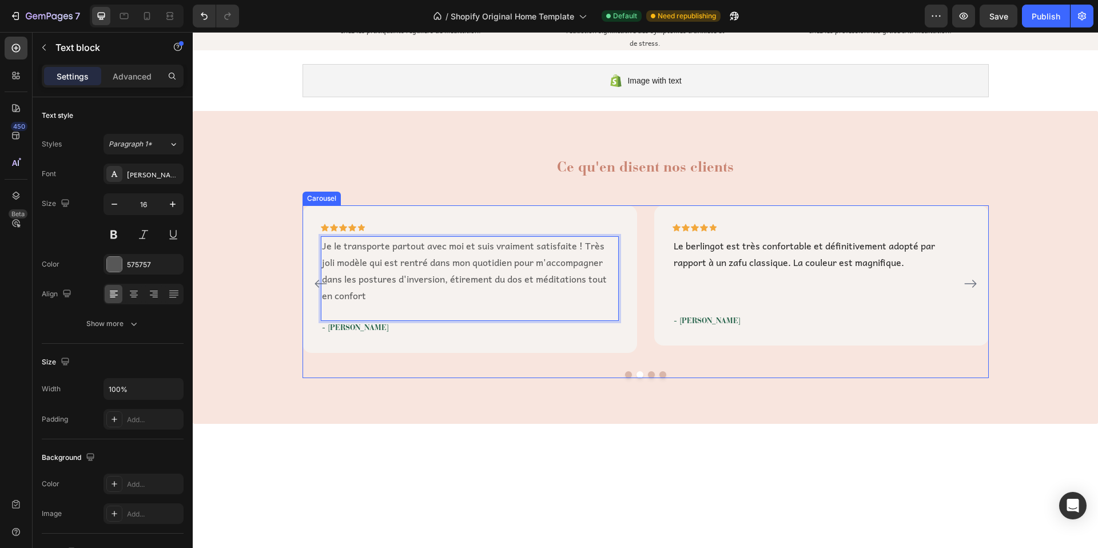
click at [625, 376] on button "Dot" at bounding box center [628, 374] width 7 height 7
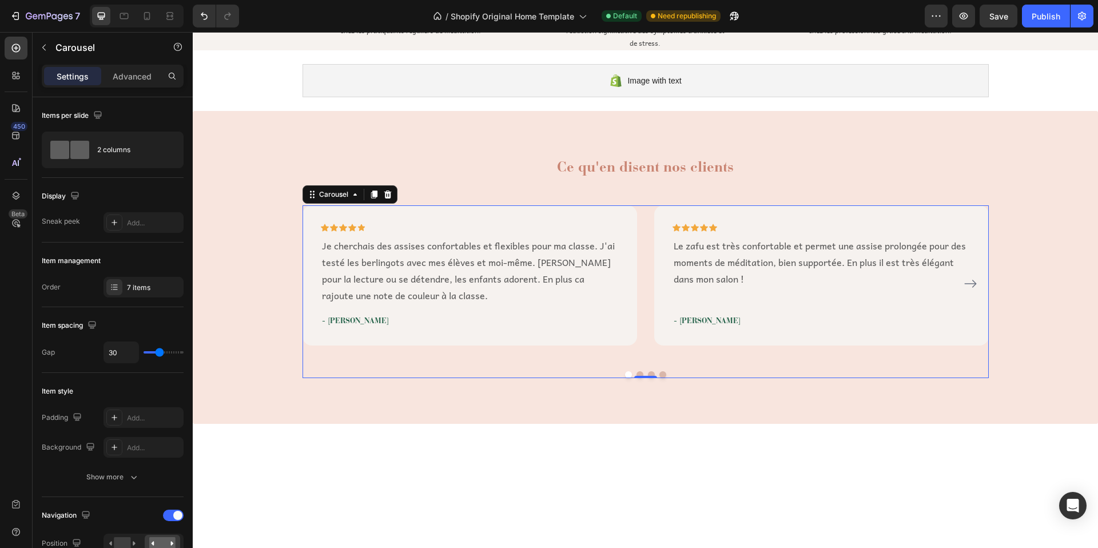
click at [637, 373] on button "Dot" at bounding box center [640, 374] width 7 height 7
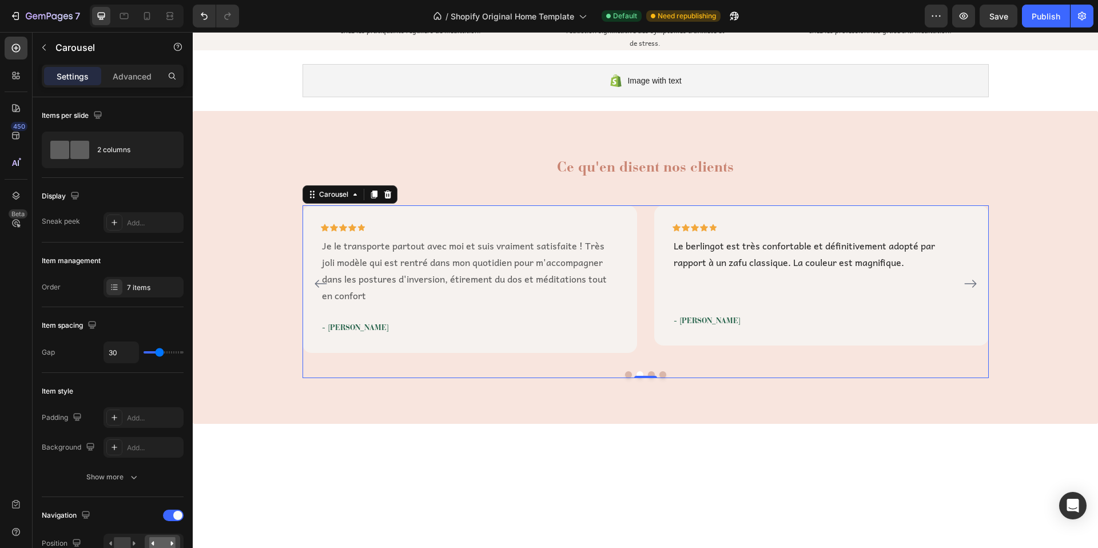
click at [648, 372] on button "Dot" at bounding box center [651, 374] width 7 height 7
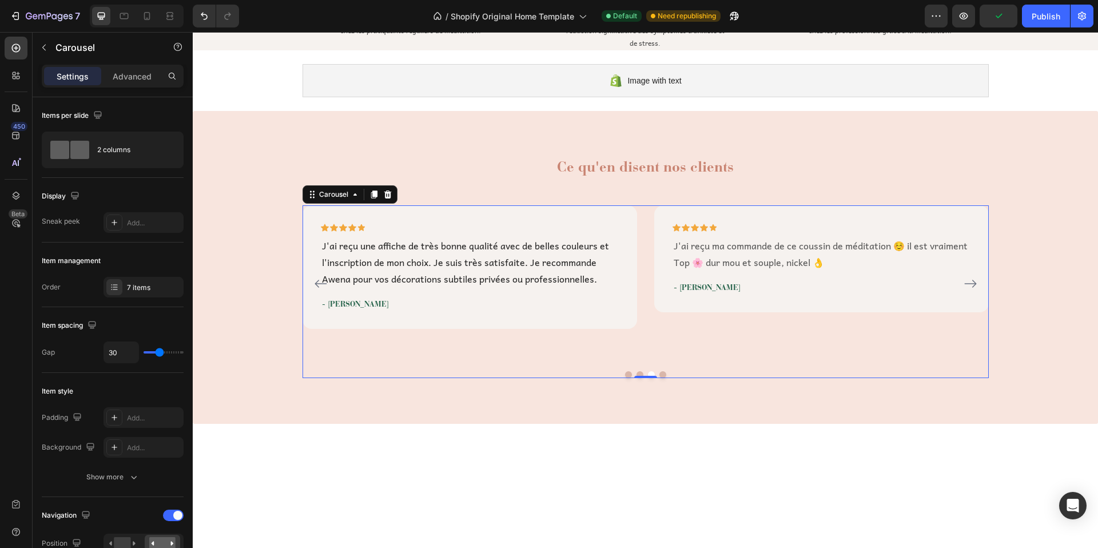
click at [659, 373] on button "Dot" at bounding box center [662, 374] width 7 height 7
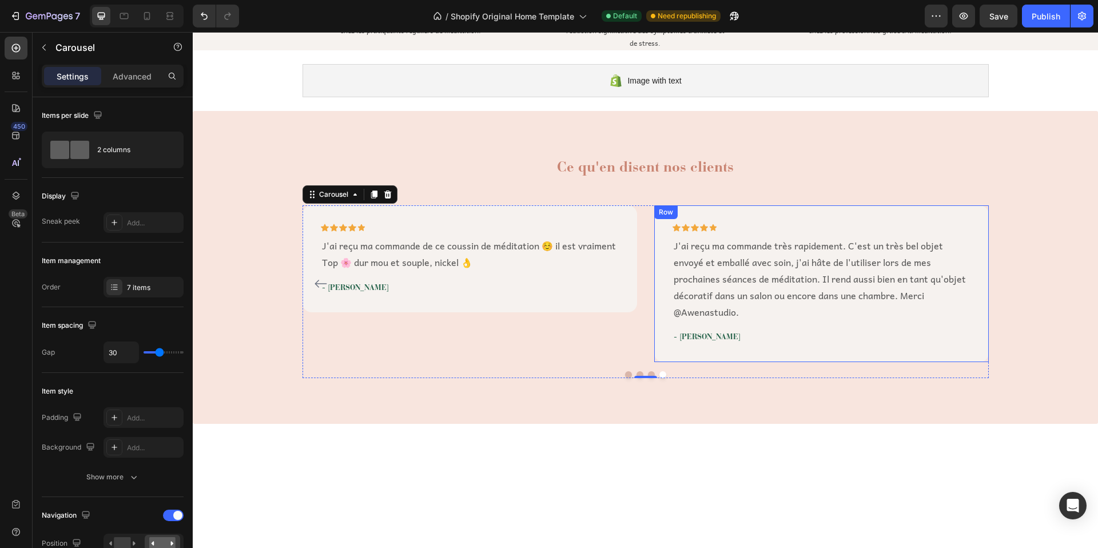
click at [787, 212] on div "Icon Icon Icon Icon Icon Row J'ai reçu ma commande très rapidement. C'est un tr…" at bounding box center [821, 283] width 335 height 156
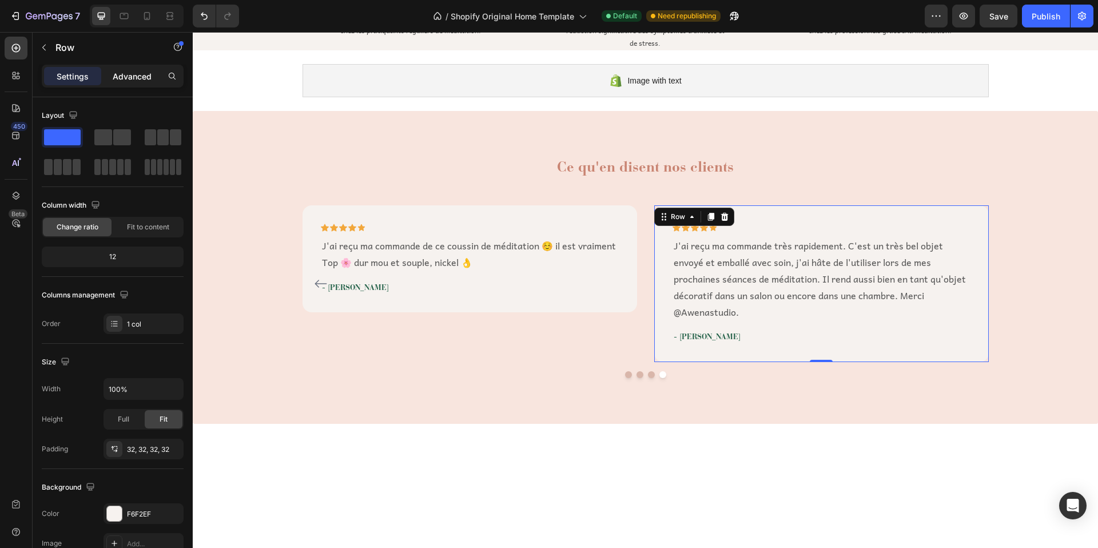
click at [124, 82] on div "Advanced" at bounding box center [132, 76] width 57 height 18
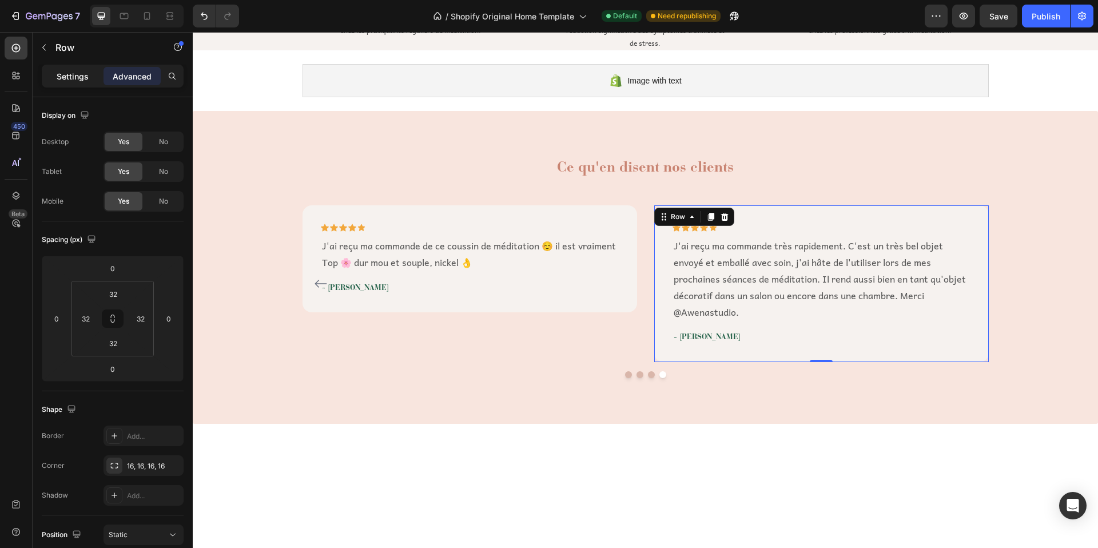
click at [77, 85] on div "Settings" at bounding box center [72, 76] width 57 height 18
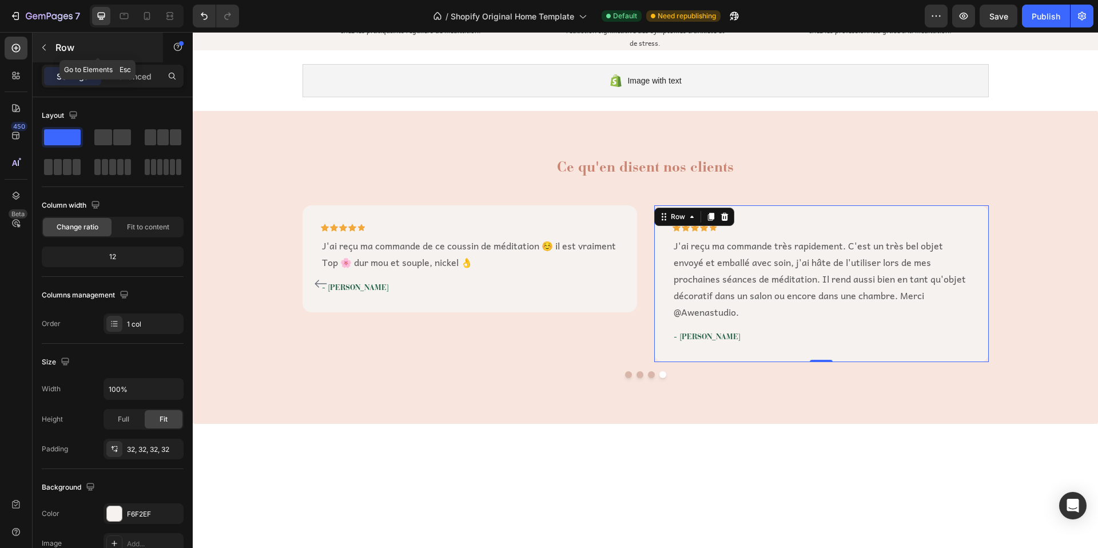
click at [42, 43] on icon "button" at bounding box center [43, 47] width 9 height 9
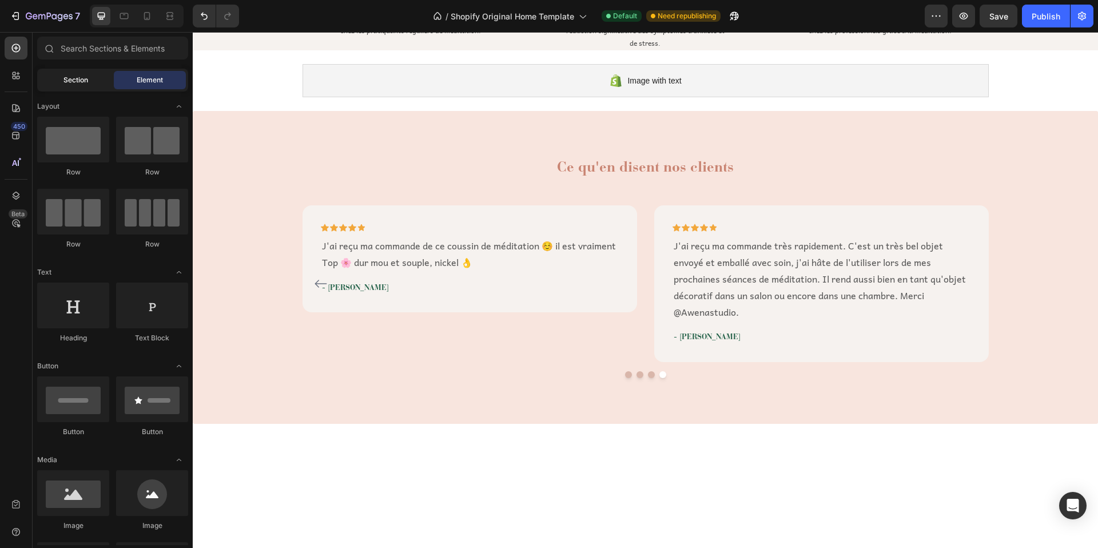
click at [79, 75] on span "Section" at bounding box center [75, 80] width 25 height 10
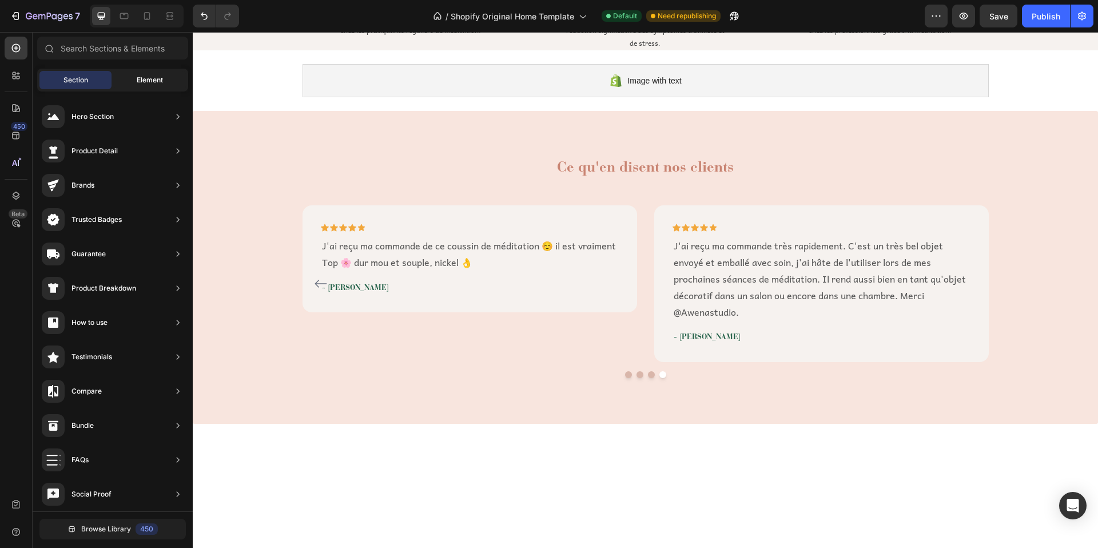
click at [147, 79] on span "Element" at bounding box center [150, 80] width 26 height 10
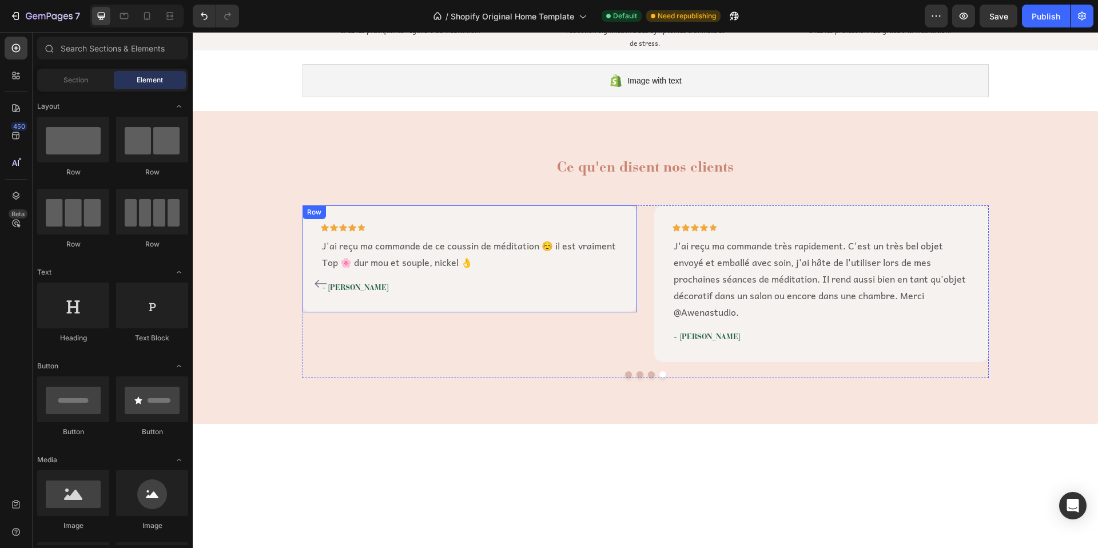
click at [343, 208] on div "Icon Icon Icon Icon Icon Row J'ai reçu ma commande de ce coussin de méditation …" at bounding box center [470, 258] width 335 height 107
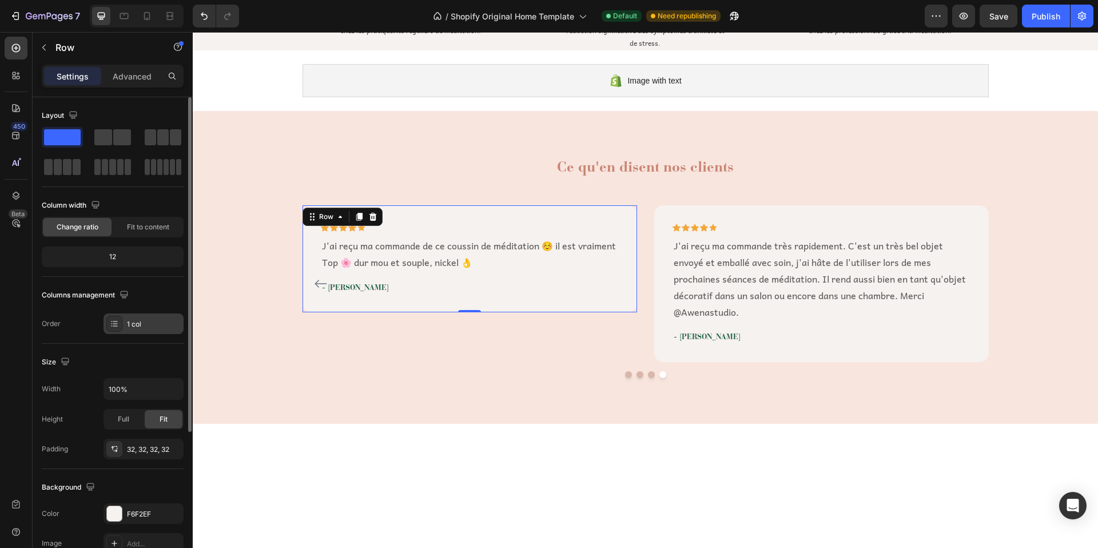
click at [144, 325] on div "1 col" at bounding box center [154, 324] width 54 height 10
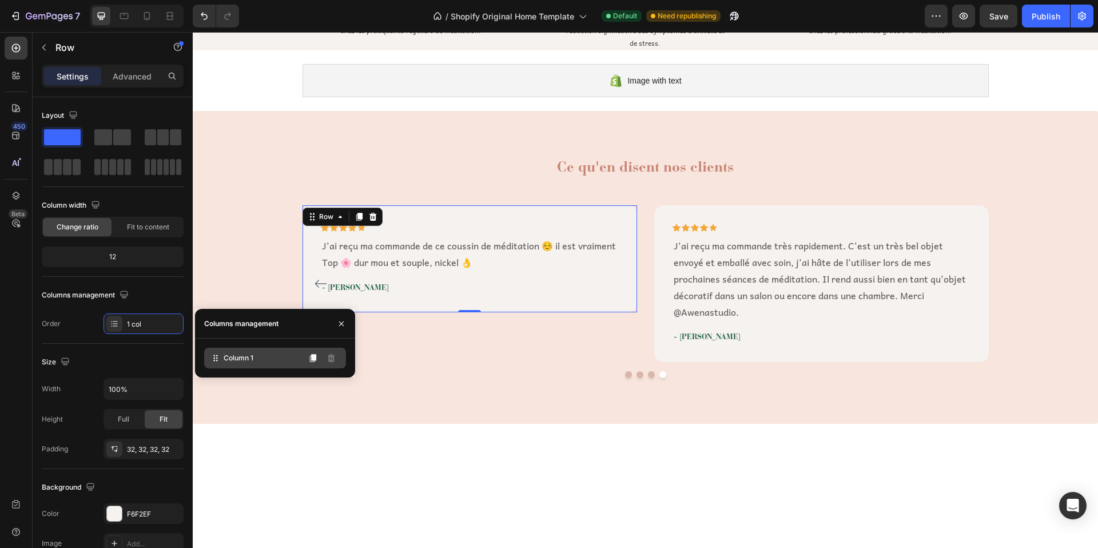
click at [260, 360] on div "Column 1" at bounding box center [275, 358] width 142 height 21
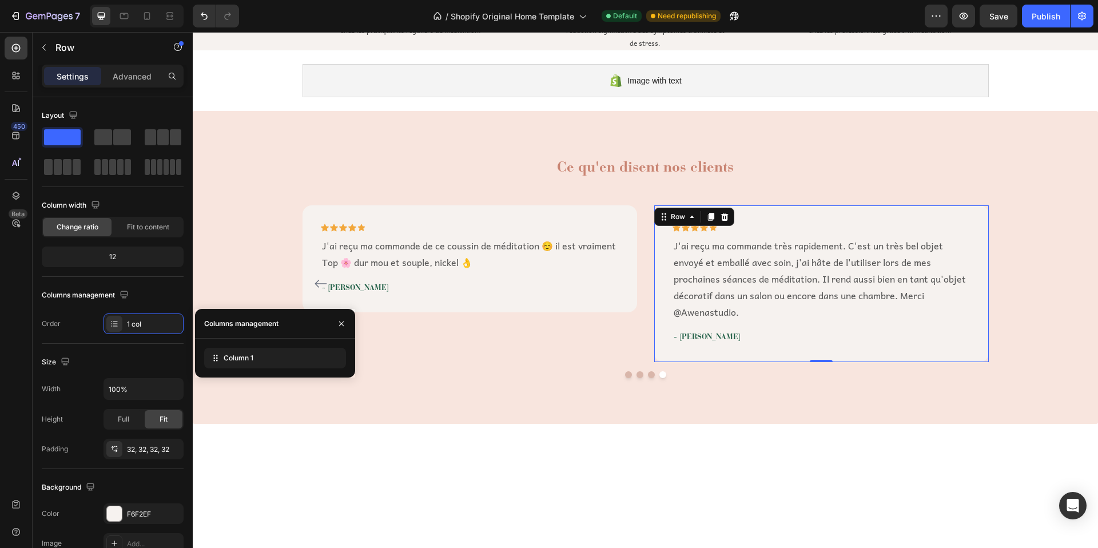
click at [751, 217] on div "Icon Icon Icon Icon Icon Row J'ai reçu ma commande très rapidement. C'est un tr…" at bounding box center [821, 283] width 335 height 156
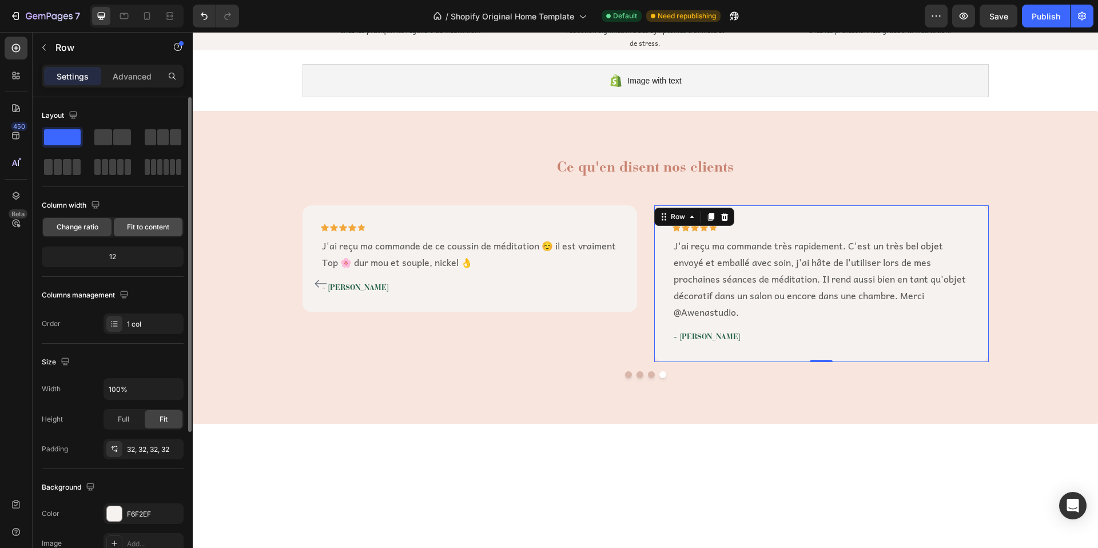
click at [145, 226] on span "Fit to content" at bounding box center [148, 227] width 42 height 10
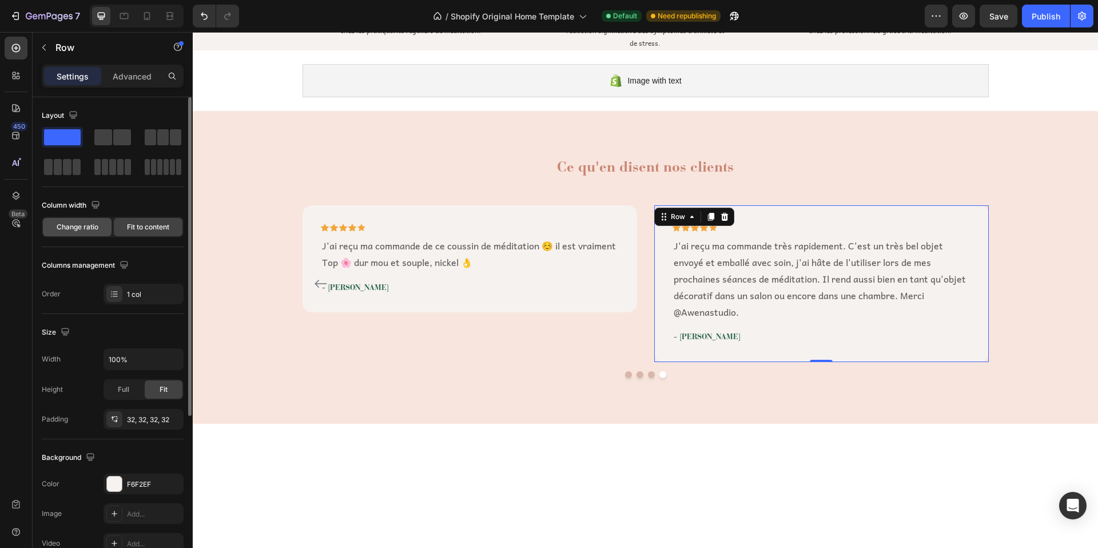
click at [100, 230] on div "Change ratio" at bounding box center [77, 227] width 69 height 18
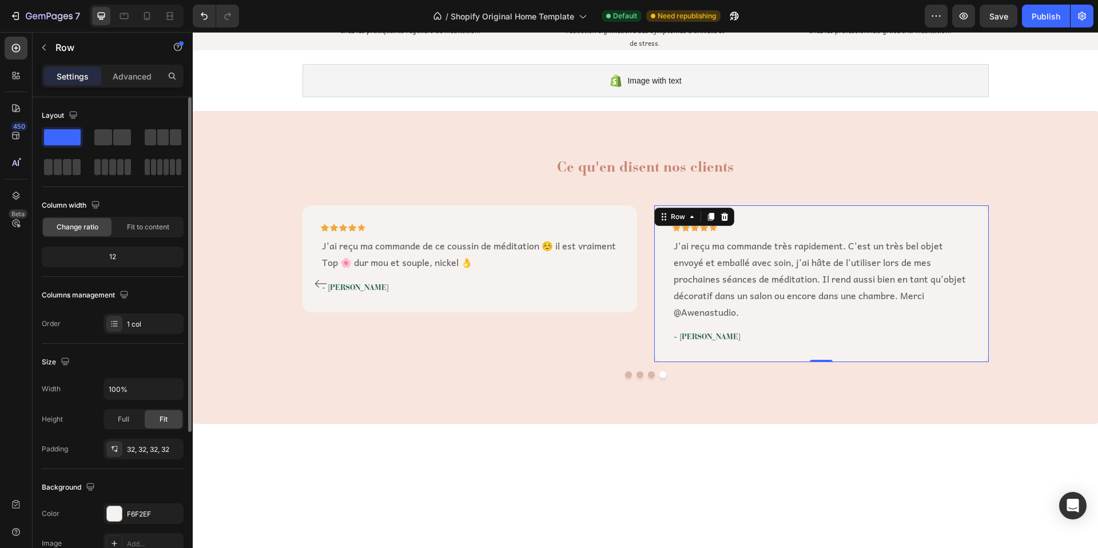
click at [58, 134] on span at bounding box center [62, 137] width 37 height 16
click at [659, 218] on icon at bounding box center [663, 216] width 9 height 9
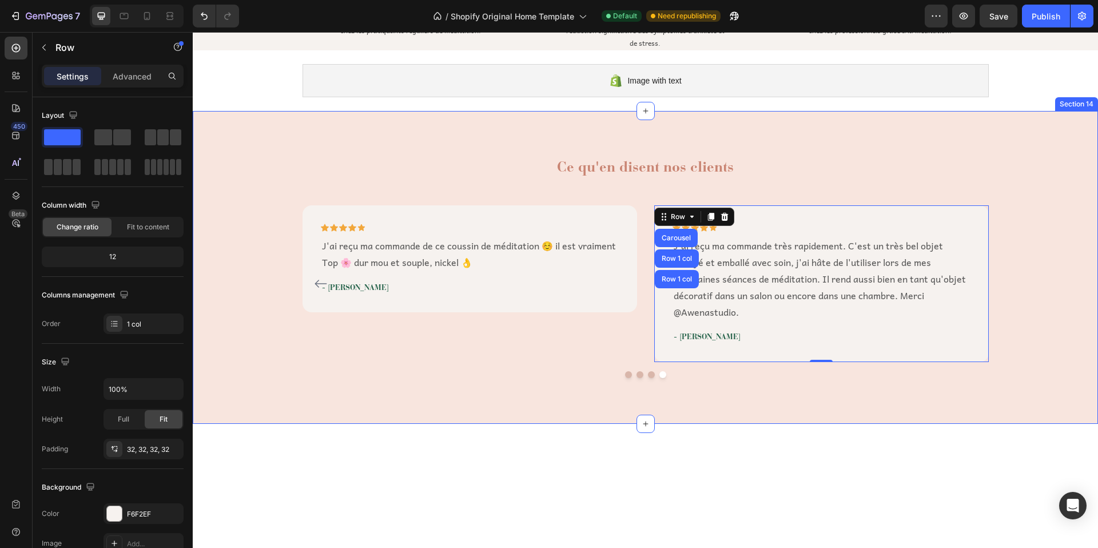
click at [1005, 229] on div "Ce qu'en disent nos clients Heading Icon Icon Icon Icon Icon Row Je cherchais d…" at bounding box center [645, 267] width 888 height 221
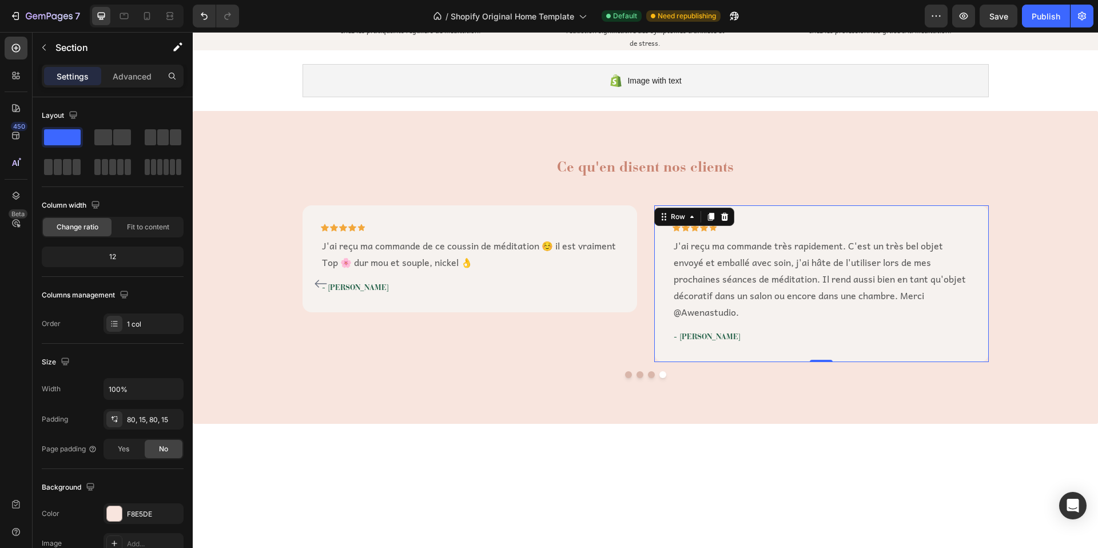
click at [976, 224] on div "Icon Icon Icon Icon Icon Row J'ai reçu ma commande très rapidement. C'est un tr…" at bounding box center [821, 283] width 335 height 156
click at [146, 73] on p "Advanced" at bounding box center [132, 76] width 39 height 12
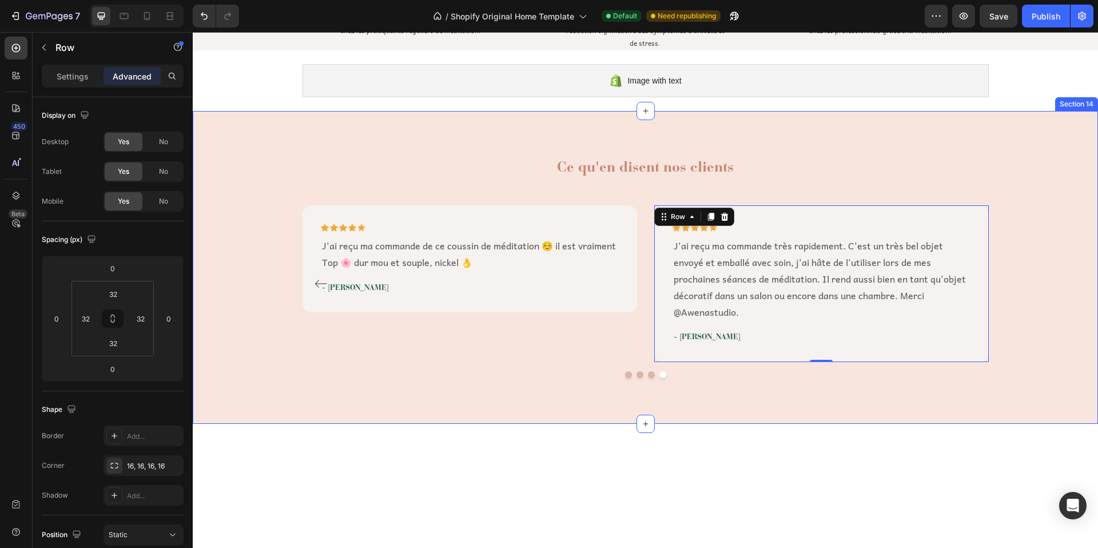
click at [335, 122] on div "Ce qu'en disent nos clients Heading Icon Icon Icon Icon Icon Row Je cherchais d…" at bounding box center [645, 267] width 905 height 312
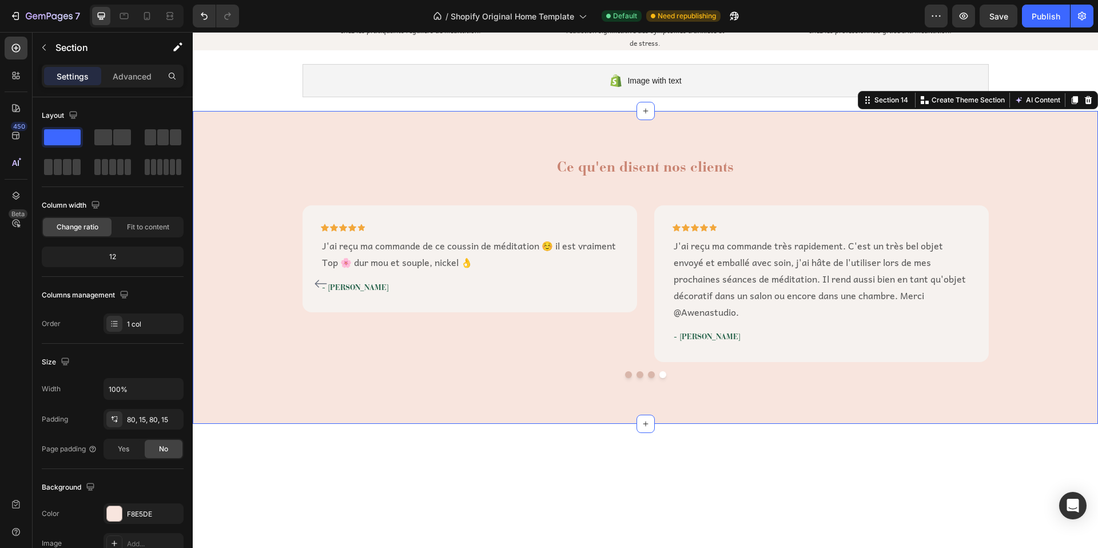
click at [335, 122] on div "Ce qu'en disent nos clients Heading Icon Icon Icon Icon Icon Row Je cherchais d…" at bounding box center [645, 267] width 905 height 312
click at [348, 190] on h2 "Ce qu'en disent nos clients" at bounding box center [646, 176] width 686 height 39
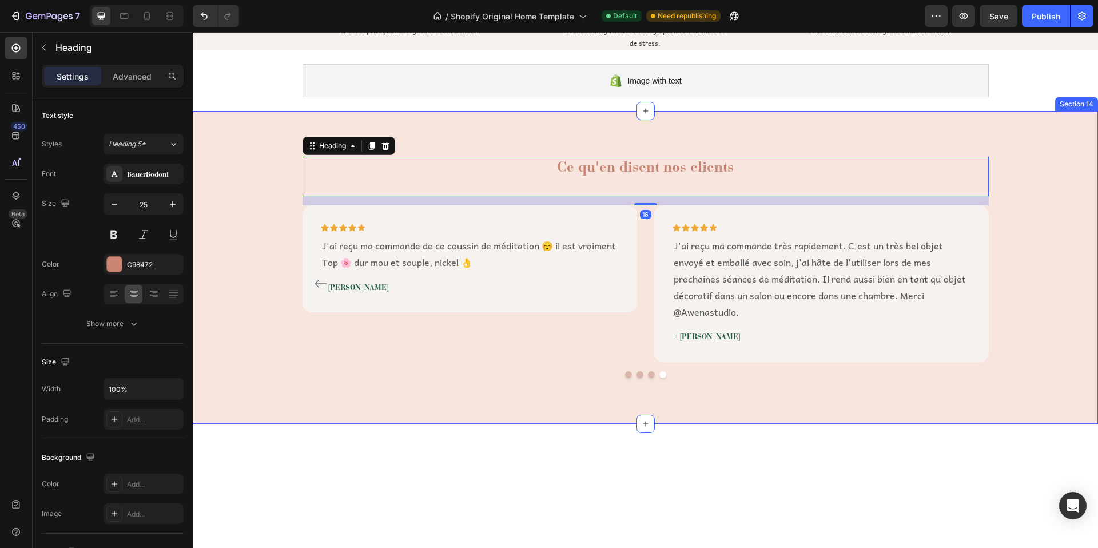
click at [285, 222] on div "Ce qu'en disent nos clients Heading 16 Icon Icon Icon Icon Icon Row Je cherchai…" at bounding box center [645, 267] width 888 height 221
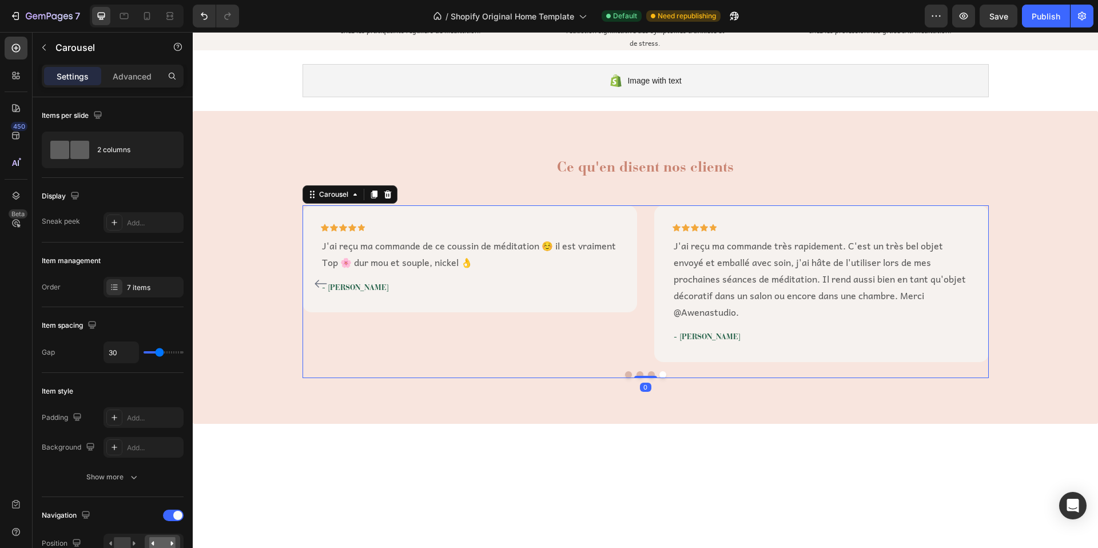
click at [324, 346] on div "Icon Icon Icon Icon Icon Row J'ai reçu ma commande de ce coussin de méditation …" at bounding box center [470, 283] width 335 height 156
click at [141, 281] on div "7 items" at bounding box center [144, 287] width 80 height 21
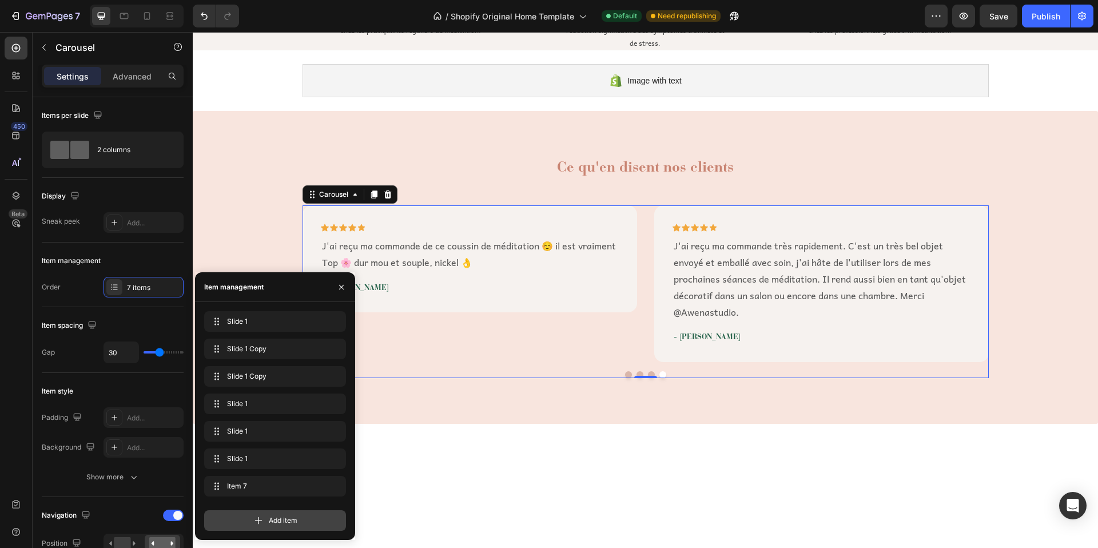
click at [278, 522] on span "Add item" at bounding box center [283, 520] width 29 height 10
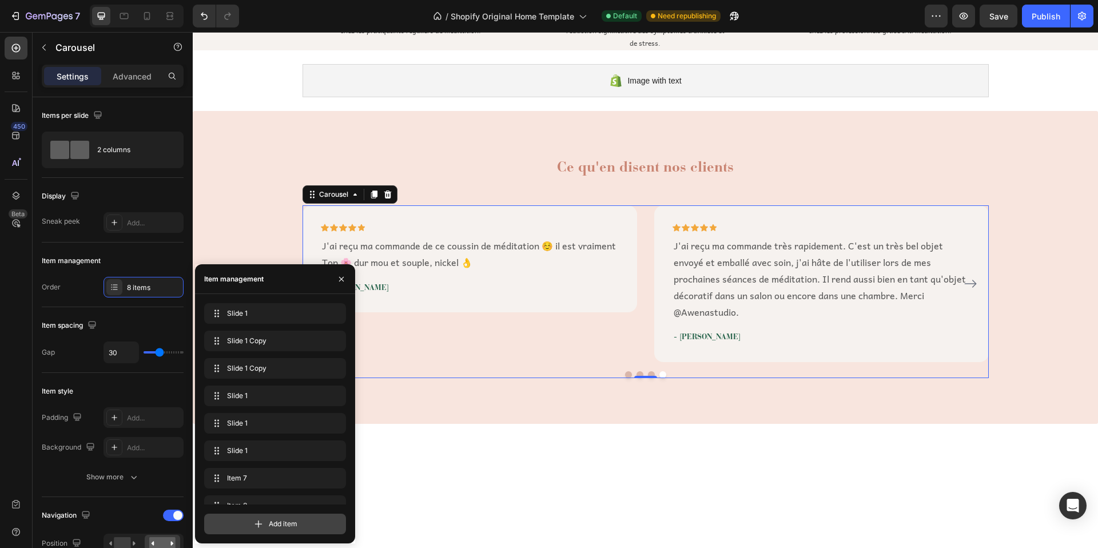
scroll to position [16, 0]
click at [279, 521] on span "Add item" at bounding box center [283, 524] width 29 height 10
click at [279, 520] on span "Add item" at bounding box center [283, 524] width 29 height 10
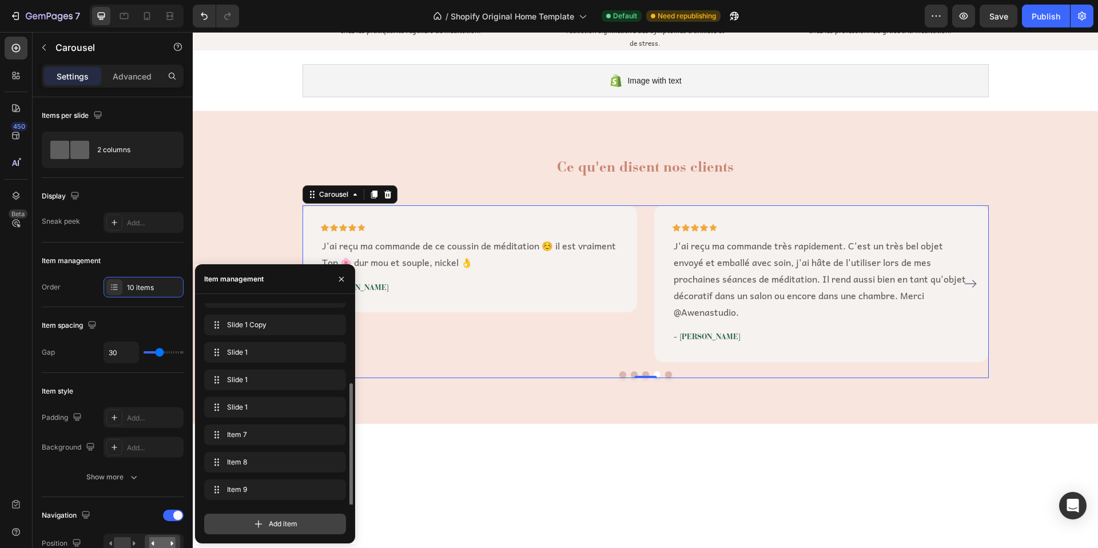
click at [279, 520] on span "Add item" at bounding box center [283, 524] width 29 height 10
click at [284, 528] on span "Add item" at bounding box center [283, 524] width 29 height 10
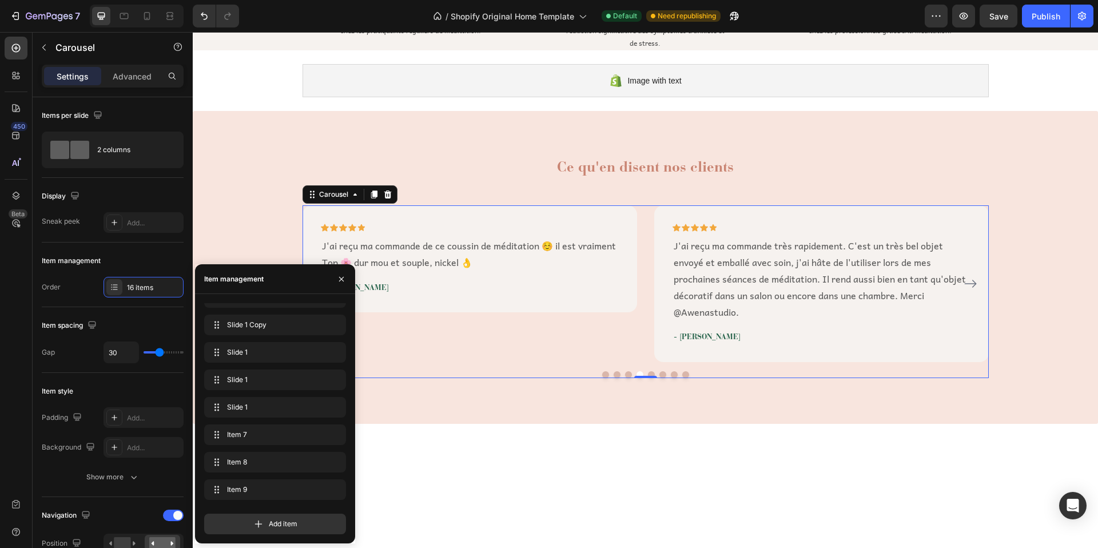
scroll to position [236, 0]
click at [274, 521] on span "Add item" at bounding box center [283, 524] width 29 height 10
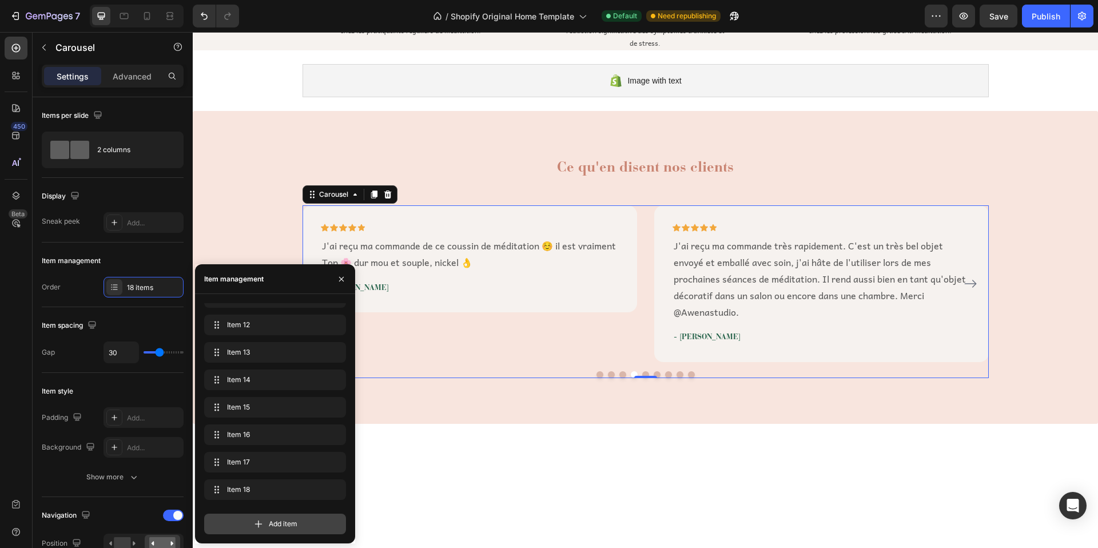
click at [281, 522] on span "Add item" at bounding box center [283, 524] width 29 height 10
click at [637, 373] on button "Dot" at bounding box center [640, 374] width 7 height 7
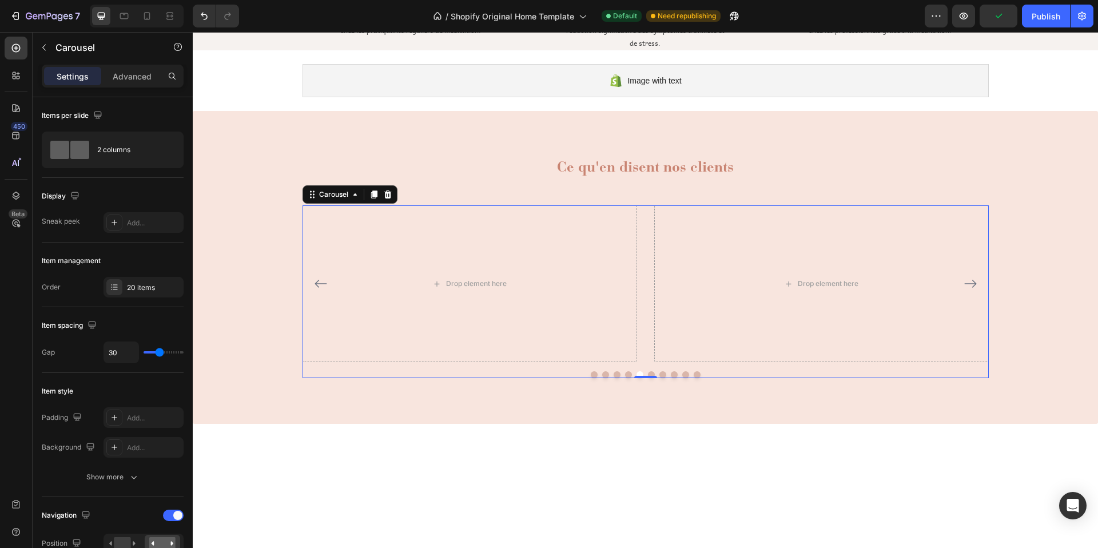
click at [625, 372] on button "Dot" at bounding box center [628, 374] width 7 height 7
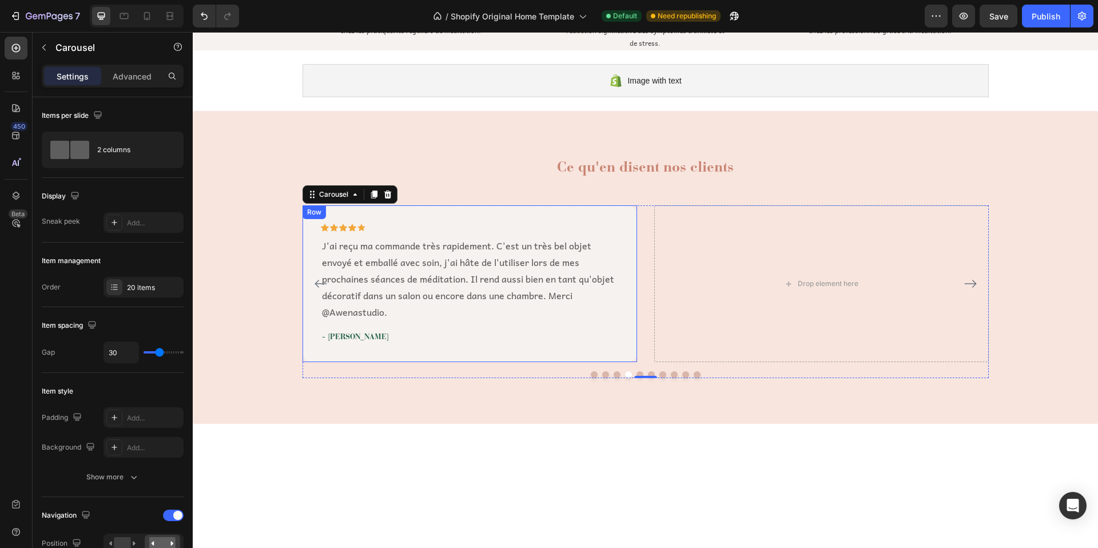
click at [400, 216] on div "Icon Icon Icon Icon Icon Row J'ai reçu ma commande très rapidement. C'est un tr…" at bounding box center [470, 283] width 335 height 156
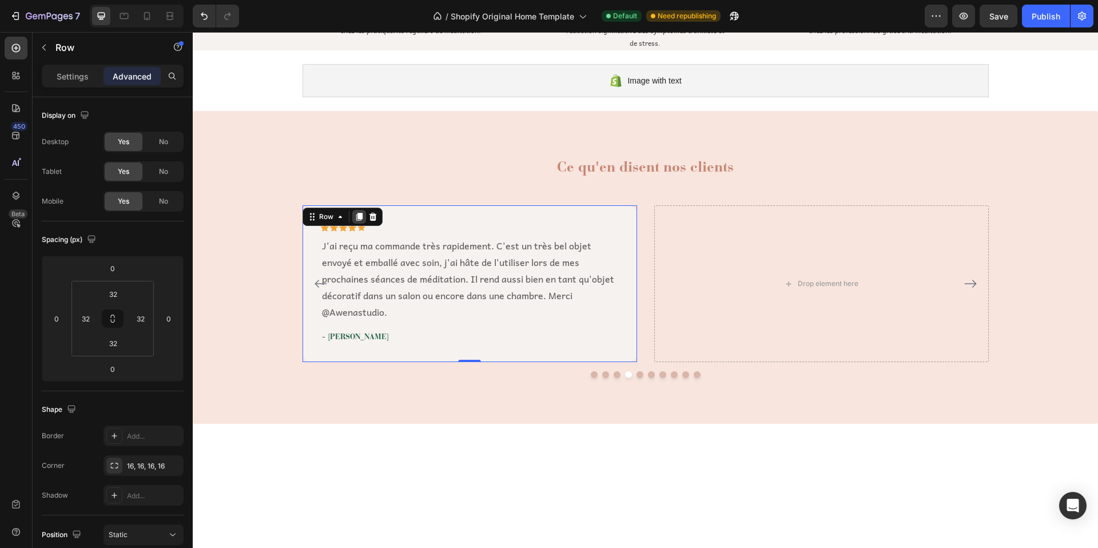
click at [356, 214] on icon at bounding box center [359, 217] width 6 height 8
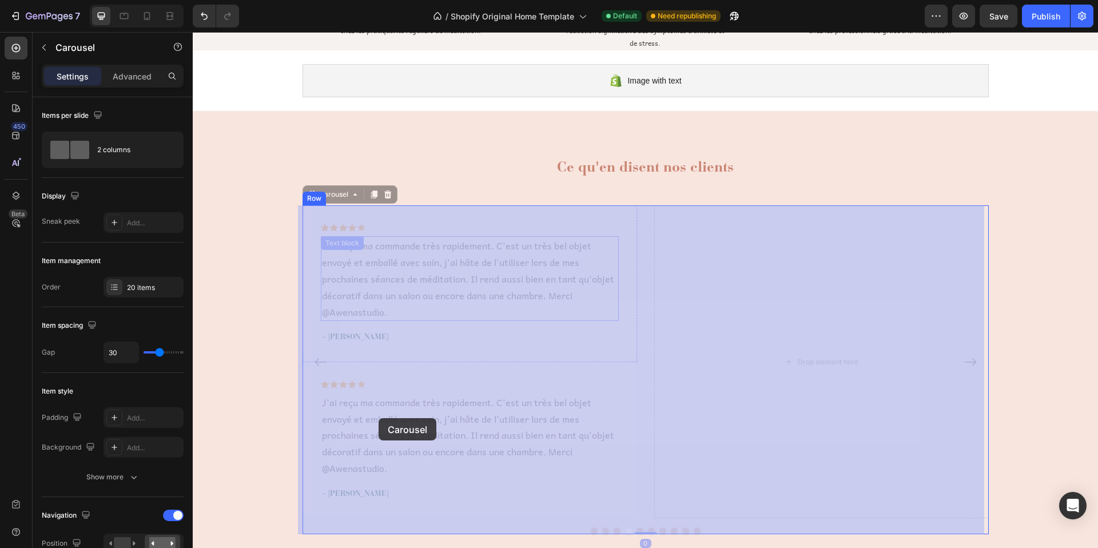
drag, startPoint x: 311, startPoint y: 349, endPoint x: 379, endPoint y: 418, distance: 96.2
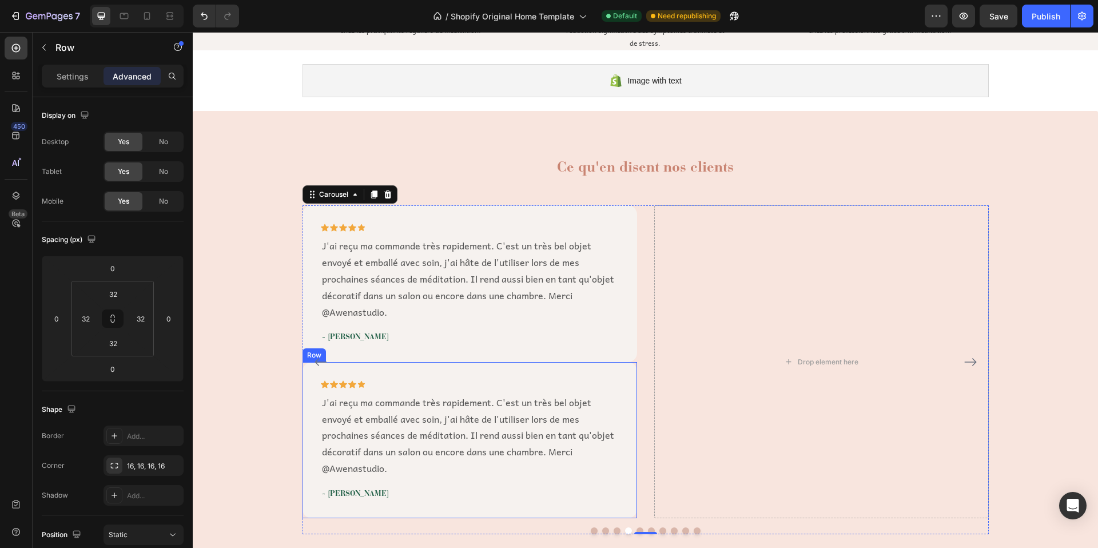
click at [390, 373] on div "Icon Icon Icon Icon Icon Row J'ai reçu ma commande très rapidement. C'est un tr…" at bounding box center [470, 440] width 335 height 156
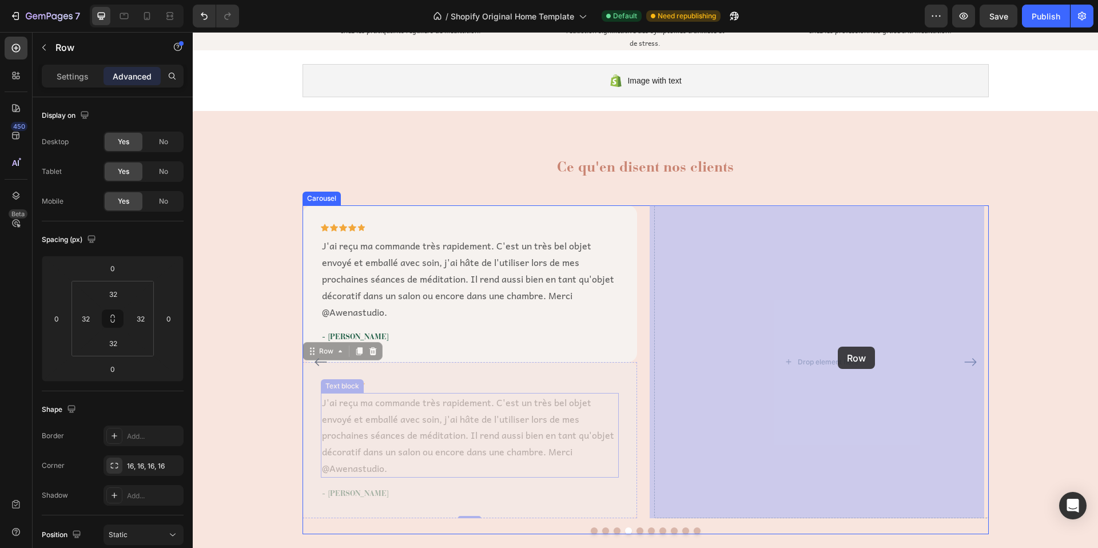
drag, startPoint x: 307, startPoint y: 352, endPoint x: 838, endPoint y: 347, distance: 531.3
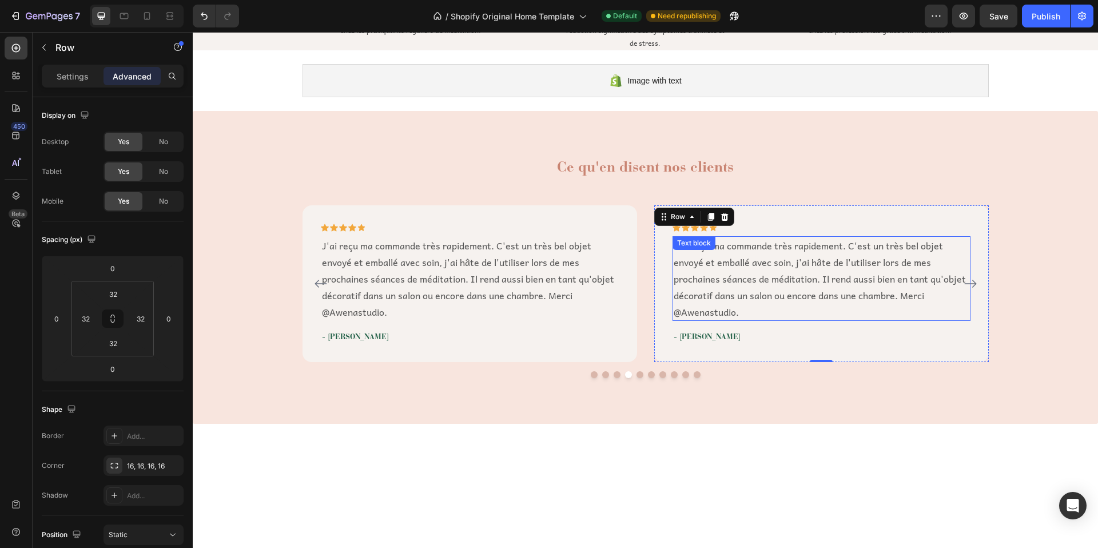
click at [718, 275] on p "J'ai reçu ma commande très rapidement. C'est un très bel objet envoyé et emball…" at bounding box center [822, 278] width 296 height 82
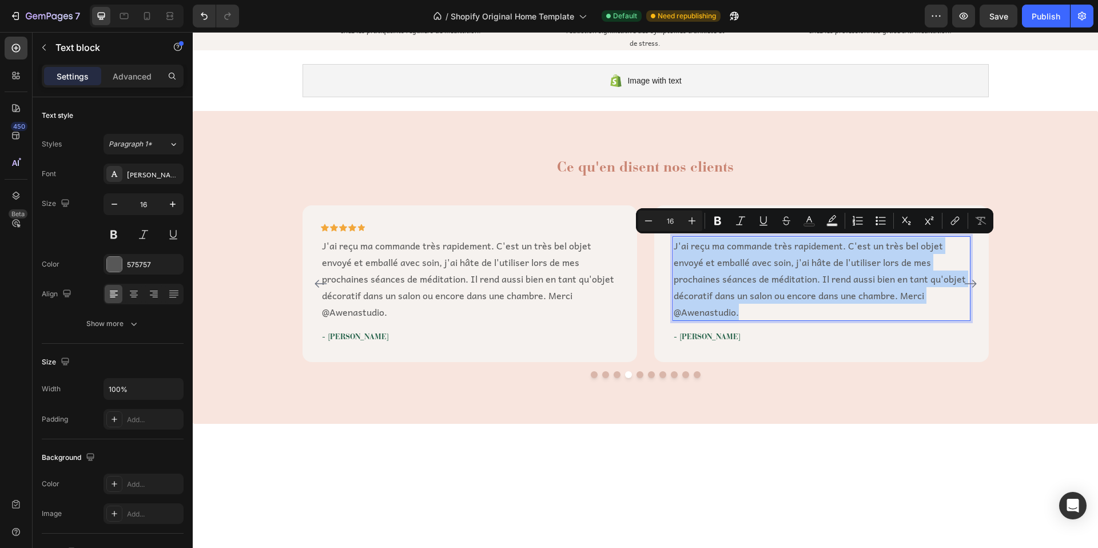
type input "14"
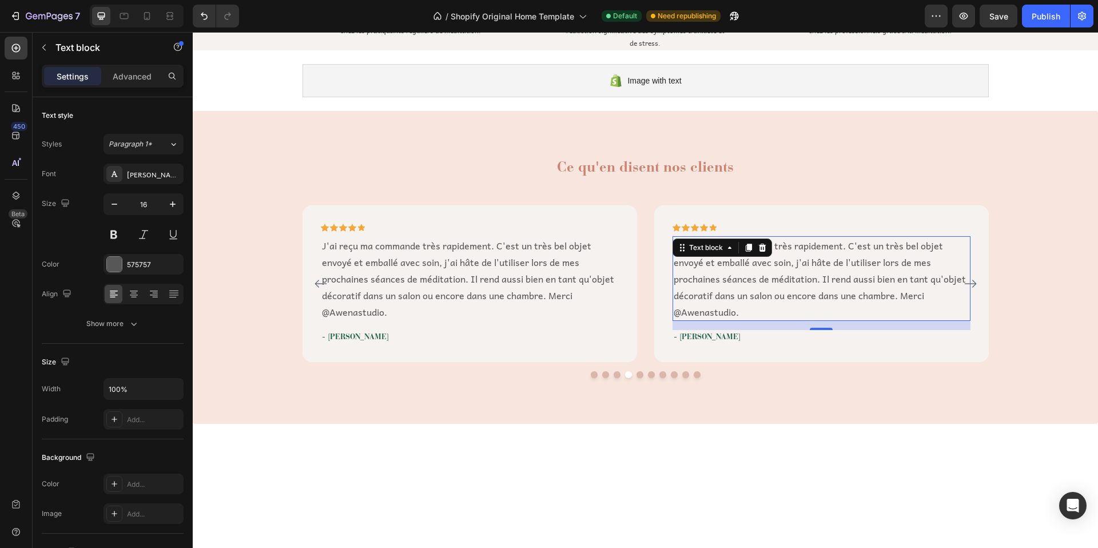
click at [722, 288] on p "J'ai reçu ma commande très rapidement. C'est un très bel objet envoyé et emball…" at bounding box center [822, 278] width 296 height 82
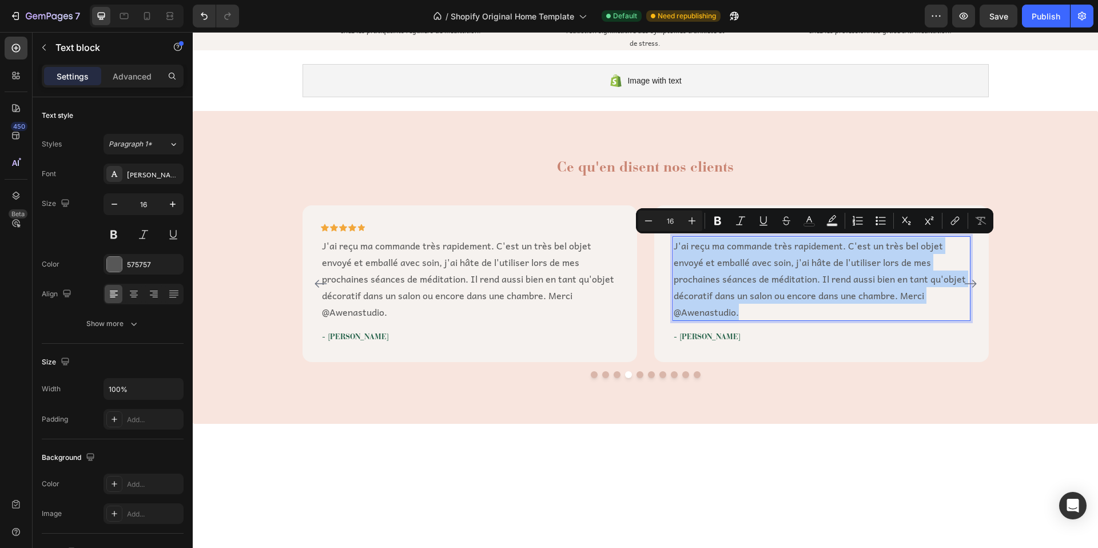
click at [722, 288] on p "J'ai reçu ma commande très rapidement. C'est un très bel objet envoyé et emball…" at bounding box center [822, 278] width 296 height 82
drag, startPoint x: 730, startPoint y: 289, endPoint x: 737, endPoint y: 289, distance: 6.9
click at [730, 289] on p "J'ai reçu ma commande très rapidement. C'est un très bel objet envoyé et emball…" at bounding box center [822, 278] width 296 height 82
drag, startPoint x: 738, startPoint y: 310, endPoint x: 665, endPoint y: 252, distance: 94.0
click at [665, 252] on div "Icon Icon Icon Icon Icon Row J'ai reçu ma commande très rapidement. C'est un tr…" at bounding box center [821, 283] width 335 height 156
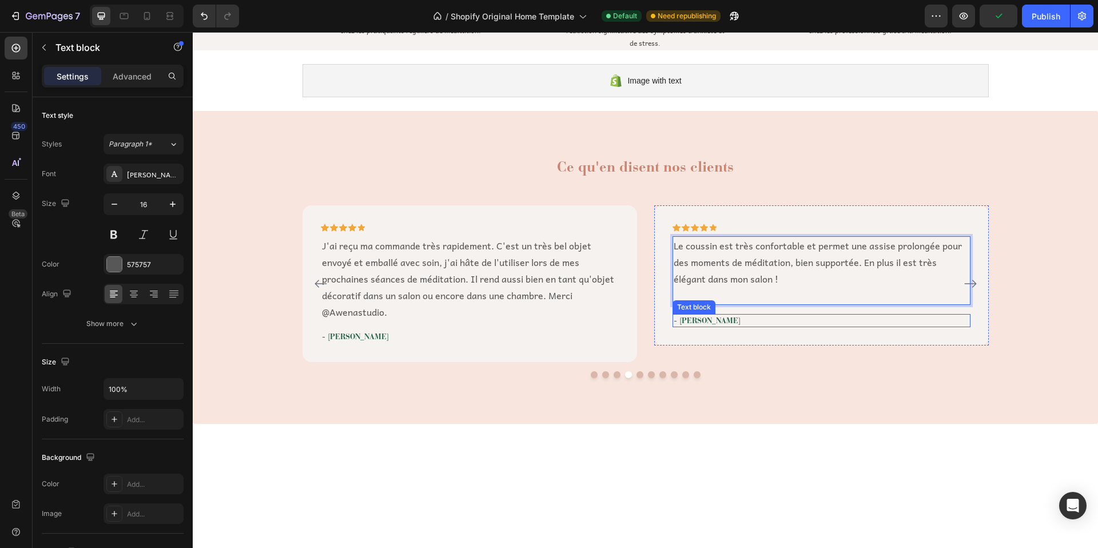
click at [697, 319] on p "- [PERSON_NAME]" at bounding box center [822, 320] width 296 height 11
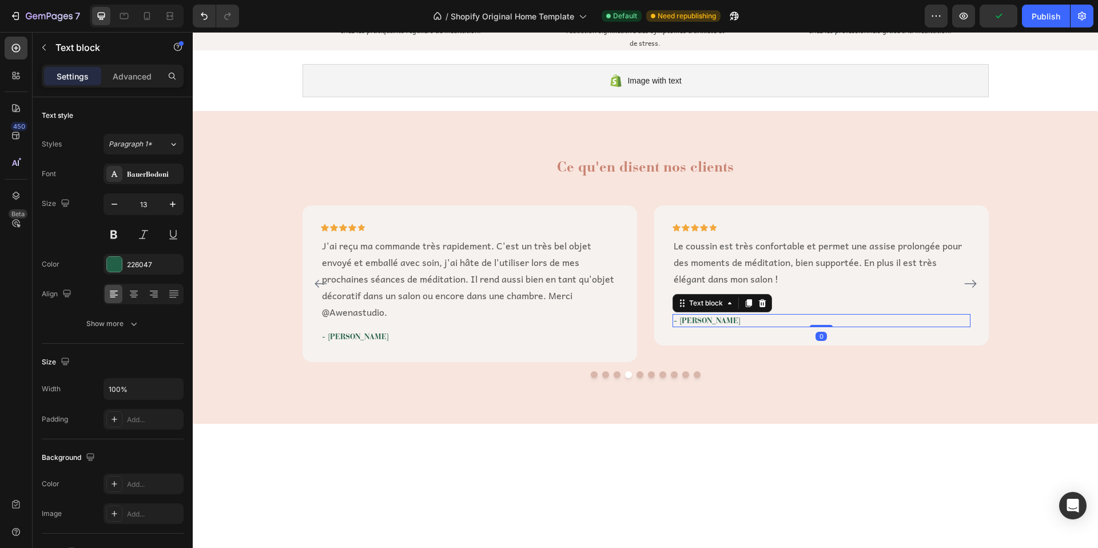
click at [697, 319] on p "- [PERSON_NAME]" at bounding box center [822, 320] width 296 height 11
drag, startPoint x: 703, startPoint y: 319, endPoint x: 687, endPoint y: 322, distance: 16.4
click at [687, 322] on p "- [PERSON_NAME]" at bounding box center [822, 320] width 296 height 11
click at [637, 373] on button "Dot" at bounding box center [640, 374] width 7 height 7
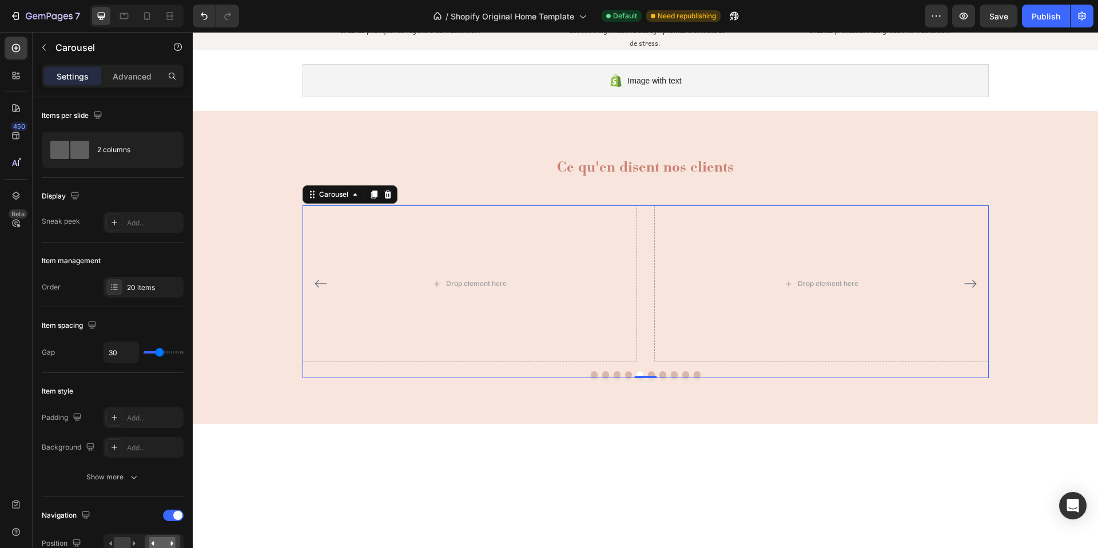
click at [316, 283] on icon "Carousel Back Arrow" at bounding box center [321, 284] width 14 height 14
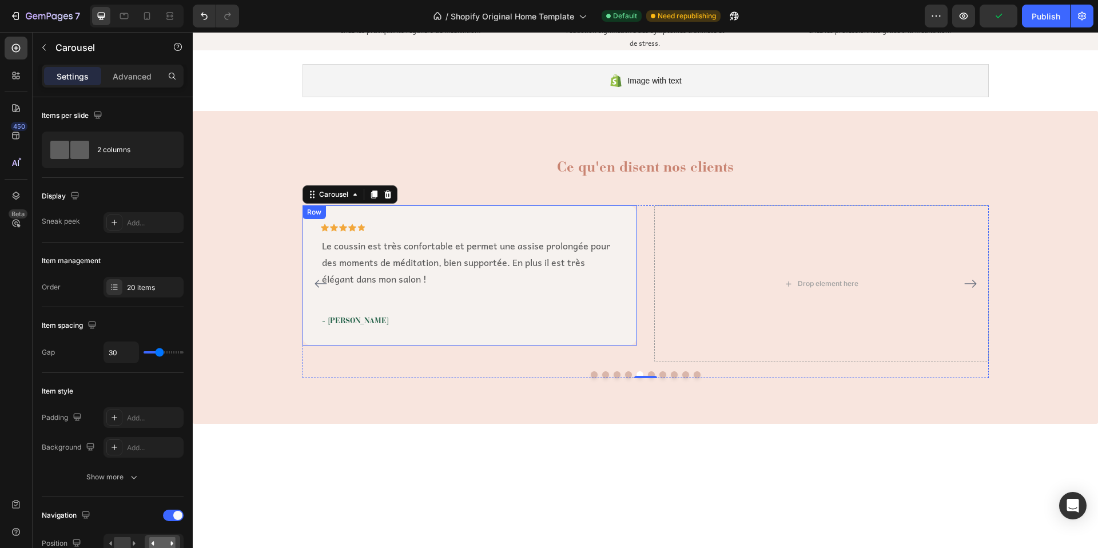
click at [311, 212] on div "Row" at bounding box center [314, 212] width 19 height 10
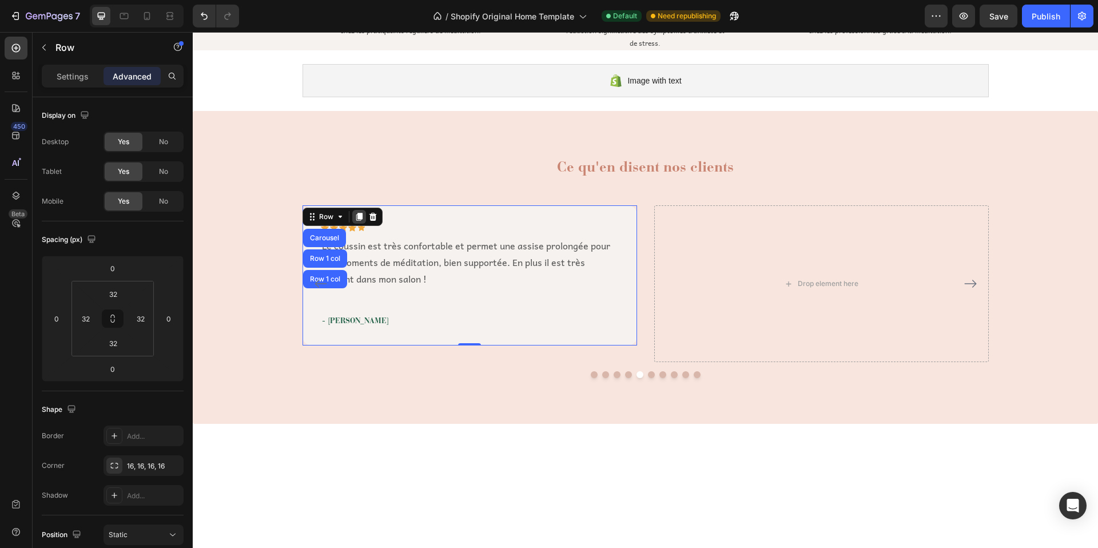
click at [356, 217] on icon at bounding box center [359, 217] width 6 height 8
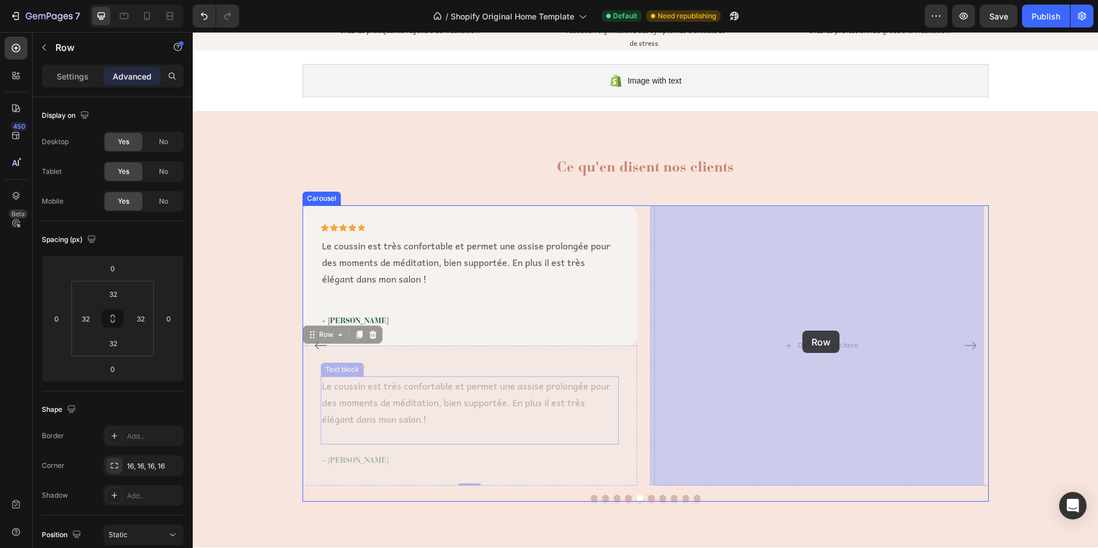
drag, startPoint x: 305, startPoint y: 334, endPoint x: 802, endPoint y: 331, distance: 497.6
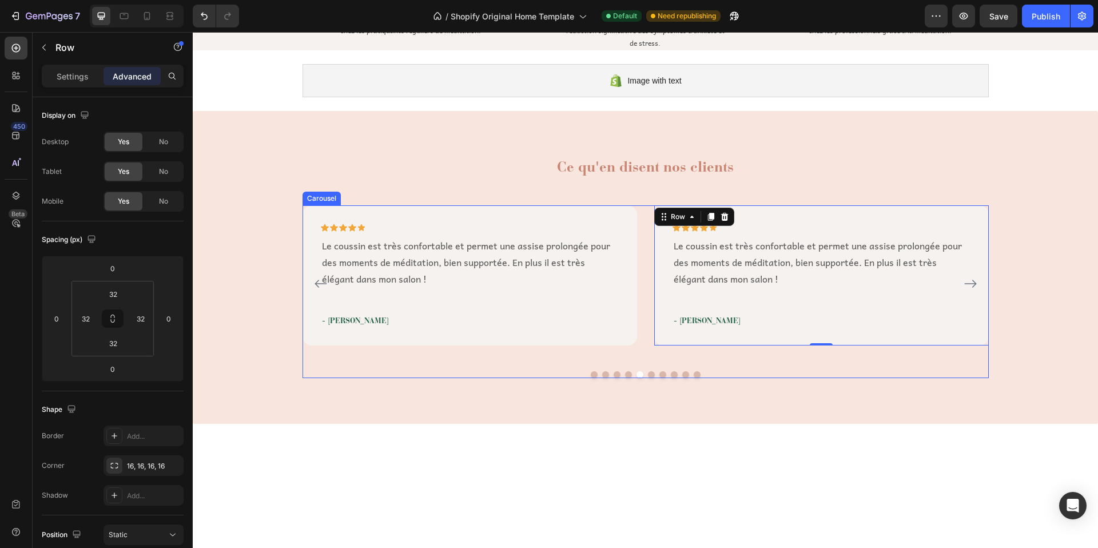
click at [969, 282] on icon "Carousel Next Arrow" at bounding box center [971, 284] width 14 height 14
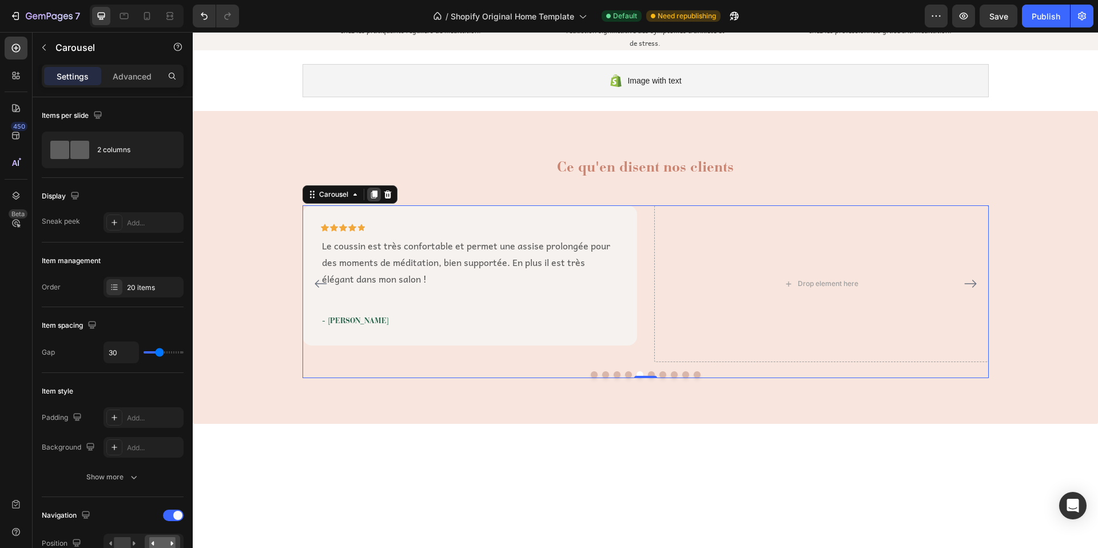
click at [371, 193] on icon at bounding box center [374, 195] width 6 height 8
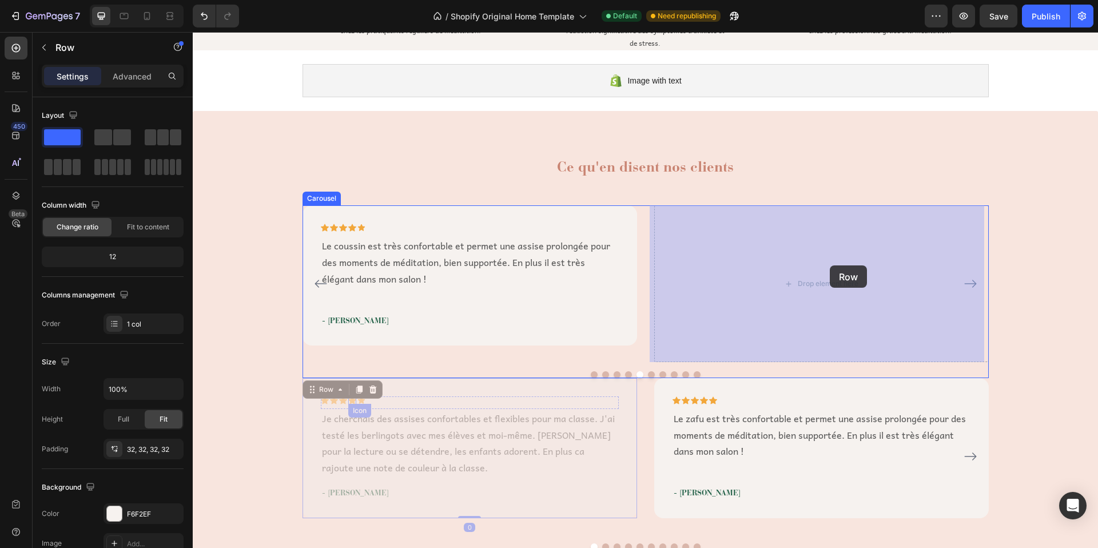
drag, startPoint x: 308, startPoint y: 387, endPoint x: 830, endPoint y: 265, distance: 536.0
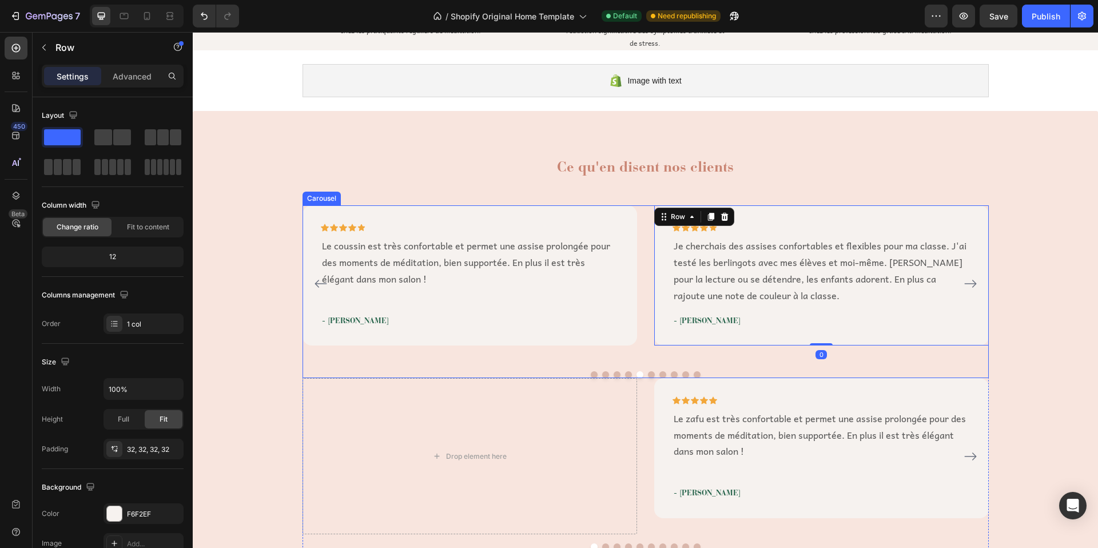
click at [971, 280] on icon "Carousel Next Arrow" at bounding box center [971, 284] width 14 height 14
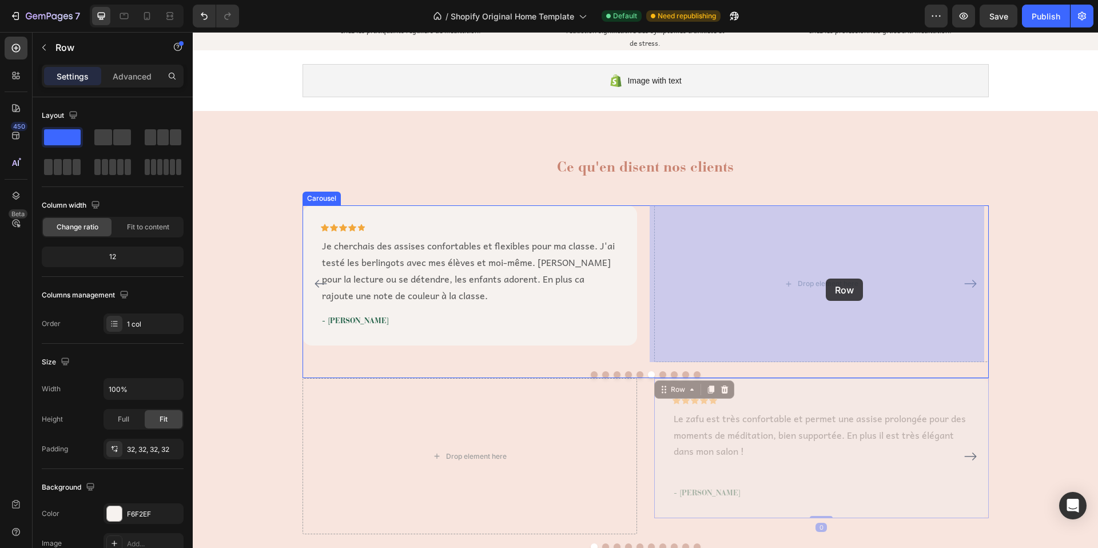
drag, startPoint x: 667, startPoint y: 388, endPoint x: 826, endPoint y: 279, distance: 192.7
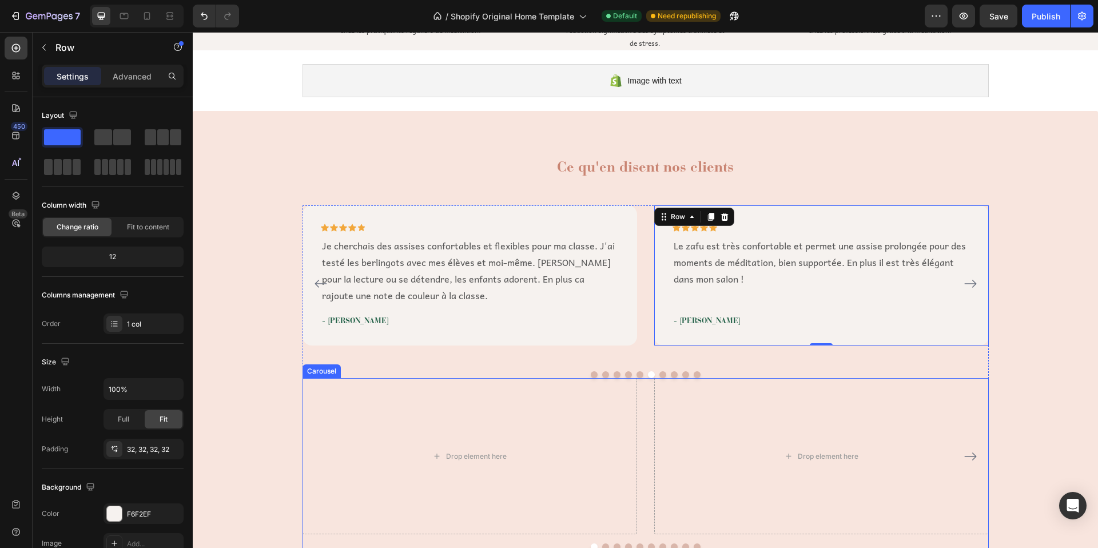
click at [325, 372] on div "Carousel" at bounding box center [322, 371] width 34 height 10
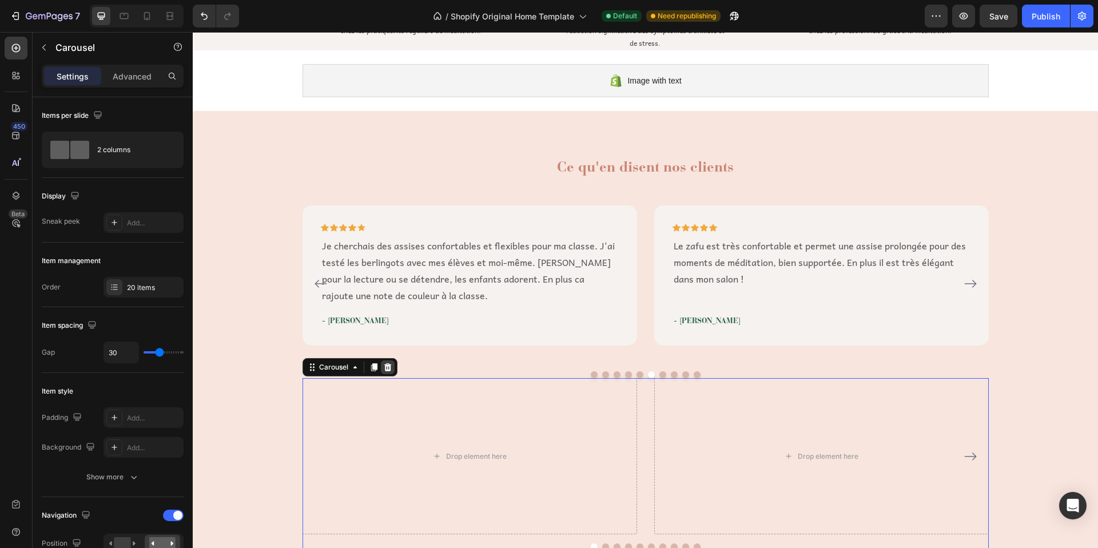
click at [384, 368] on icon at bounding box center [387, 367] width 9 height 9
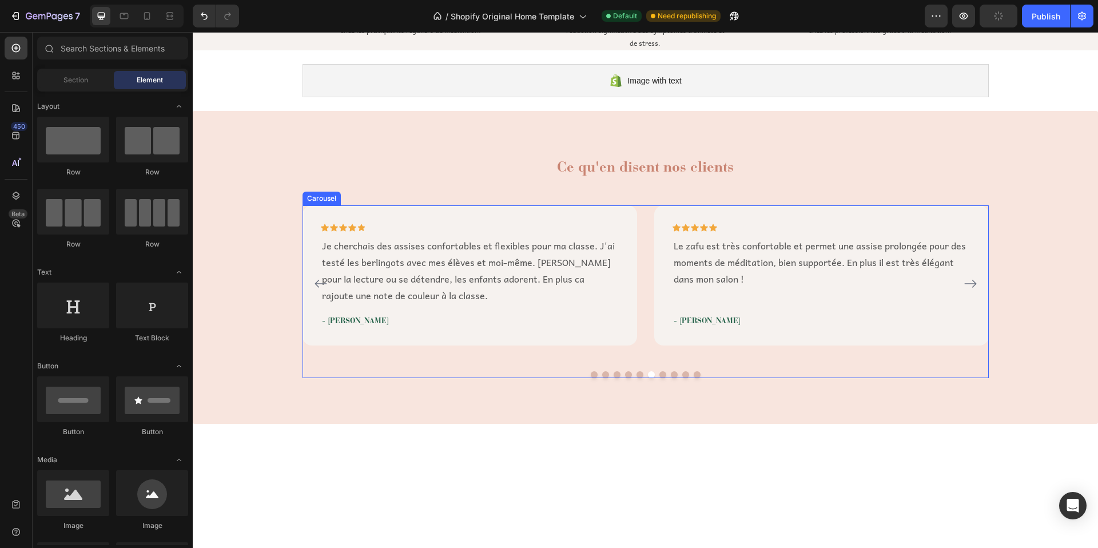
click at [637, 373] on button "Dot" at bounding box center [640, 374] width 7 height 7
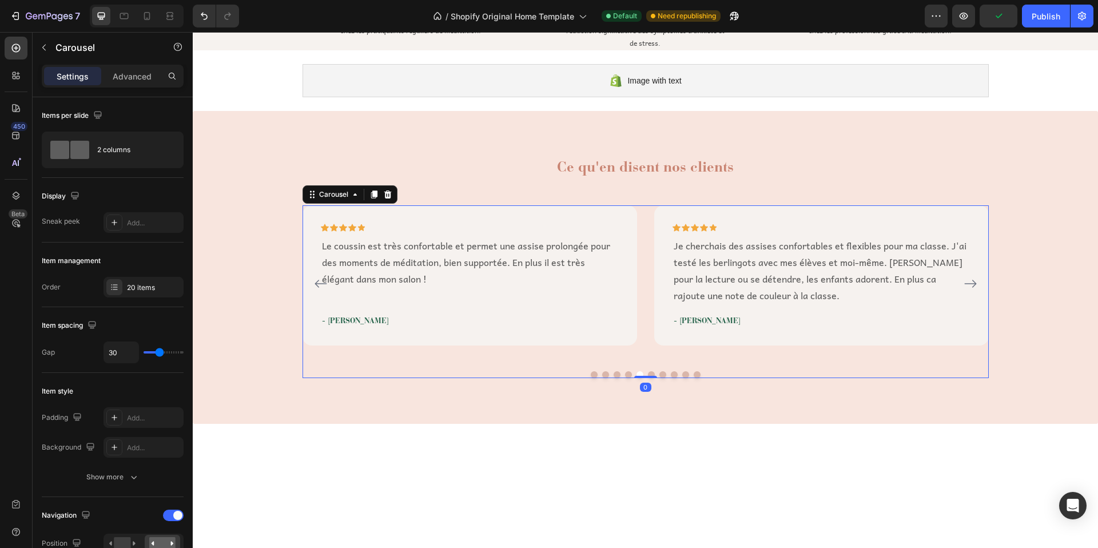
click at [625, 372] on button "Dot" at bounding box center [628, 374] width 7 height 7
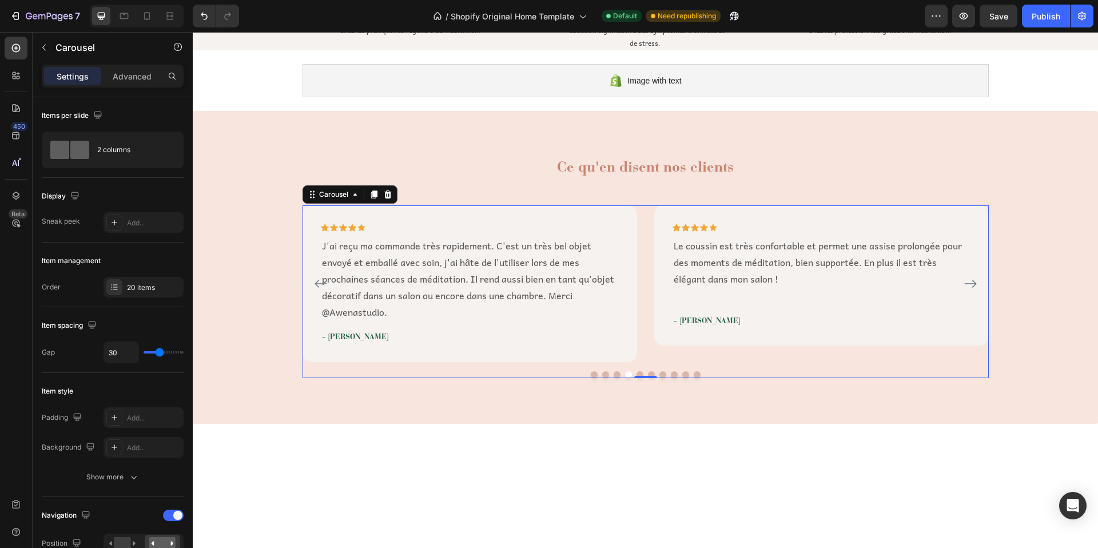
click at [637, 373] on button "Dot" at bounding box center [640, 374] width 7 height 7
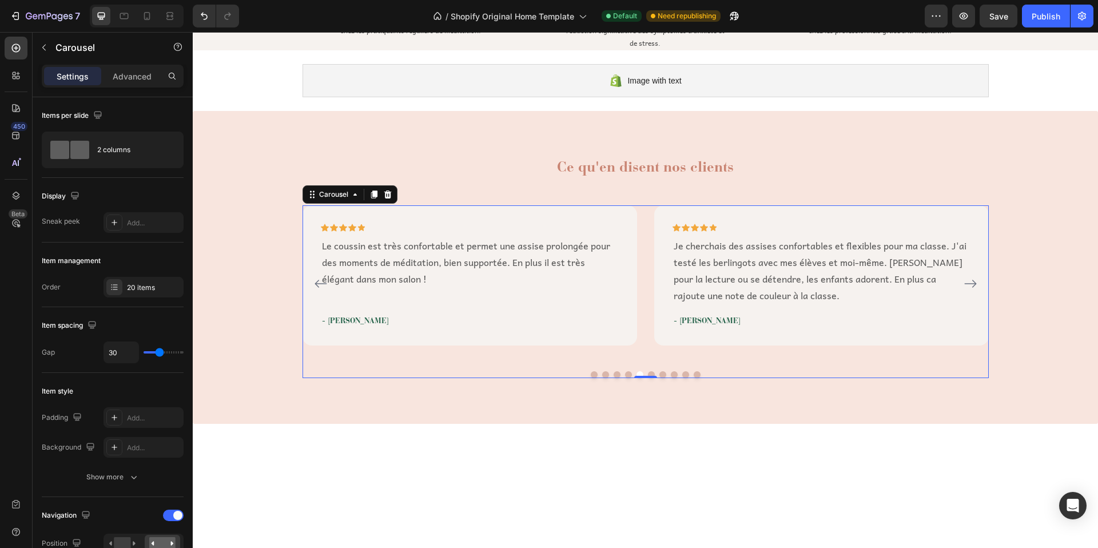
click at [648, 373] on button "Dot" at bounding box center [651, 374] width 7 height 7
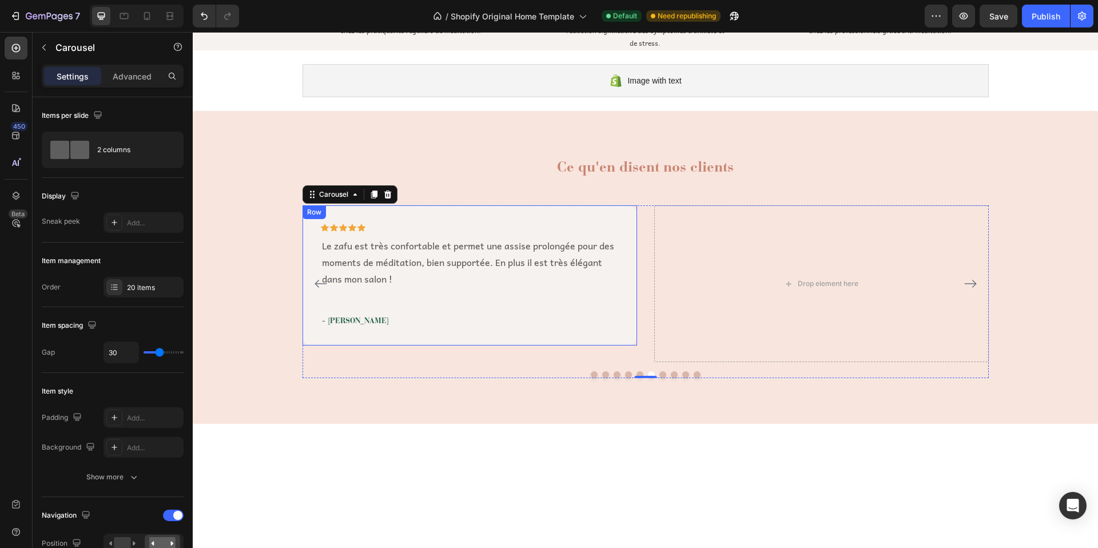
click at [312, 213] on div "Row" at bounding box center [314, 212] width 19 height 10
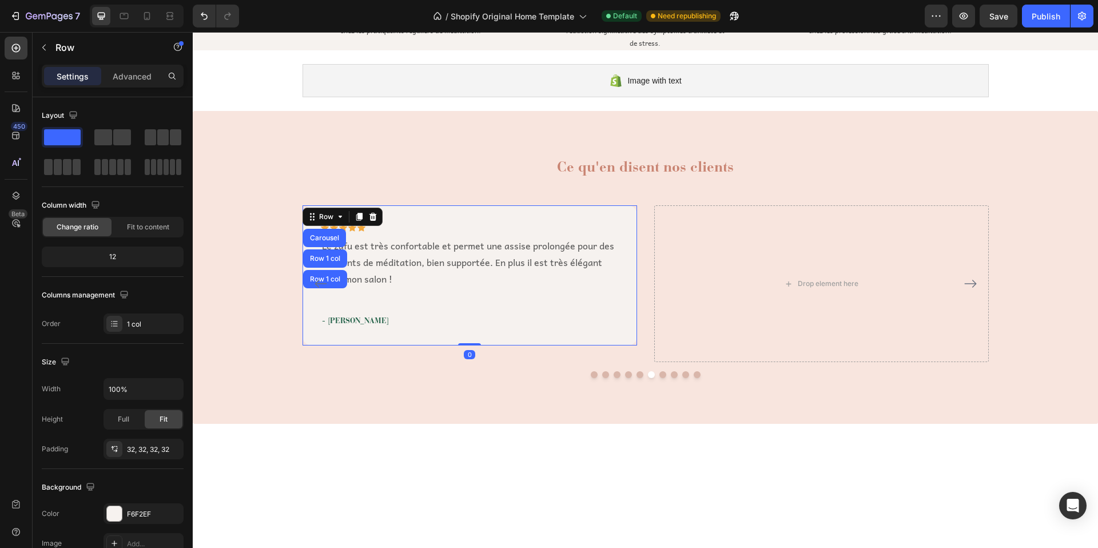
click at [356, 215] on icon at bounding box center [359, 217] width 6 height 8
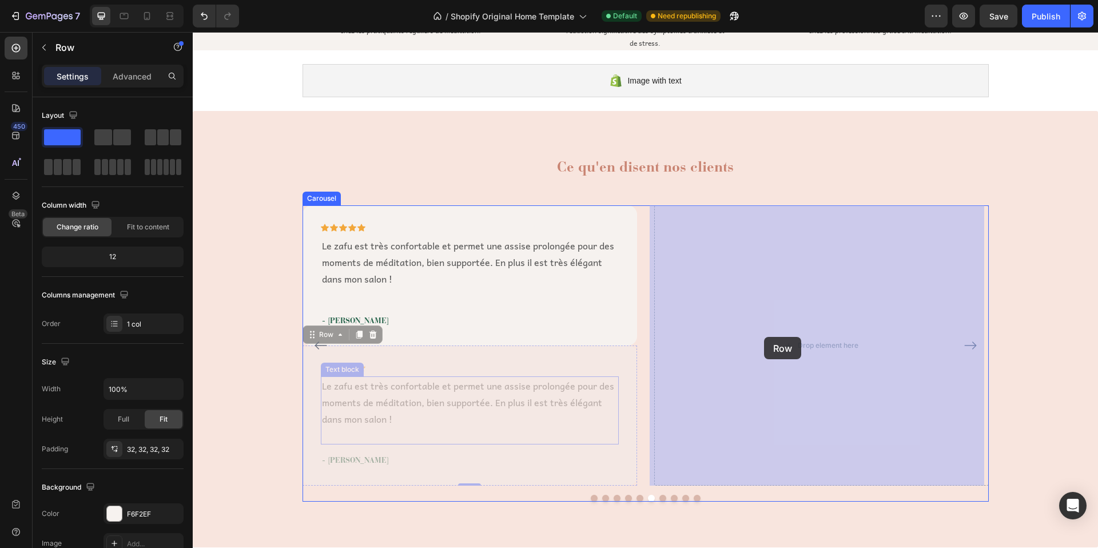
drag, startPoint x: 307, startPoint y: 334, endPoint x: 764, endPoint y: 337, distance: 457.5
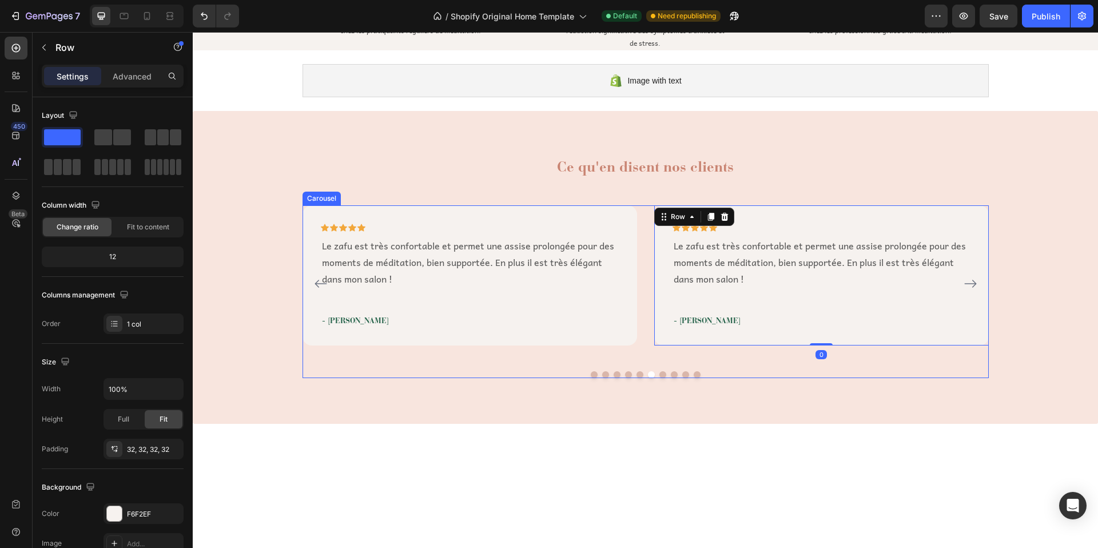
click at [966, 282] on icon "Carousel Next Arrow" at bounding box center [971, 284] width 14 height 14
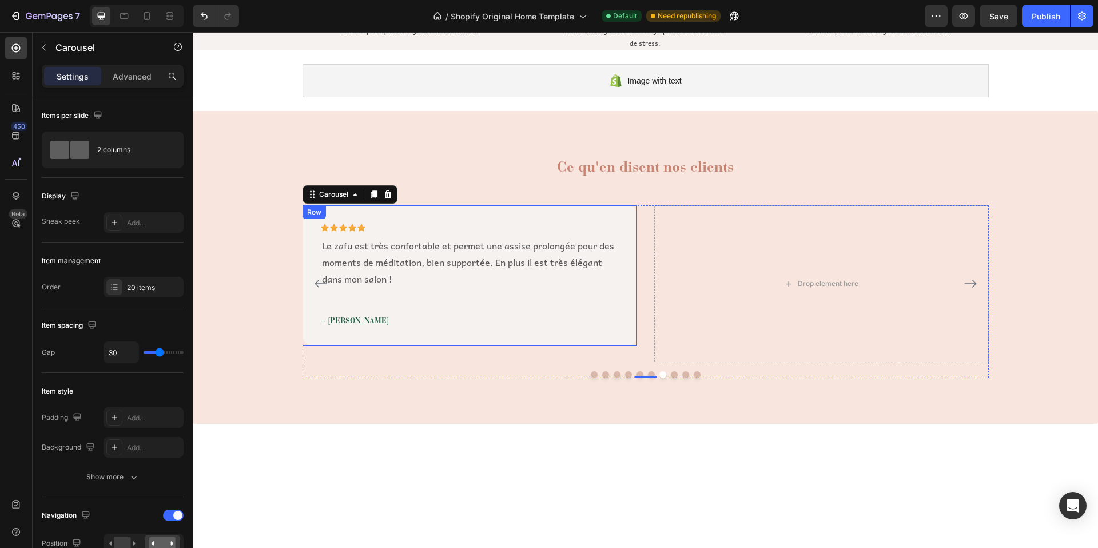
click at [311, 214] on div "Row" at bounding box center [314, 212] width 19 height 10
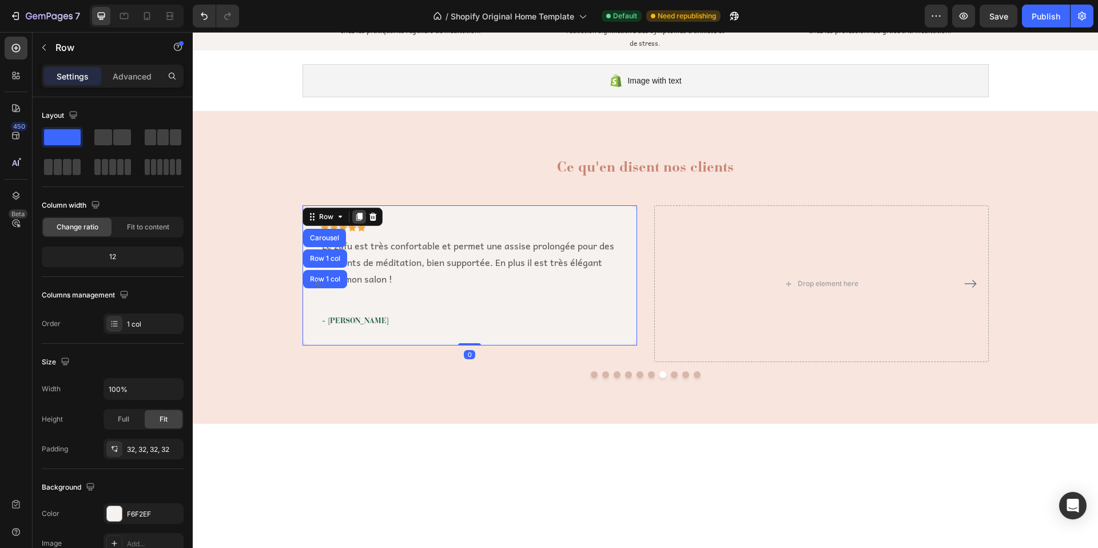
click at [356, 215] on icon at bounding box center [359, 217] width 6 height 8
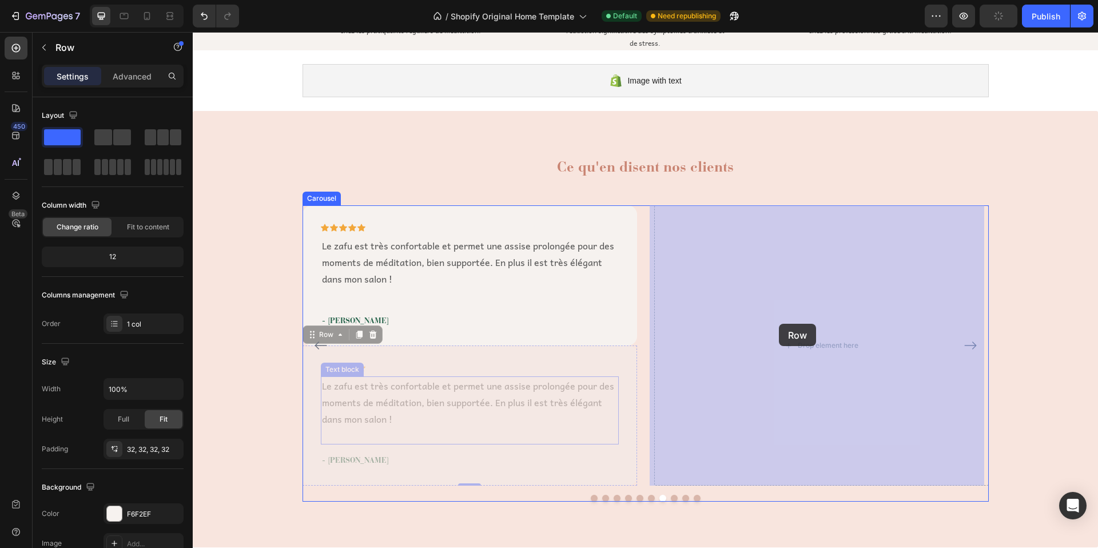
drag, startPoint x: 304, startPoint y: 335, endPoint x: 779, endPoint y: 324, distance: 474.8
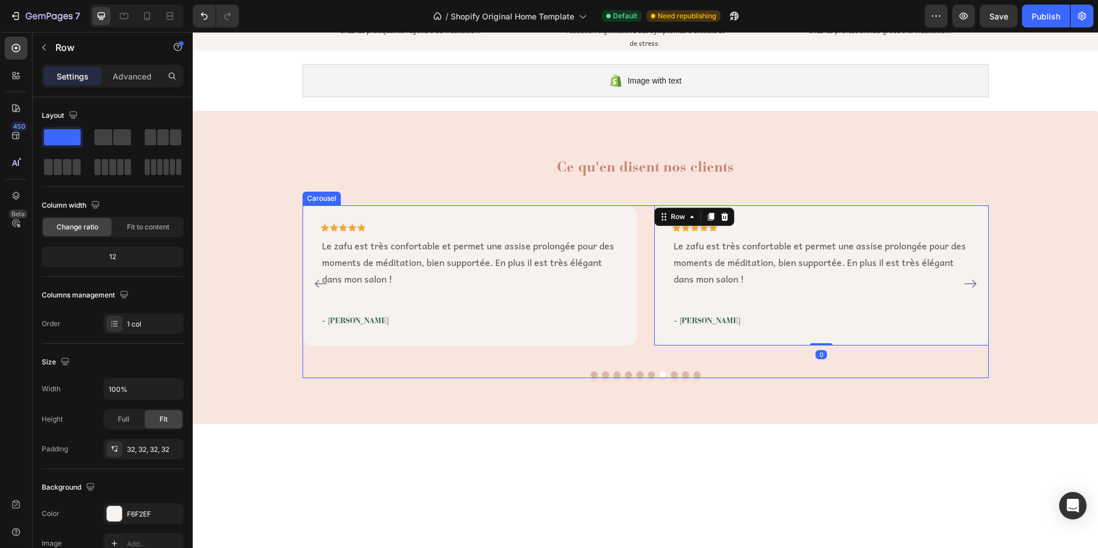
click at [968, 280] on icon "Carousel Next Arrow" at bounding box center [970, 284] width 12 height 8
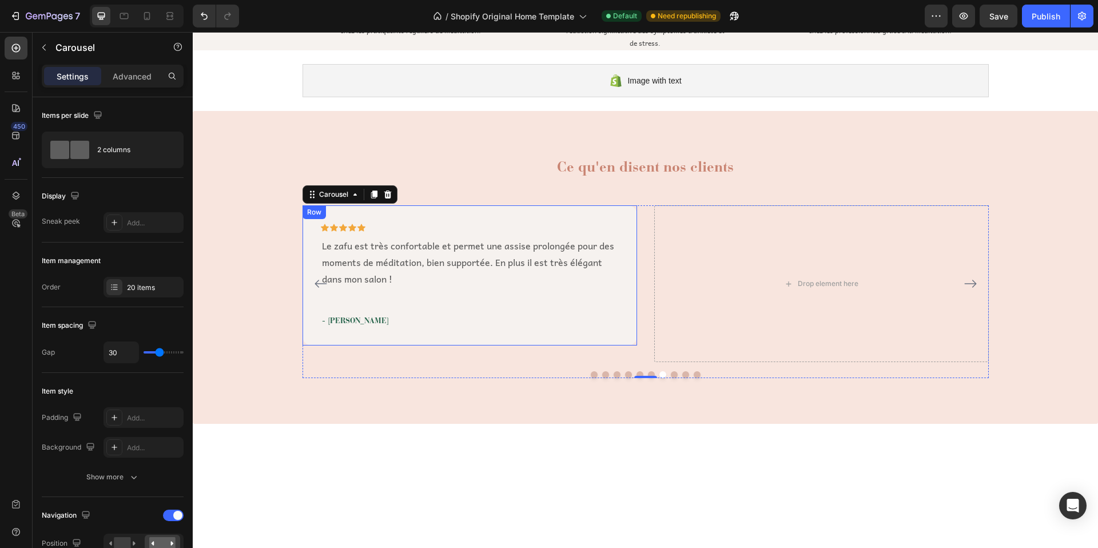
click at [311, 216] on div "Row" at bounding box center [314, 212] width 19 height 10
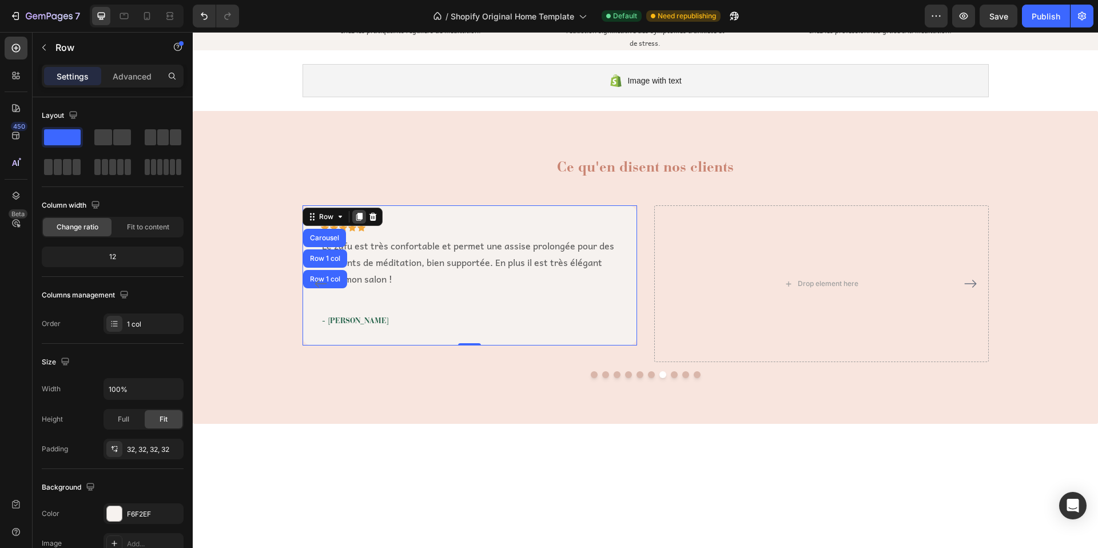
click at [356, 215] on icon at bounding box center [359, 217] width 6 height 8
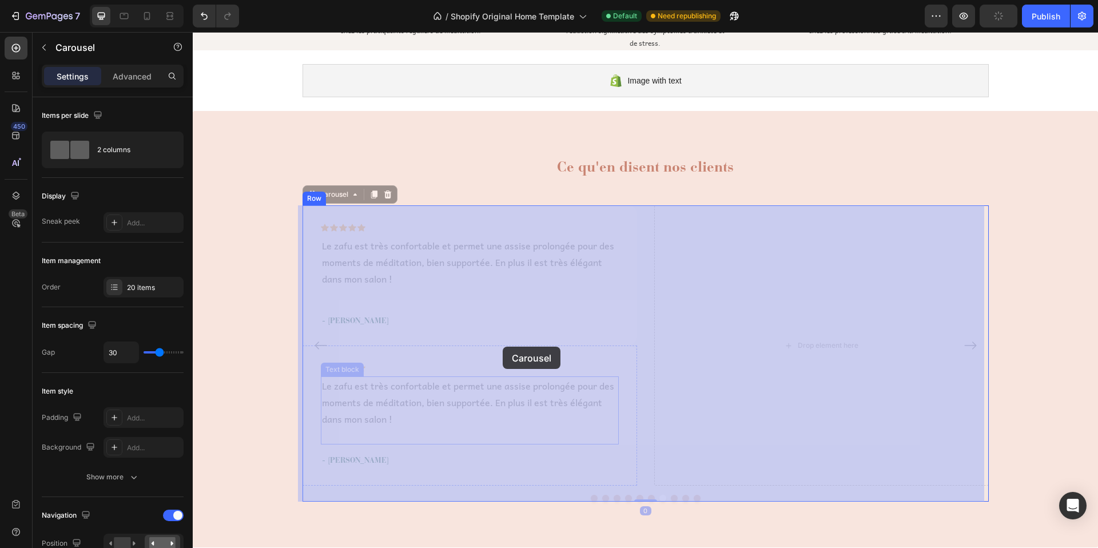
drag, startPoint x: 307, startPoint y: 336, endPoint x: 381, endPoint y: 375, distance: 83.6
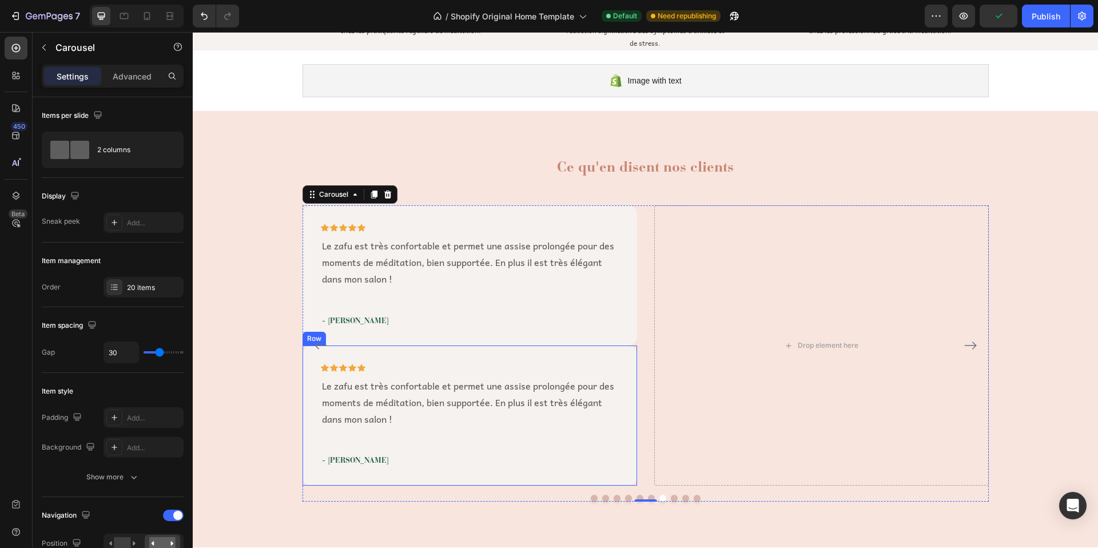
click at [310, 363] on div "Icon Icon Icon Icon Icon Row Le zafu est très confortable et permet une assise …" at bounding box center [470, 415] width 335 height 140
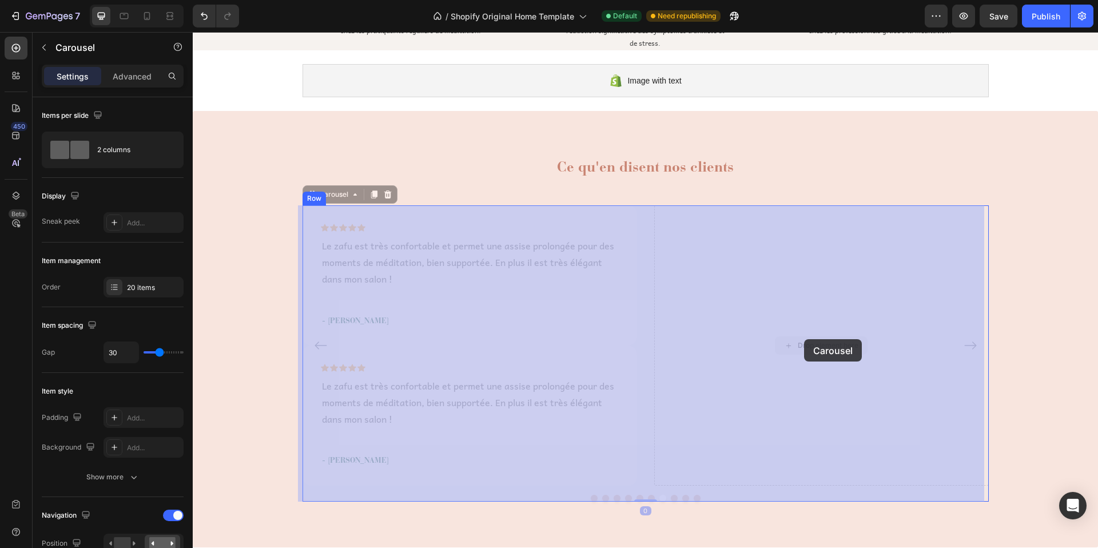
drag, startPoint x: 308, startPoint y: 337, endPoint x: 698, endPoint y: 405, distance: 395.4
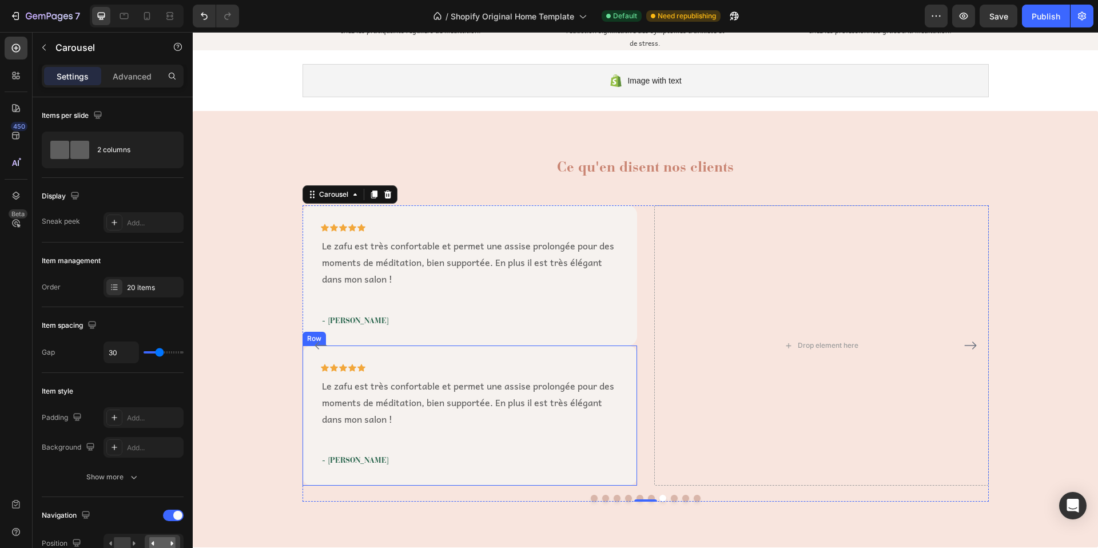
click at [309, 360] on div "Icon Icon Icon Icon Icon Row Le zafu est très confortable et permet une assise …" at bounding box center [470, 415] width 335 height 140
click at [407, 361] on div "Icon Icon Icon Icon Icon Row Le zafu est très confortable et permet une assise …" at bounding box center [470, 415] width 335 height 140
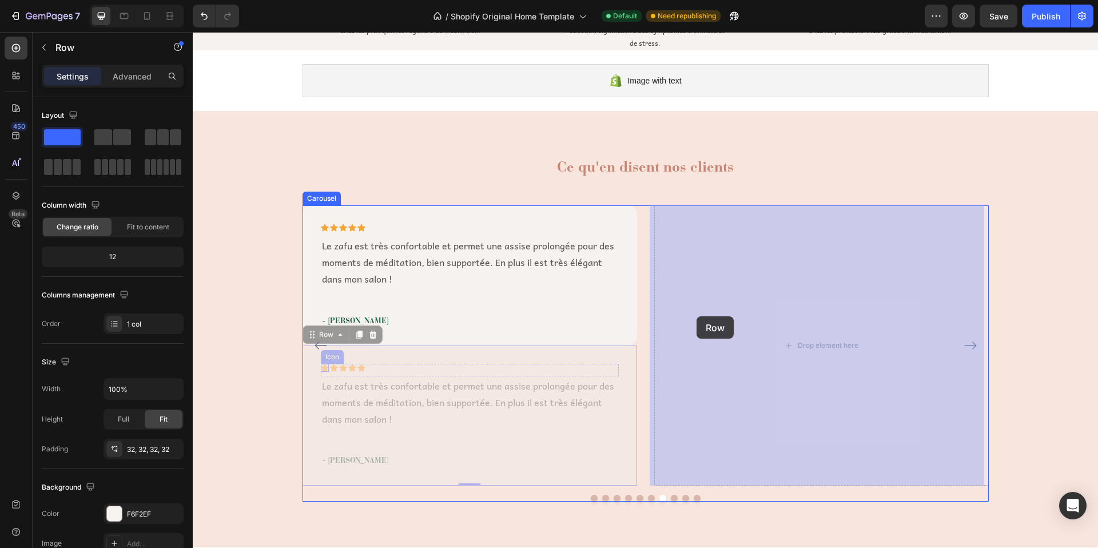
drag, startPoint x: 305, startPoint y: 336, endPoint x: 697, endPoint y: 316, distance: 392.2
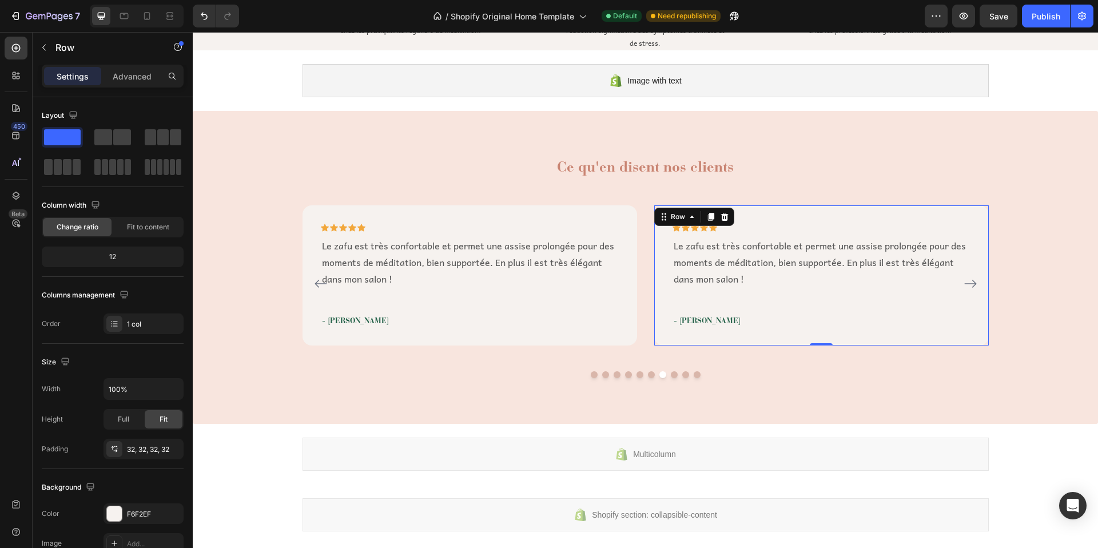
click at [648, 373] on button "Dot" at bounding box center [651, 374] width 7 height 7
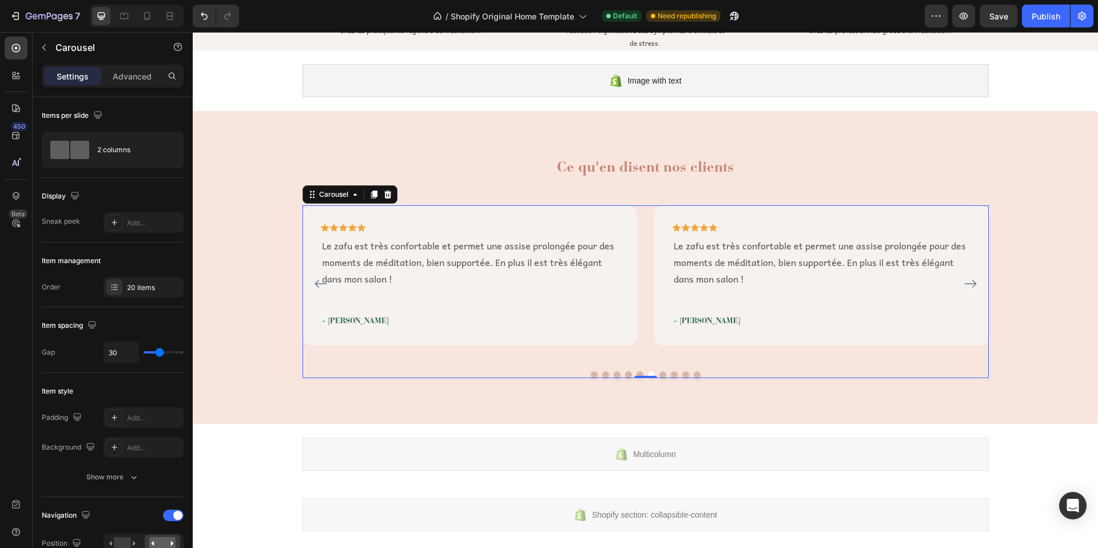
click at [694, 373] on button "Dot" at bounding box center [697, 374] width 7 height 7
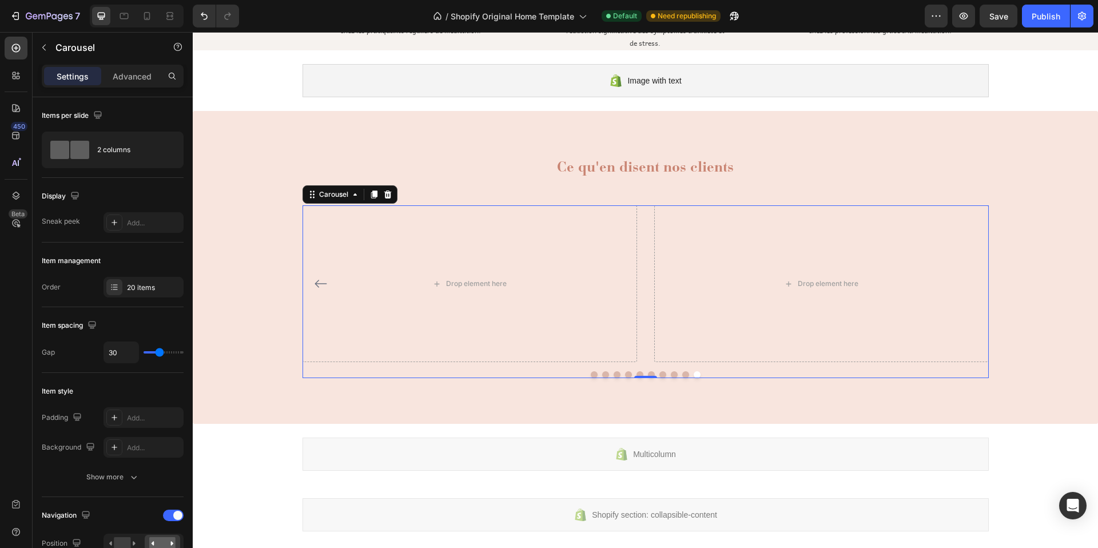
click at [682, 376] on button "Dot" at bounding box center [685, 374] width 7 height 7
click at [672, 375] on button "Dot" at bounding box center [674, 374] width 7 height 7
click at [659, 373] on button "Dot" at bounding box center [662, 374] width 7 height 7
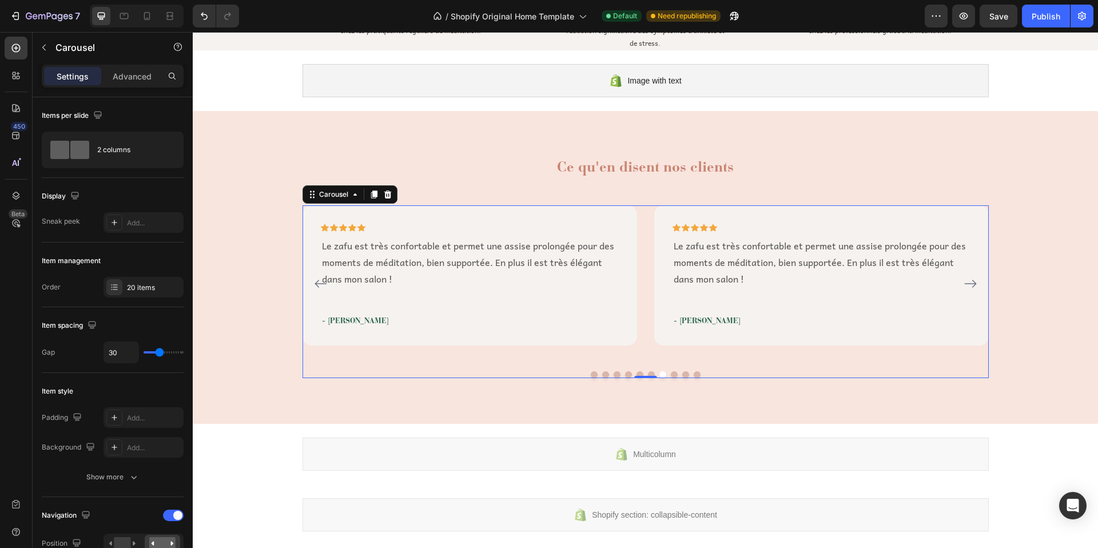
click at [972, 283] on icon "Carousel Next Arrow" at bounding box center [971, 284] width 14 height 14
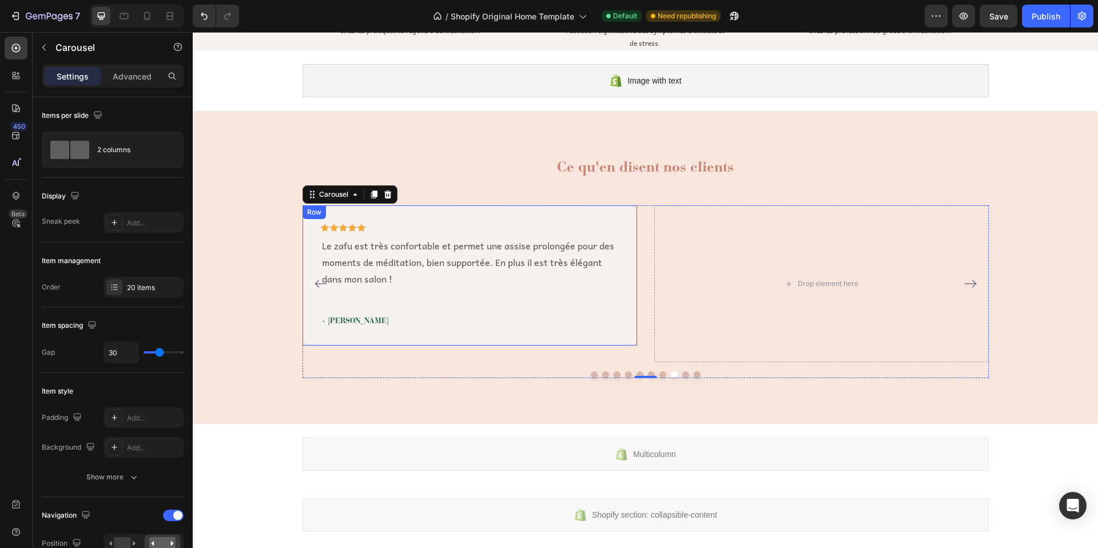
click at [311, 215] on div "Row" at bounding box center [314, 212] width 19 height 10
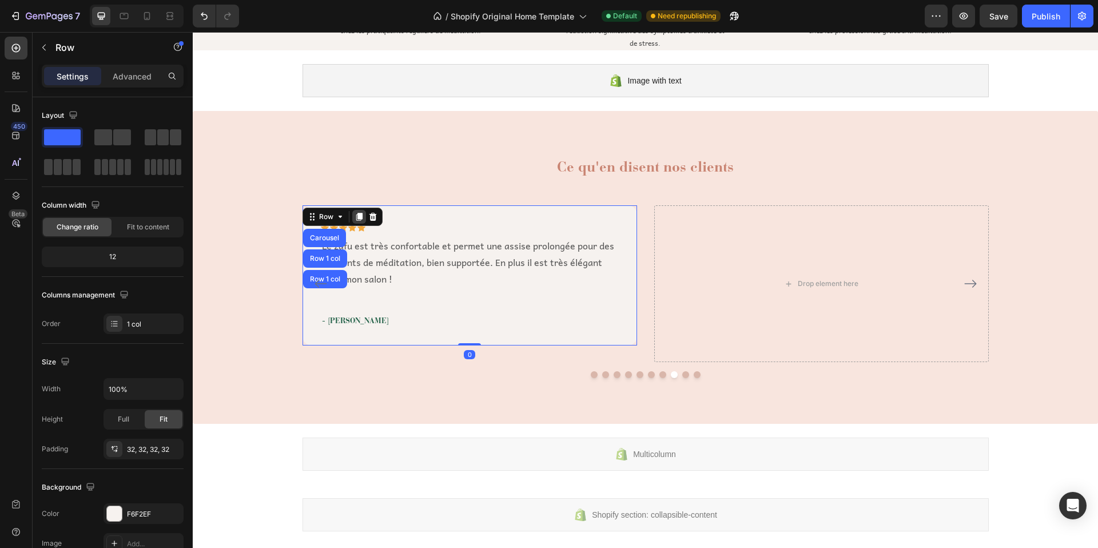
click at [356, 217] on icon at bounding box center [359, 217] width 6 height 8
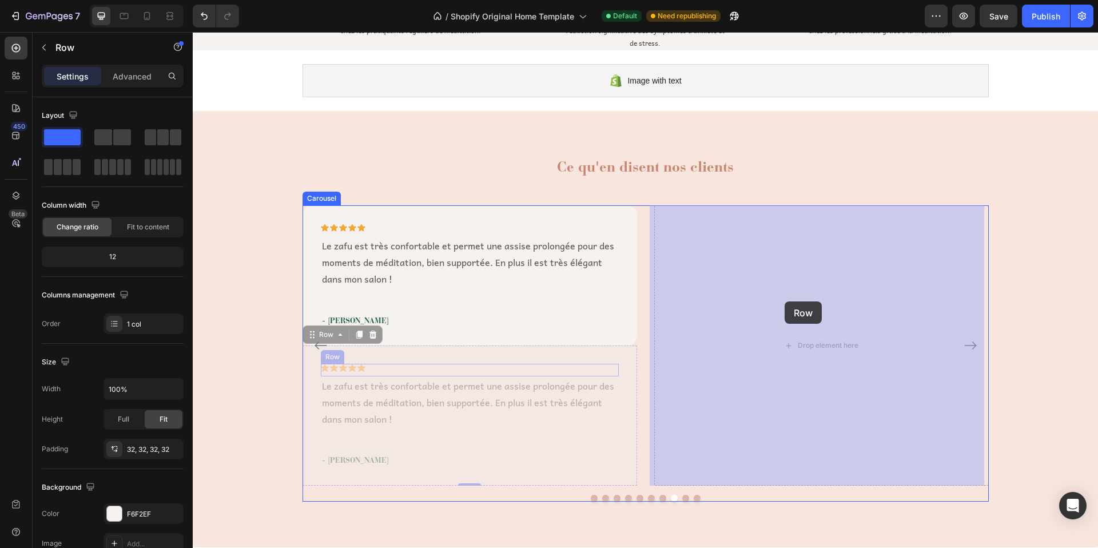
drag, startPoint x: 305, startPoint y: 337, endPoint x: 785, endPoint y: 301, distance: 480.6
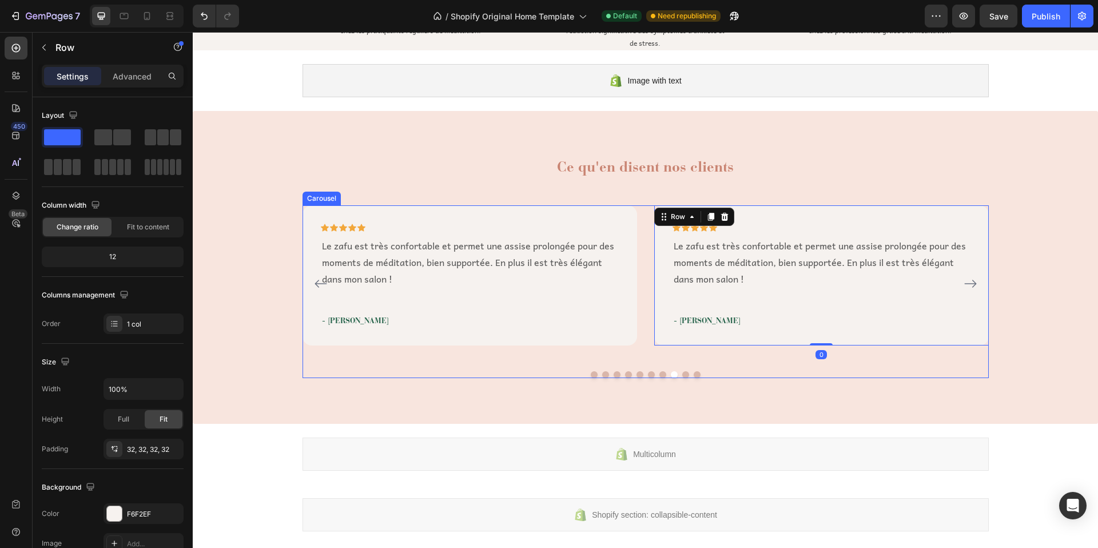
click at [967, 285] on icon "Carousel Next Arrow" at bounding box center [971, 284] width 14 height 14
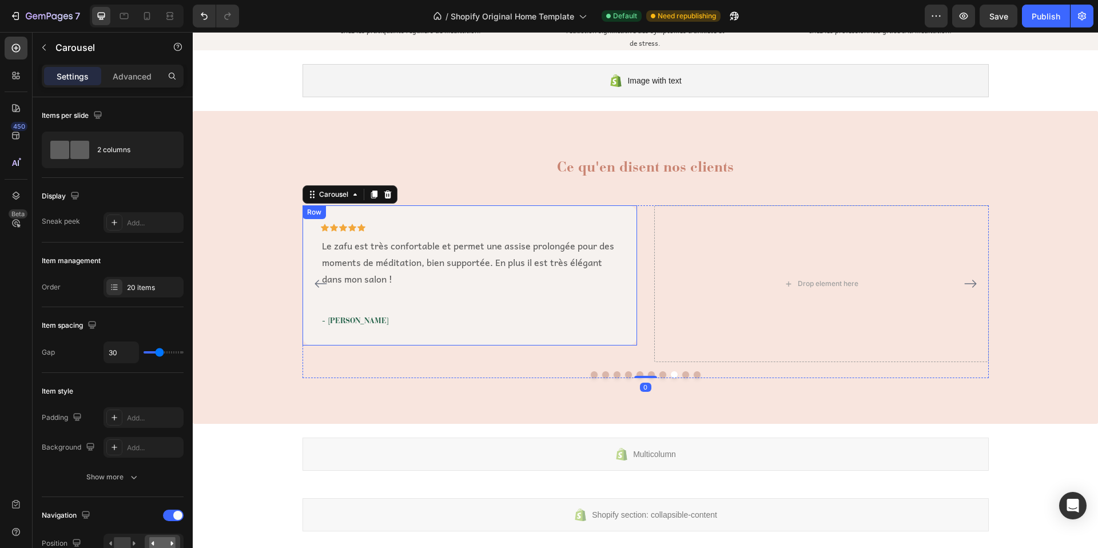
click at [330, 213] on div "Icon Icon Icon Icon Icon Row Le zafu est très confortable et permet une assise …" at bounding box center [470, 275] width 335 height 140
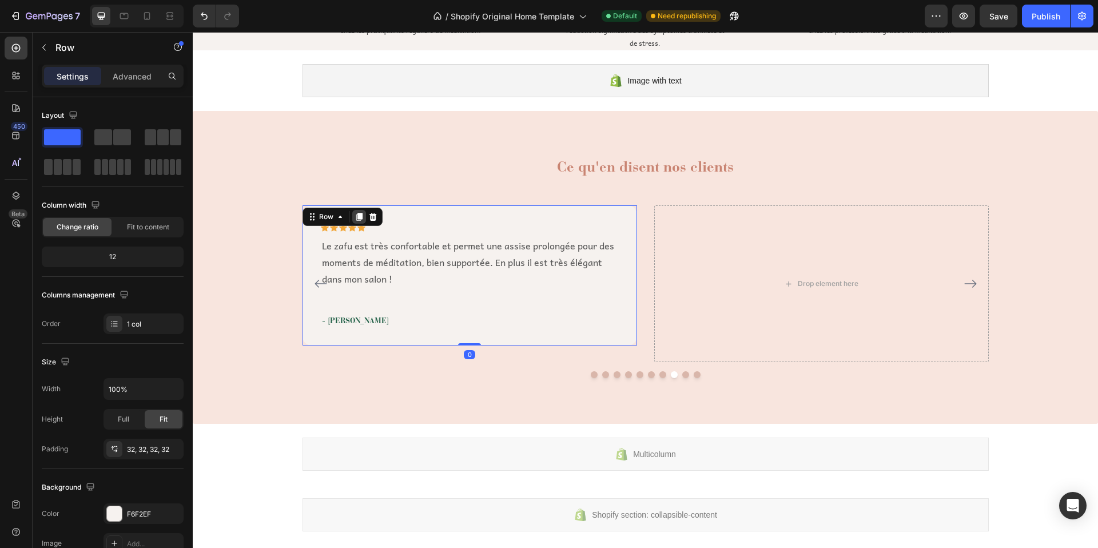
click at [356, 219] on icon at bounding box center [359, 217] width 6 height 8
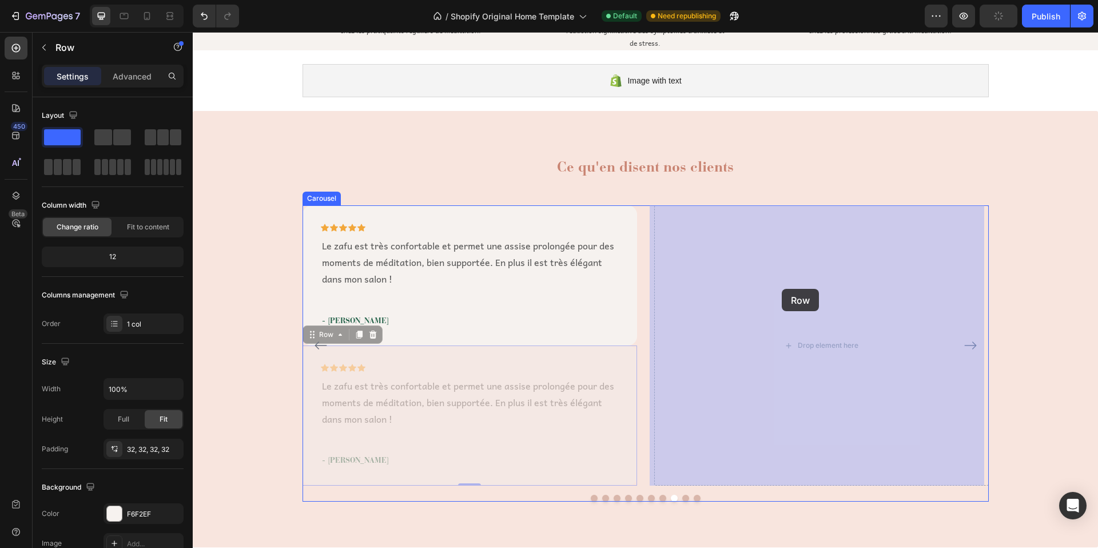
drag, startPoint x: 307, startPoint y: 333, endPoint x: 782, endPoint y: 289, distance: 477.3
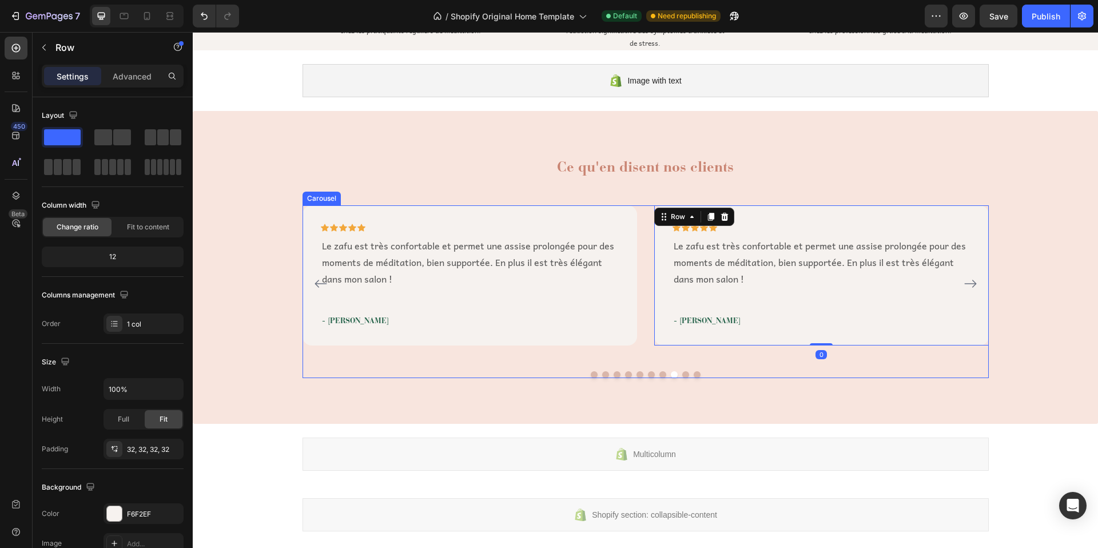
click at [972, 284] on icon "Carousel Next Arrow" at bounding box center [971, 284] width 14 height 14
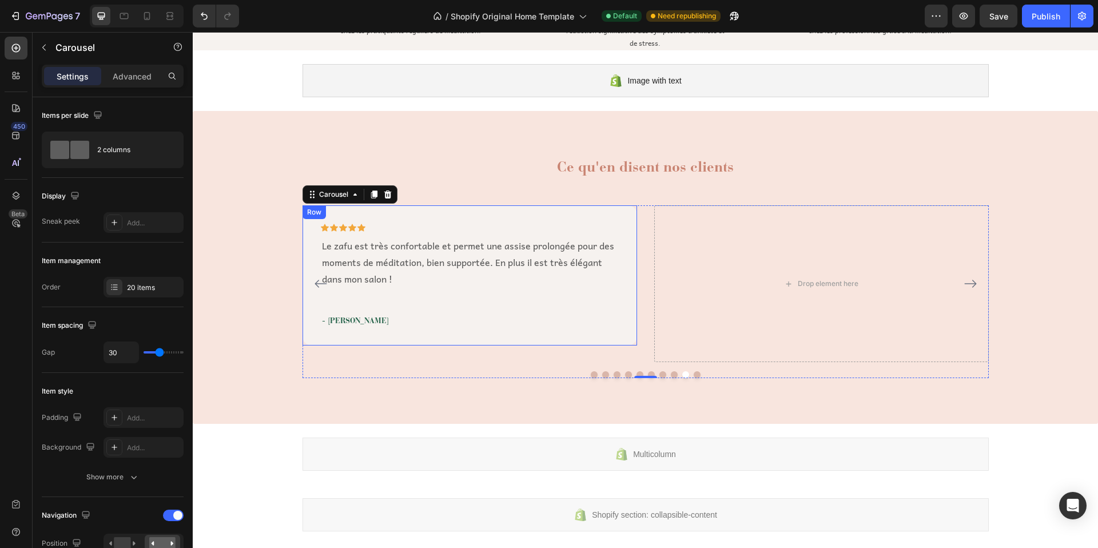
click at [315, 212] on div "Row" at bounding box center [314, 212] width 19 height 10
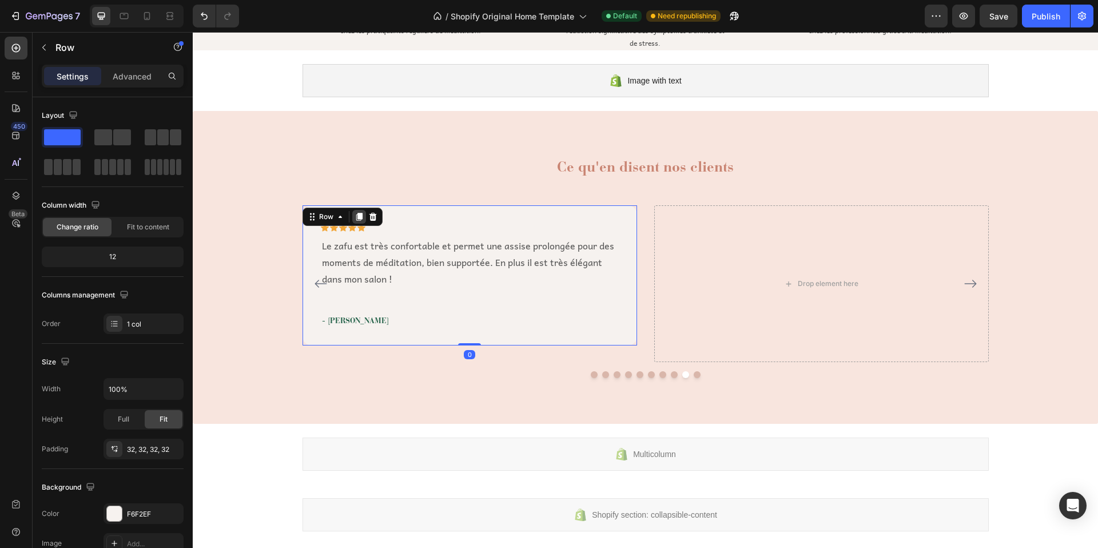
click at [355, 219] on icon at bounding box center [359, 216] width 9 height 9
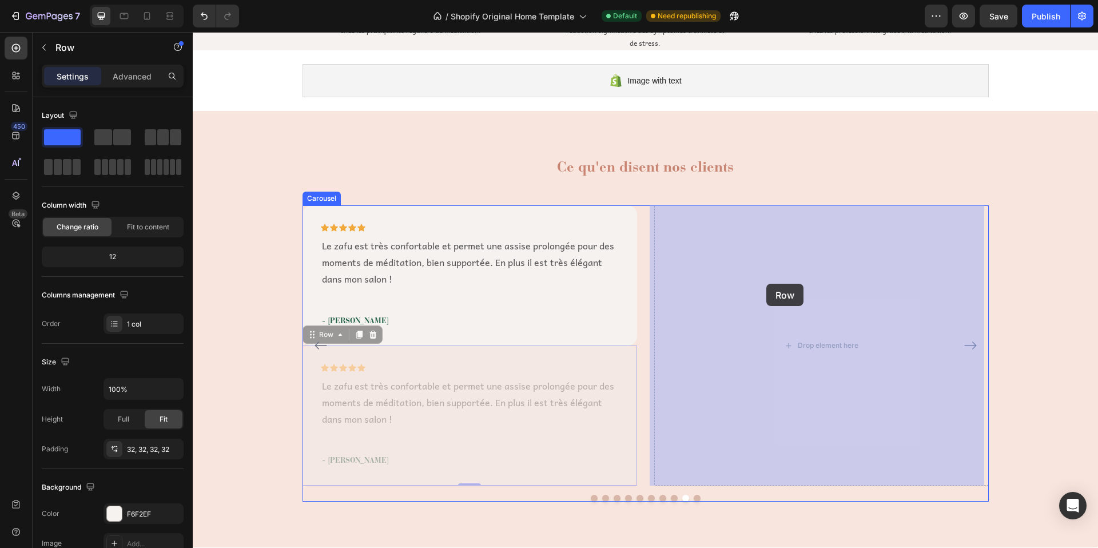
drag, startPoint x: 308, startPoint y: 335, endPoint x: 759, endPoint y: 287, distance: 453.1
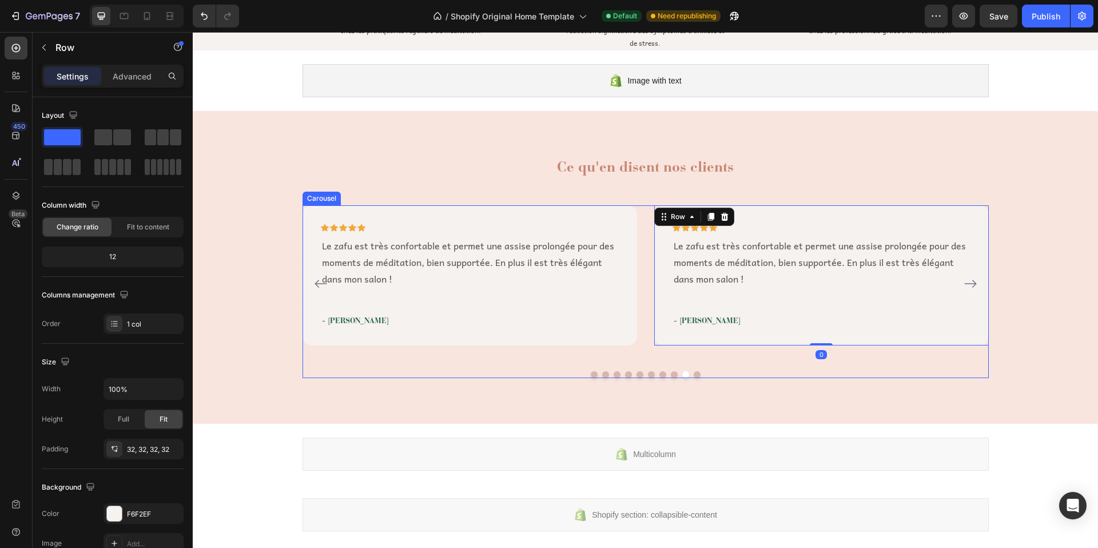
click at [965, 284] on icon "Carousel Next Arrow" at bounding box center [971, 284] width 14 height 14
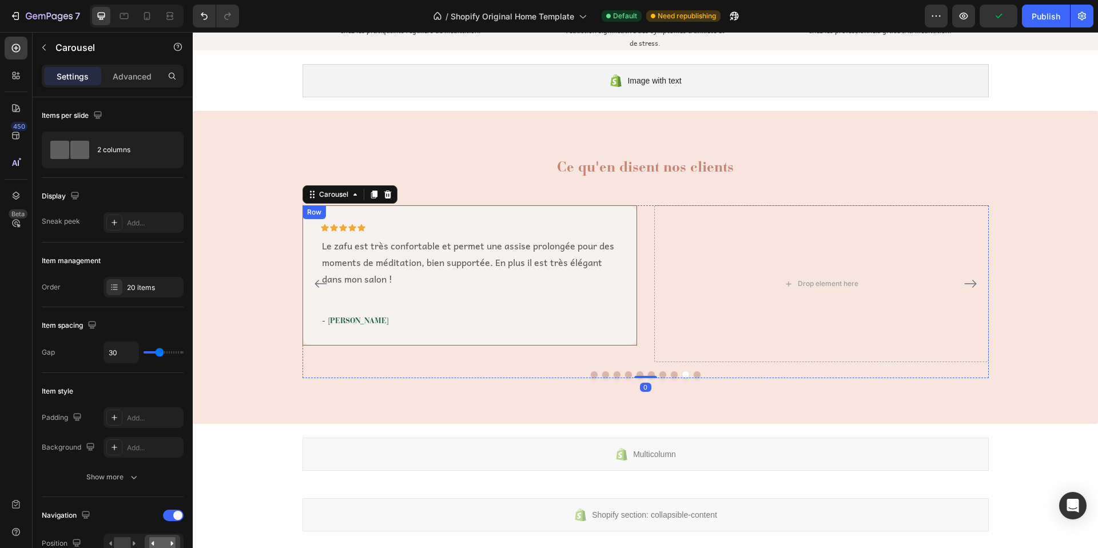
click at [312, 216] on div "Row" at bounding box center [314, 212] width 19 height 10
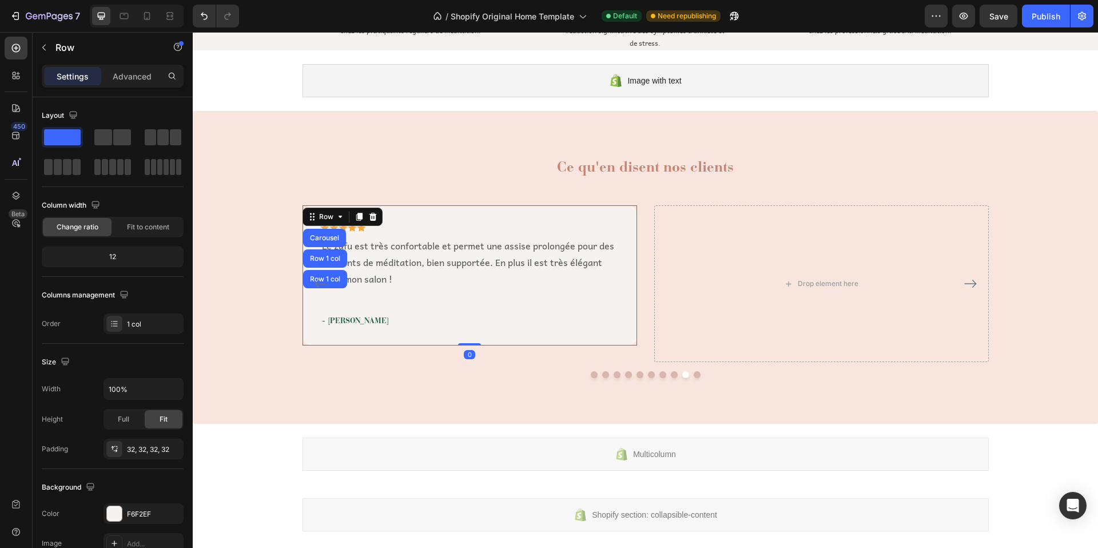
click at [356, 215] on icon at bounding box center [359, 217] width 6 height 8
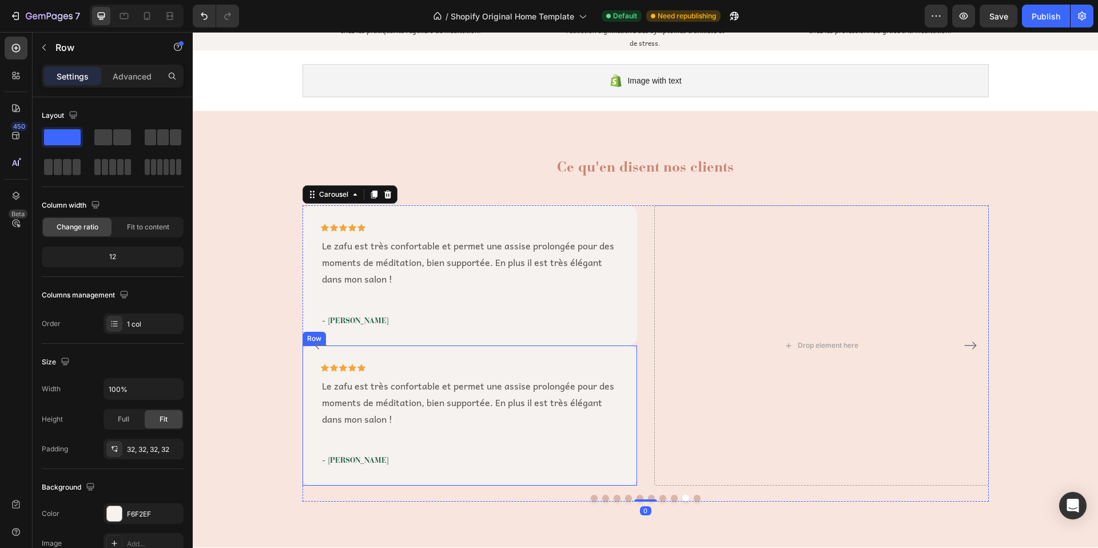
click at [327, 362] on div "Icon Icon Icon Icon Icon Row Le zafu est très confortable et permet une assise …" at bounding box center [470, 415] width 335 height 140
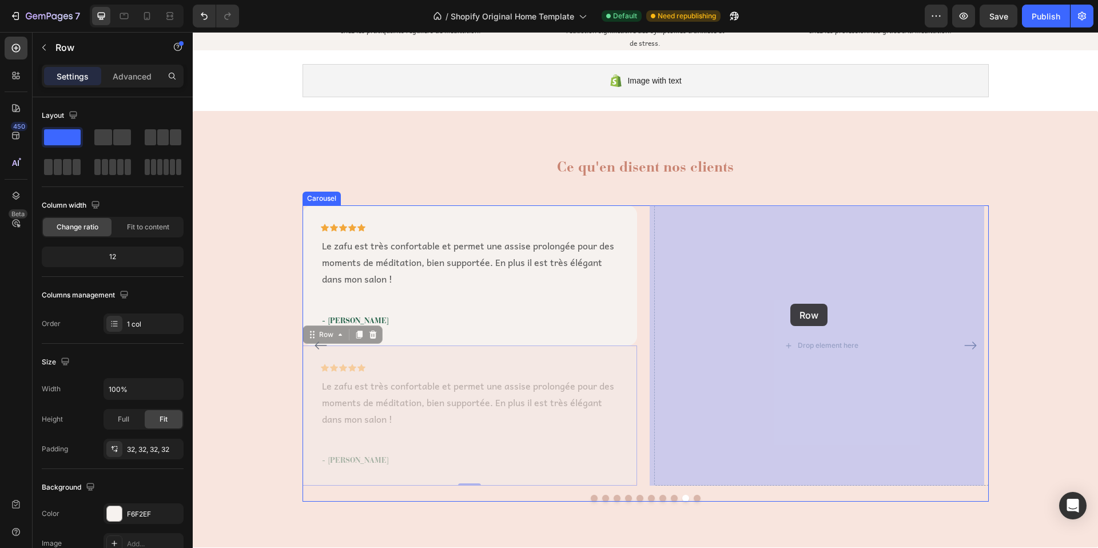
drag, startPoint x: 307, startPoint y: 334, endPoint x: 790, endPoint y: 304, distance: 484.8
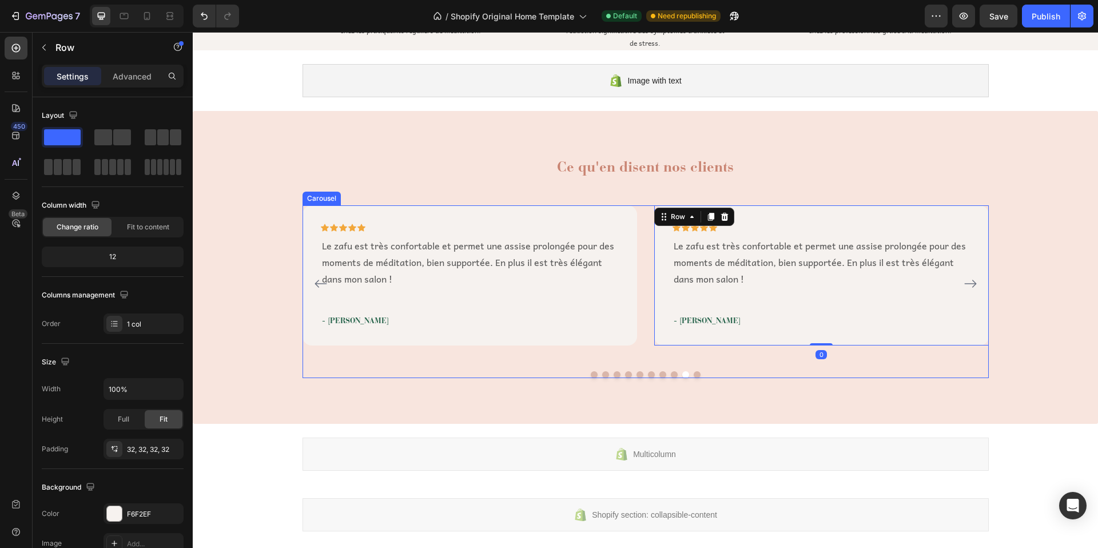
click at [966, 287] on icon "Carousel Next Arrow" at bounding box center [971, 284] width 14 height 14
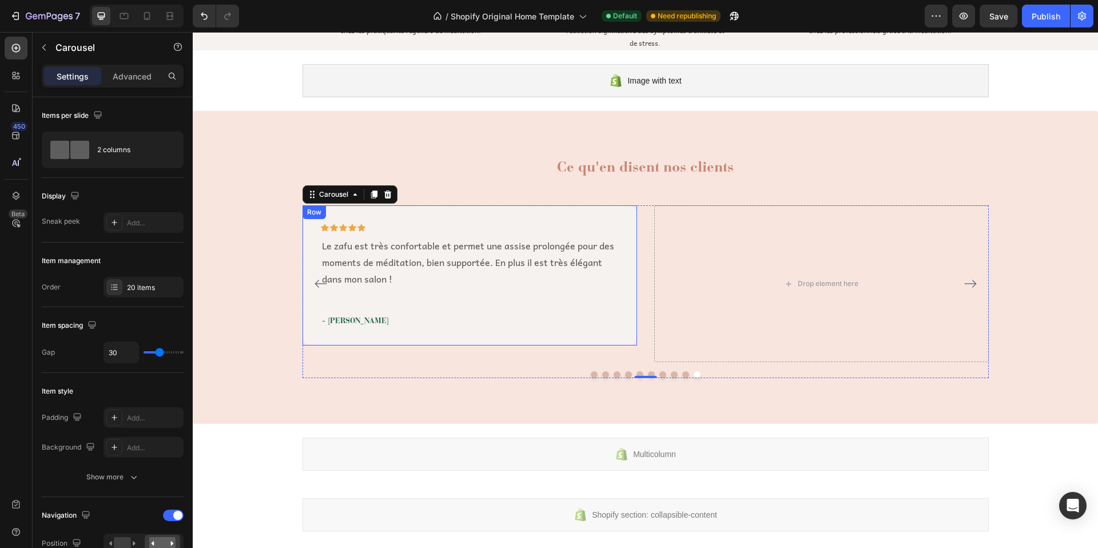
click at [314, 213] on div "Row" at bounding box center [314, 212] width 19 height 10
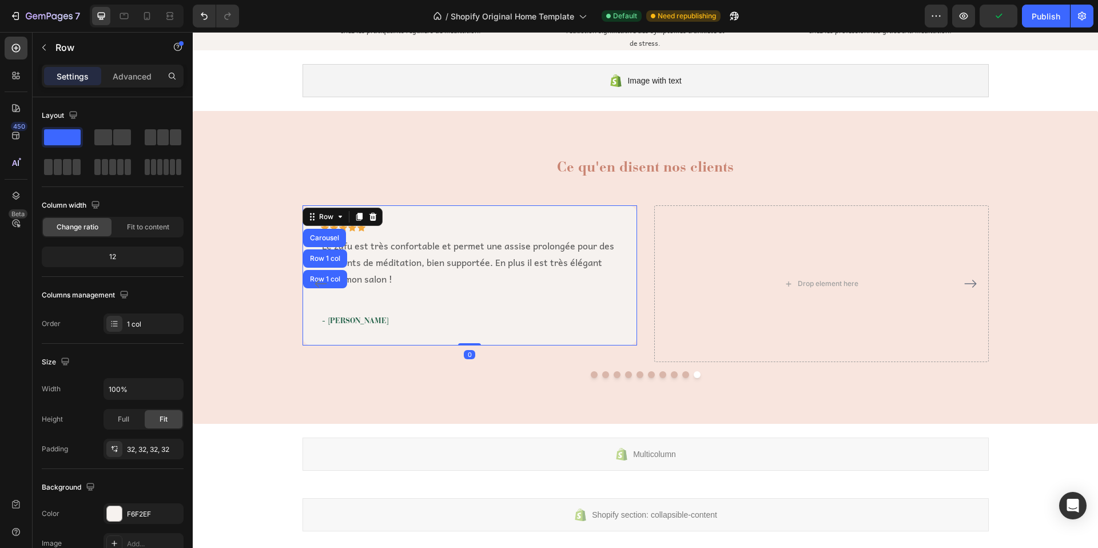
click at [356, 218] on icon at bounding box center [359, 217] width 6 height 8
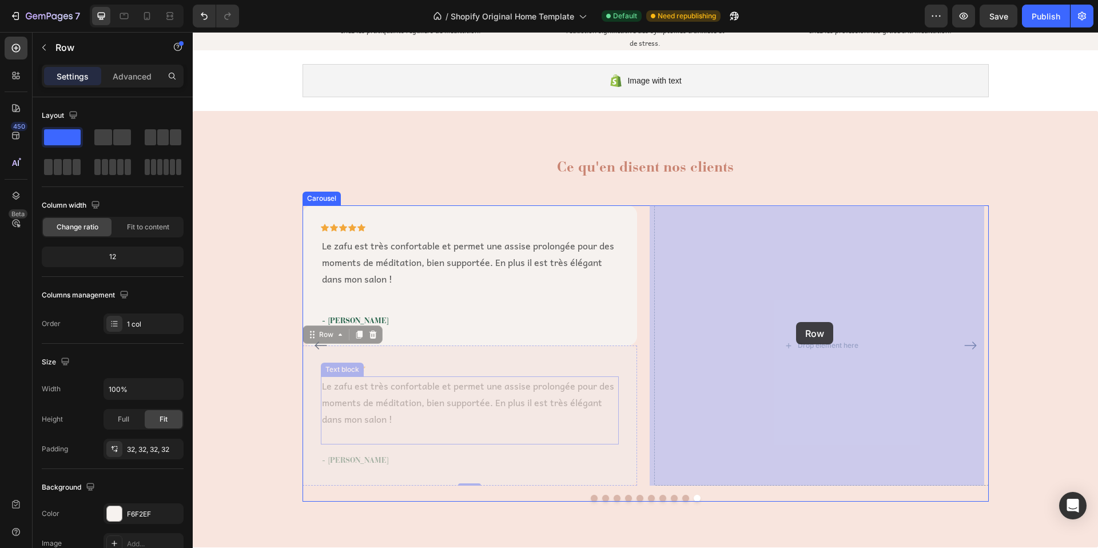
drag, startPoint x: 305, startPoint y: 336, endPoint x: 790, endPoint y: 326, distance: 485.1
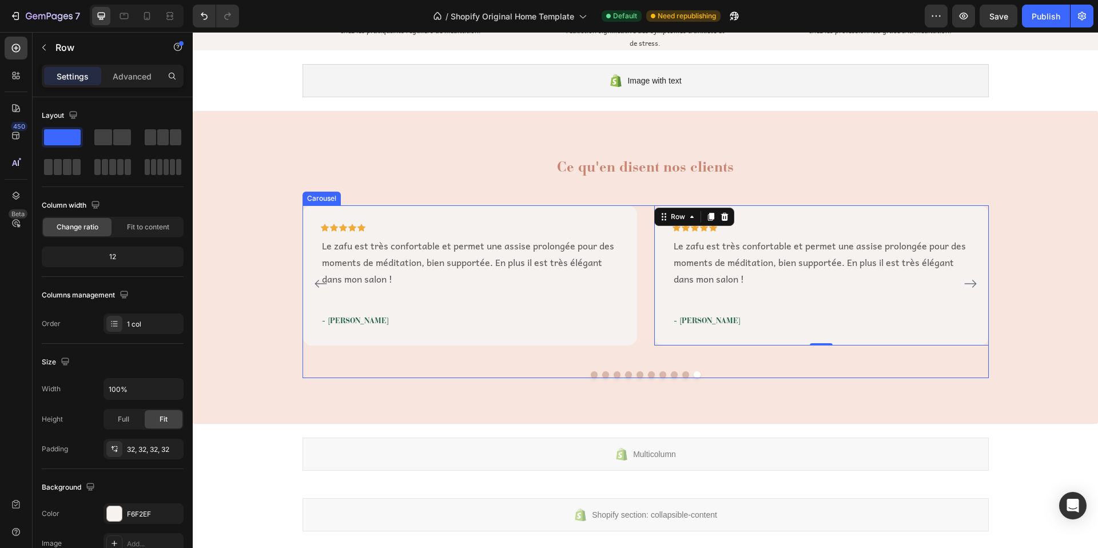
click at [625, 374] on button "Dot" at bounding box center [628, 374] width 7 height 7
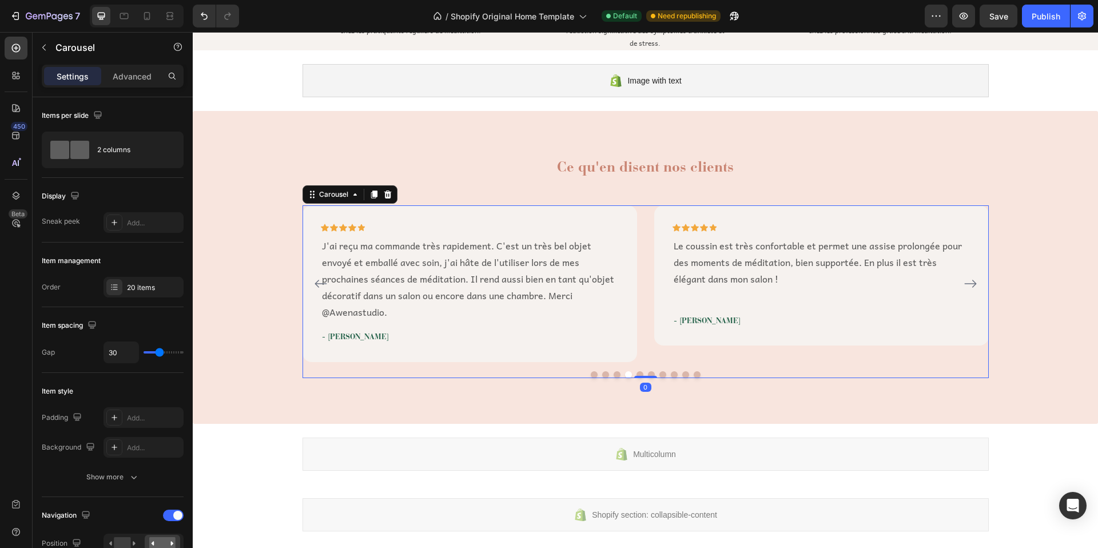
click at [614, 374] on button "Dot" at bounding box center [617, 374] width 7 height 7
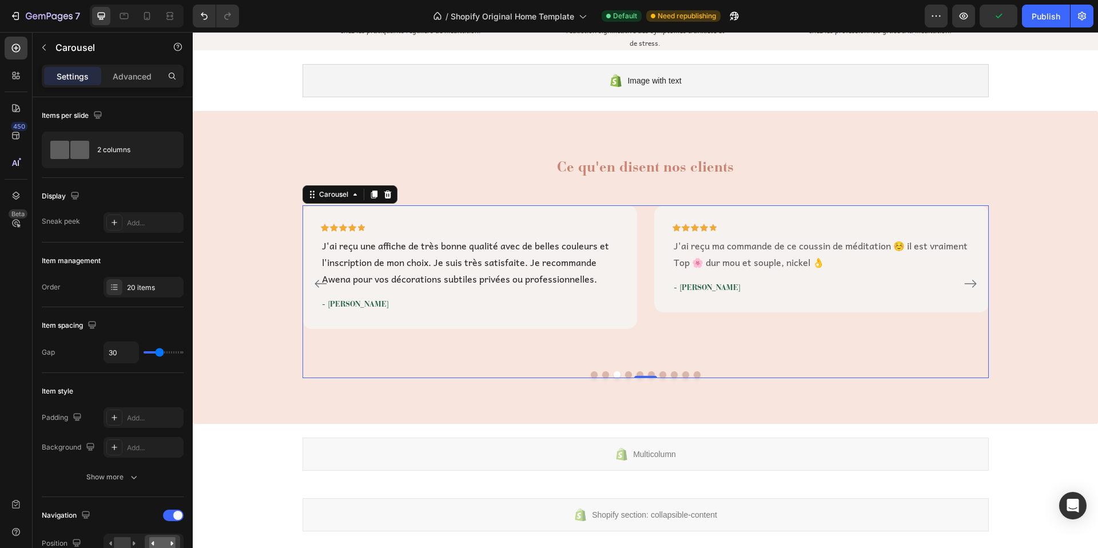
click at [625, 374] on button "Dot" at bounding box center [628, 374] width 7 height 7
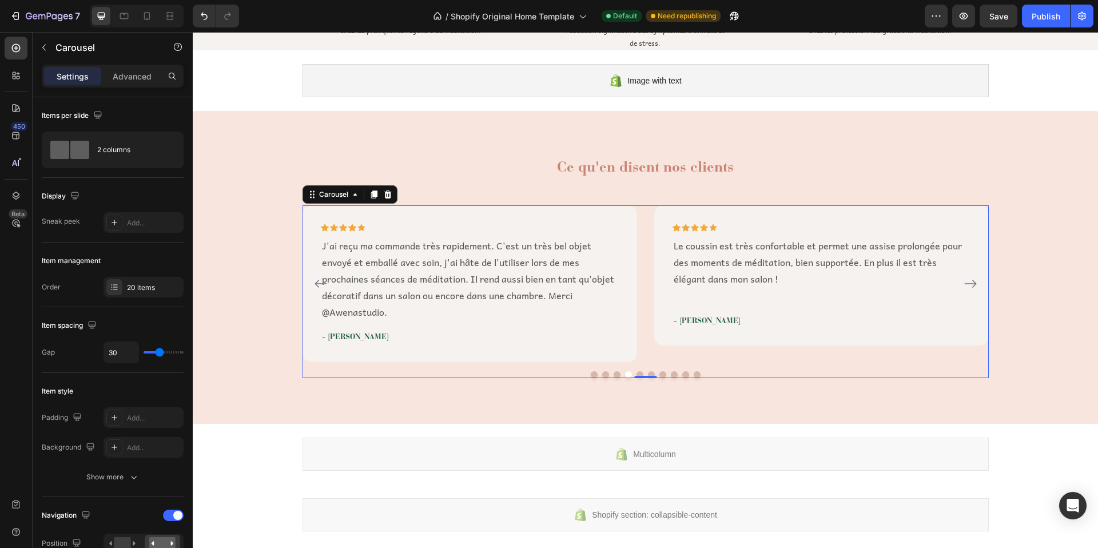
click at [964, 281] on icon "Carousel Next Arrow" at bounding box center [971, 284] width 14 height 14
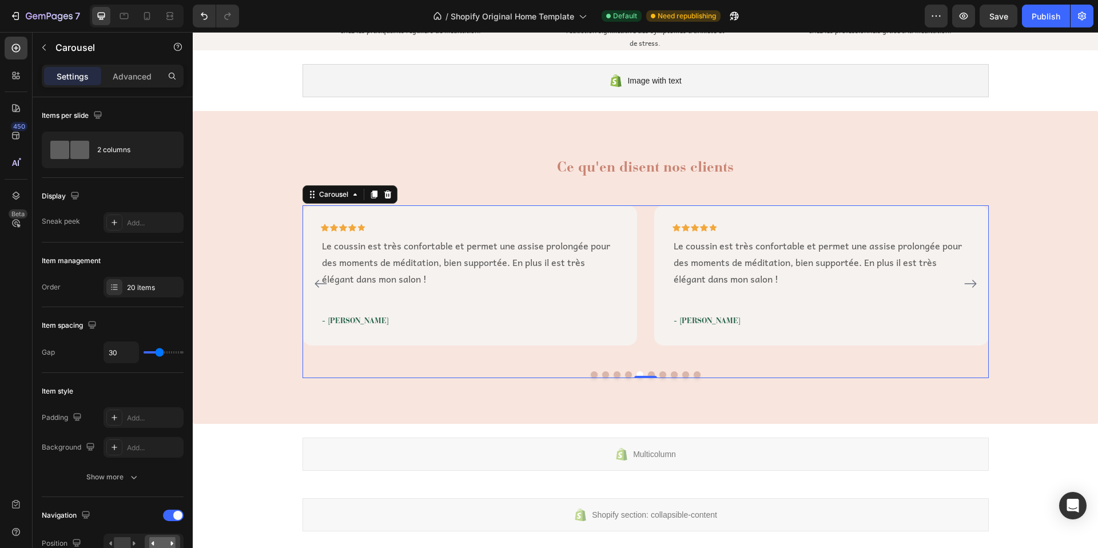
click at [738, 253] on p "Le coussin est très confortable et permet une assise prolongée pour des moments…" at bounding box center [822, 261] width 296 height 49
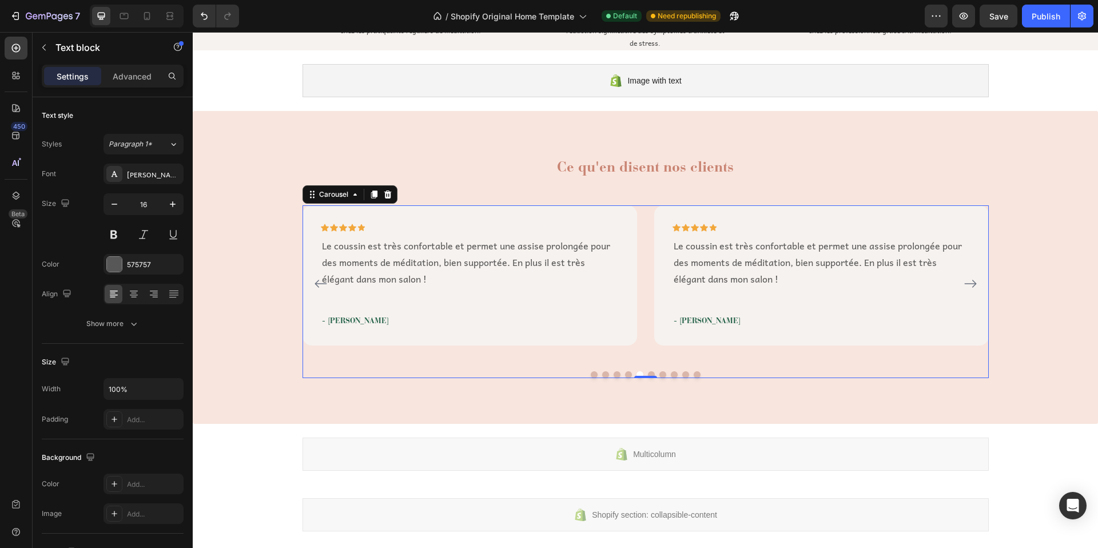
click at [738, 253] on div "Le coussin est très confortable et permet une assise prolongée pour des moments…" at bounding box center [822, 270] width 298 height 68
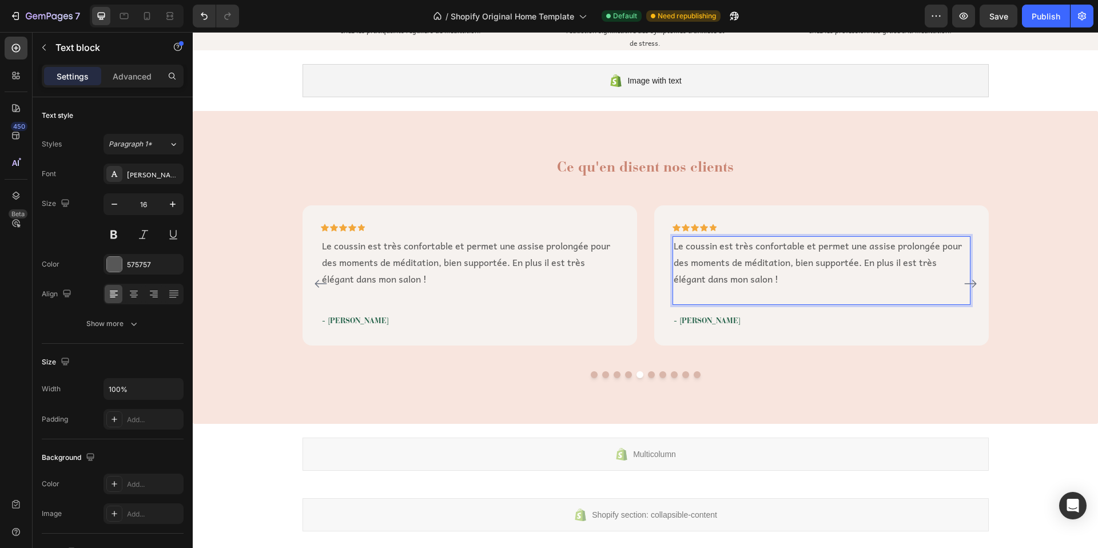
click at [749, 274] on p "Le coussin est très confortable et permet une assise prolongée pour des moments…" at bounding box center [822, 261] width 296 height 49
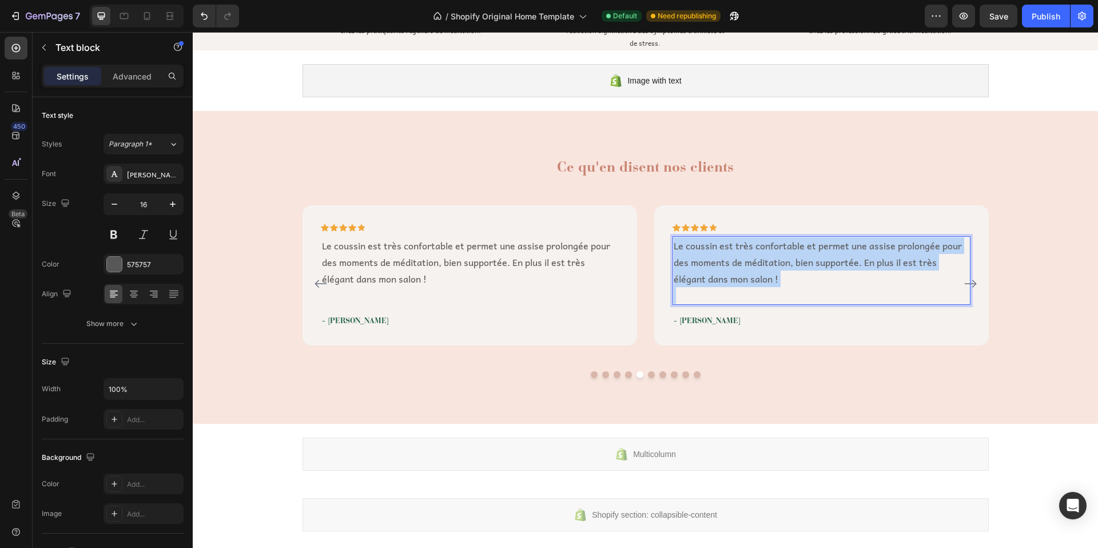
click at [749, 274] on p "Le coussin est très confortable et permet une assise prolongée pour des moments…" at bounding box center [822, 261] width 296 height 49
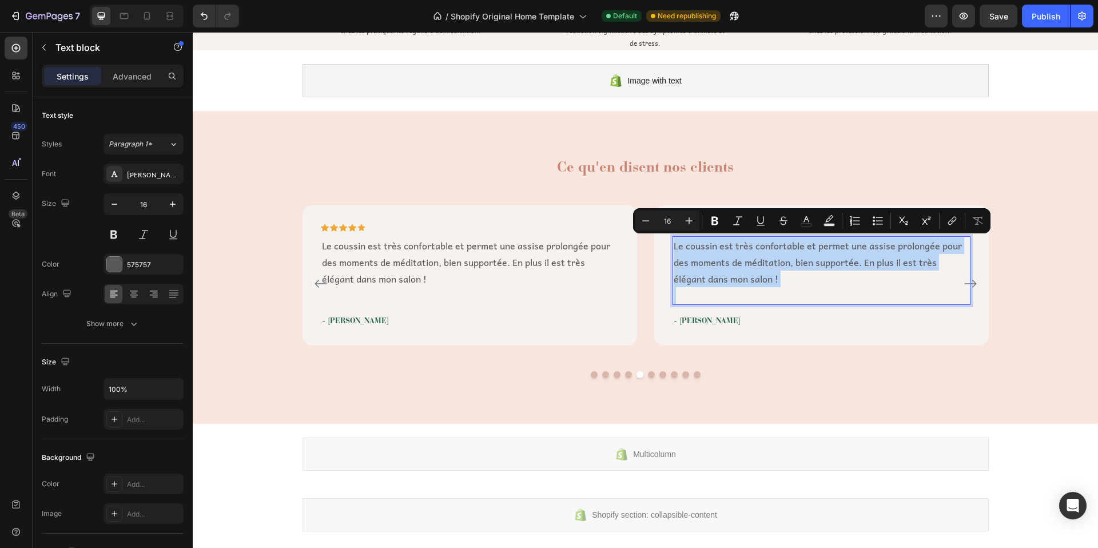
click at [749, 274] on p "Le coussin est très confortable et permet une assise prolongée pour des moments…" at bounding box center [822, 261] width 296 height 49
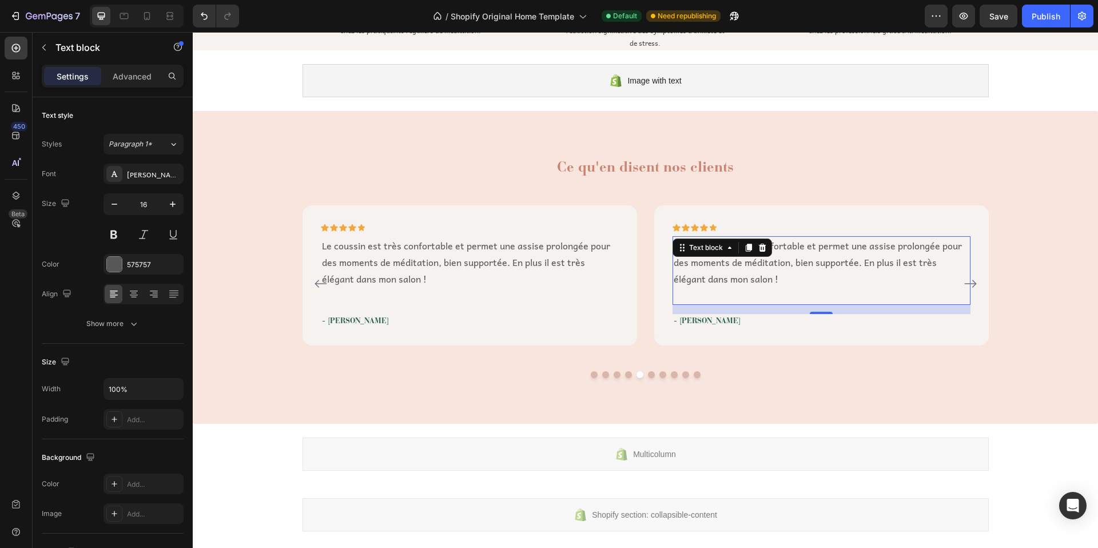
click at [742, 282] on p "Le coussin est très confortable et permet une assise prolongée pour des moments…" at bounding box center [822, 261] width 296 height 49
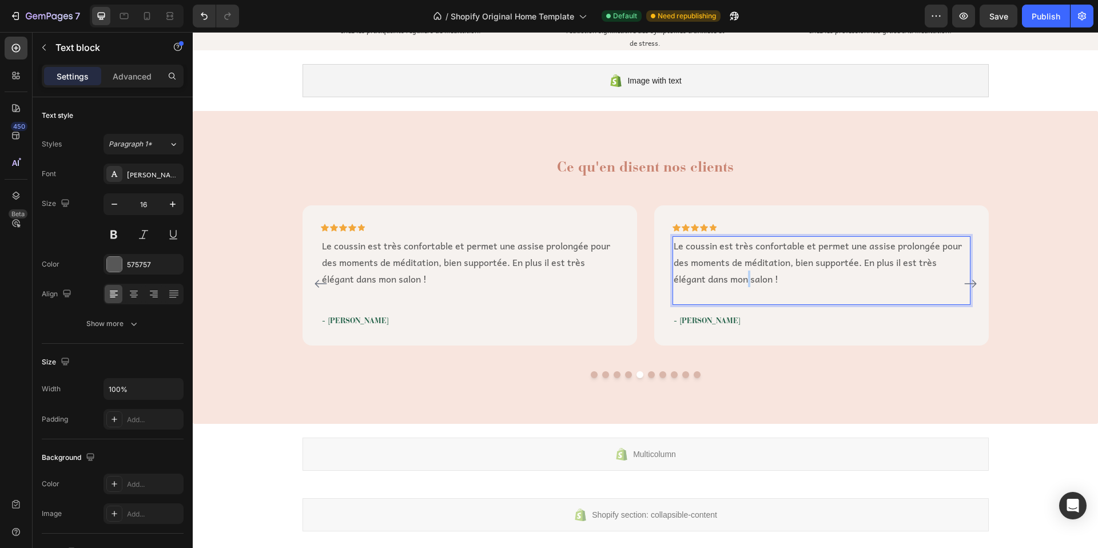
click at [742, 282] on p "Le coussin est très confortable et permet une assise prolongée pour des moments…" at bounding box center [822, 261] width 296 height 49
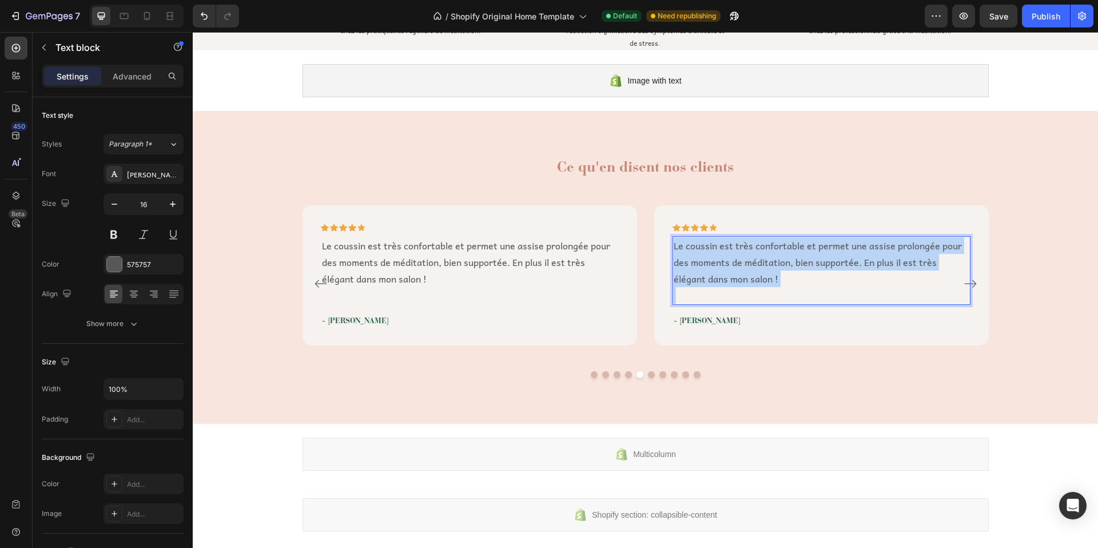
click at [742, 282] on p "Le coussin est très confortable et permet une assise prolongée pour des moments…" at bounding box center [822, 261] width 296 height 49
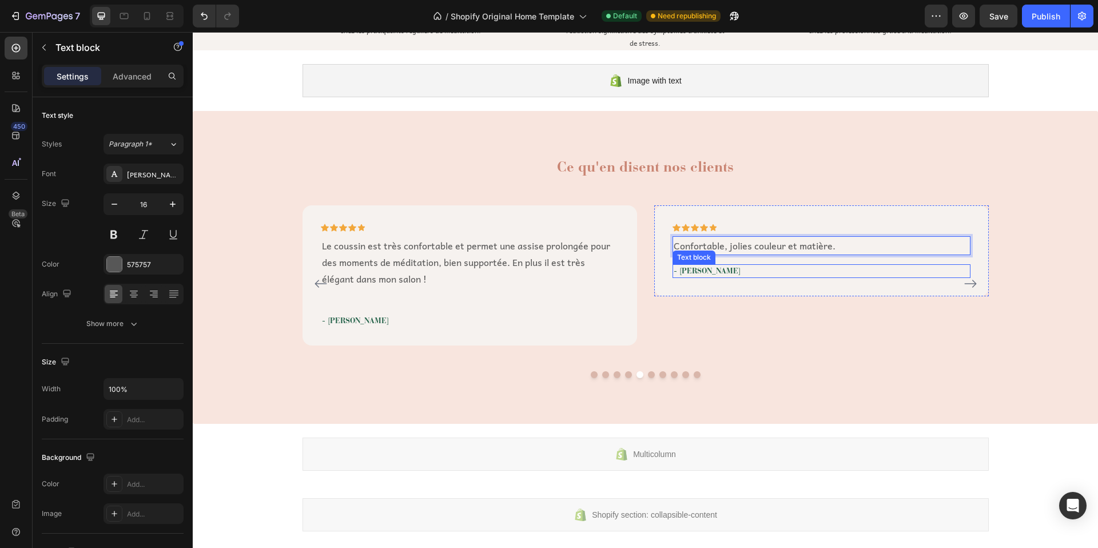
click at [689, 270] on p "- [PERSON_NAME]" at bounding box center [822, 270] width 296 height 11
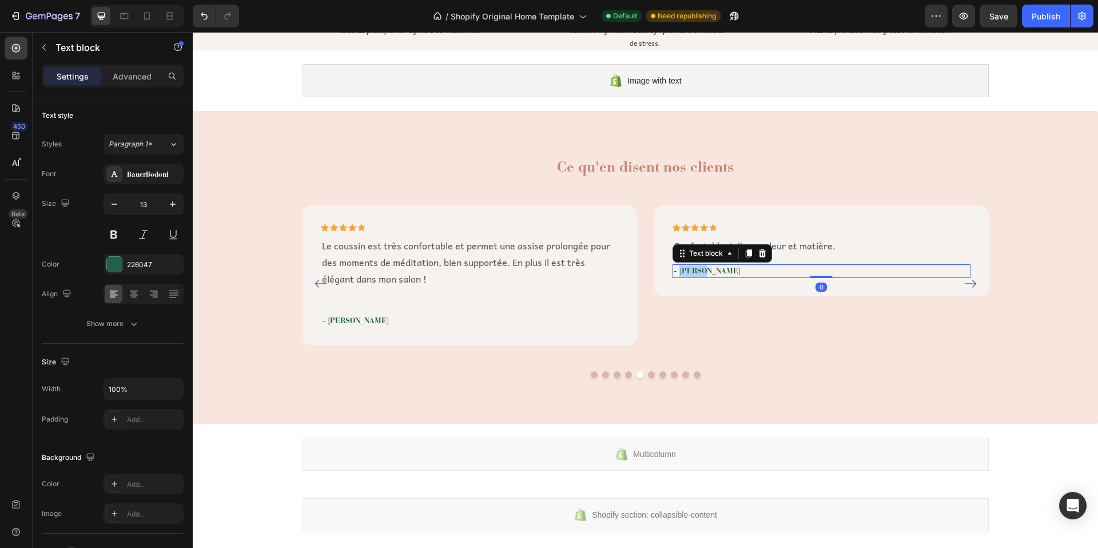
click at [689, 270] on p "- [PERSON_NAME]" at bounding box center [822, 270] width 296 height 11
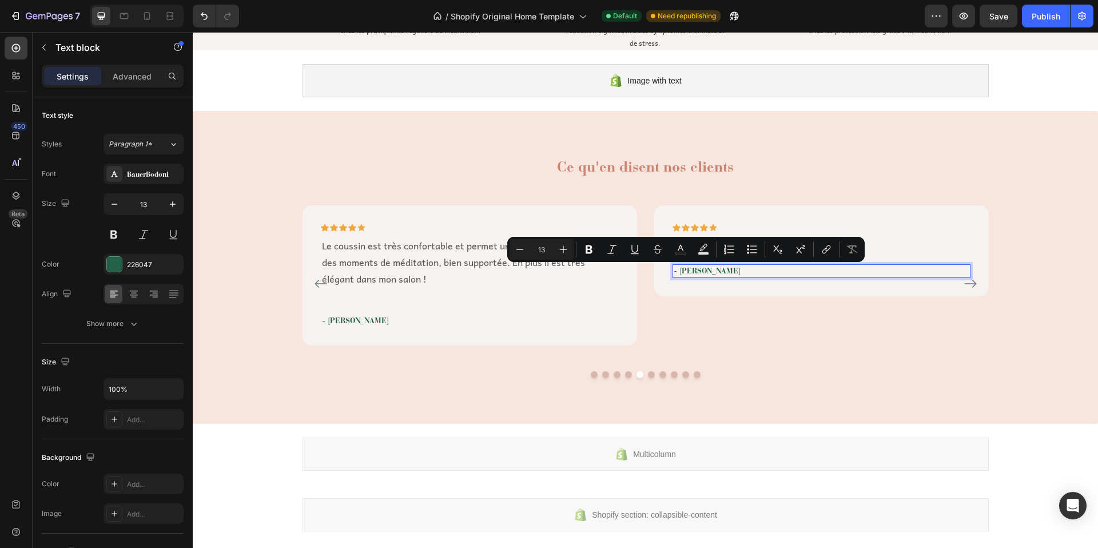
click at [701, 272] on p "- [PERSON_NAME]" at bounding box center [822, 270] width 296 height 11
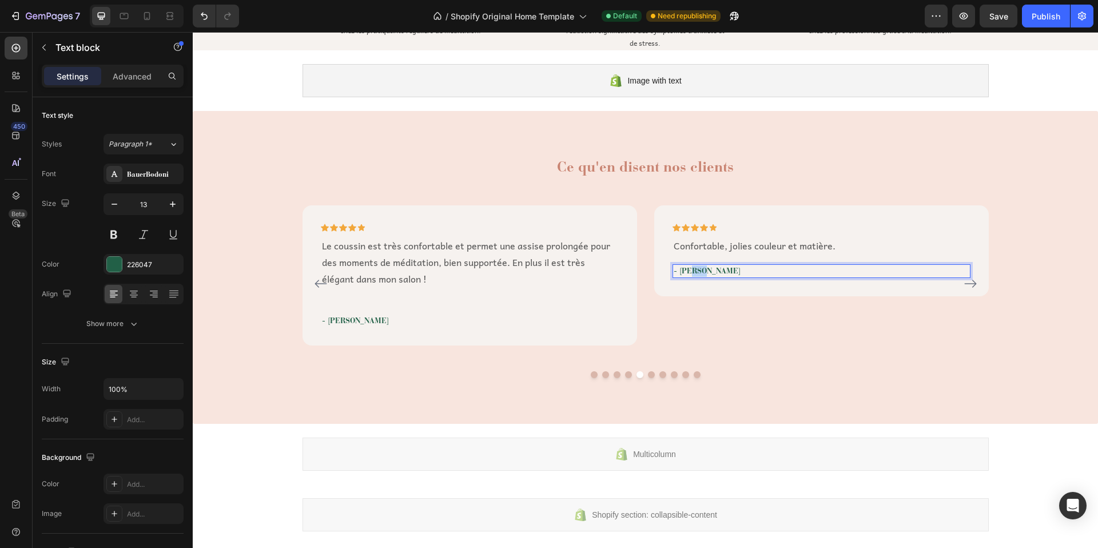
drag, startPoint x: 699, startPoint y: 271, endPoint x: 687, endPoint y: 272, distance: 12.6
click at [687, 272] on p "- [PERSON_NAME]" at bounding box center [822, 270] width 296 height 11
click at [964, 285] on icon "Carousel Next Arrow" at bounding box center [971, 284] width 14 height 14
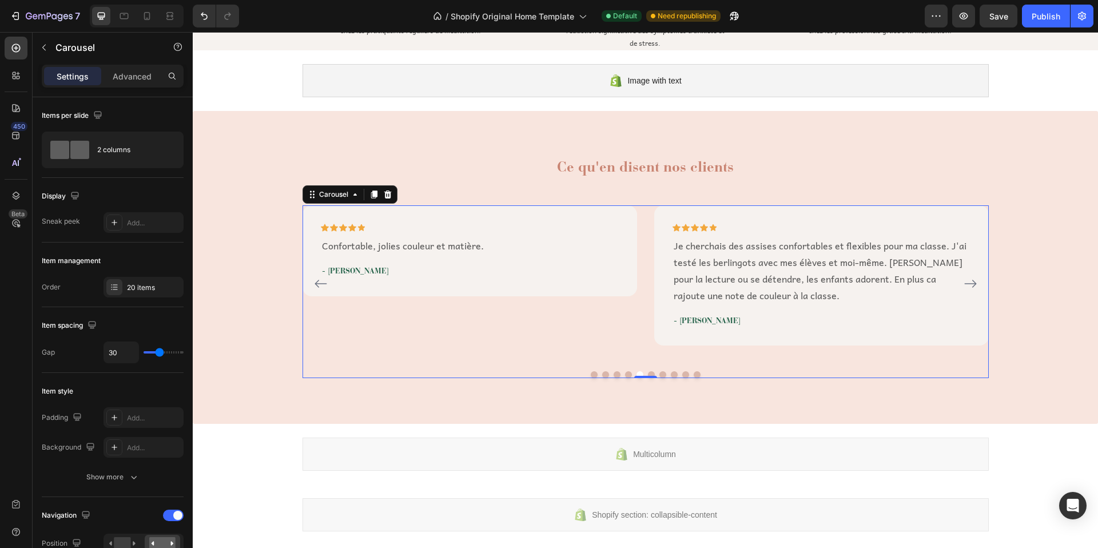
click at [721, 276] on p "Je cherchais des assises confortables et flexibles pour ma classe. J'ai testé l…" at bounding box center [822, 270] width 296 height 66
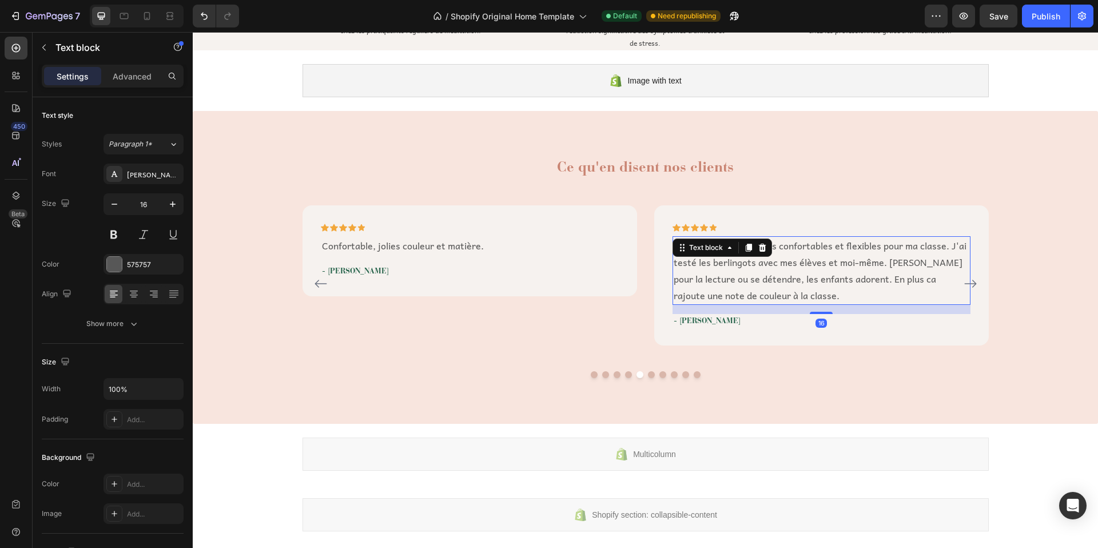
click at [721, 276] on p "Je cherchais des assises confortables et flexibles pour ma classe. J'ai testé l…" at bounding box center [822, 270] width 296 height 66
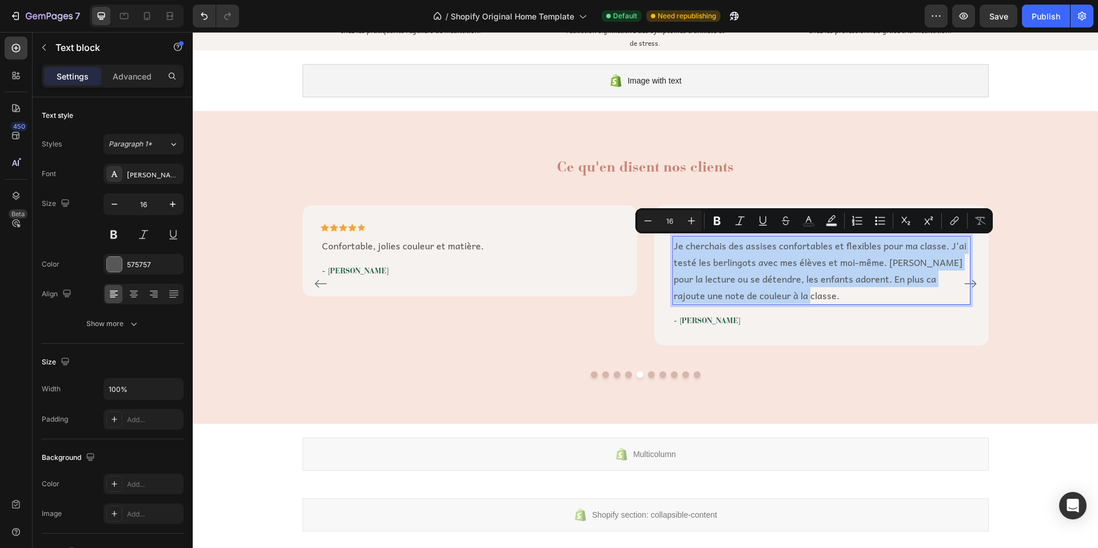
type input "14"
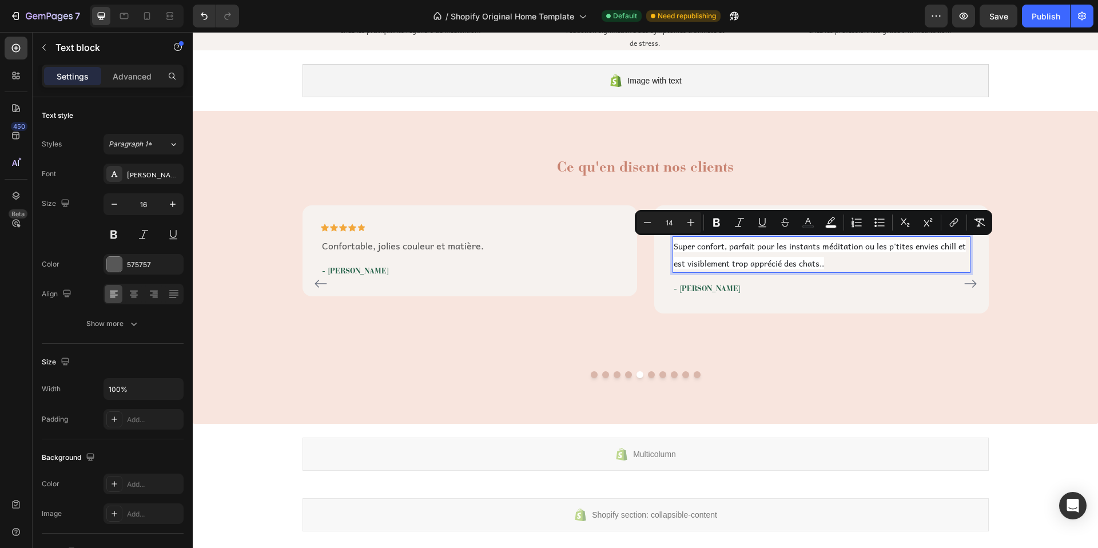
click at [848, 253] on p "Super confort, parfait pour les instants méditation ou les p'tites envies chill…" at bounding box center [822, 254] width 296 height 34
click at [791, 261] on span "Super confort, parfait pour les instants méditation ou les p'tites envies chill…" at bounding box center [820, 255] width 292 height 30
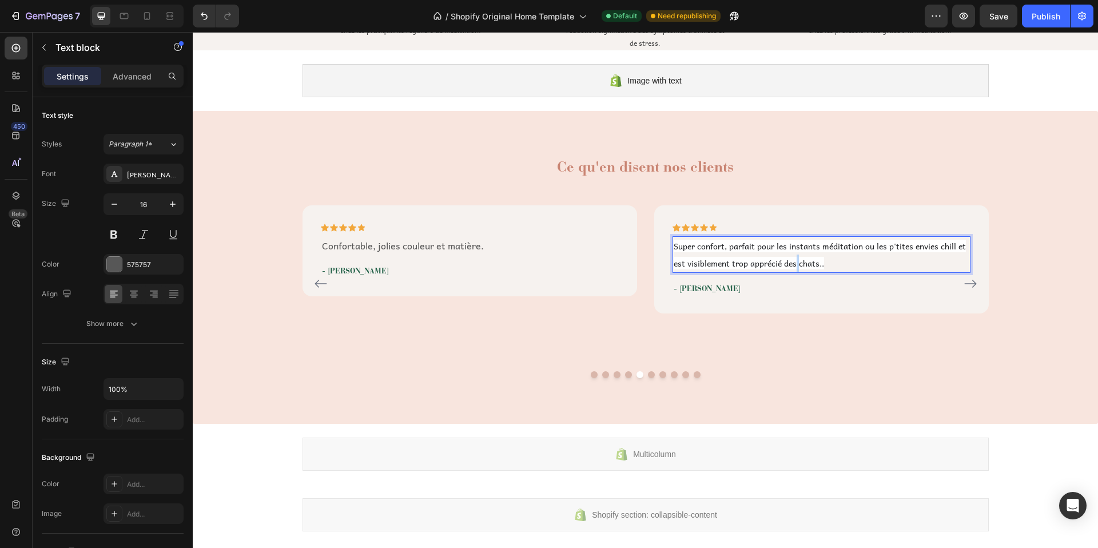
click at [791, 261] on span "Super confort, parfait pour les instants méditation ou les p'tites envies chill…" at bounding box center [820, 255] width 292 height 30
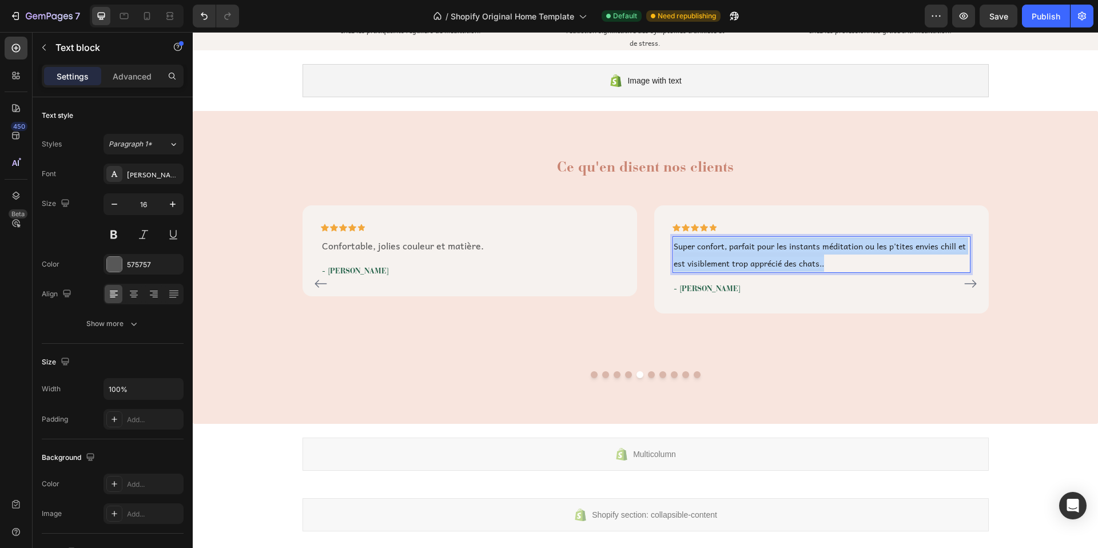
click at [791, 261] on span "Super confort, parfait pour les instants méditation ou les p'tites envies chill…" at bounding box center [820, 255] width 292 height 30
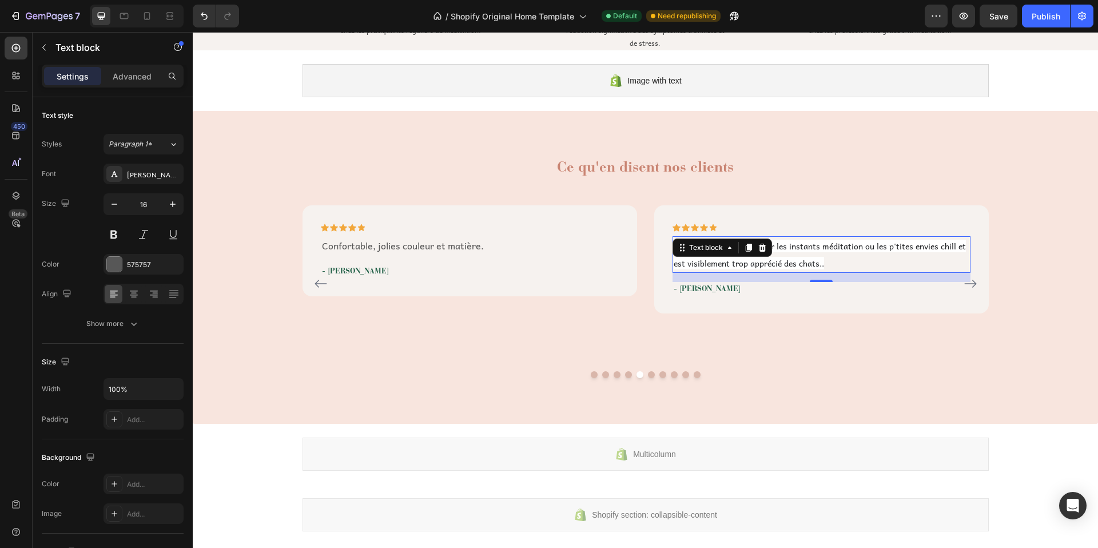
click at [817, 260] on span "Super confort, parfait pour les instants méditation ou les p'tites envies chill…" at bounding box center [820, 255] width 292 height 30
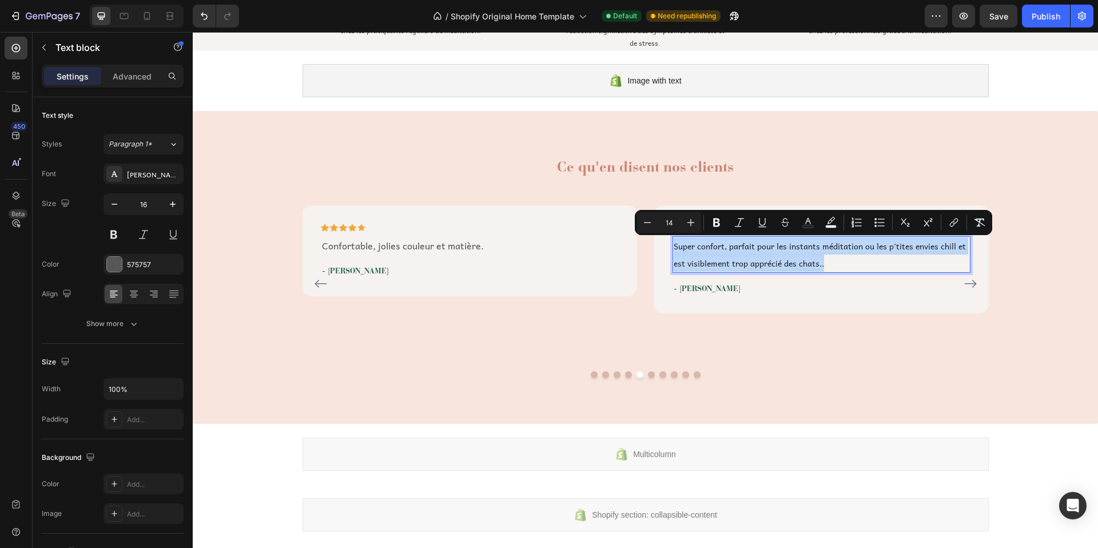
click at [817, 260] on span "Super confort, parfait pour les instants méditation ou les p'tites envies chill…" at bounding box center [820, 255] width 292 height 30
click at [810, 260] on span "Super confort, parfait pour les instants méditation ou les p'tites envies chill…" at bounding box center [820, 255] width 292 height 30
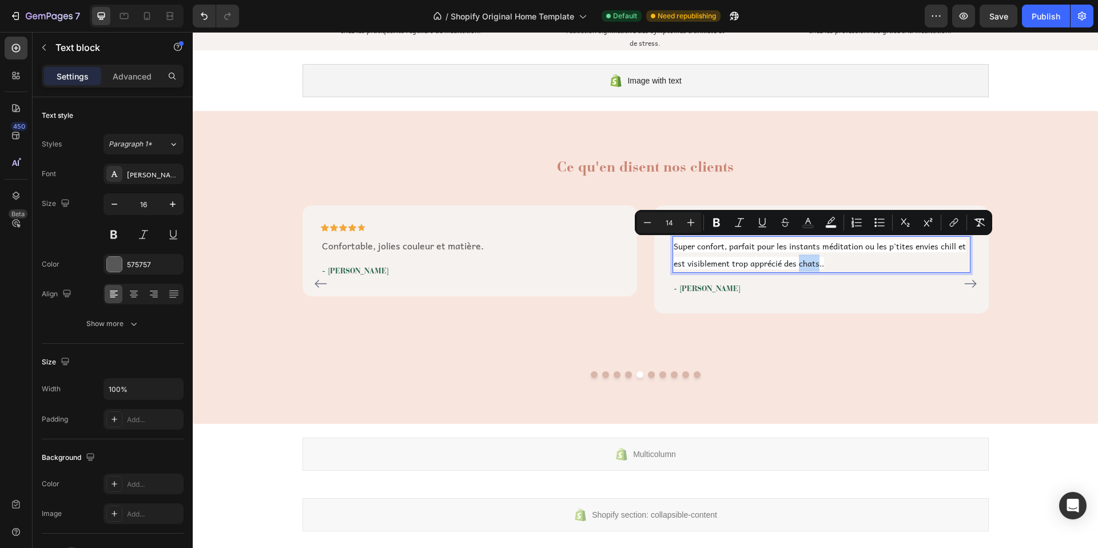
click at [810, 260] on span "Super confort, parfait pour les instants méditation ou les p'tites envies chill…" at bounding box center [820, 255] width 292 height 30
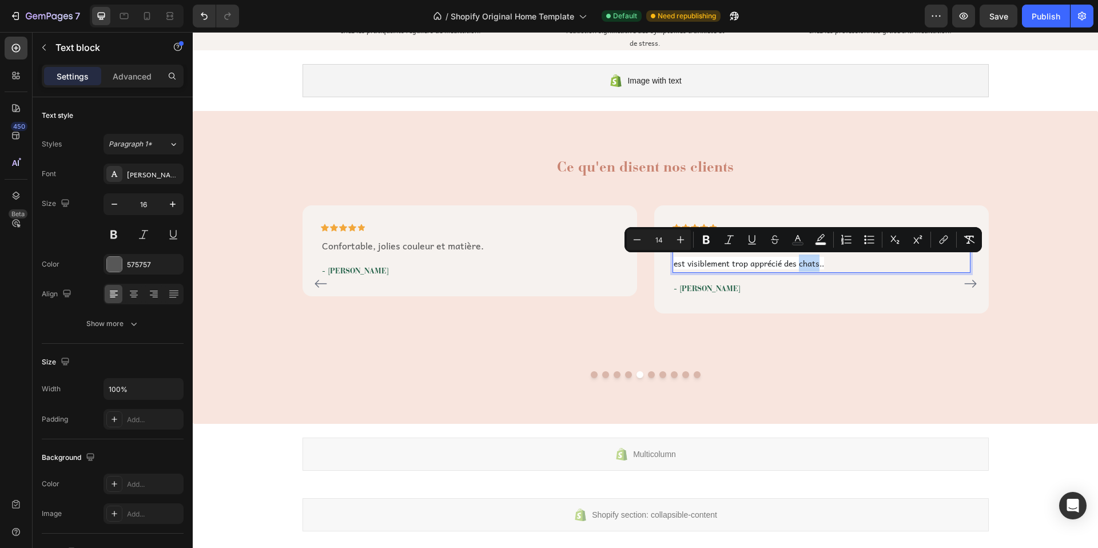
click at [812, 260] on span "Super confort, parfait pour les instants méditation ou les p'tites envies chill…" at bounding box center [820, 255] width 292 height 30
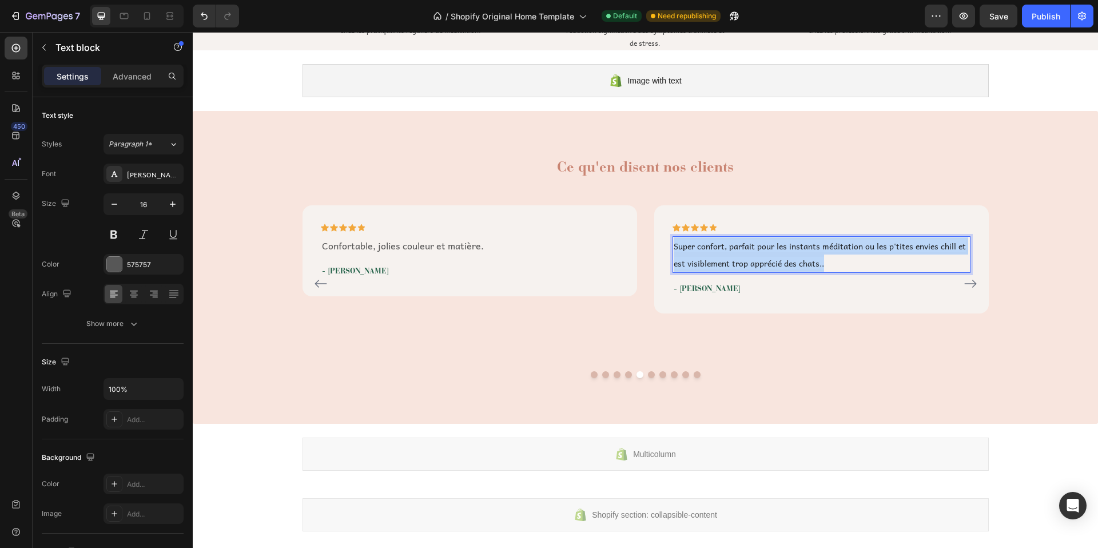
click at [812, 260] on span "Super confort, parfait pour les instants méditation ou les p'tites envies chill…" at bounding box center [820, 255] width 292 height 30
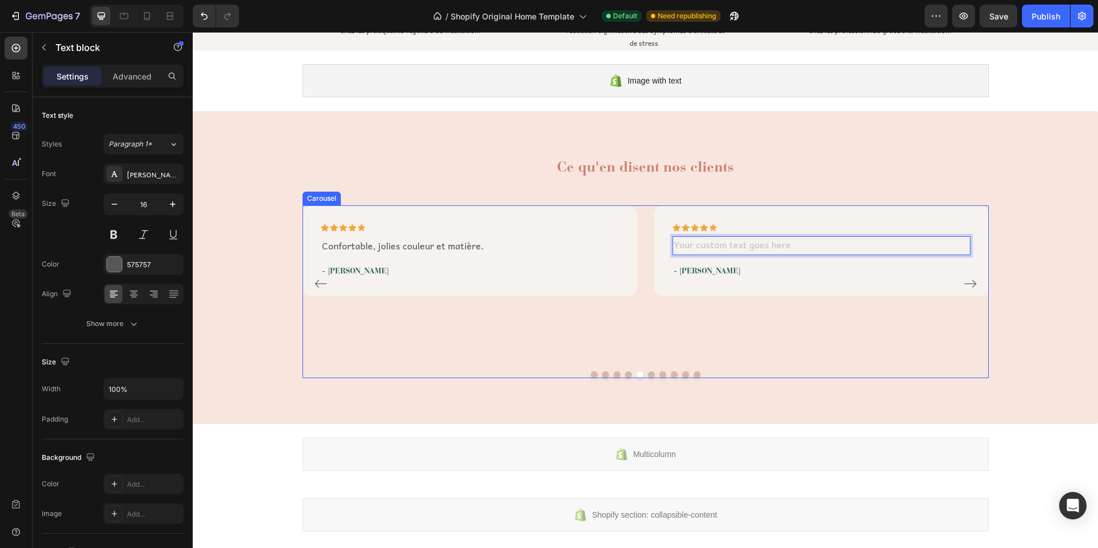
click at [783, 320] on div "Icon Icon Icon Icon Icon Row Text block 16 - [PERSON_NAME] Text block Row" at bounding box center [821, 283] width 335 height 156
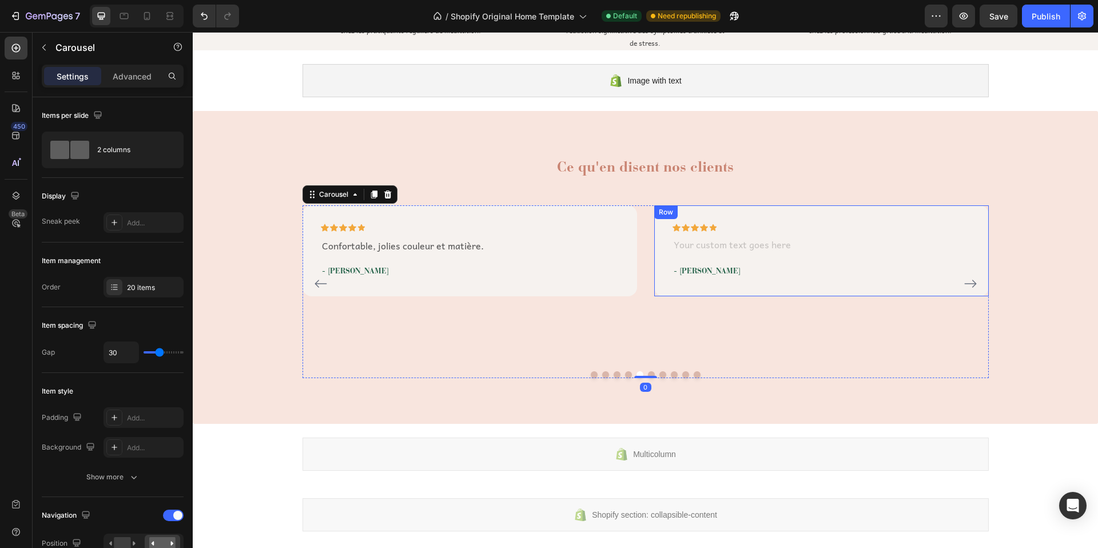
click at [718, 249] on div "Rich Text Editor. Editing area: main" at bounding box center [822, 245] width 298 height 19
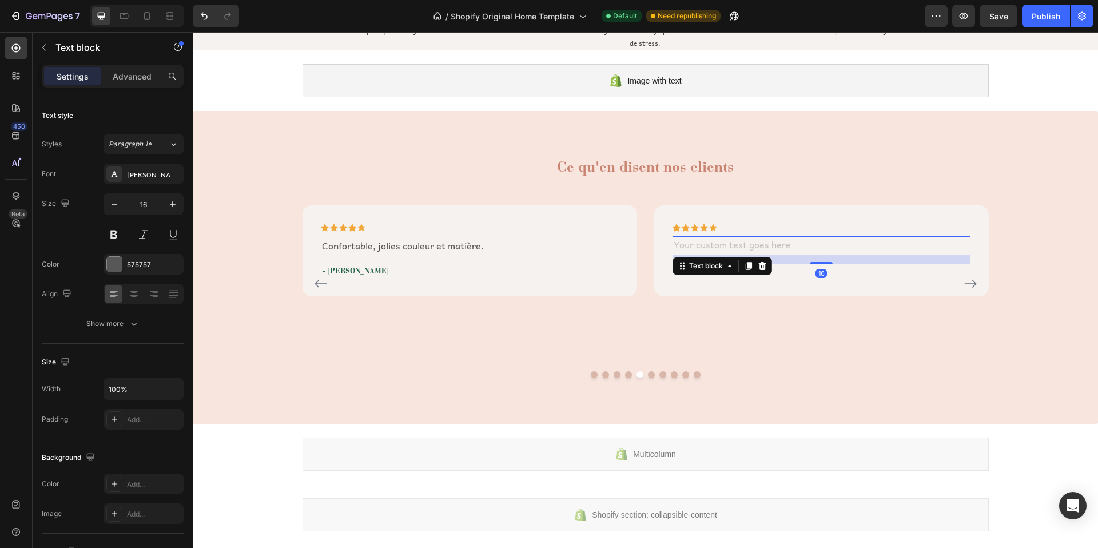
click at [716, 244] on div "Rich Text Editor. Editing area: main" at bounding box center [822, 245] width 298 height 19
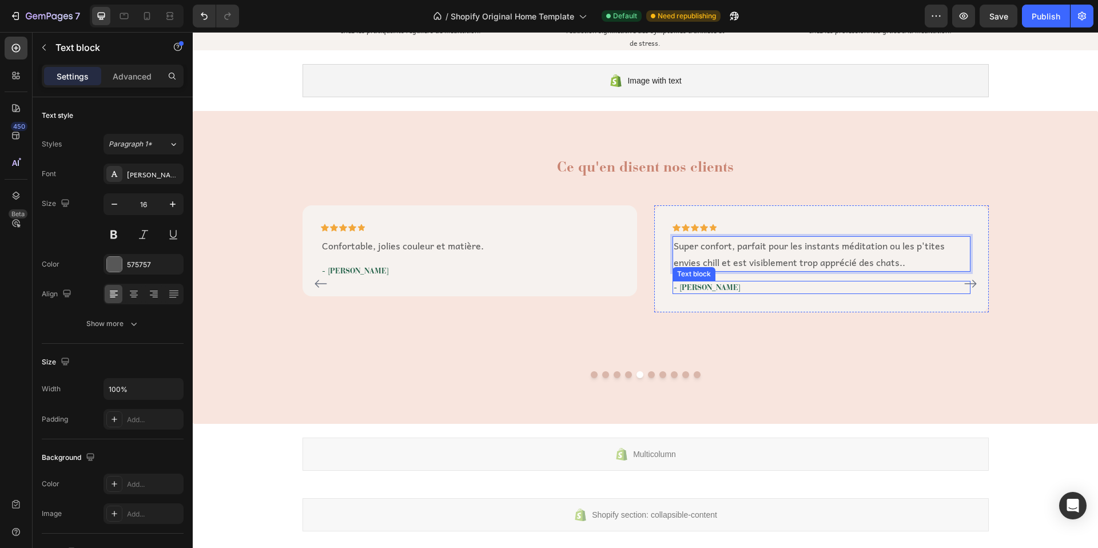
click at [690, 289] on p "- [PERSON_NAME]" at bounding box center [822, 287] width 296 height 11
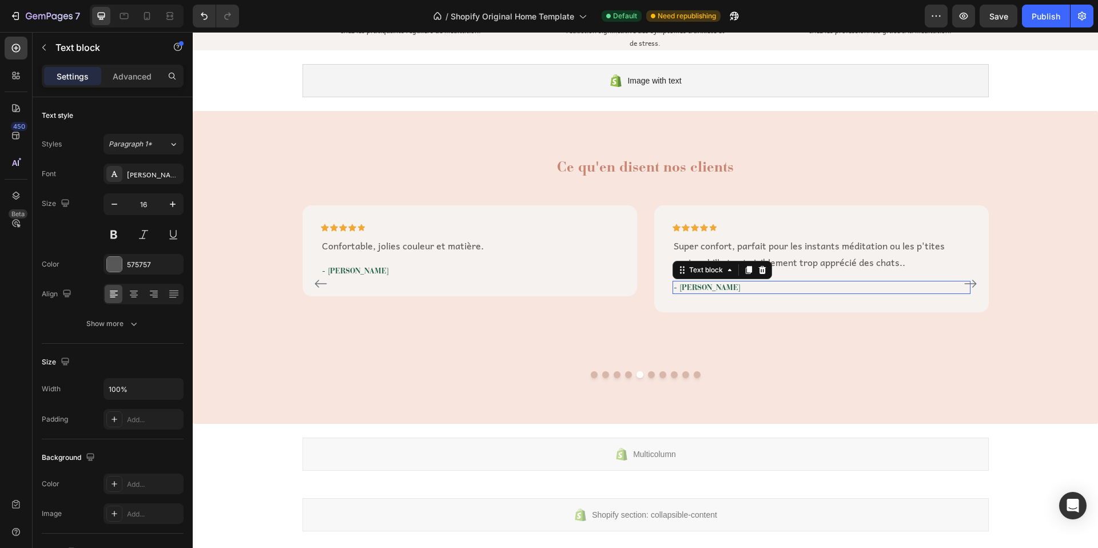
click at [690, 289] on p "- [PERSON_NAME]" at bounding box center [822, 287] width 296 height 11
drag, startPoint x: 695, startPoint y: 287, endPoint x: 683, endPoint y: 289, distance: 12.1
click at [683, 289] on p "- [PERSON_NAME]" at bounding box center [822, 287] width 296 height 11
click at [695, 287] on p "- [PERSON_NAME]" at bounding box center [822, 287] width 296 height 11
click at [698, 287] on p "- [PERSON_NAME]" at bounding box center [822, 287] width 296 height 11
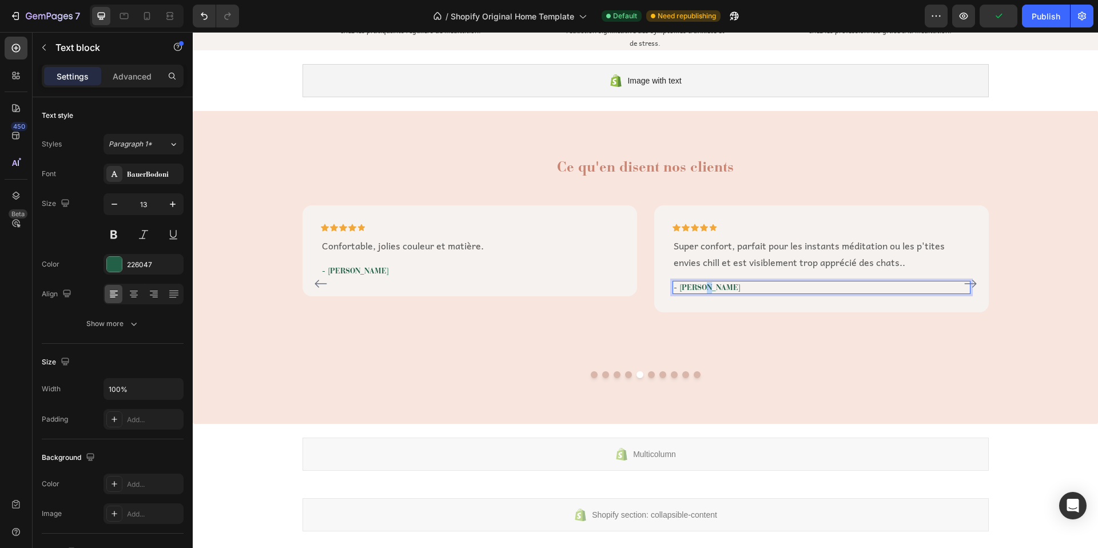
click at [698, 287] on p "- [PERSON_NAME]" at bounding box center [822, 287] width 296 height 11
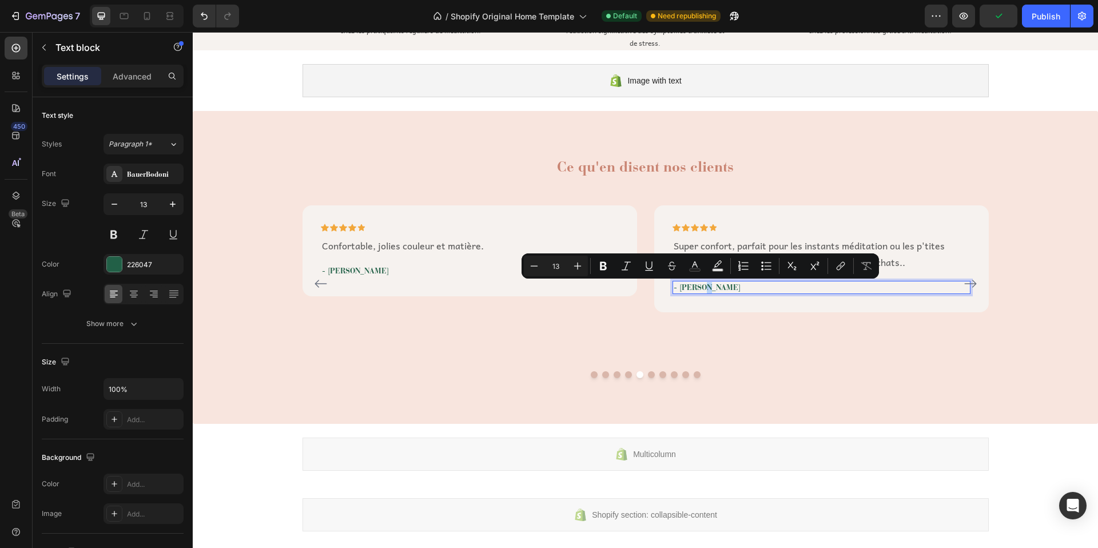
click at [697, 287] on p "- [PERSON_NAME]" at bounding box center [822, 287] width 296 height 11
drag, startPoint x: 697, startPoint y: 287, endPoint x: 684, endPoint y: 289, distance: 13.5
click at [684, 289] on p "- [PERSON_NAME]" at bounding box center [822, 287] width 296 height 11
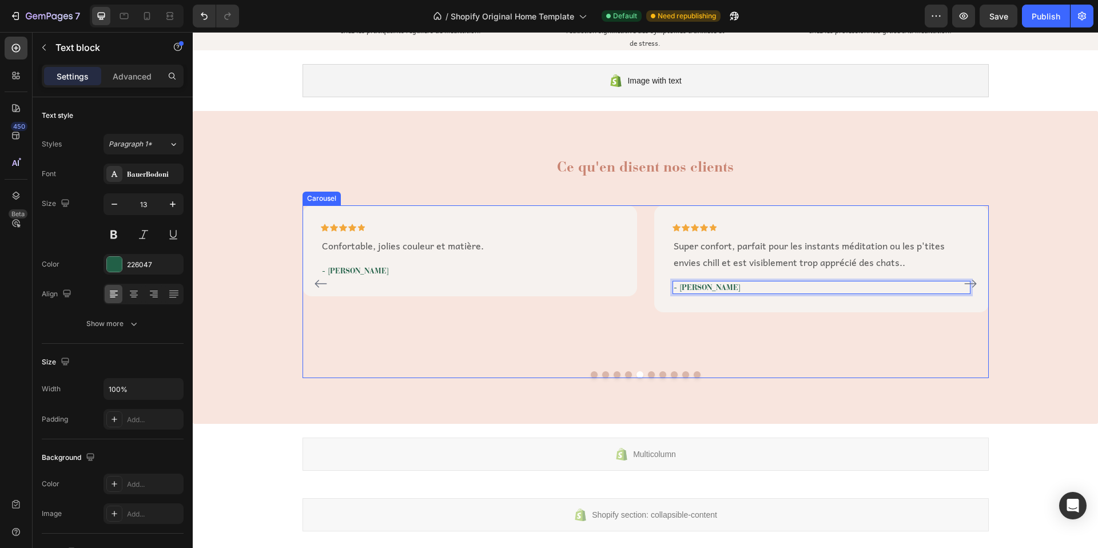
click at [972, 283] on icon "Carousel Next Arrow" at bounding box center [971, 284] width 14 height 14
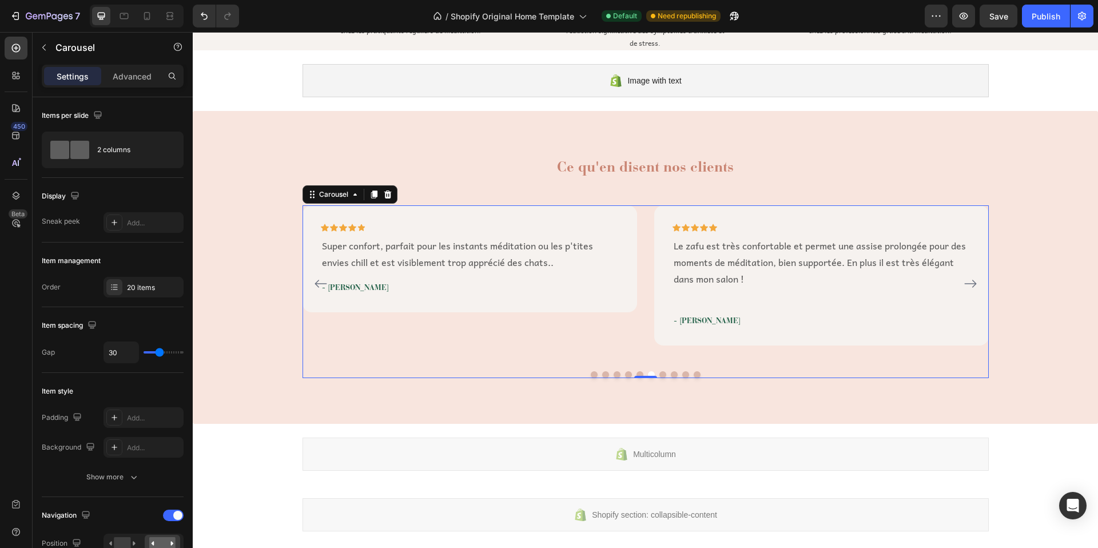
click at [705, 261] on p "Le zafu est très confortable et permet une assise prolongée pour des moments de…" at bounding box center [822, 261] width 296 height 49
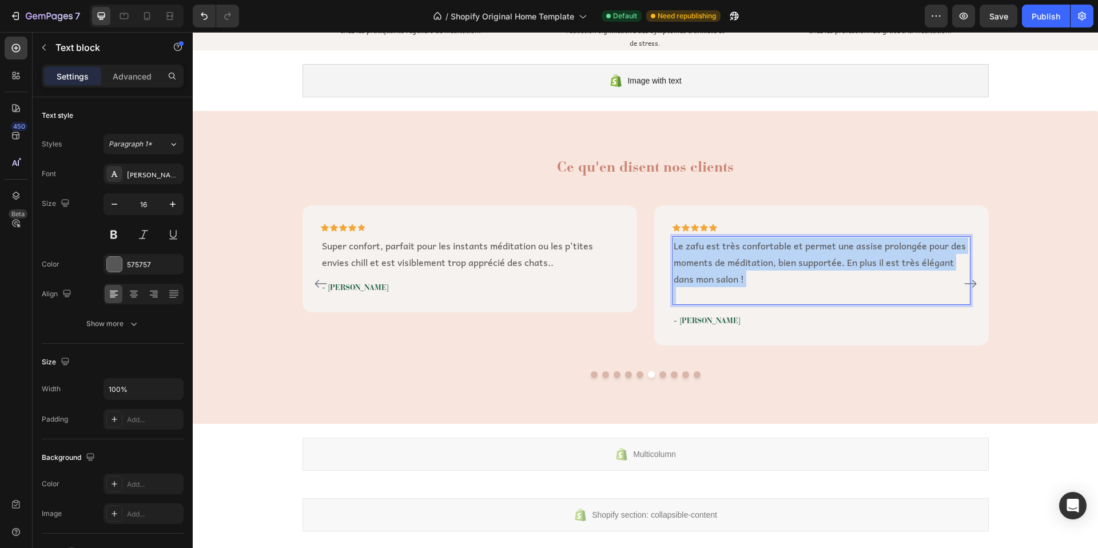
click at [705, 261] on p "Le zafu est très confortable et permet une assise prolongée pour des moments de…" at bounding box center [822, 261] width 296 height 49
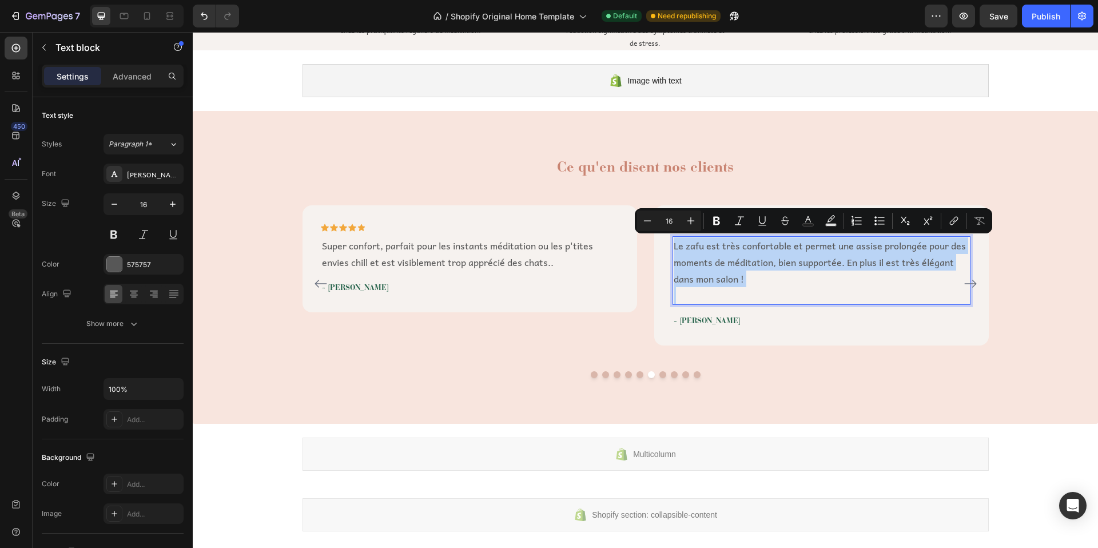
type input "14"
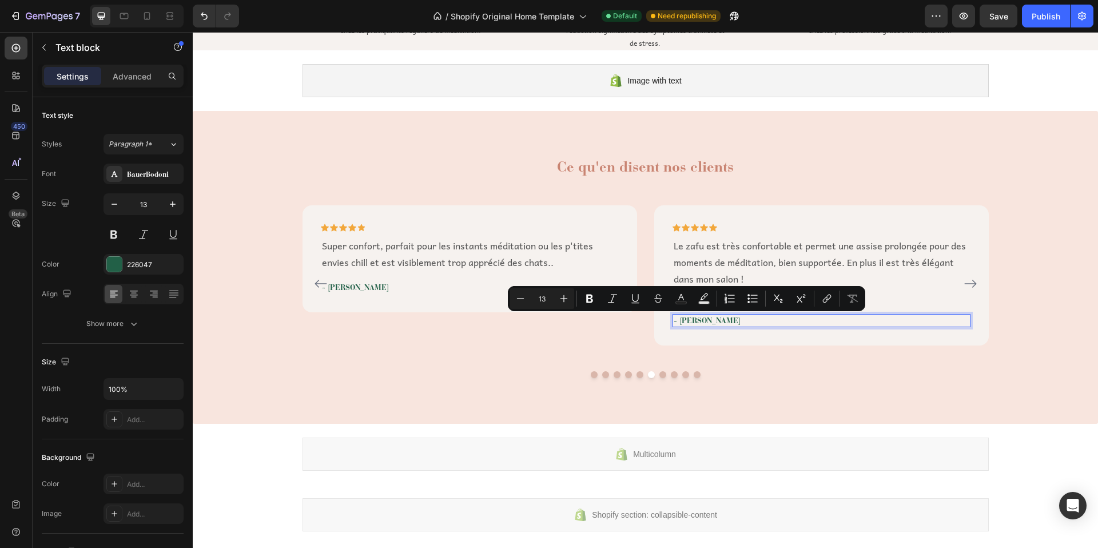
click at [703, 317] on p "- [PERSON_NAME]" at bounding box center [822, 320] width 296 height 11
drag, startPoint x: 706, startPoint y: 319, endPoint x: 698, endPoint y: 320, distance: 8.6
click at [698, 320] on p "- [PERSON_NAME]" at bounding box center [822, 320] width 296 height 11
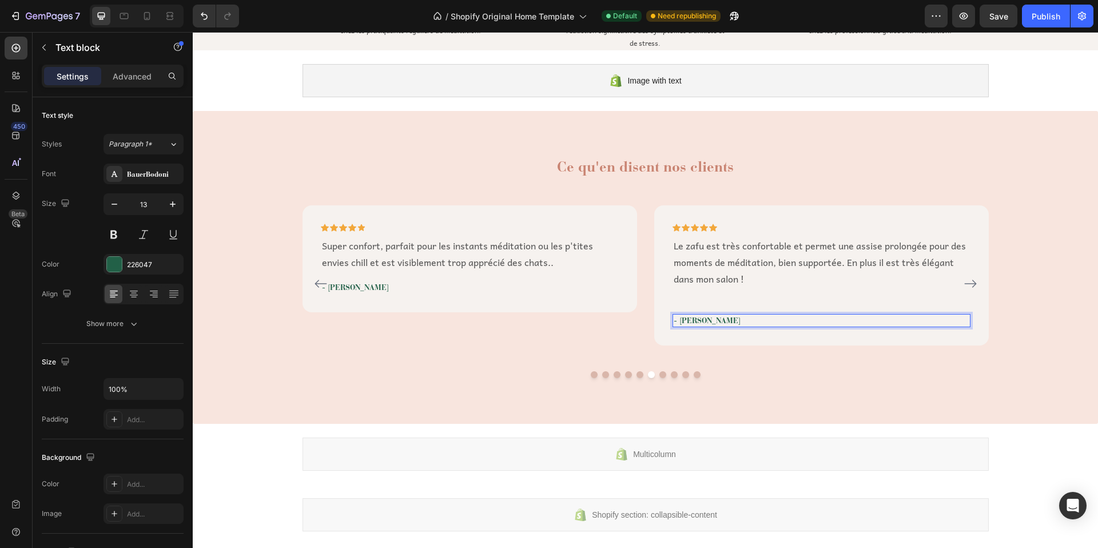
click at [764, 262] on p "Le zafu est très confortable et permet une assise prolongée pour des moments de…" at bounding box center [822, 261] width 296 height 49
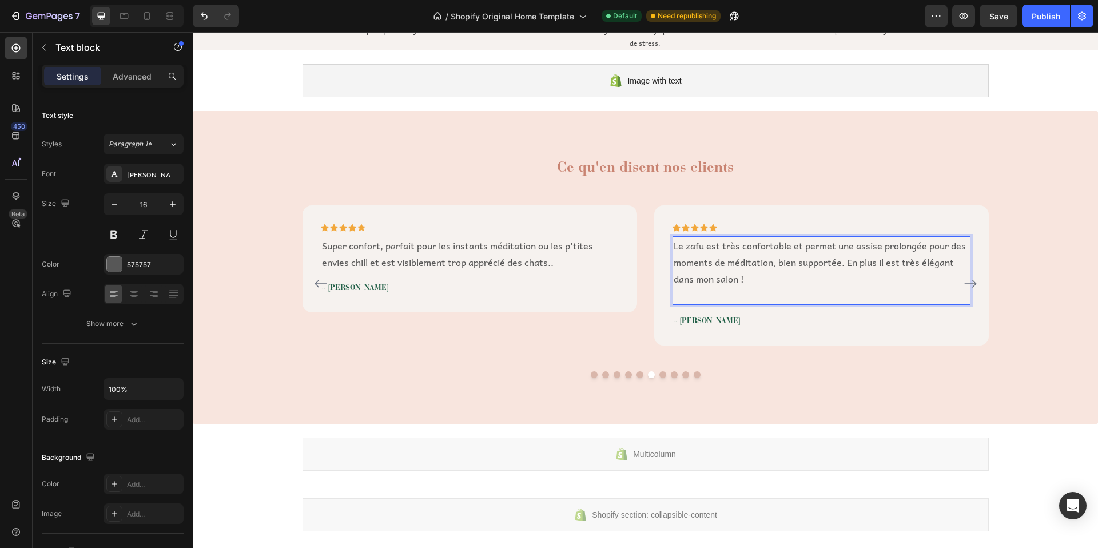
click at [764, 262] on p "Le zafu est très confortable et permet une assise prolongée pour des moments de…" at bounding box center [822, 261] width 296 height 49
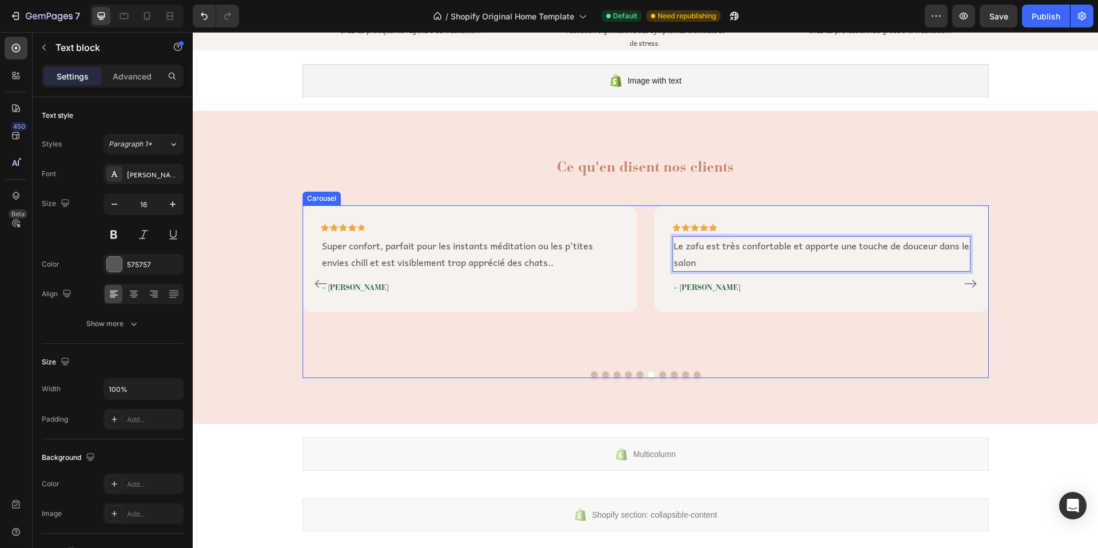
drag, startPoint x: 967, startPoint y: 286, endPoint x: 948, endPoint y: 290, distance: 19.9
click at [967, 285] on icon "Carousel Next Arrow" at bounding box center [971, 284] width 14 height 14
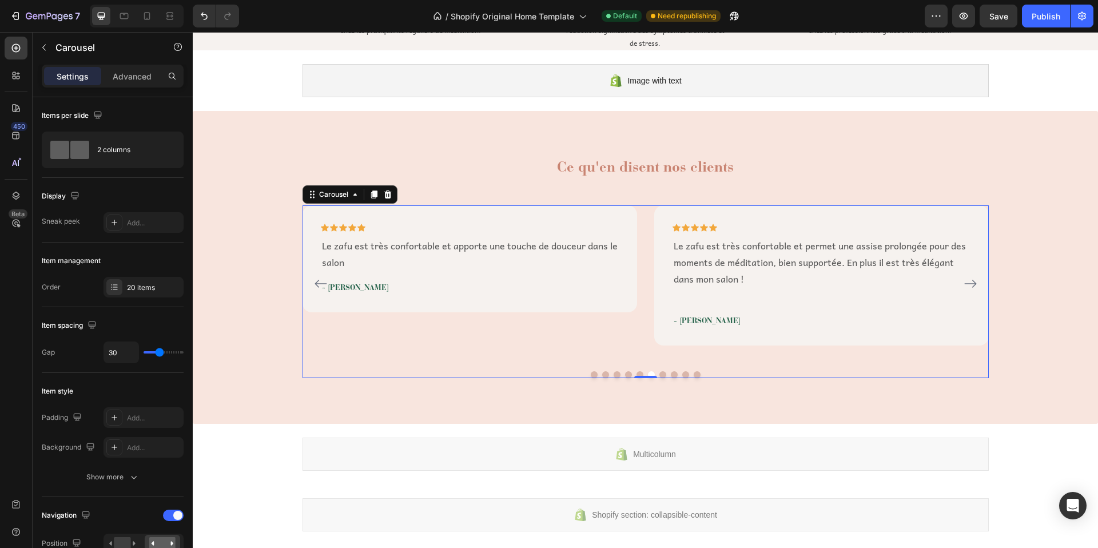
click at [721, 262] on p "Le zafu est très confortable et permet une assise prolongée pour des moments de…" at bounding box center [822, 261] width 296 height 49
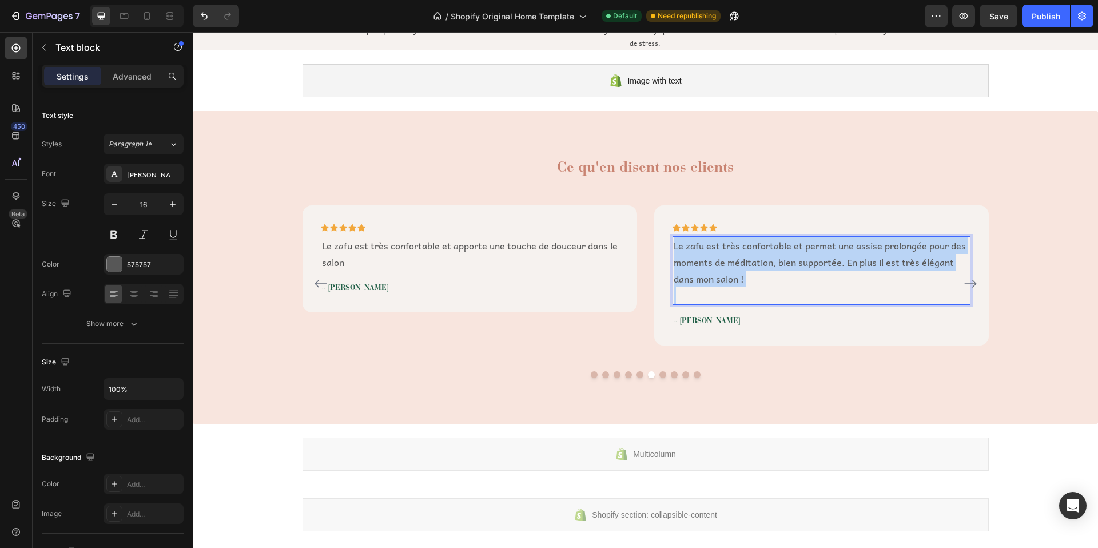
click at [721, 262] on p "Le zafu est très confortable et permet une assise prolongée pour des moments de…" at bounding box center [822, 261] width 296 height 49
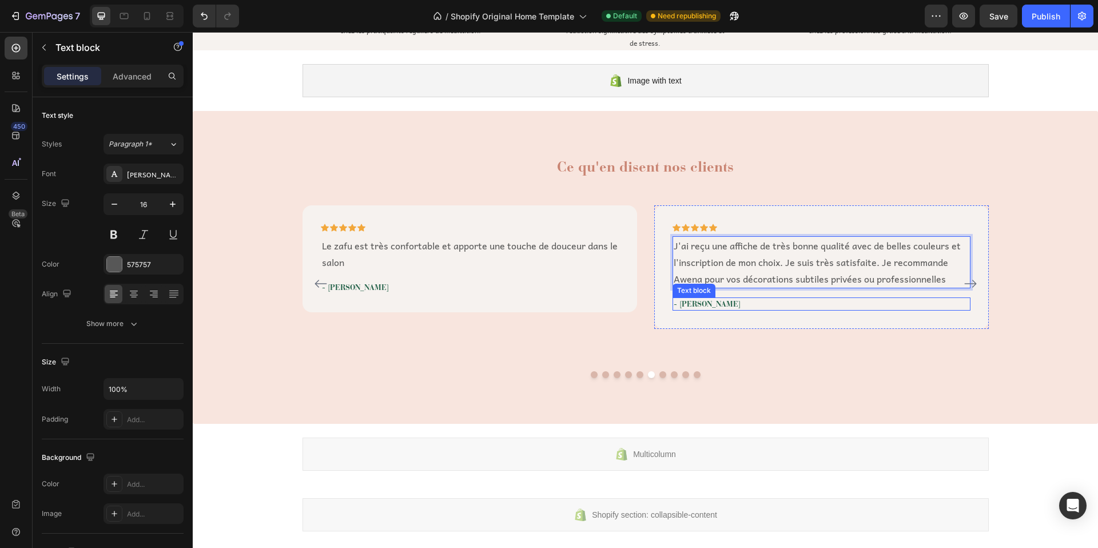
click at [692, 305] on p "- [PERSON_NAME]" at bounding box center [822, 304] width 296 height 11
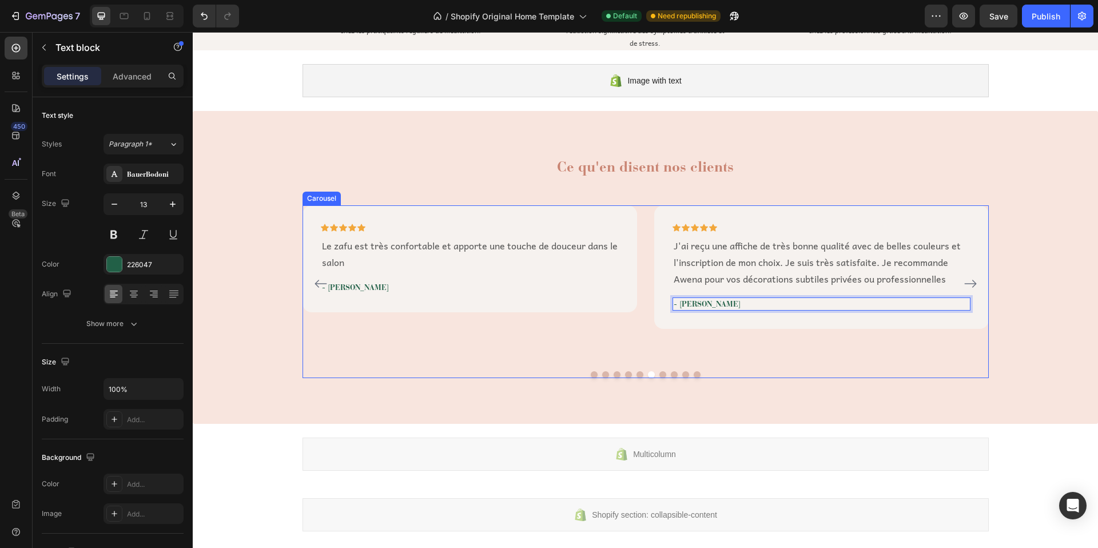
click at [965, 284] on icon "Carousel Next Arrow" at bounding box center [970, 284] width 12 height 8
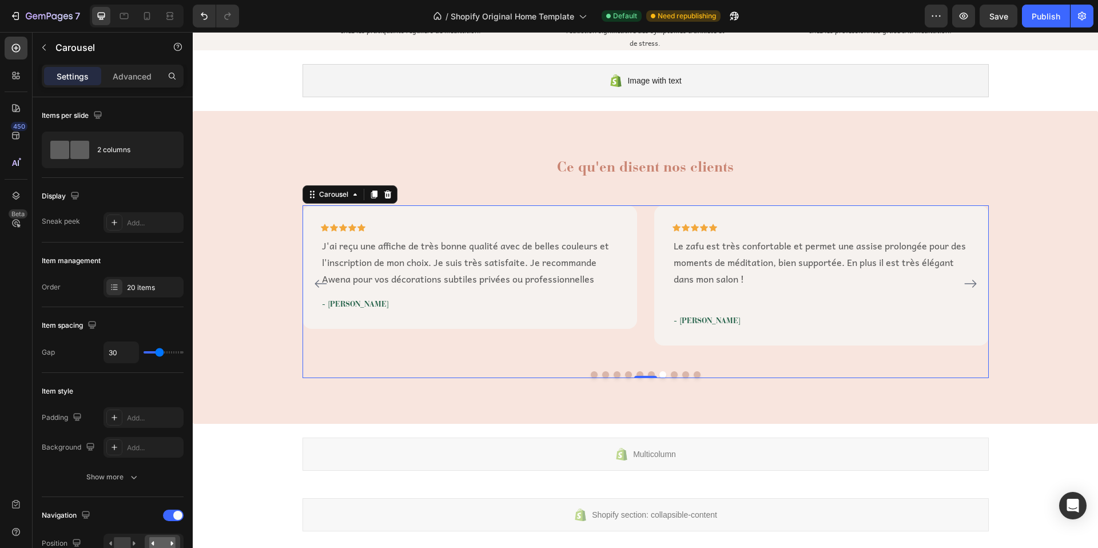
click at [724, 262] on p "Le zafu est très confortable et permet une assise prolongée pour des moments de…" at bounding box center [822, 261] width 296 height 49
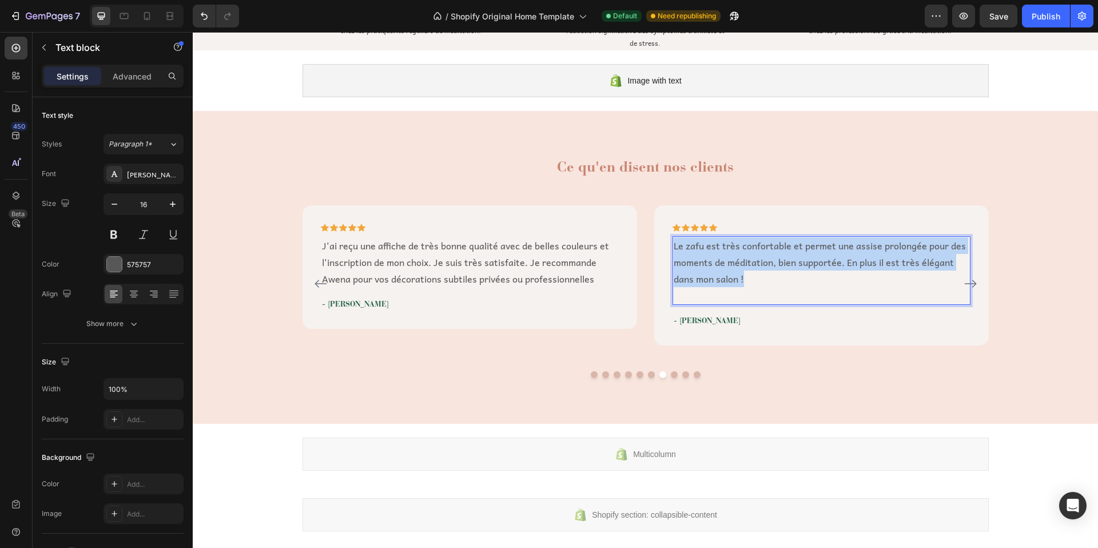
click at [724, 262] on p "Le zafu est très confortable et permet une assise prolongée pour des moments de…" at bounding box center [822, 261] width 296 height 49
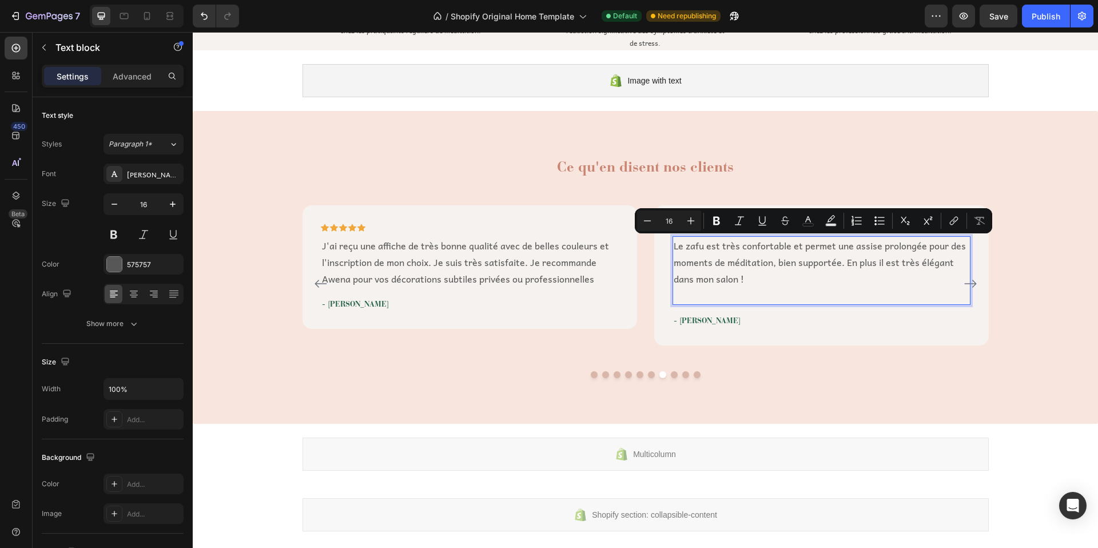
click at [749, 267] on p "Le zafu est très confortable et permet une assise prolongée pour des moments de…" at bounding box center [822, 261] width 296 height 49
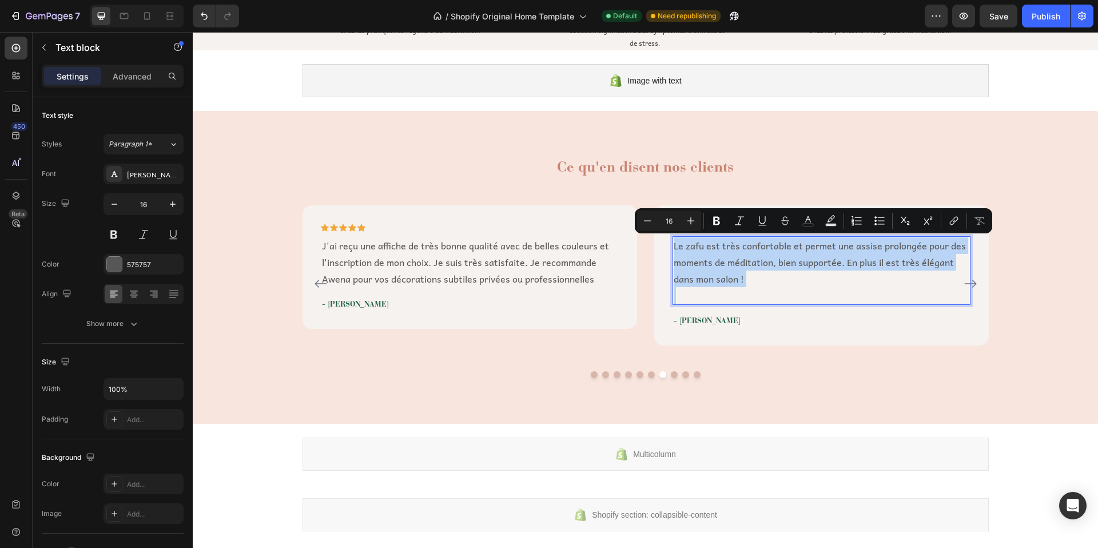
click at [749, 267] on p "Le zafu est très confortable et permet une assise prolongée pour des moments de…" at bounding box center [822, 261] width 296 height 49
click at [743, 266] on p "Le zafu est très confortable et permet une assise prolongée pour des moments de…" at bounding box center [822, 261] width 296 height 49
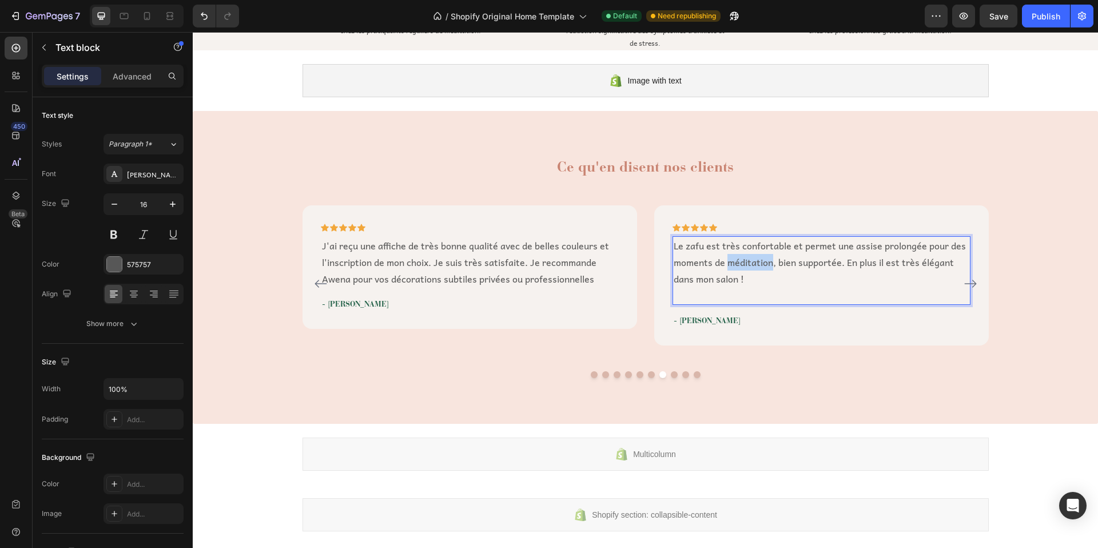
click at [743, 266] on p "Le zafu est très confortable et permet une assise prolongée pour des moments de…" at bounding box center [822, 261] width 296 height 49
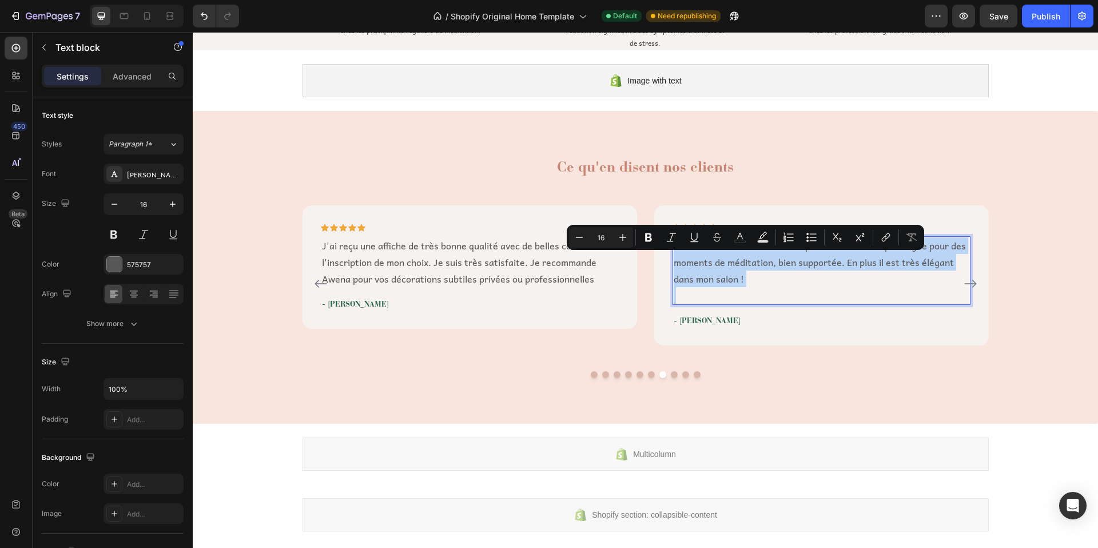
click at [743, 266] on p "Le zafu est très confortable et permet une assise prolongée pour des moments de…" at bounding box center [822, 261] width 296 height 49
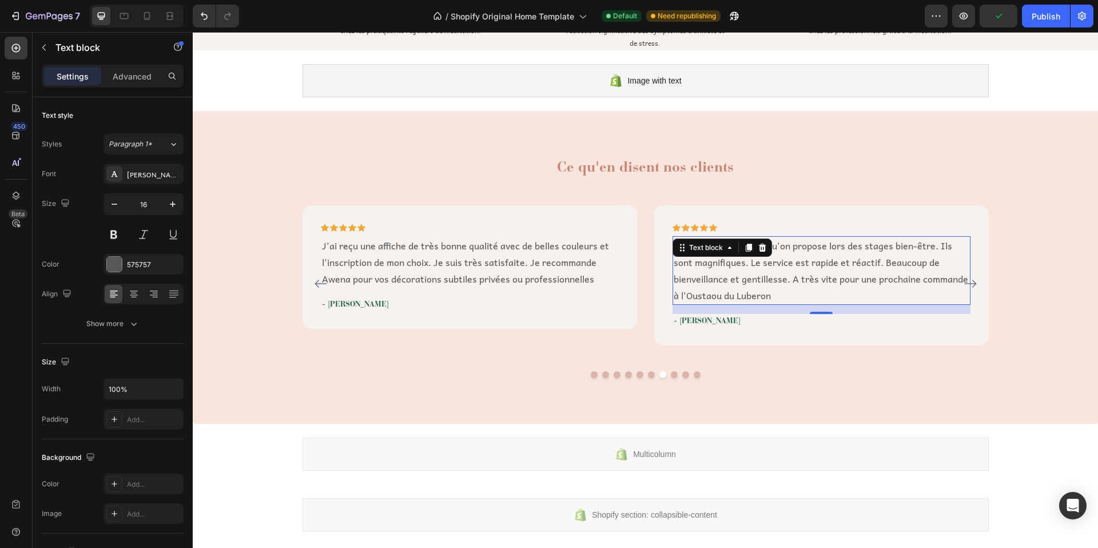
click at [695, 320] on p "- [PERSON_NAME]" at bounding box center [822, 320] width 296 height 11
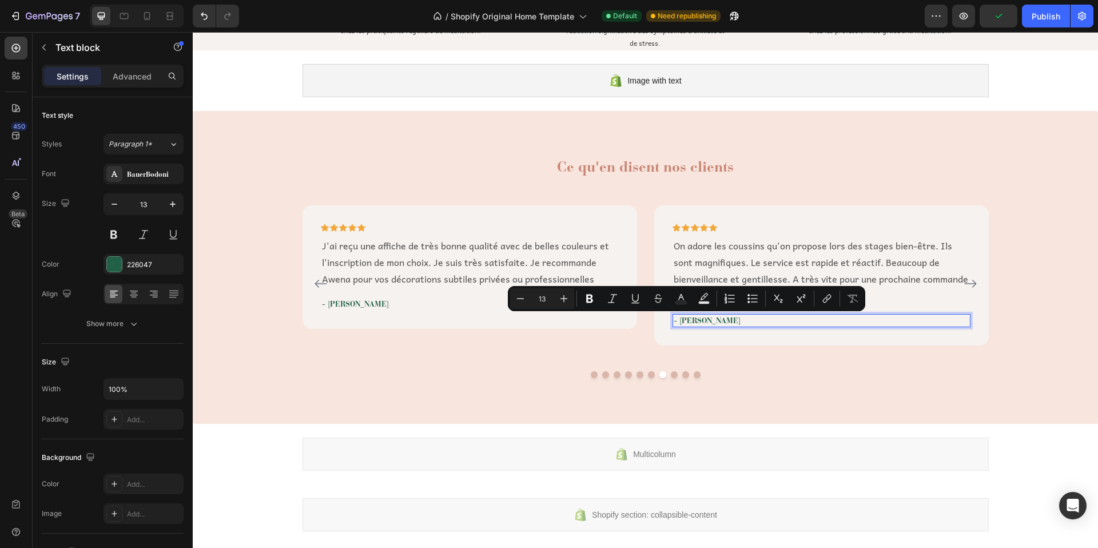
click at [705, 318] on p "- [PERSON_NAME]" at bounding box center [822, 320] width 296 height 11
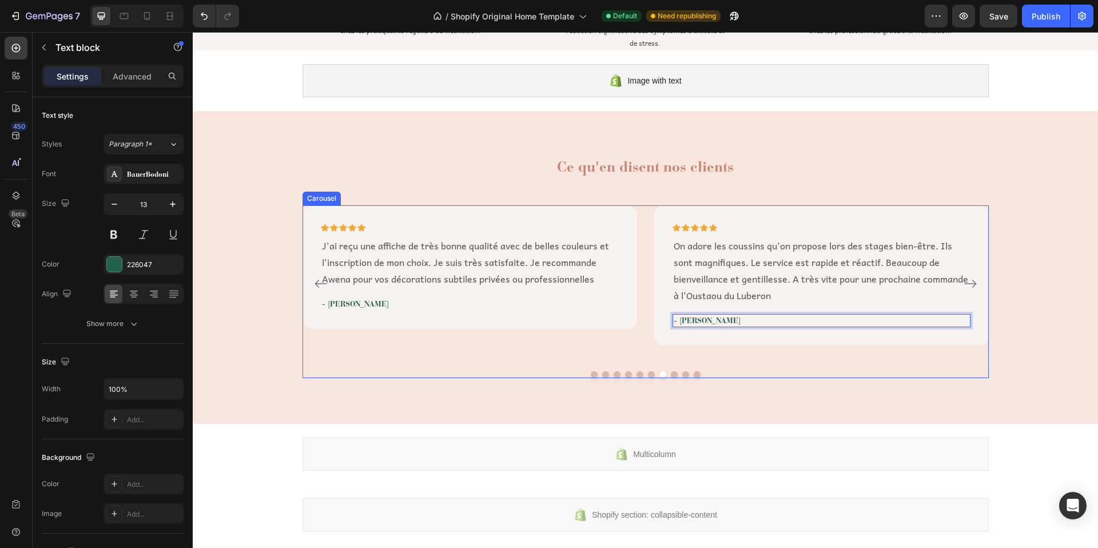
click at [969, 282] on icon "Carousel Next Arrow" at bounding box center [970, 284] width 12 height 8
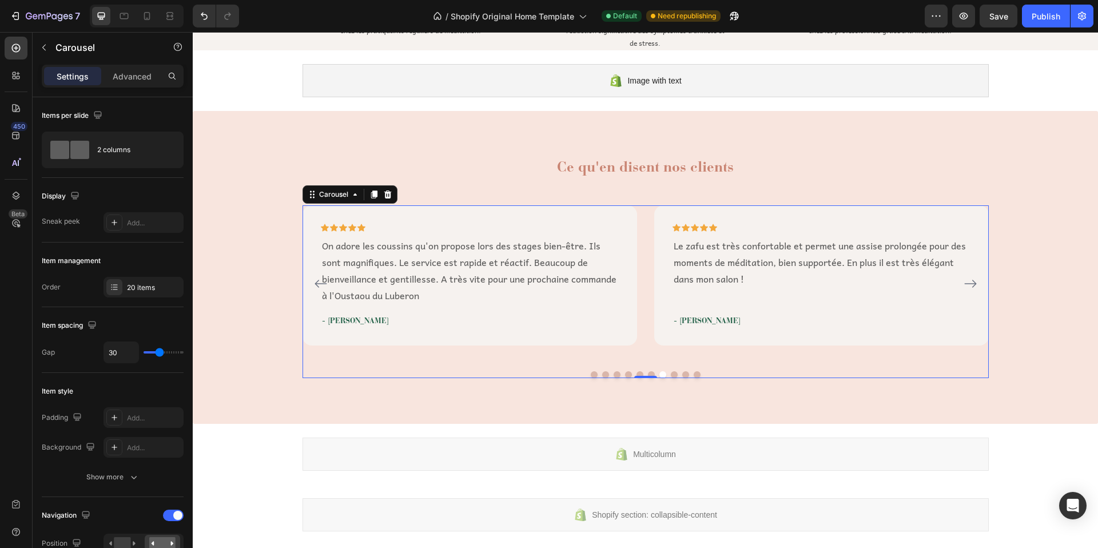
click at [728, 268] on p "Le zafu est très confortable et permet une assise prolongée pour des moments de…" at bounding box center [822, 261] width 296 height 49
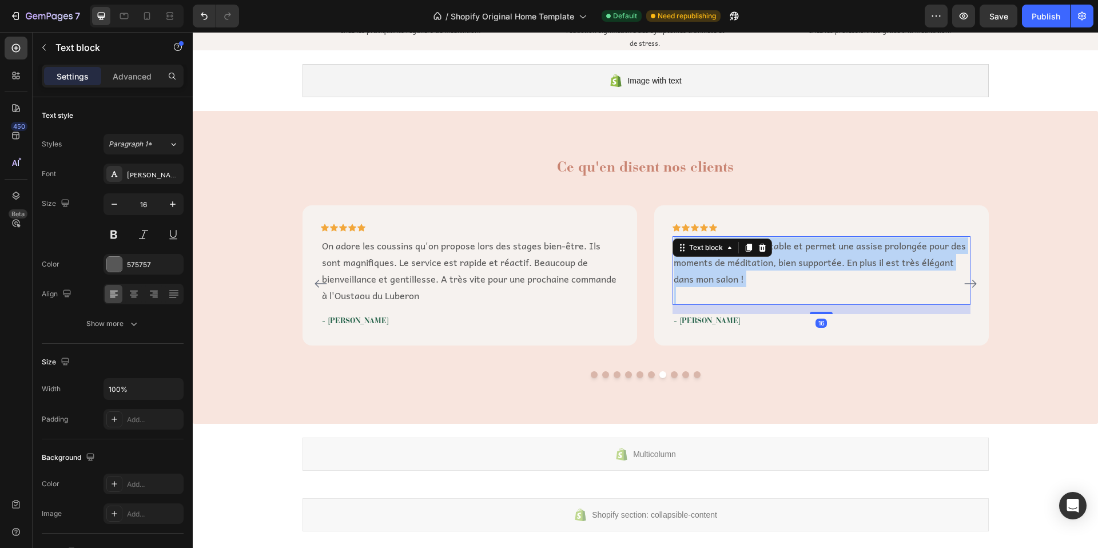
click at [728, 268] on p "Le zafu est très confortable et permet une assise prolongée pour des moments de…" at bounding box center [822, 261] width 296 height 49
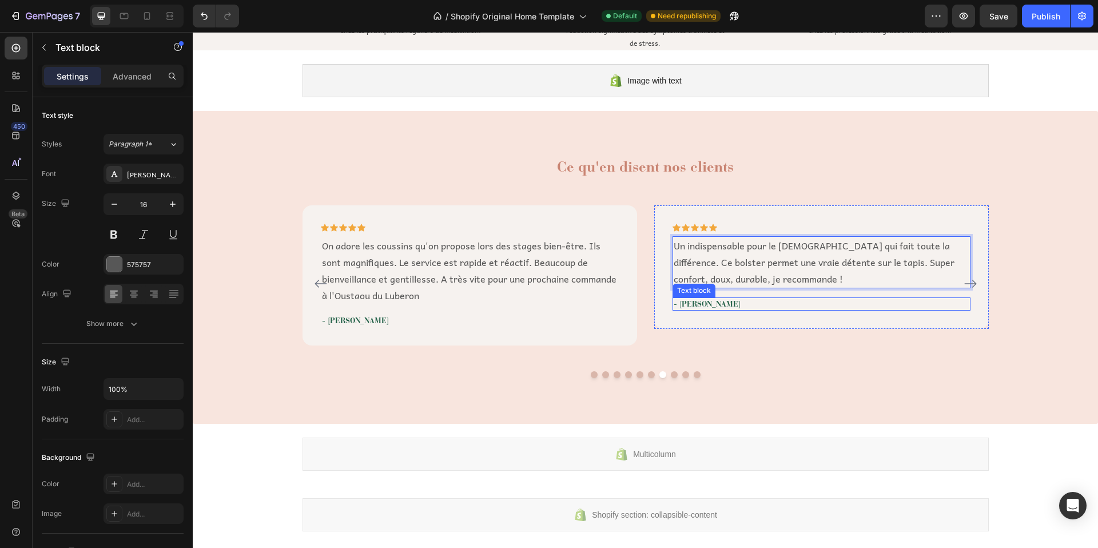
click at [689, 306] on p "- [PERSON_NAME]" at bounding box center [822, 304] width 296 height 11
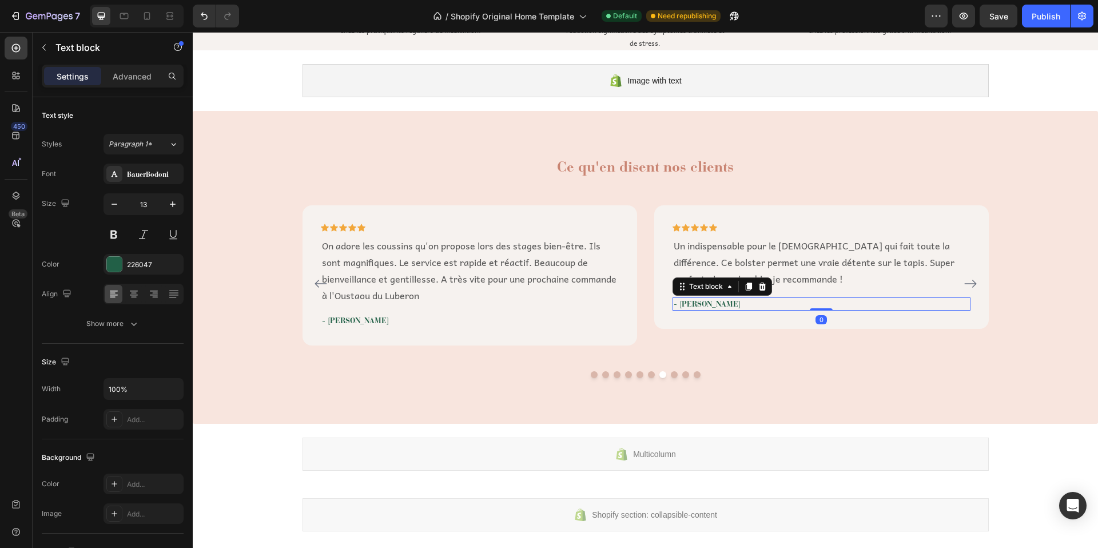
click at [689, 306] on p "- [PERSON_NAME]" at bounding box center [822, 304] width 296 height 11
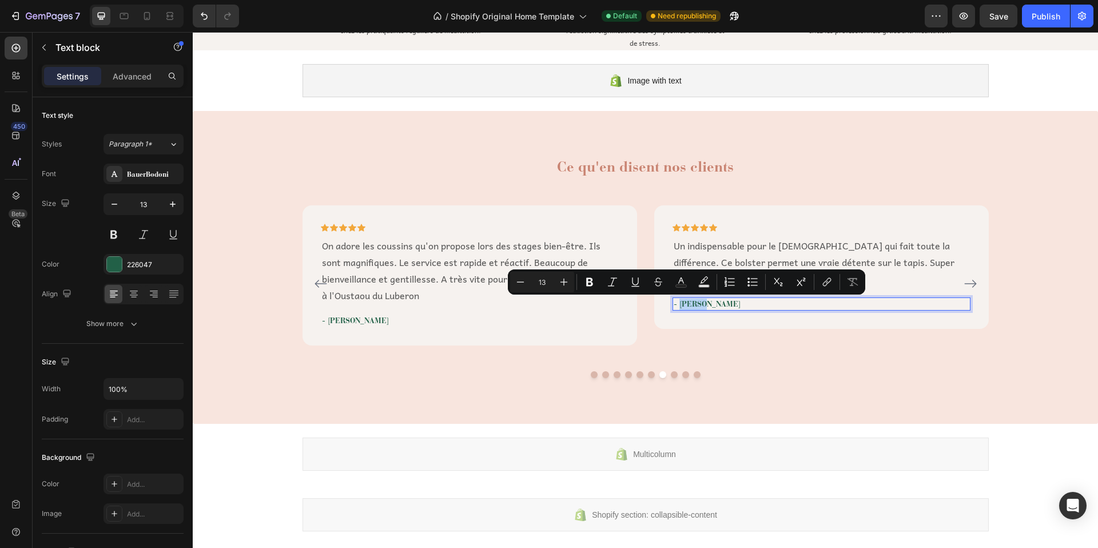
click at [695, 304] on p "- [PERSON_NAME]" at bounding box center [822, 304] width 296 height 11
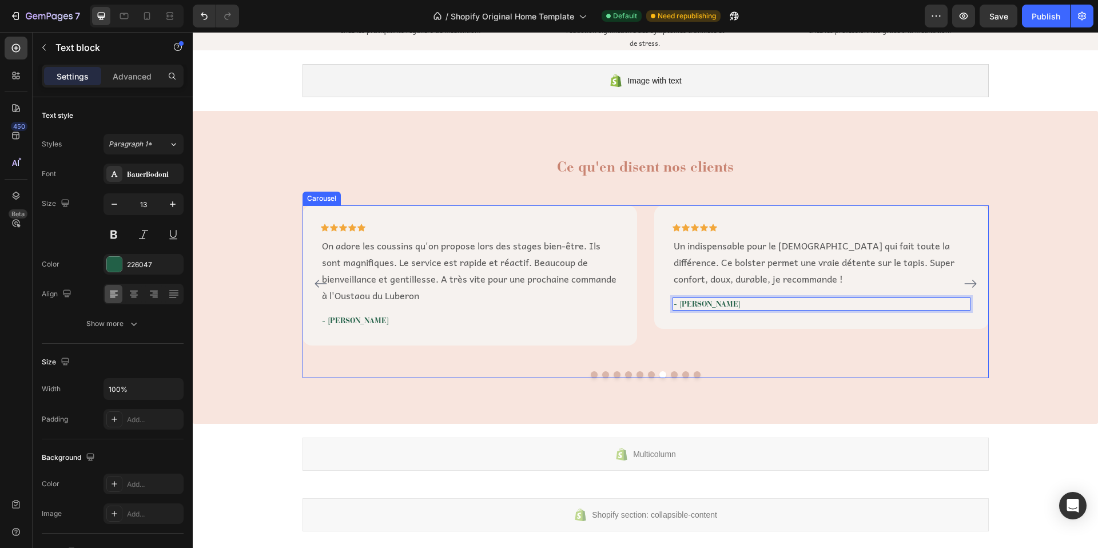
click at [968, 283] on icon "Carousel Next Arrow" at bounding box center [971, 284] width 14 height 14
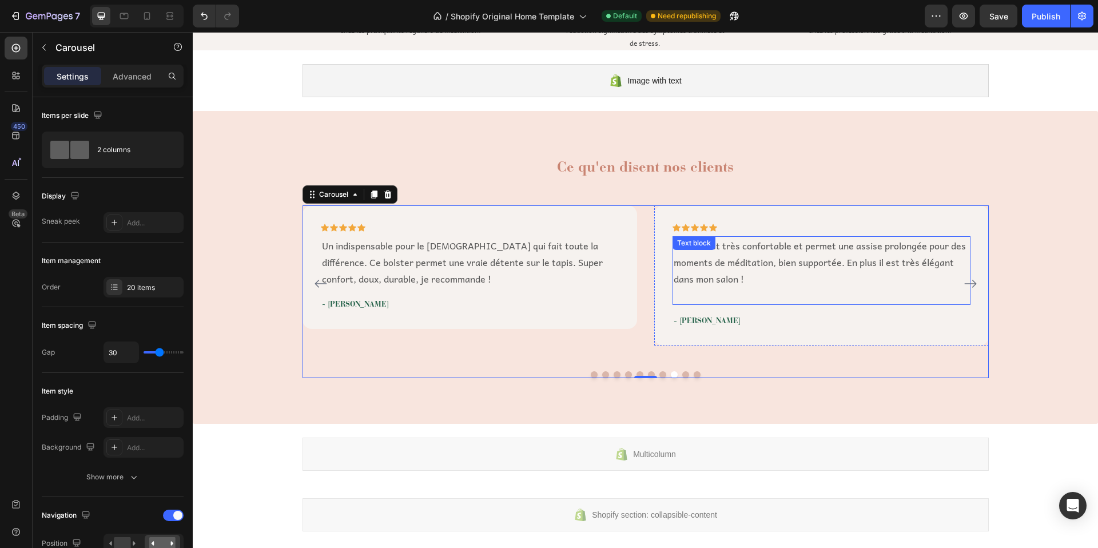
click at [735, 260] on p "Le zafu est très confortable et permet une assise prolongée pour des moments de…" at bounding box center [822, 261] width 296 height 49
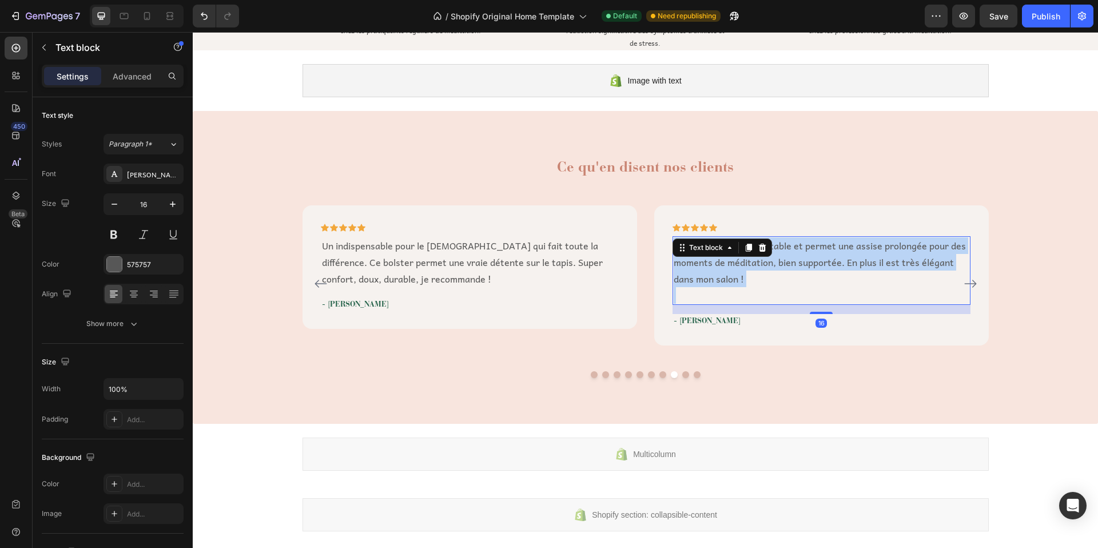
click at [735, 260] on p "Le zafu est très confortable et permet une assise prolongée pour des moments de…" at bounding box center [822, 261] width 296 height 49
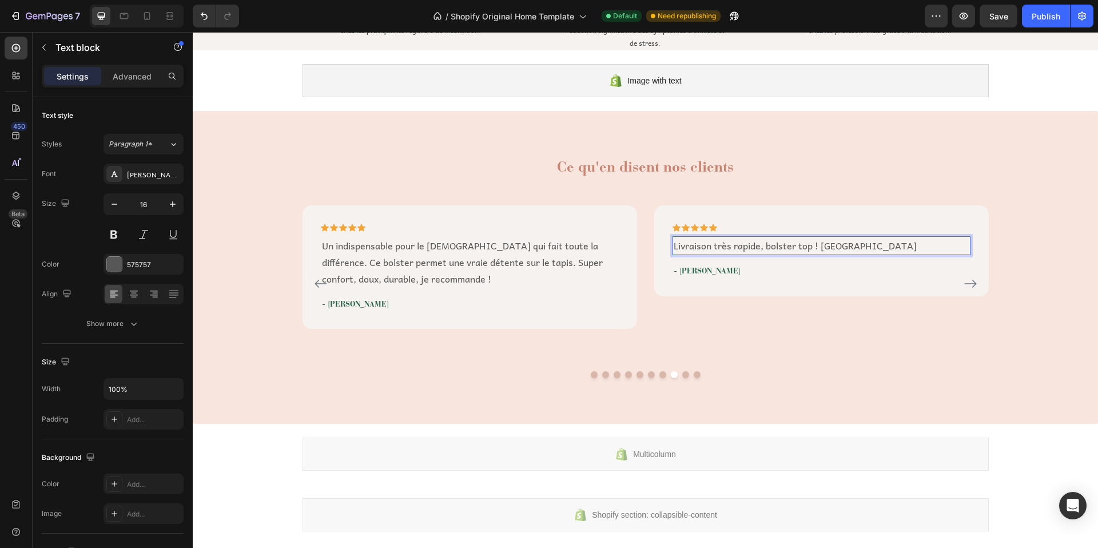
click at [701, 270] on p "- [PERSON_NAME]" at bounding box center [822, 270] width 296 height 11
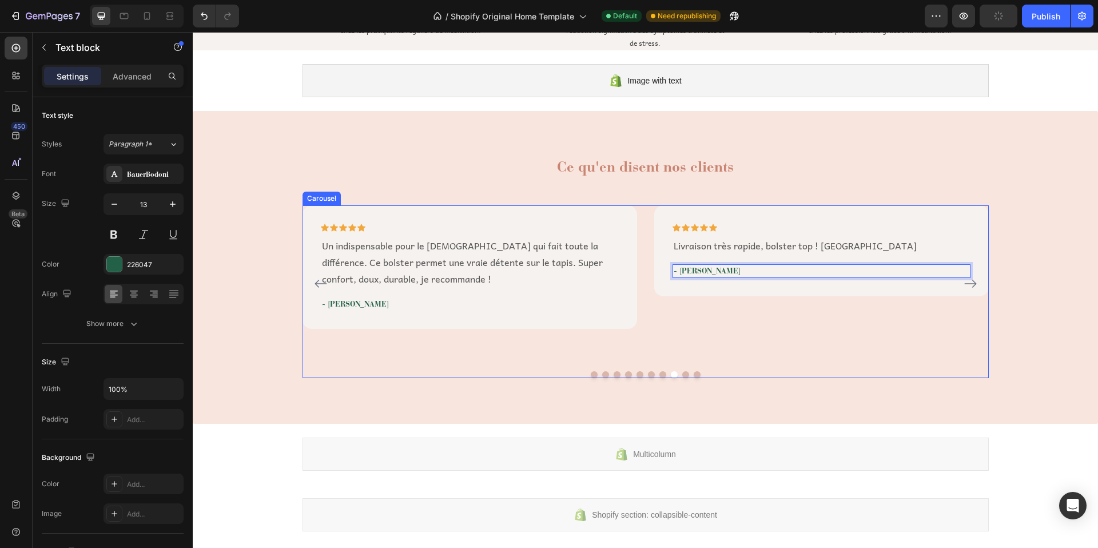
click at [964, 286] on icon "Carousel Next Arrow" at bounding box center [971, 284] width 14 height 14
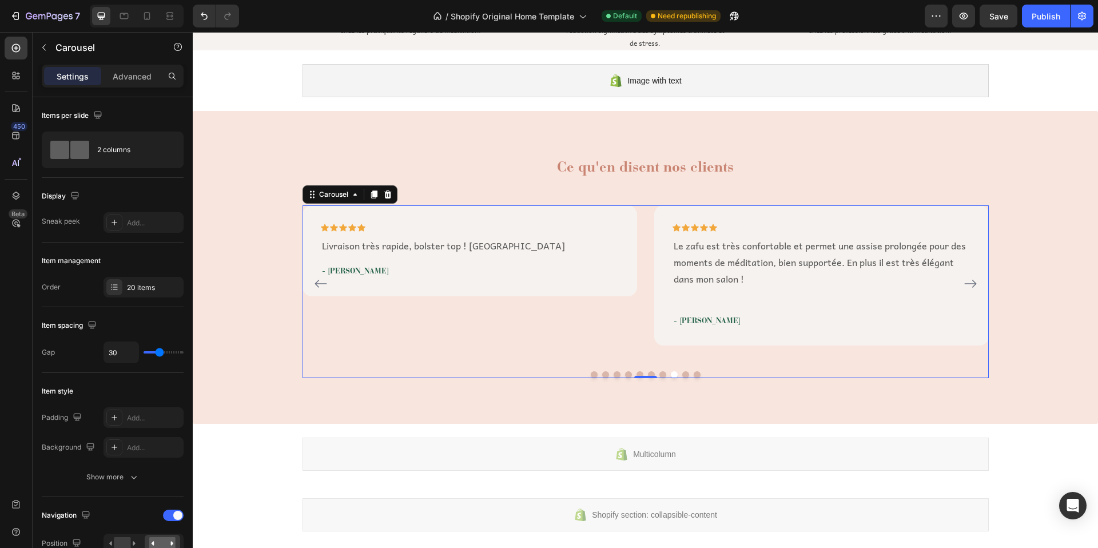
click at [759, 258] on p "Le zafu est très confortable et permet une assise prolongée pour des moments de…" at bounding box center [822, 261] width 296 height 49
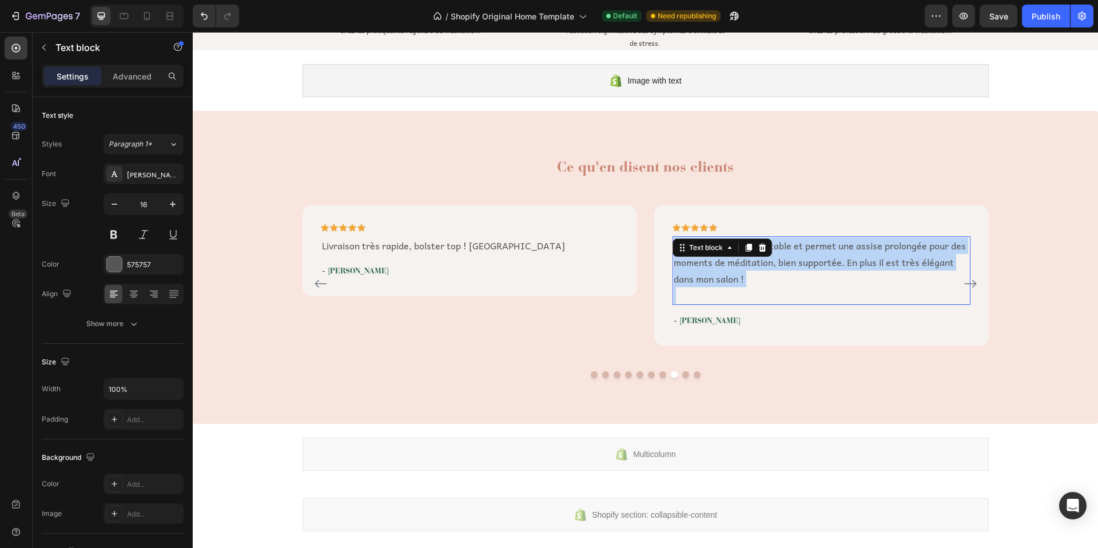
click at [759, 258] on p "Le zafu est très confortable et permet une assise prolongée pour des moments de…" at bounding box center [822, 261] width 296 height 49
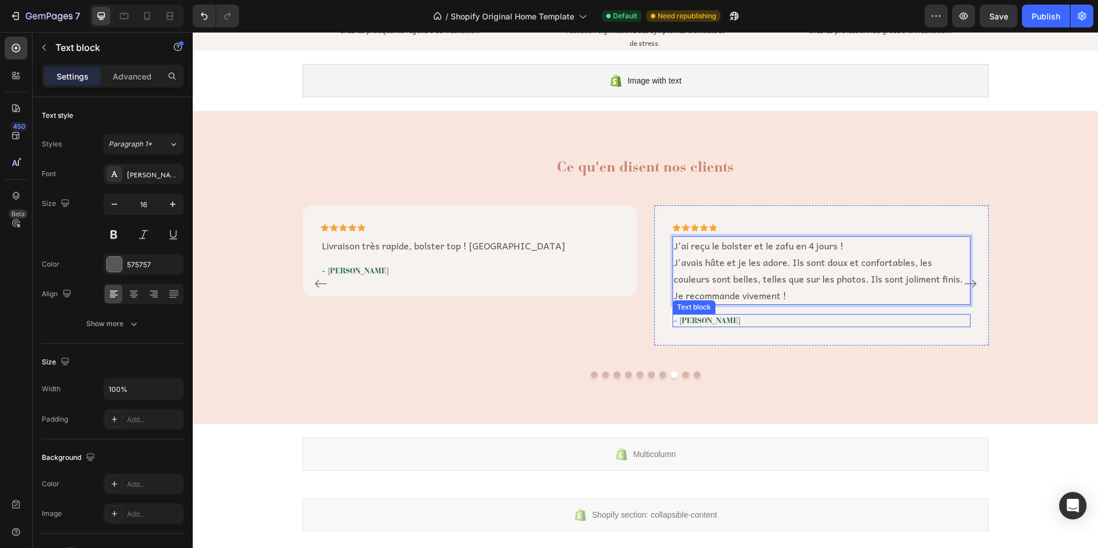
click at [693, 320] on p "- [PERSON_NAME]" at bounding box center [822, 320] width 296 height 11
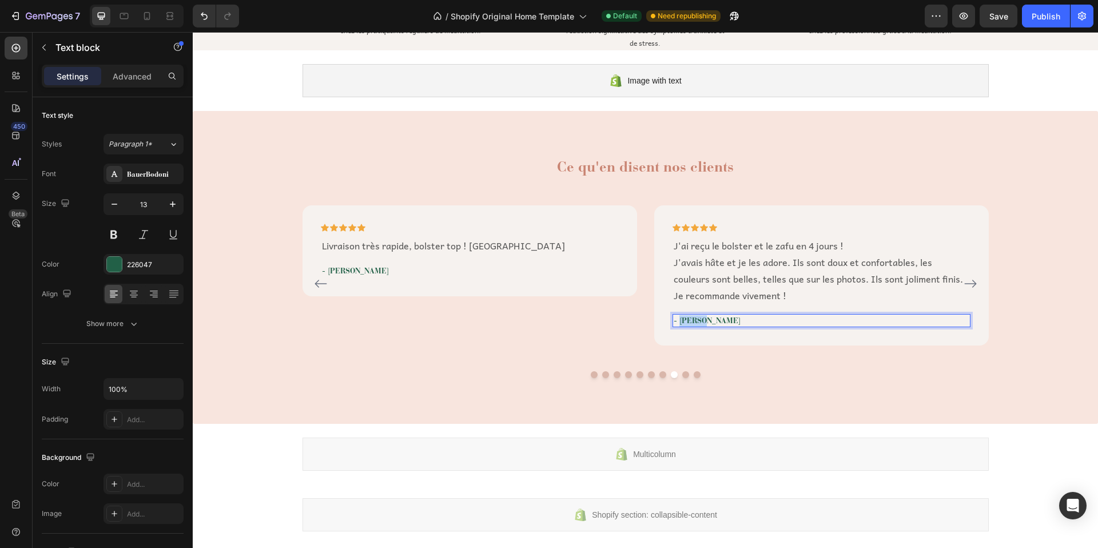
click at [693, 320] on p "- [PERSON_NAME]" at bounding box center [822, 320] width 296 height 11
click at [704, 319] on p "- [PERSON_NAME]" at bounding box center [822, 320] width 296 height 11
click at [966, 281] on icon "Carousel Next Arrow" at bounding box center [971, 284] width 14 height 14
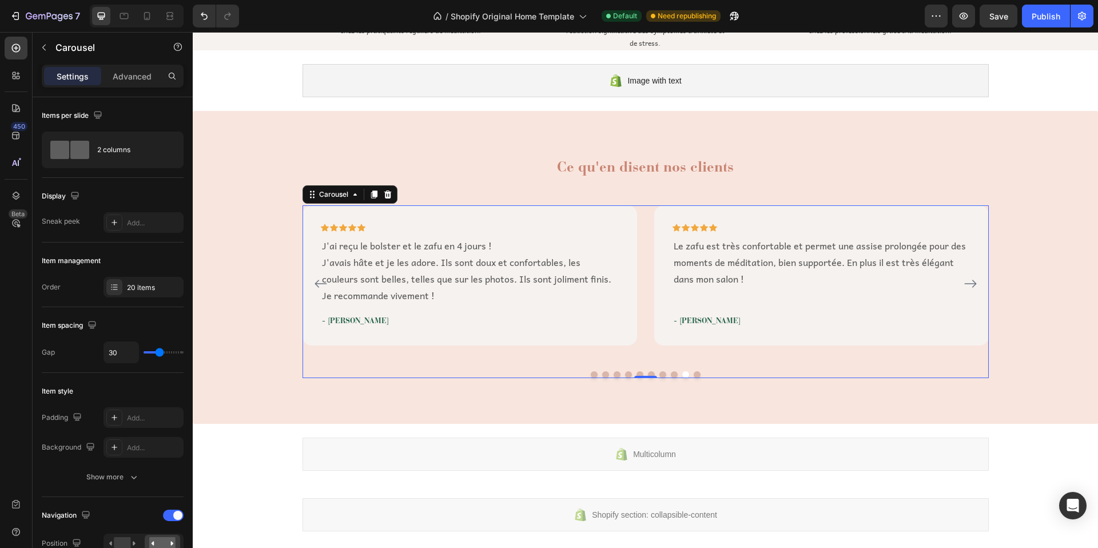
click at [719, 258] on p "Le zafu est très confortable et permet une assise prolongée pour des moments de…" at bounding box center [822, 261] width 296 height 49
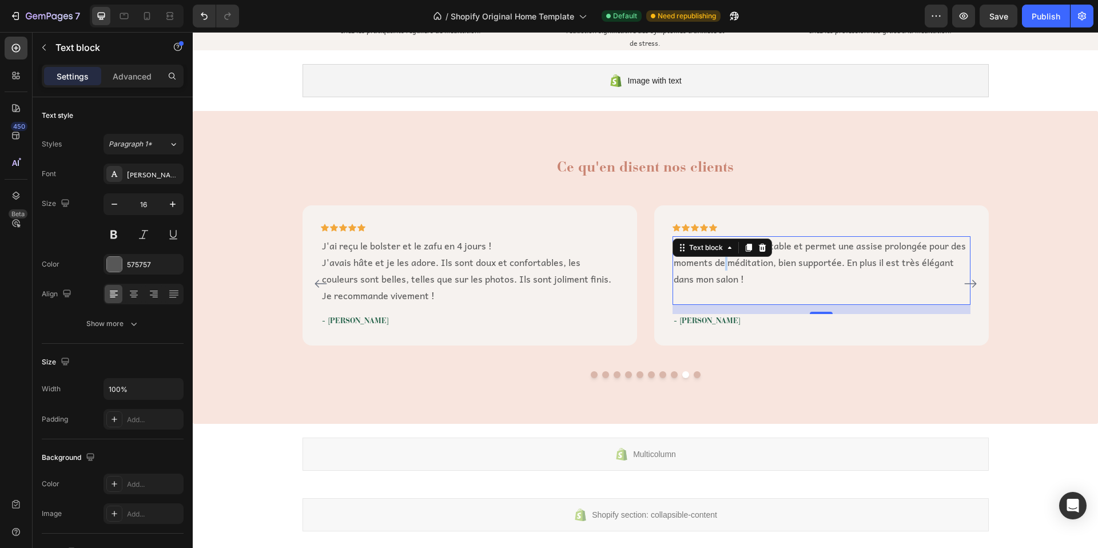
click at [803, 265] on p "Le zafu est très confortable et permet une assise prolongée pour des moments de…" at bounding box center [822, 261] width 296 height 49
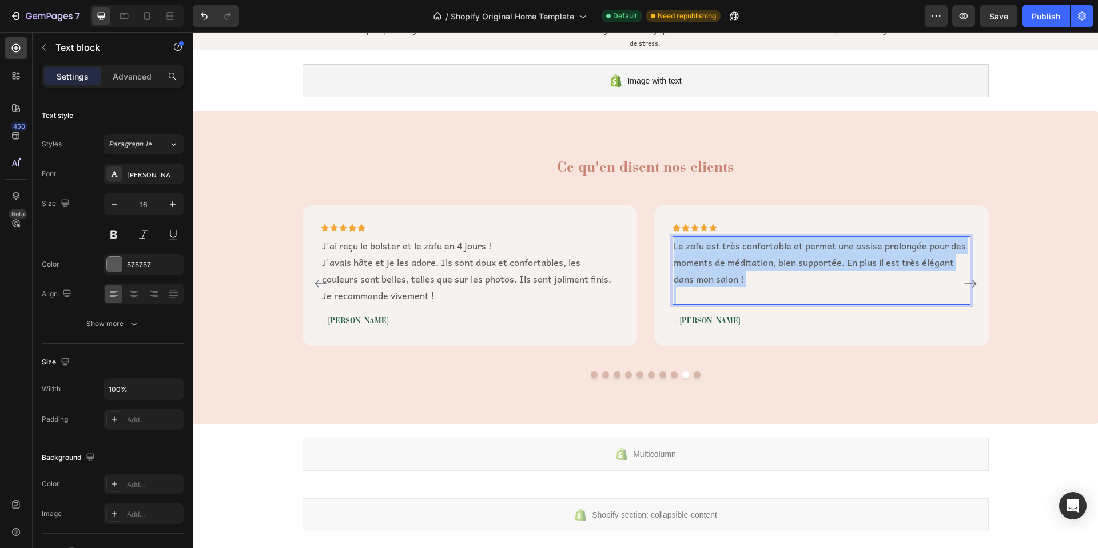
click at [803, 265] on p "Le zafu est très confortable et permet une assise prolongée pour des moments de…" at bounding box center [822, 261] width 296 height 49
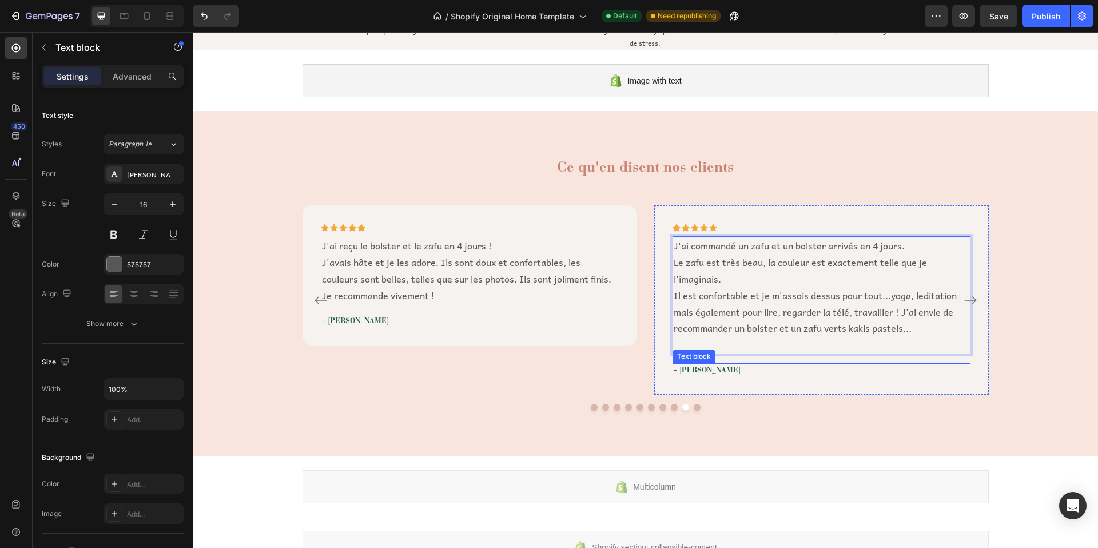
click at [691, 369] on p "- [PERSON_NAME]" at bounding box center [822, 369] width 296 height 11
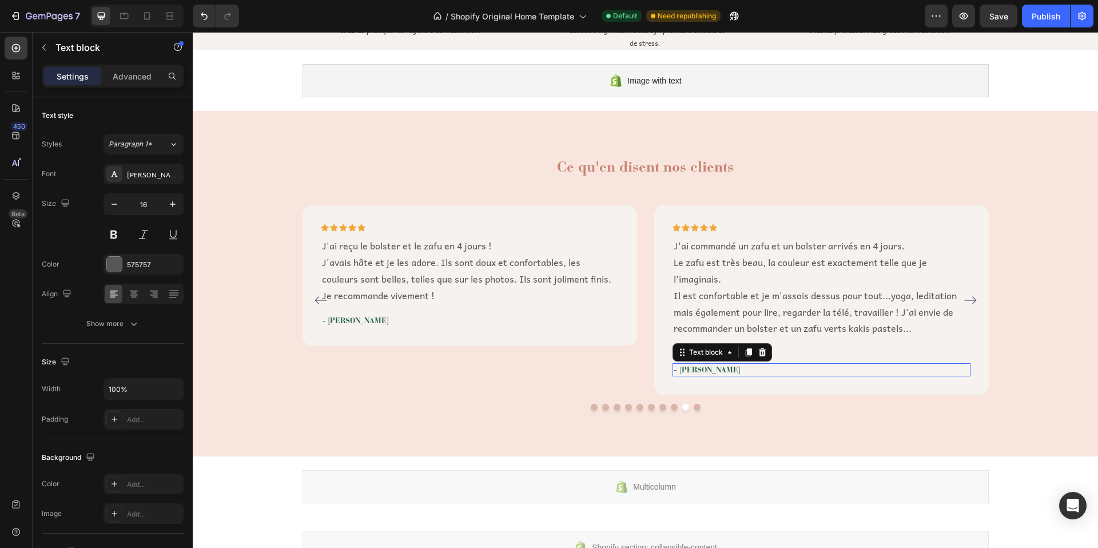
click at [691, 369] on p "- [PERSON_NAME]" at bounding box center [822, 369] width 296 height 11
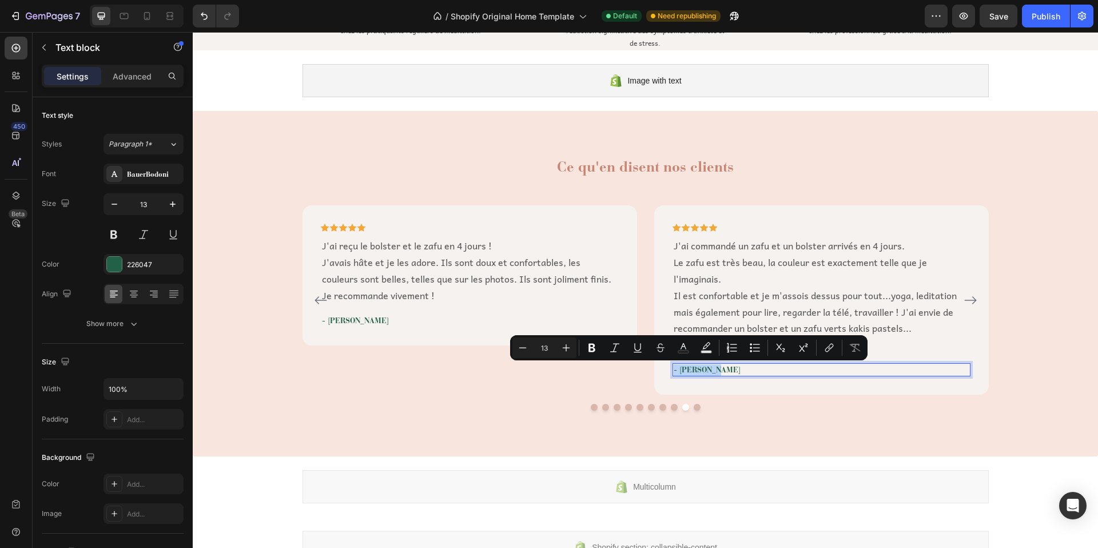
click at [704, 367] on p "- [PERSON_NAME]" at bounding box center [822, 369] width 296 height 11
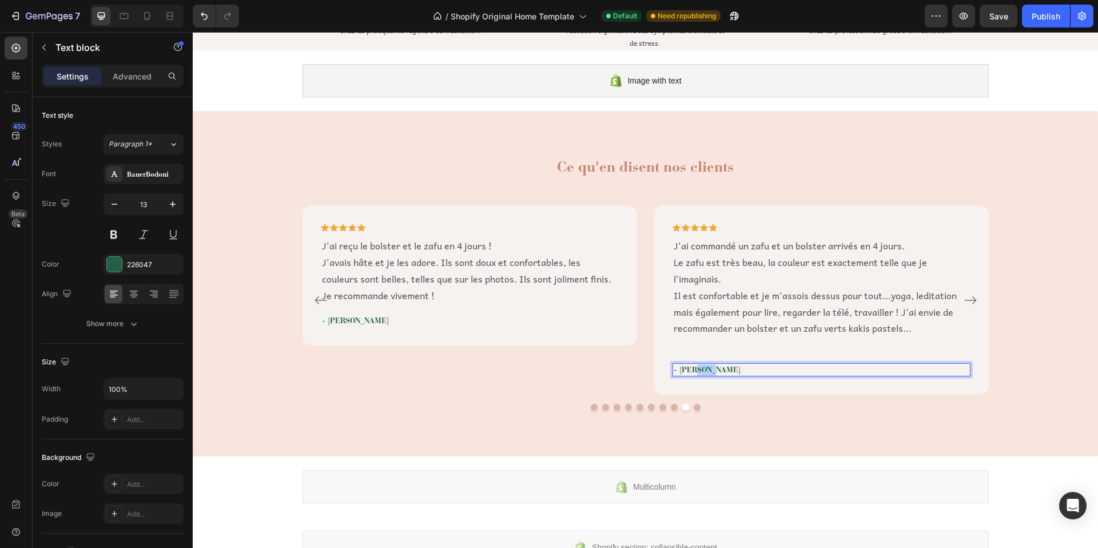
drag, startPoint x: 706, startPoint y: 369, endPoint x: 691, endPoint y: 372, distance: 14.6
click at [691, 372] on p "- [PERSON_NAME]" at bounding box center [822, 369] width 296 height 11
click at [965, 299] on icon "Carousel Next Arrow" at bounding box center [971, 300] width 14 height 14
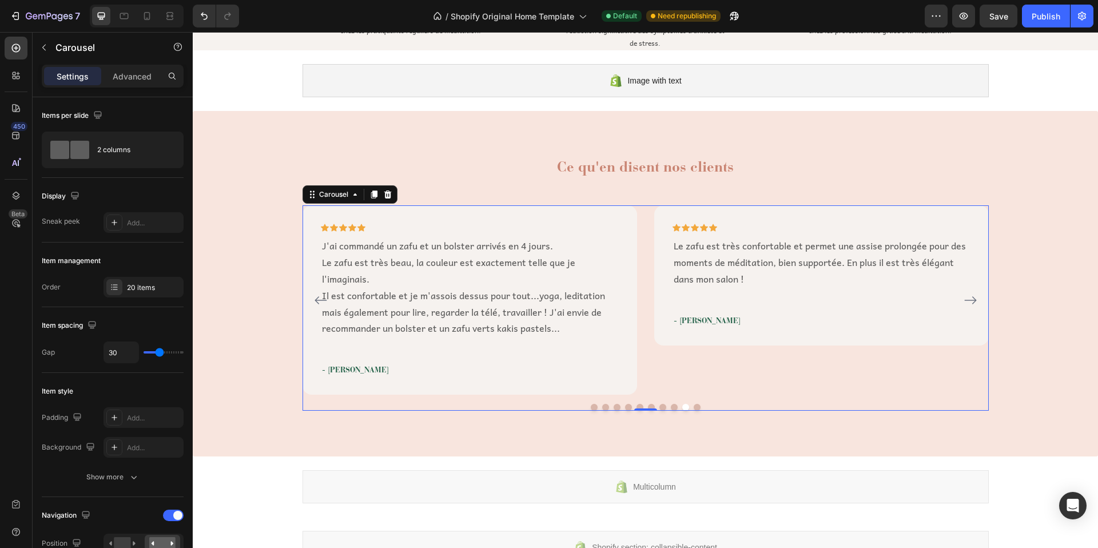
click at [715, 264] on p "Le zafu est très confortable et permet une assise prolongée pour des moments de…" at bounding box center [822, 261] width 296 height 49
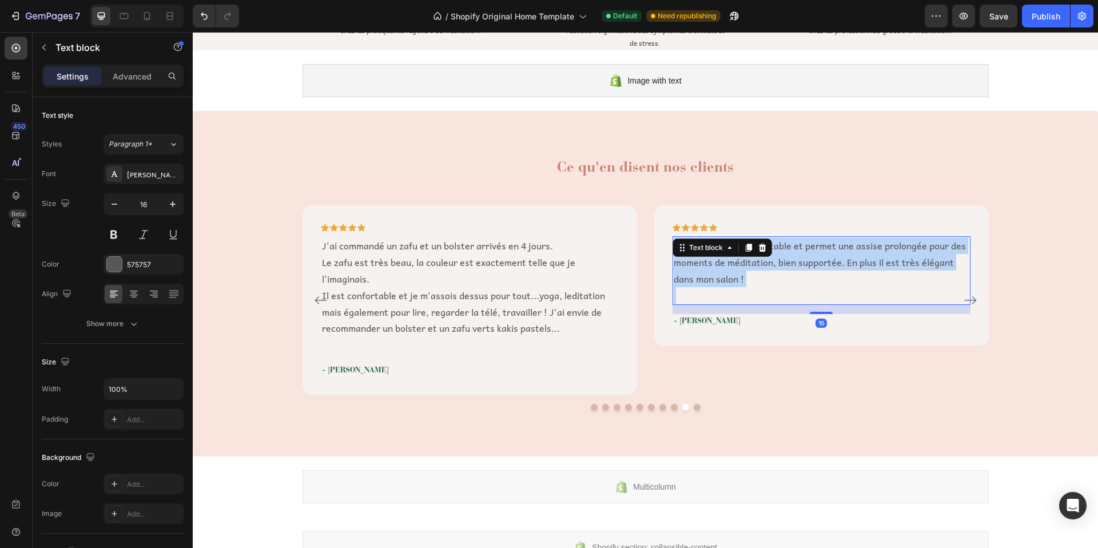
click at [715, 264] on p "Le zafu est très confortable et permet une assise prolongée pour des moments de…" at bounding box center [822, 261] width 296 height 49
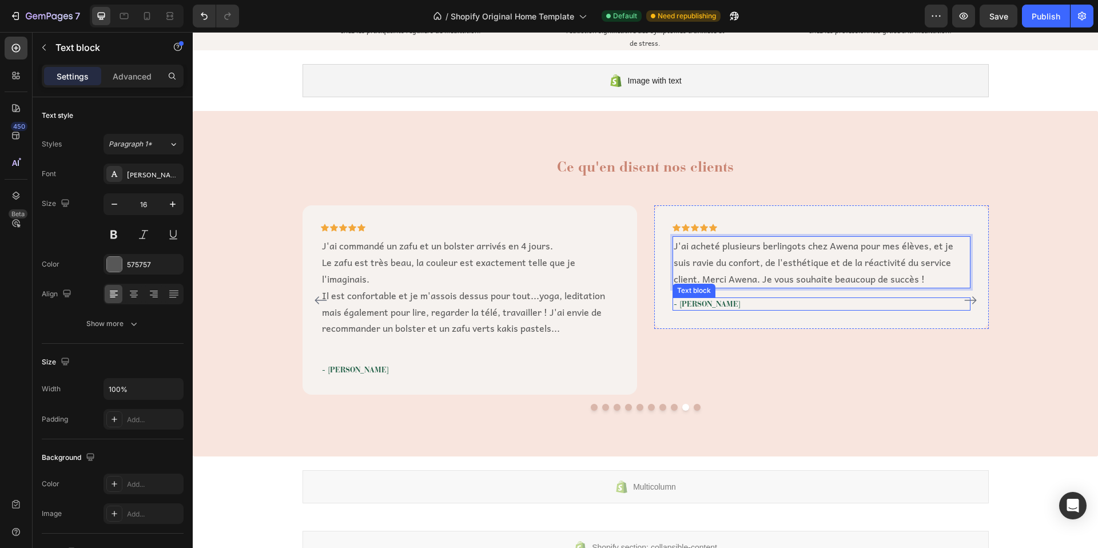
click at [698, 302] on p "- [PERSON_NAME]" at bounding box center [822, 304] width 296 height 11
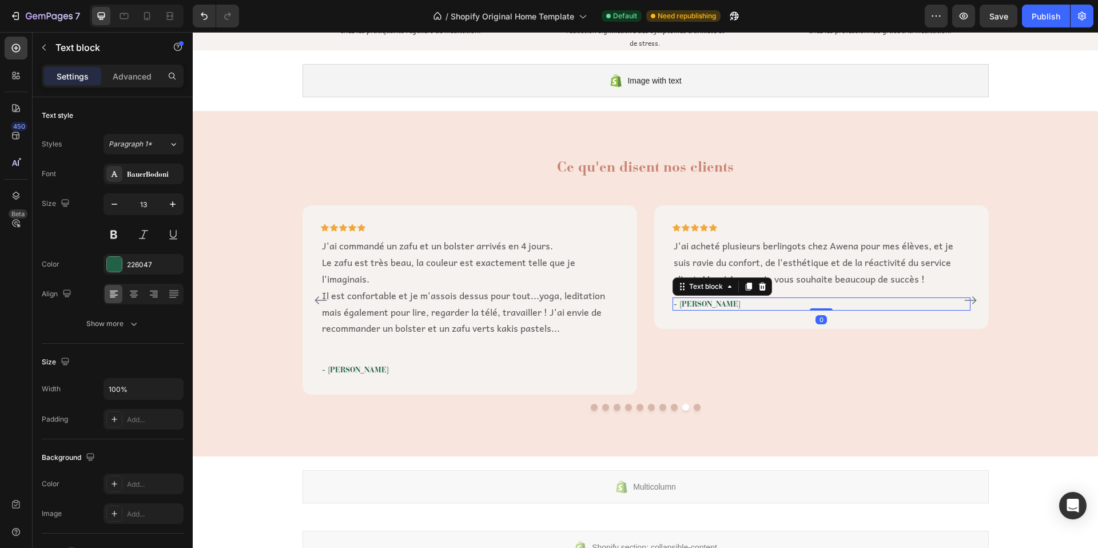
click at [698, 302] on p "- [PERSON_NAME]" at bounding box center [822, 304] width 296 height 11
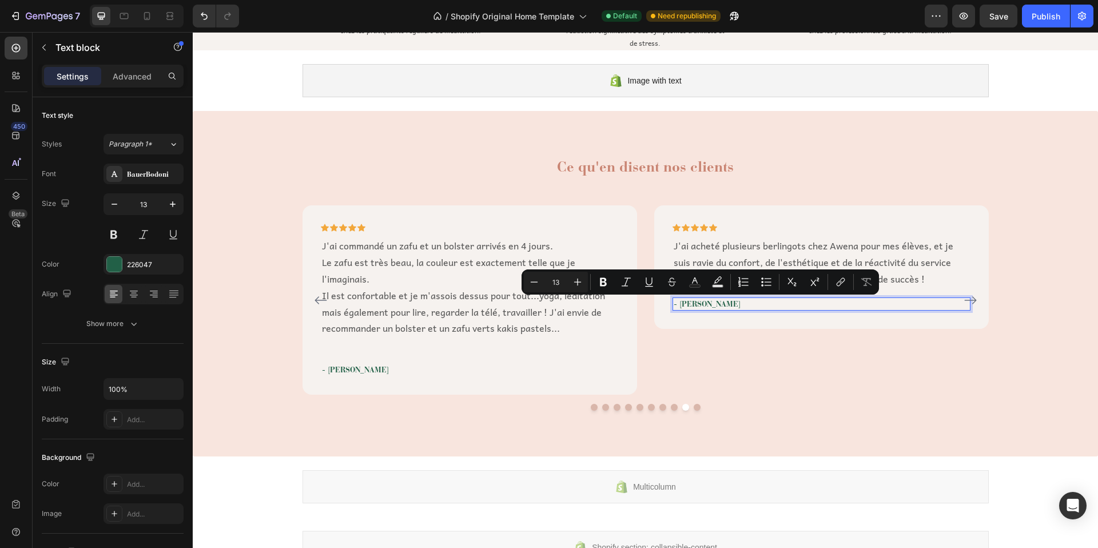
click at [706, 304] on p "- [PERSON_NAME]" at bounding box center [822, 304] width 296 height 11
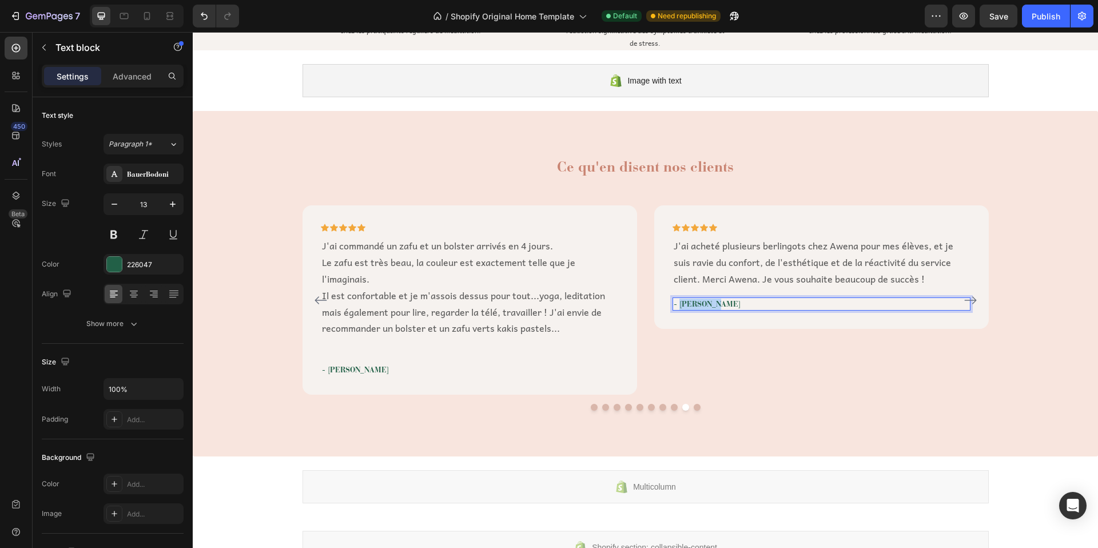
drag, startPoint x: 705, startPoint y: 304, endPoint x: 694, endPoint y: 305, distance: 10.4
click at [694, 305] on p "- [PERSON_NAME]" at bounding box center [822, 304] width 296 height 11
click at [1012, 273] on div "Ce qu'en disent nos clients Heading Icon Icon Icon Icon Icon Row Je cherchais d…" at bounding box center [645, 284] width 888 height 254
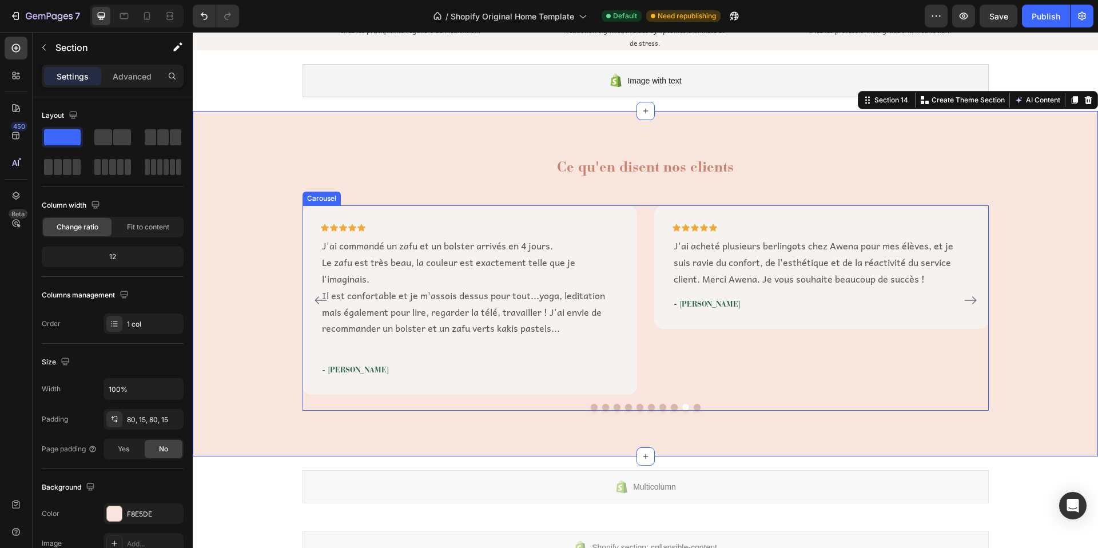
click at [964, 303] on icon "Carousel Next Arrow" at bounding box center [971, 300] width 14 height 14
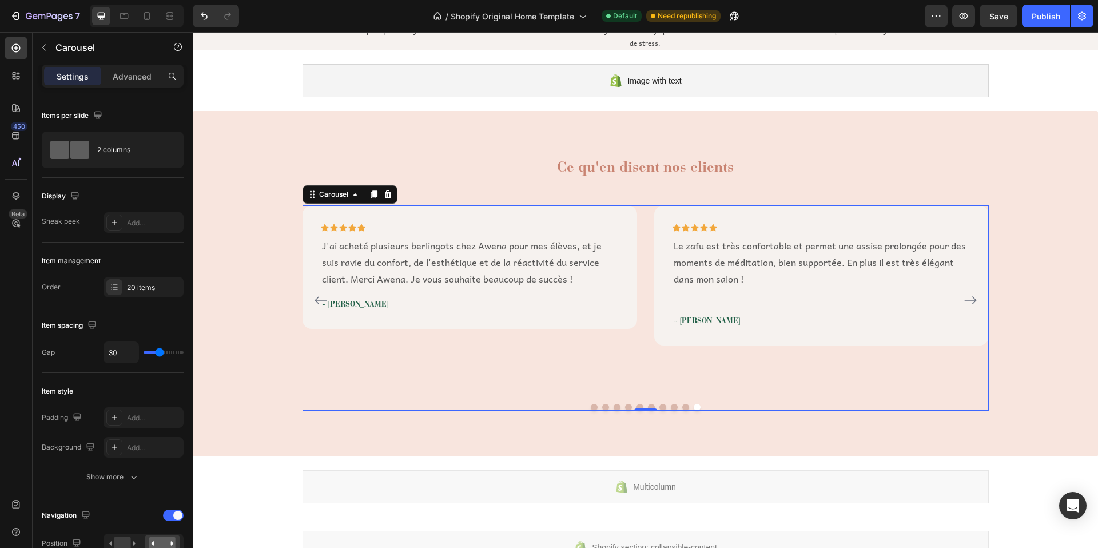
click at [742, 260] on p "Le zafu est très confortable et permet une assise prolongée pour des moments de…" at bounding box center [822, 261] width 296 height 49
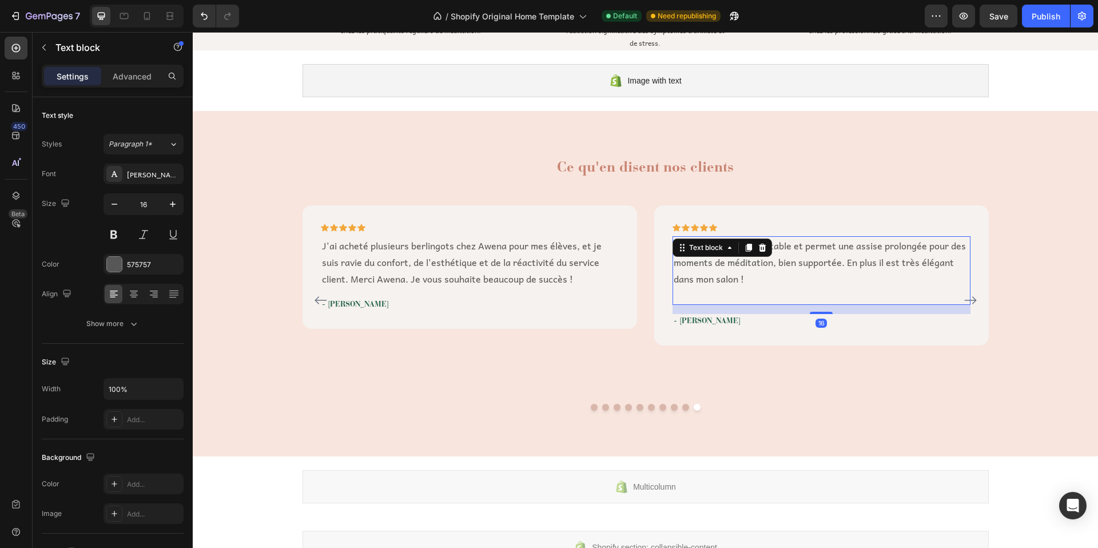
click at [742, 260] on p "Le zafu est très confortable et permet une assise prolongée pour des moments de…" at bounding box center [822, 261] width 296 height 49
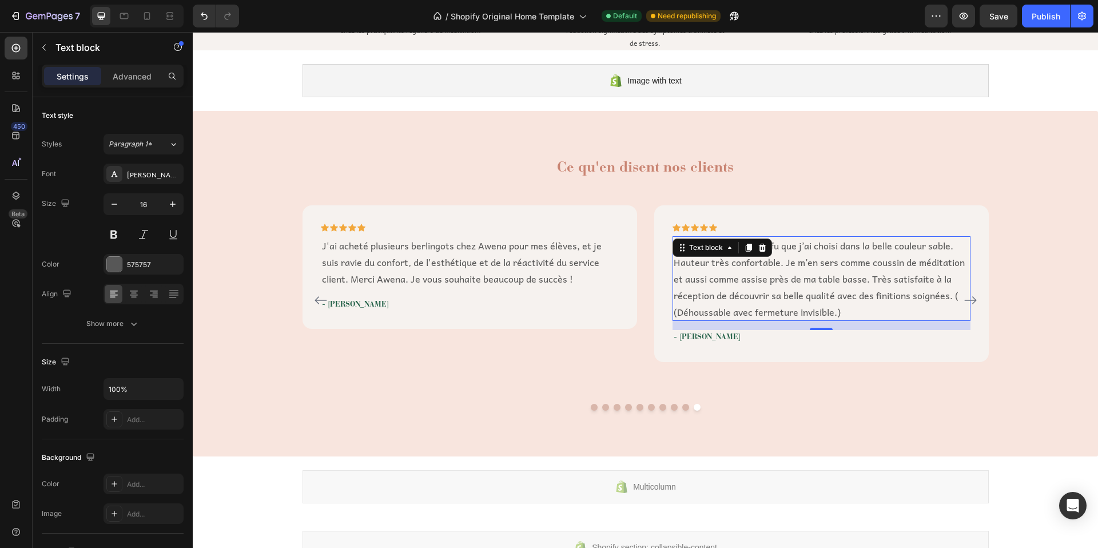
click at [699, 336] on p "- [PERSON_NAME]" at bounding box center [822, 336] width 296 height 11
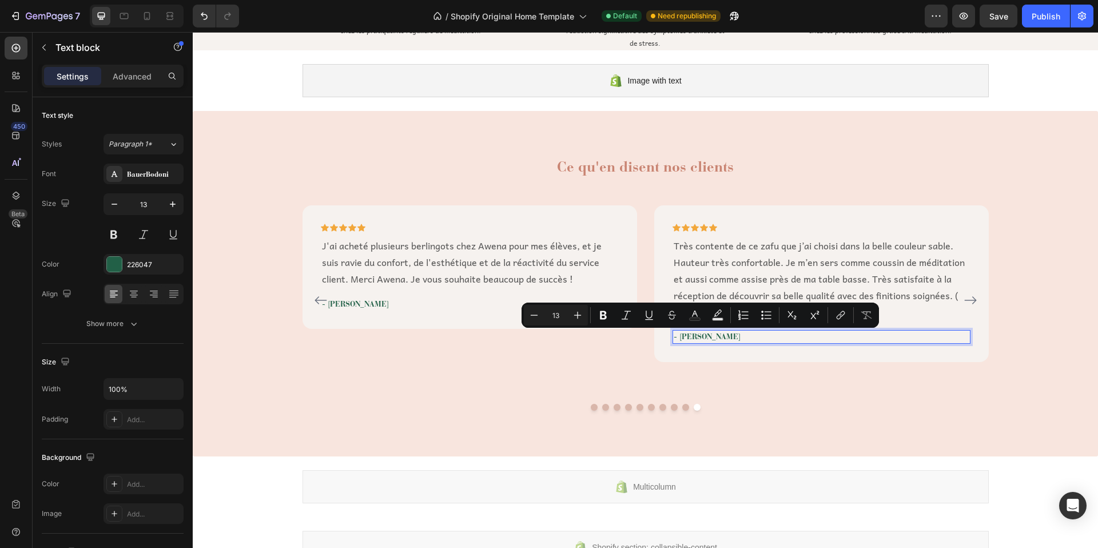
click at [705, 336] on p "- [PERSON_NAME]" at bounding box center [822, 336] width 296 height 11
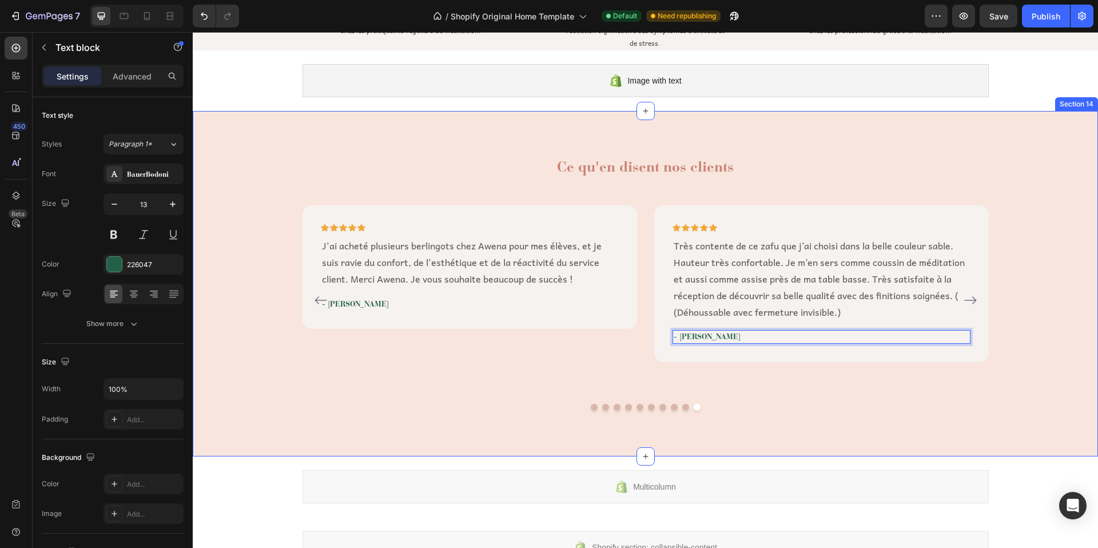
click at [1025, 325] on div "Ce qu'en disent nos clients Heading Icon Icon Icon Icon Icon Row Je cherchais d…" at bounding box center [645, 284] width 888 height 254
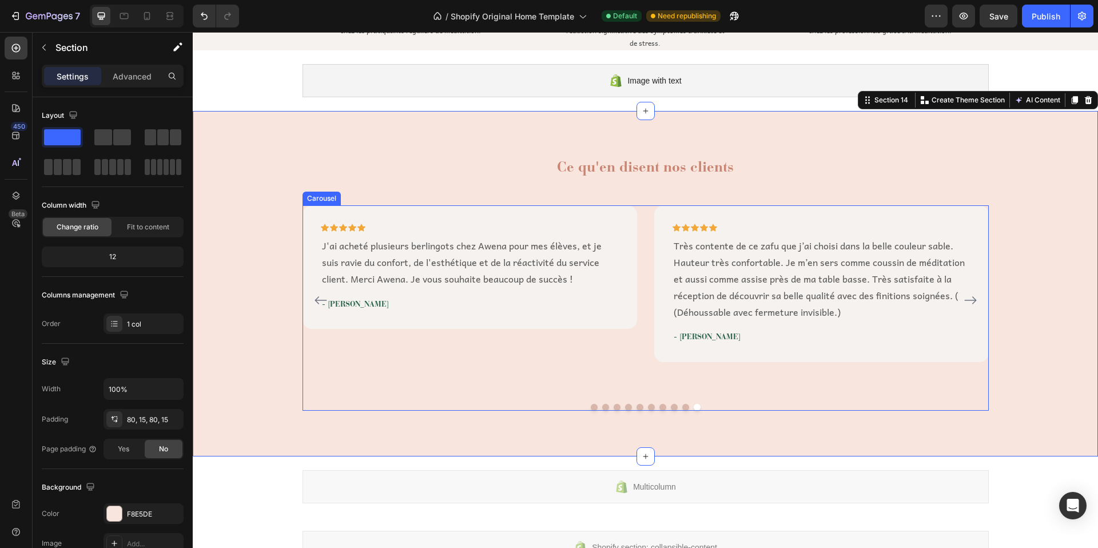
click at [591, 406] on button "Dot" at bounding box center [594, 407] width 7 height 7
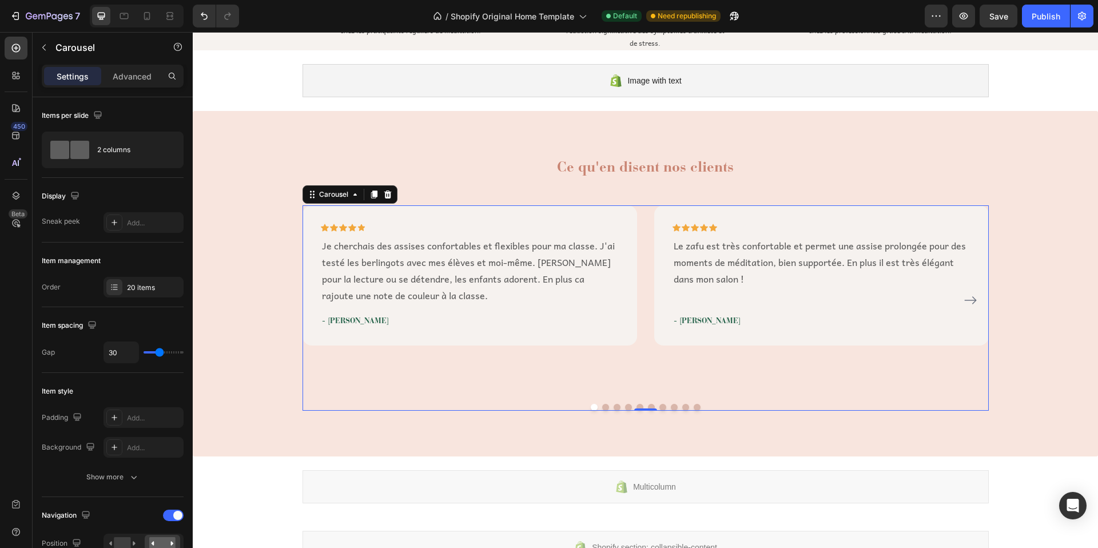
click at [965, 296] on icon "Carousel Next Arrow" at bounding box center [971, 300] width 14 height 14
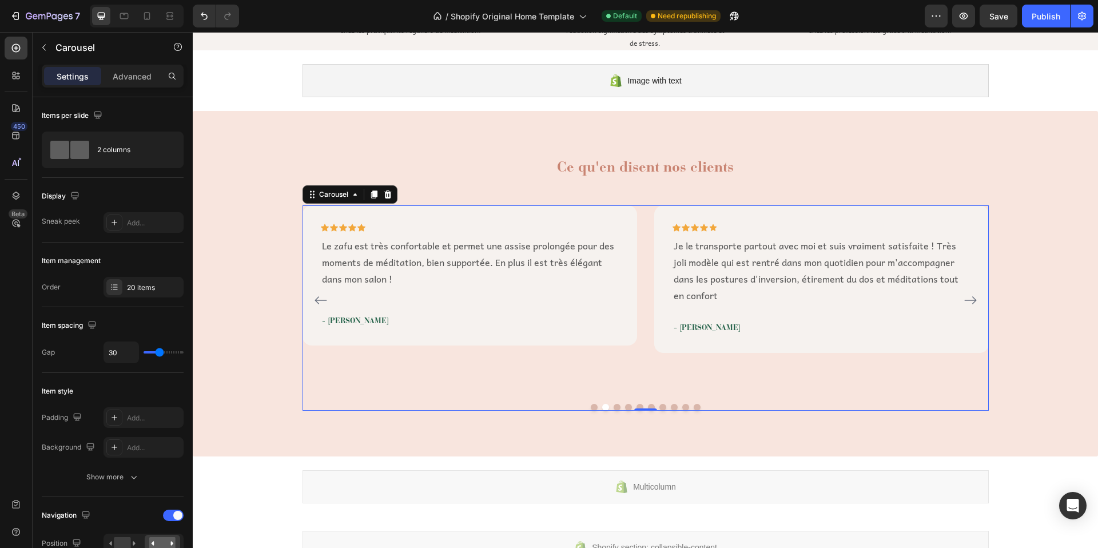
click at [965, 296] on icon "Carousel Next Arrow" at bounding box center [971, 300] width 14 height 14
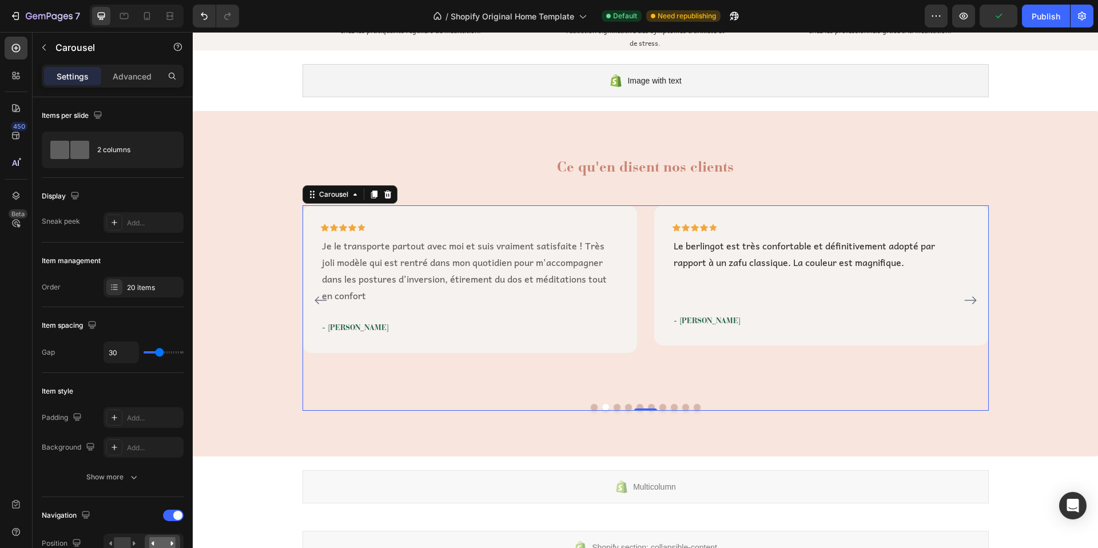
click at [965, 296] on icon "Carousel Next Arrow" at bounding box center [971, 300] width 14 height 14
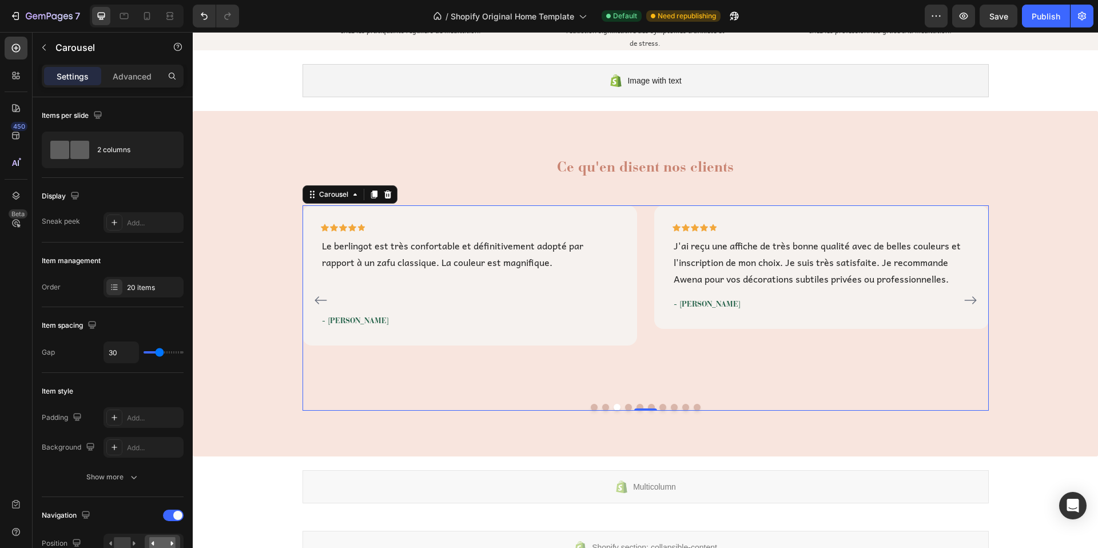
click at [965, 296] on icon "Carousel Next Arrow" at bounding box center [971, 300] width 14 height 14
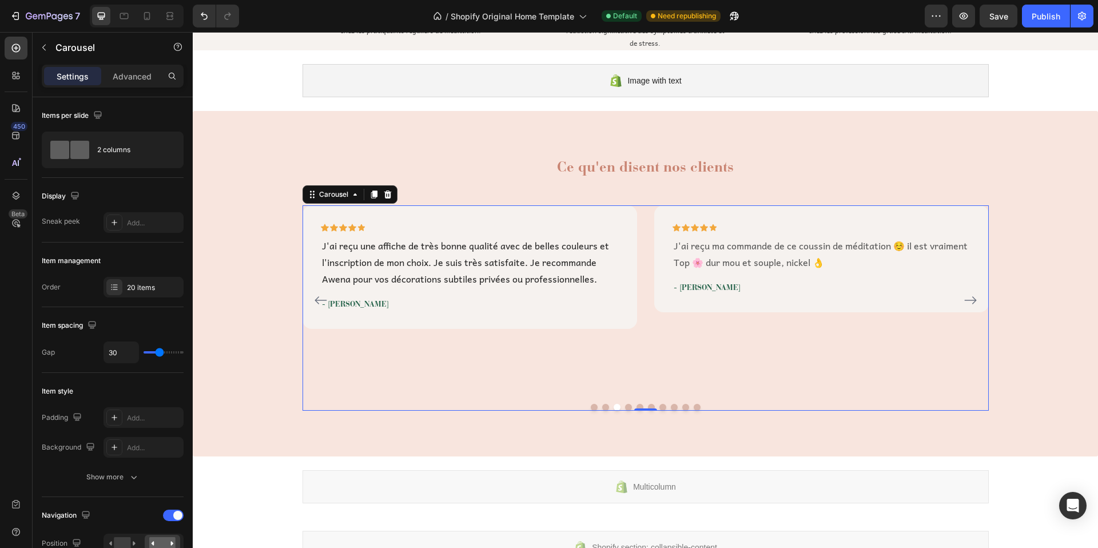
click at [965, 296] on icon "Carousel Next Arrow" at bounding box center [971, 300] width 14 height 14
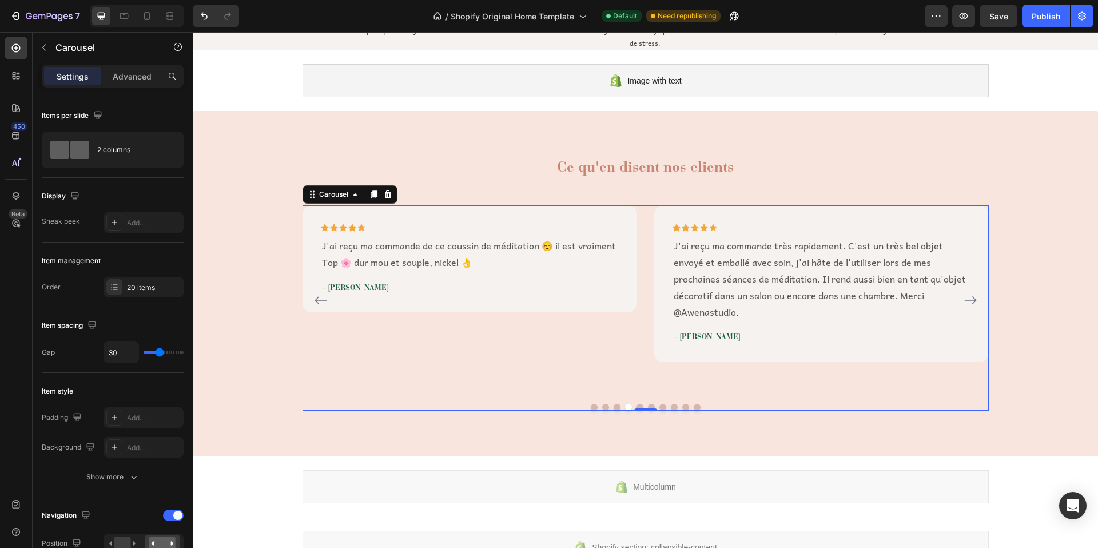
click at [965, 296] on icon "Carousel Next Arrow" at bounding box center [971, 300] width 14 height 14
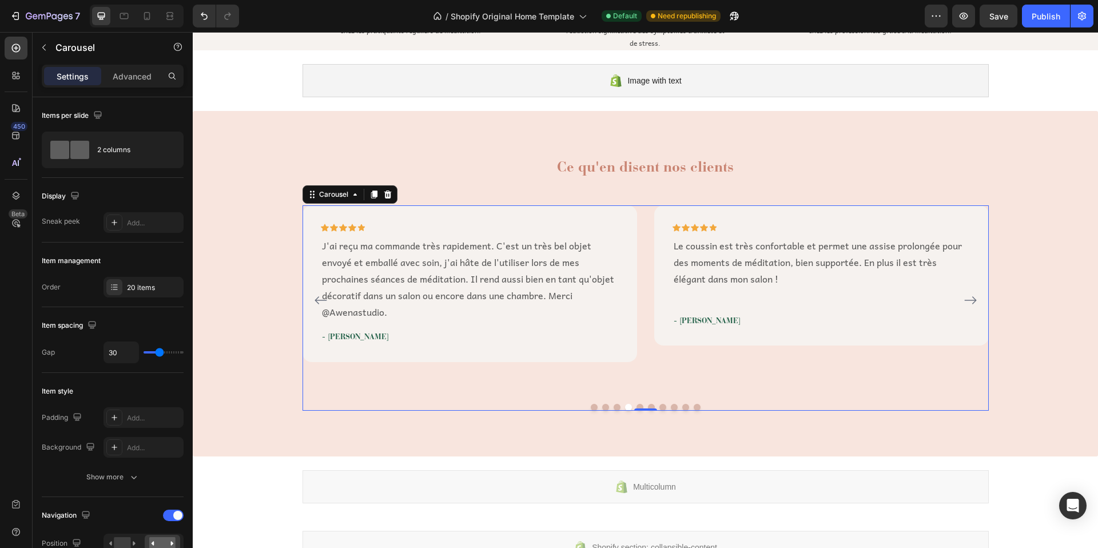
click at [967, 297] on icon "Carousel Next Arrow" at bounding box center [971, 300] width 14 height 14
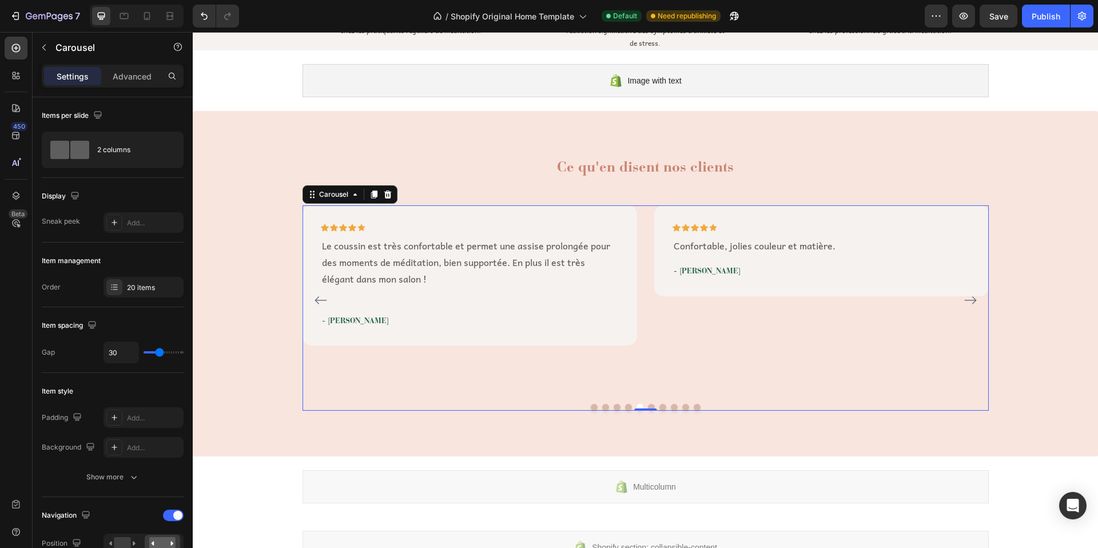
click at [967, 297] on icon "Carousel Next Arrow" at bounding box center [971, 300] width 14 height 14
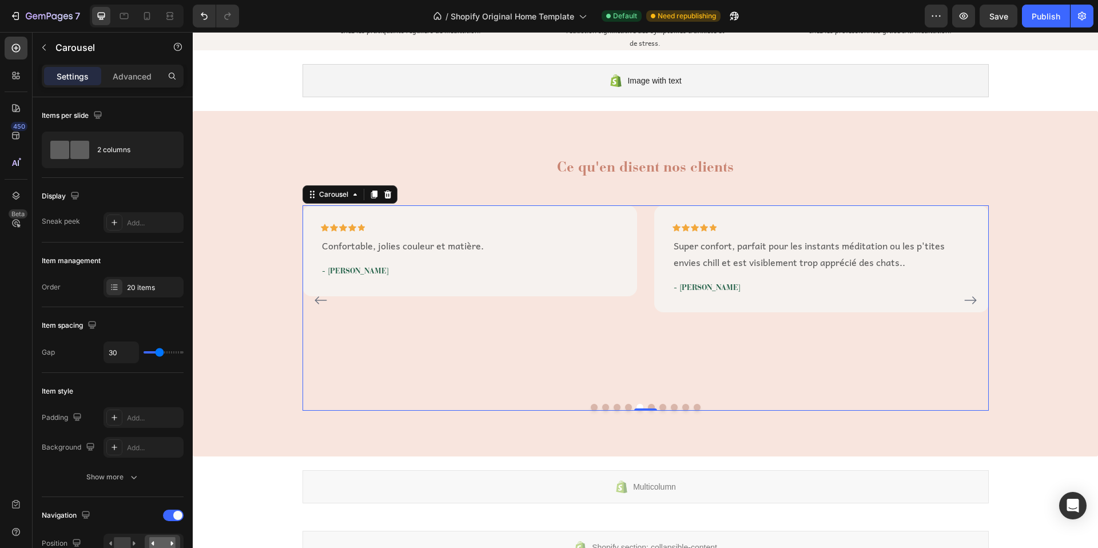
click at [967, 297] on icon "Carousel Next Arrow" at bounding box center [971, 300] width 14 height 14
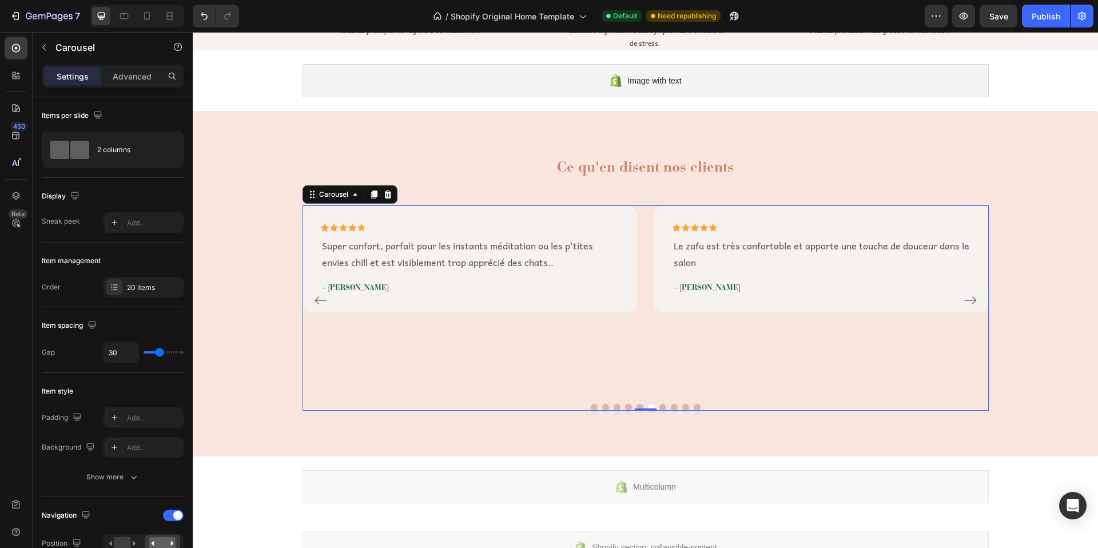
click at [967, 297] on icon "Carousel Next Arrow" at bounding box center [971, 300] width 14 height 14
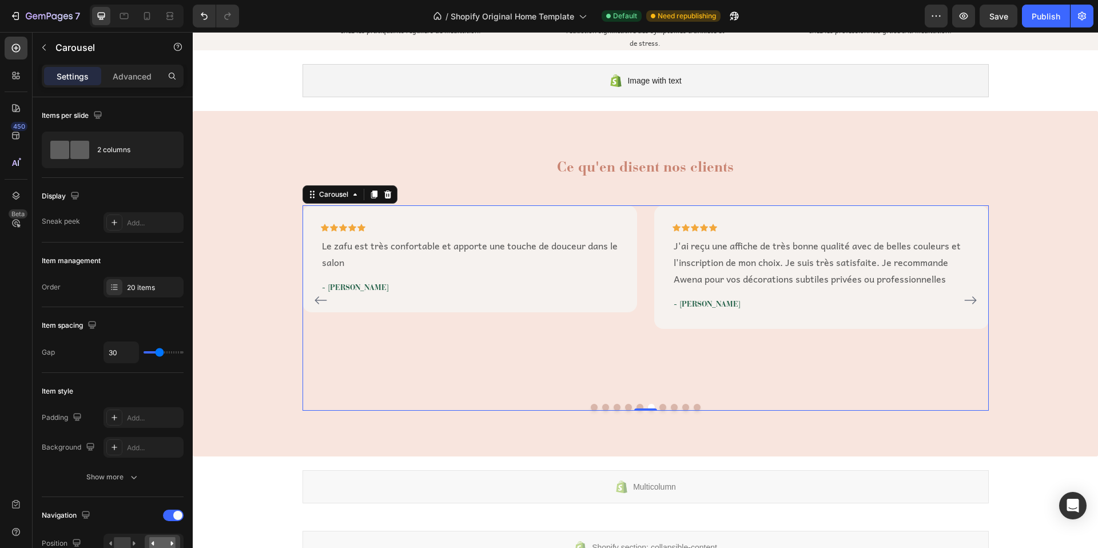
click at [967, 297] on icon "Carousel Next Arrow" at bounding box center [971, 300] width 14 height 14
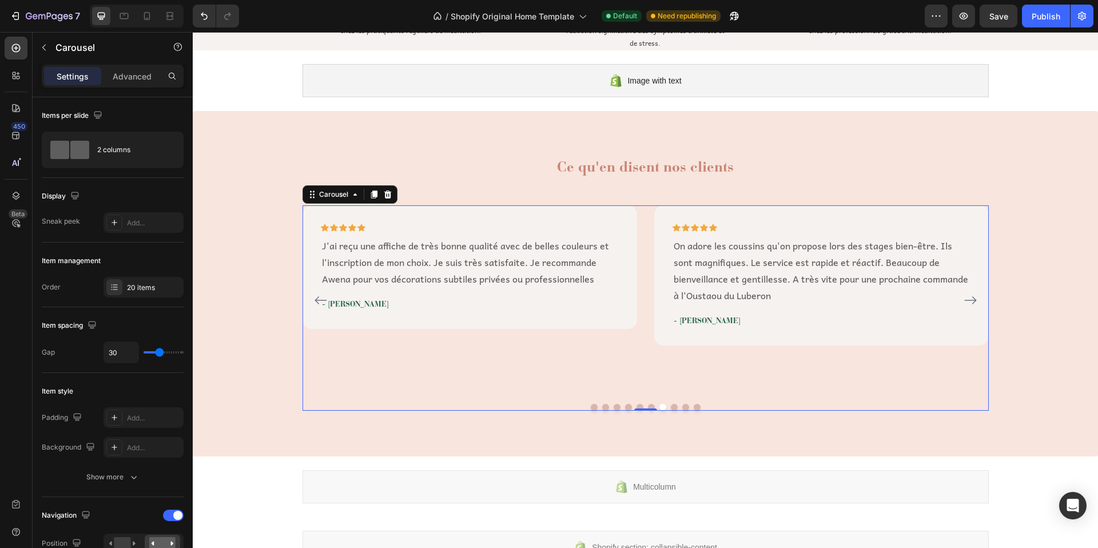
click at [967, 297] on icon "Carousel Next Arrow" at bounding box center [971, 300] width 14 height 14
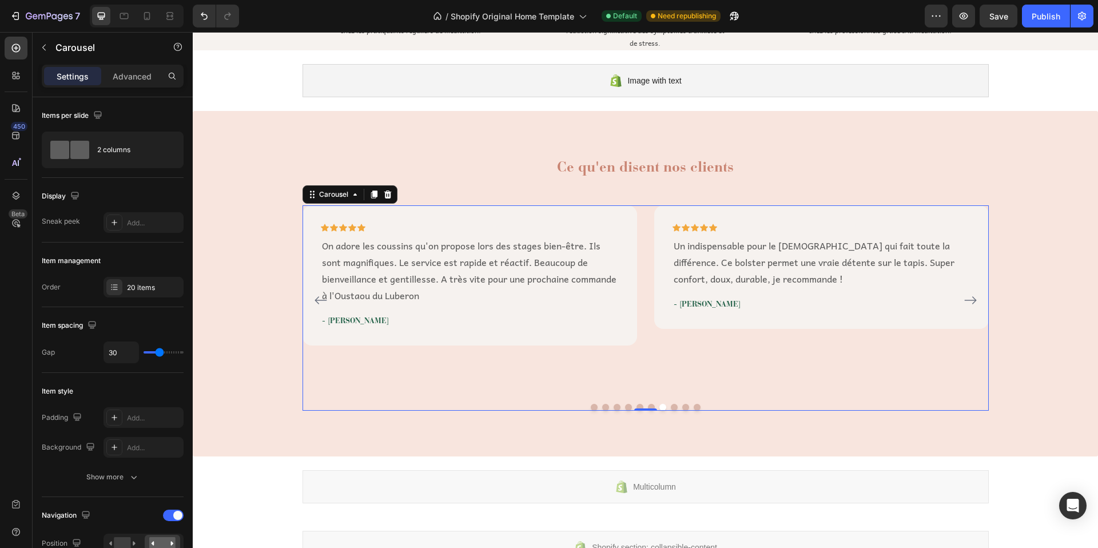
click at [967, 297] on icon "Carousel Next Arrow" at bounding box center [971, 300] width 14 height 14
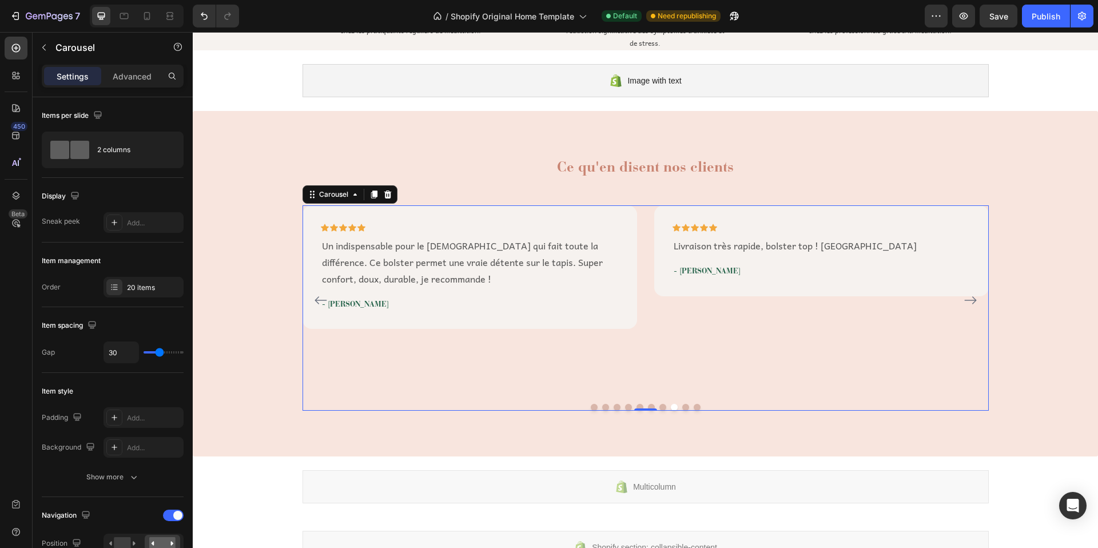
click at [967, 297] on icon "Carousel Next Arrow" at bounding box center [971, 300] width 14 height 14
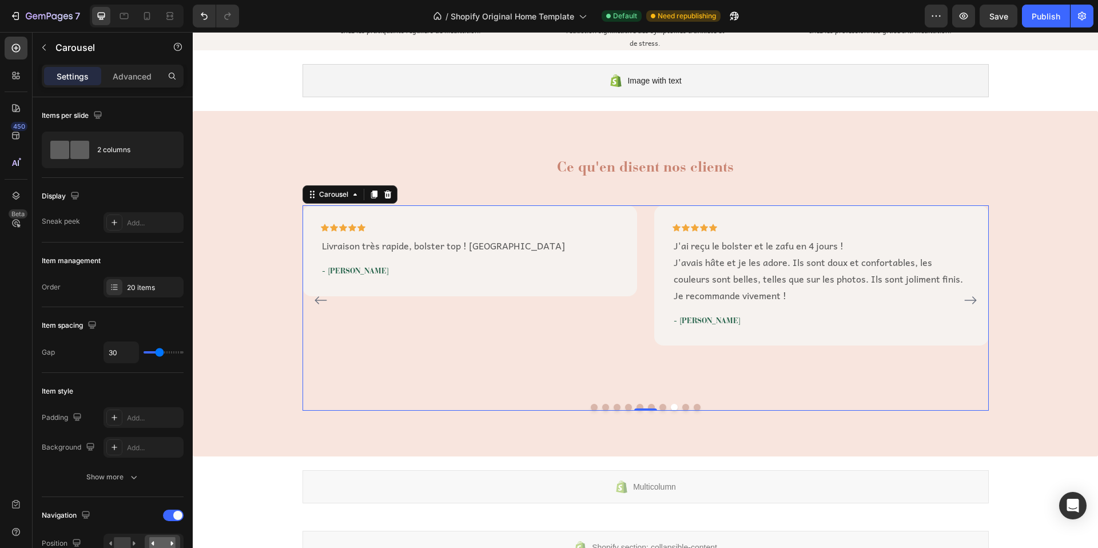
click at [967, 297] on icon "Carousel Next Arrow" at bounding box center [971, 300] width 14 height 14
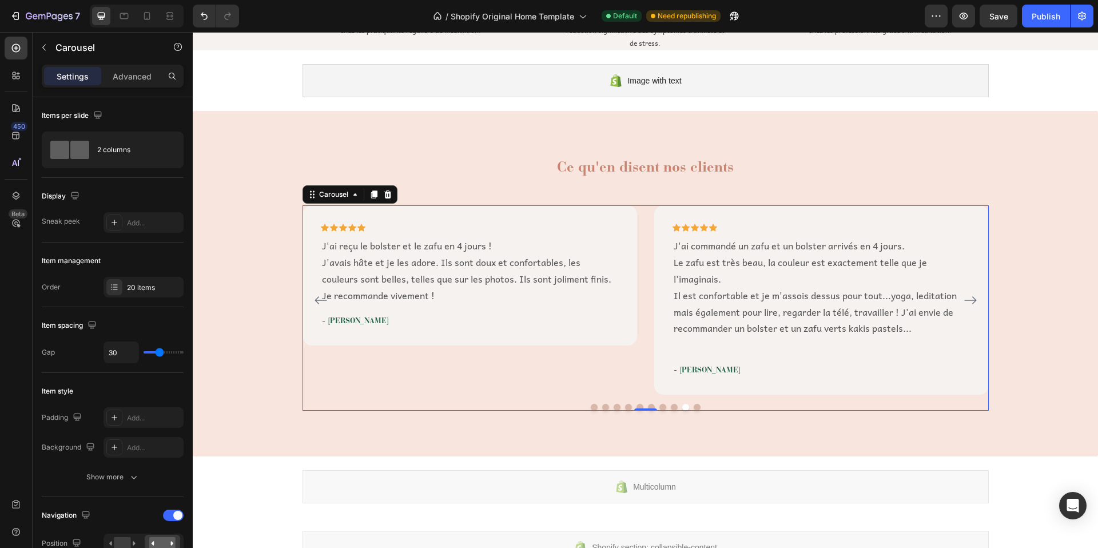
click at [967, 297] on icon "Carousel Next Arrow" at bounding box center [971, 300] width 14 height 14
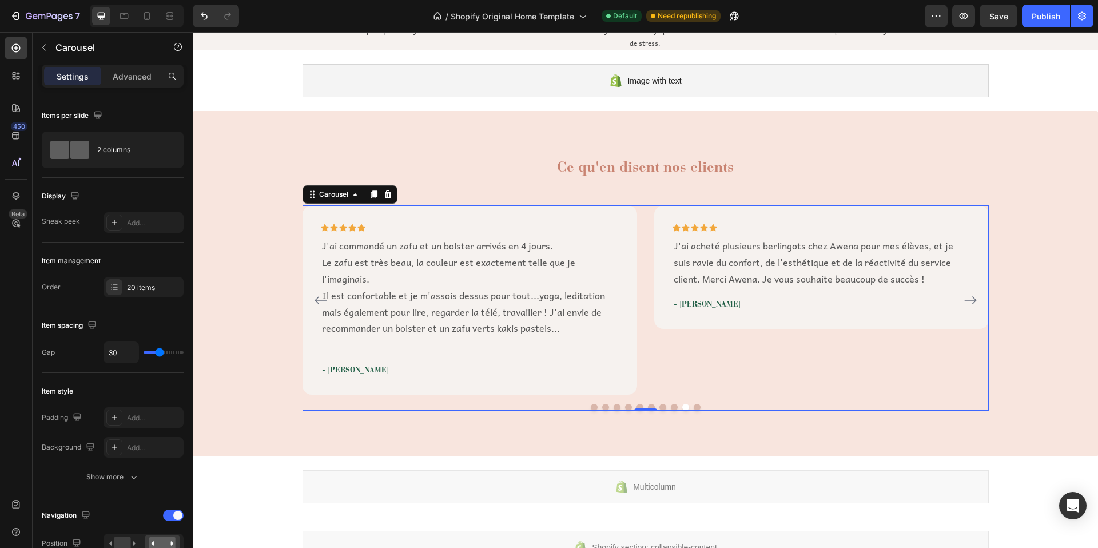
click at [967, 297] on icon "Carousel Next Arrow" at bounding box center [971, 300] width 14 height 14
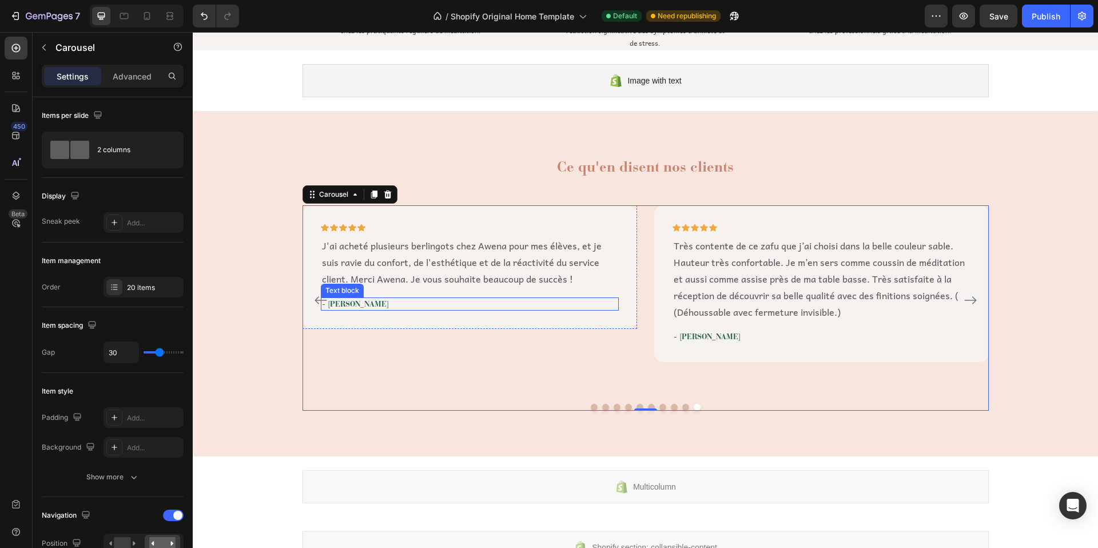
click at [365, 305] on p "- Fabienne G" at bounding box center [470, 304] width 296 height 11
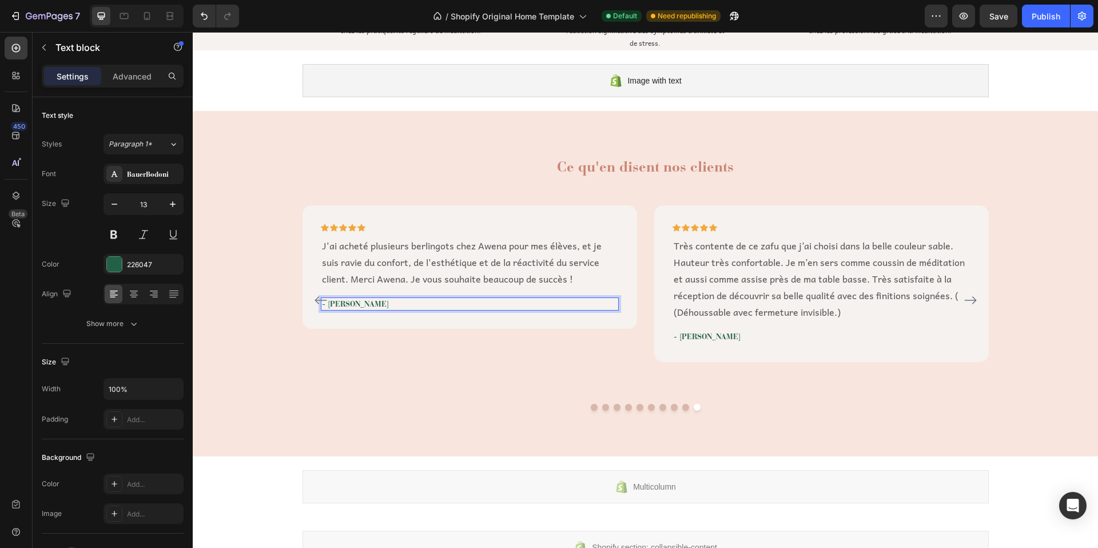
click at [373, 305] on p "- Fabienne G" at bounding box center [470, 304] width 296 height 11
click at [316, 299] on icon "Carousel Back Arrow" at bounding box center [321, 300] width 14 height 14
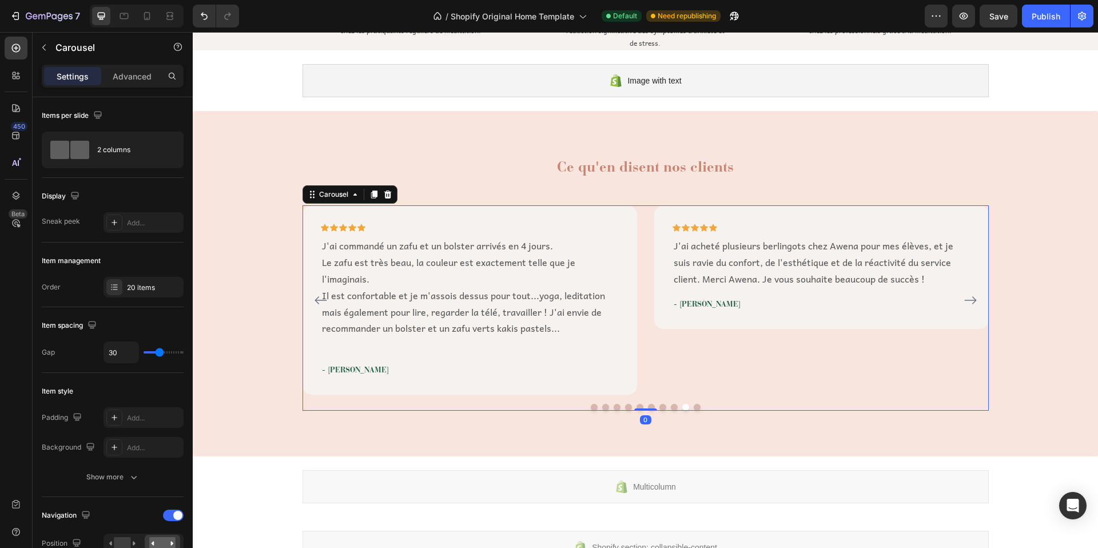
click at [316, 299] on icon "Carousel Back Arrow" at bounding box center [321, 300] width 14 height 14
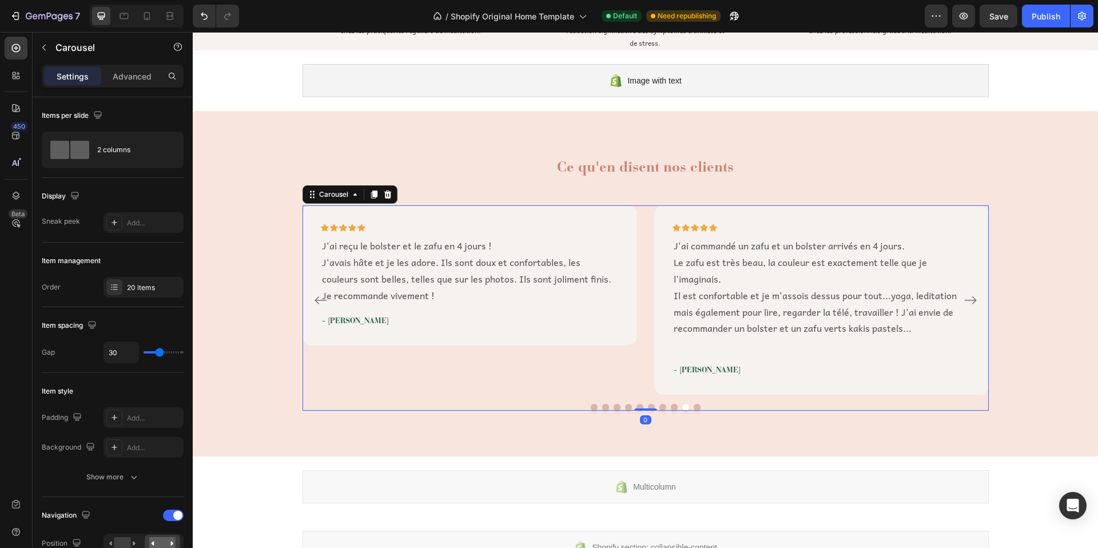
click at [316, 299] on icon "Carousel Back Arrow" at bounding box center [321, 300] width 14 height 14
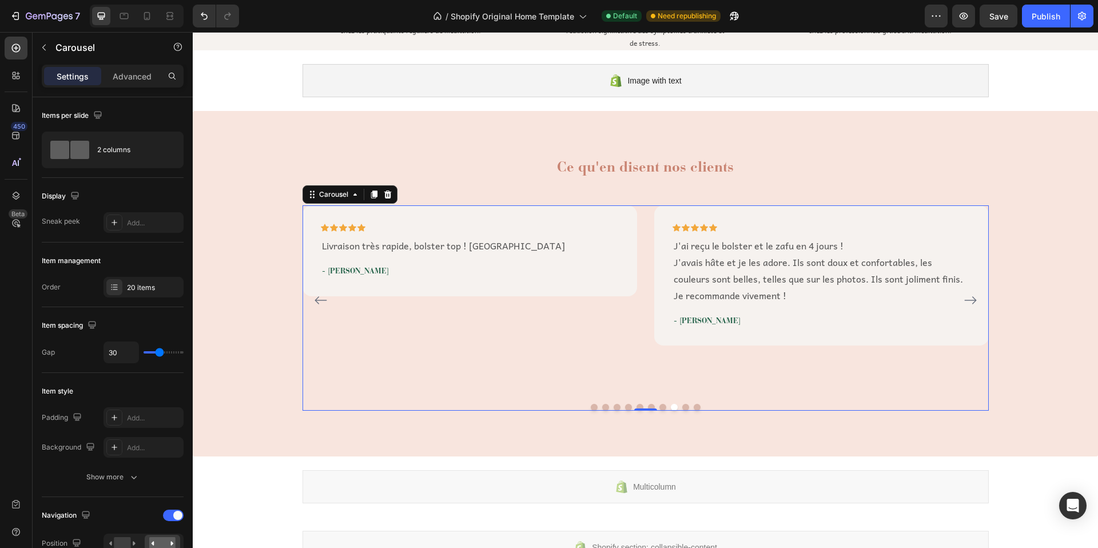
click at [316, 299] on icon "Carousel Back Arrow" at bounding box center [321, 300] width 14 height 14
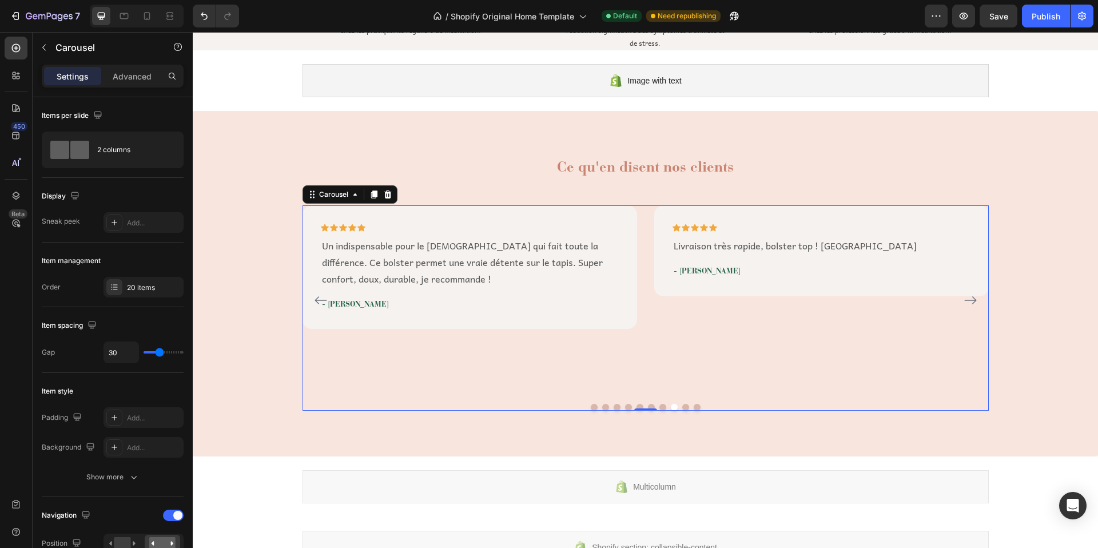
click at [316, 299] on icon "Carousel Back Arrow" at bounding box center [321, 300] width 14 height 14
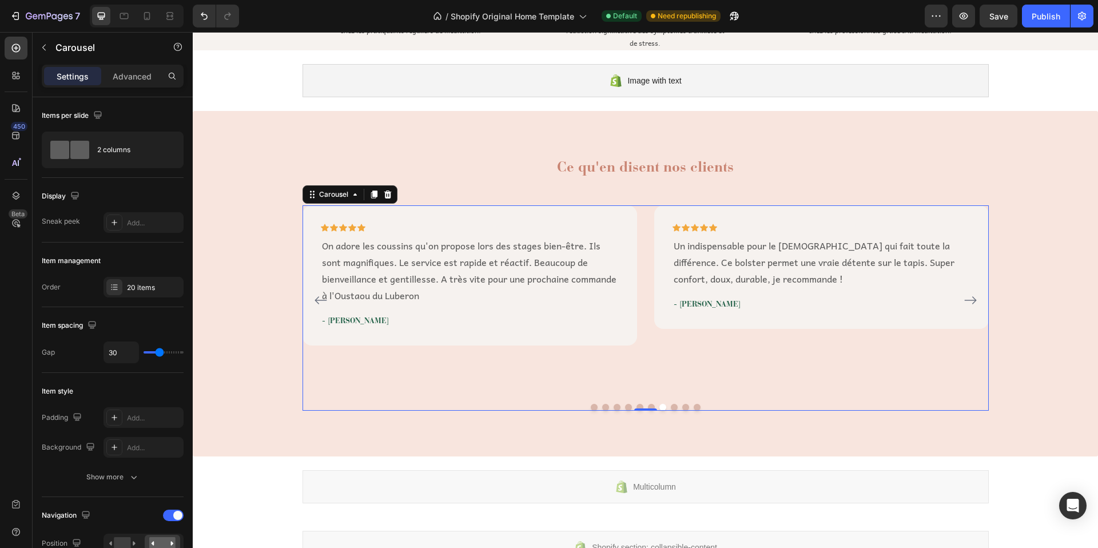
click at [316, 299] on icon "Carousel Back Arrow" at bounding box center [321, 300] width 14 height 14
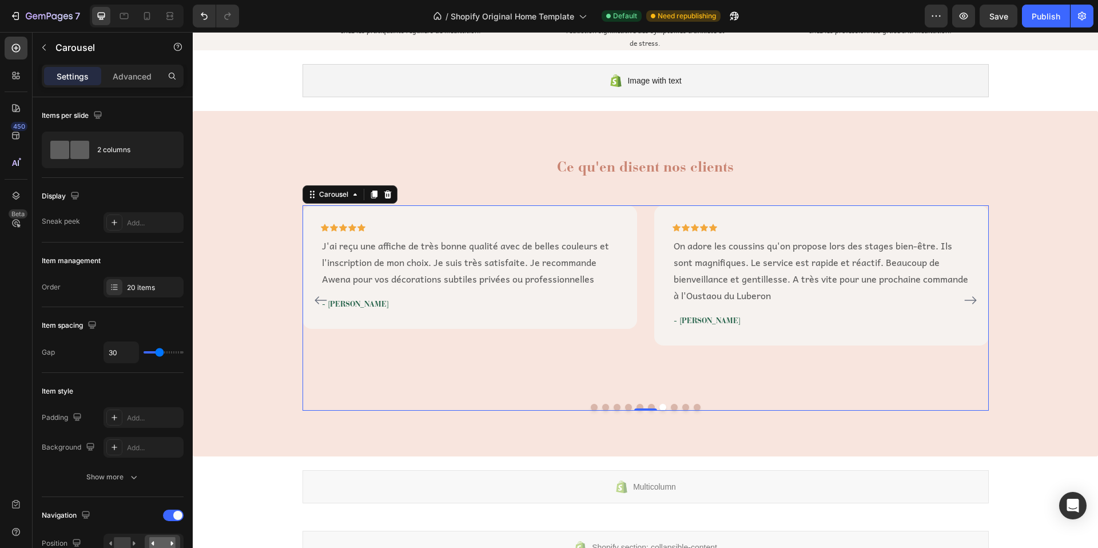
click at [316, 299] on icon "Carousel Back Arrow" at bounding box center [321, 300] width 14 height 14
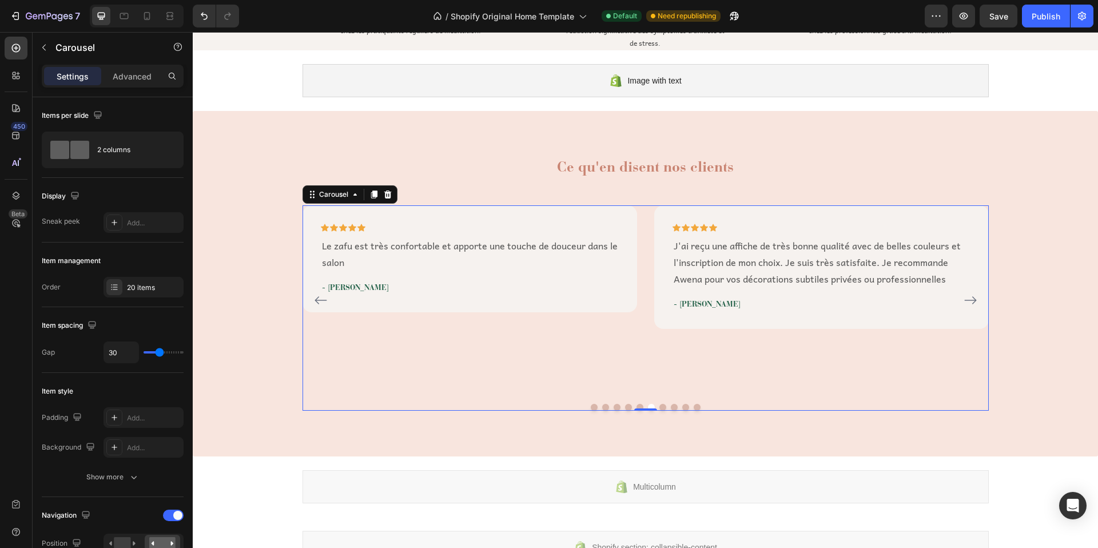
click at [316, 299] on icon "Carousel Back Arrow" at bounding box center [321, 300] width 14 height 14
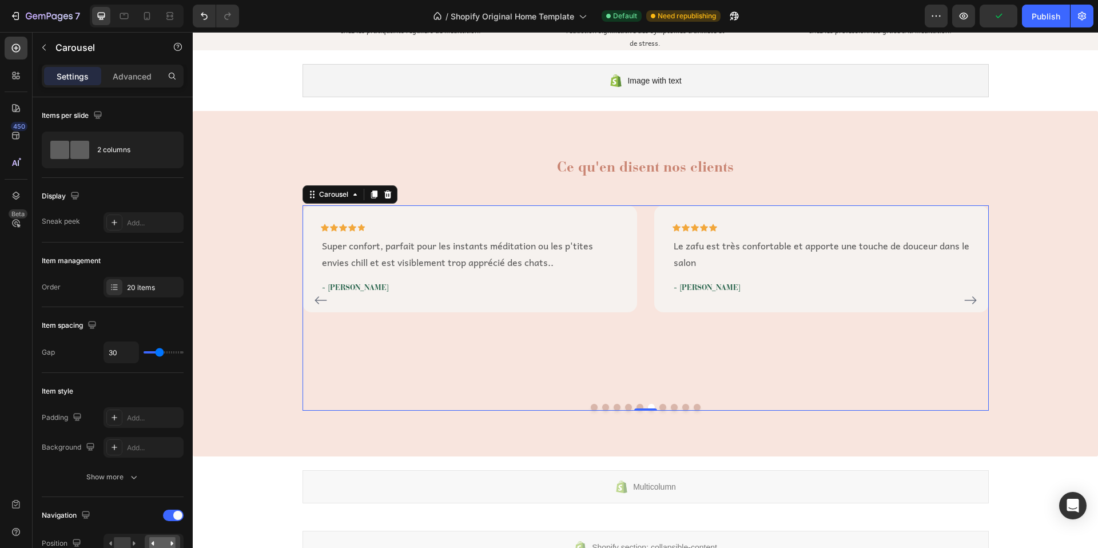
click at [316, 299] on icon "Carousel Back Arrow" at bounding box center [321, 300] width 14 height 14
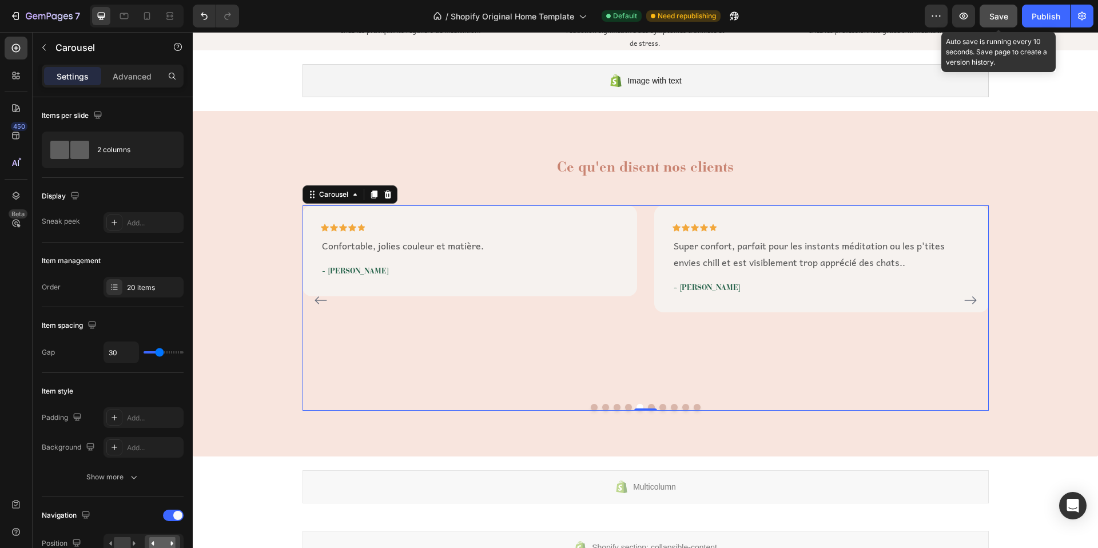
click at [1000, 15] on span "Save" at bounding box center [998, 16] width 19 height 10
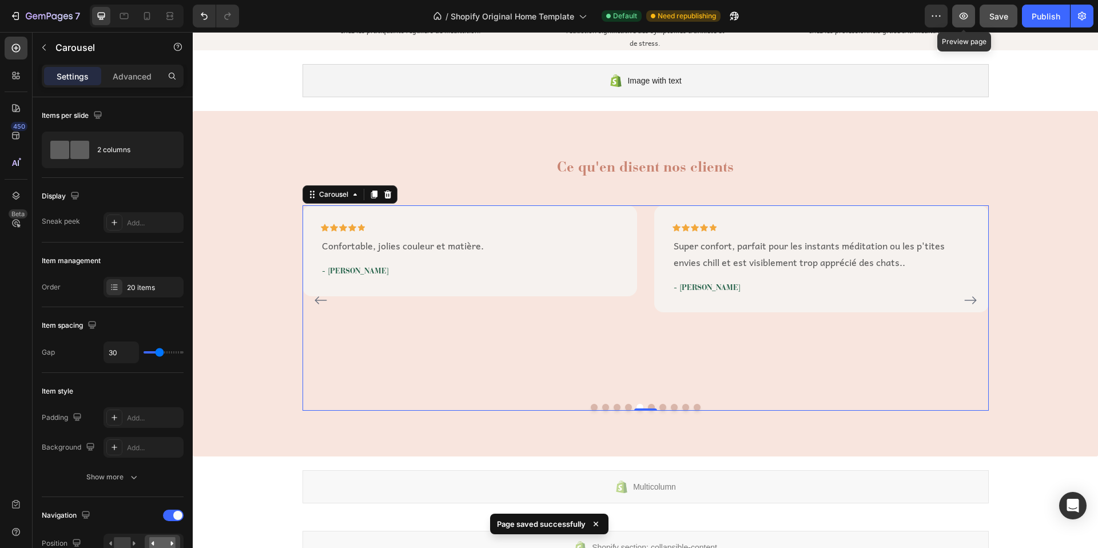
click at [969, 18] on icon "button" at bounding box center [963, 15] width 11 height 11
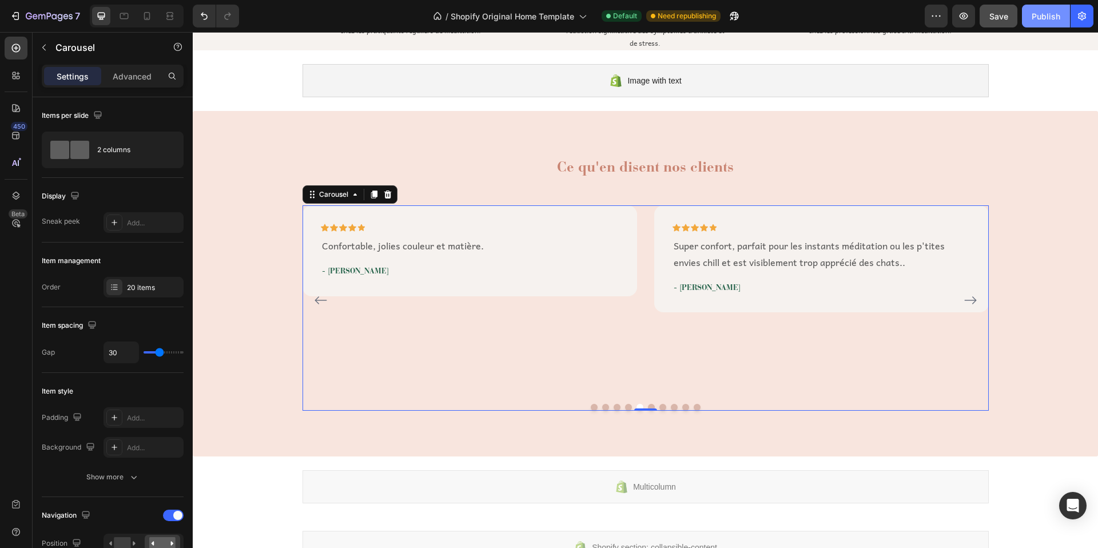
click at [1041, 14] on div "Publish" at bounding box center [1046, 16] width 29 height 12
